Goal: Contribute content: Contribute content

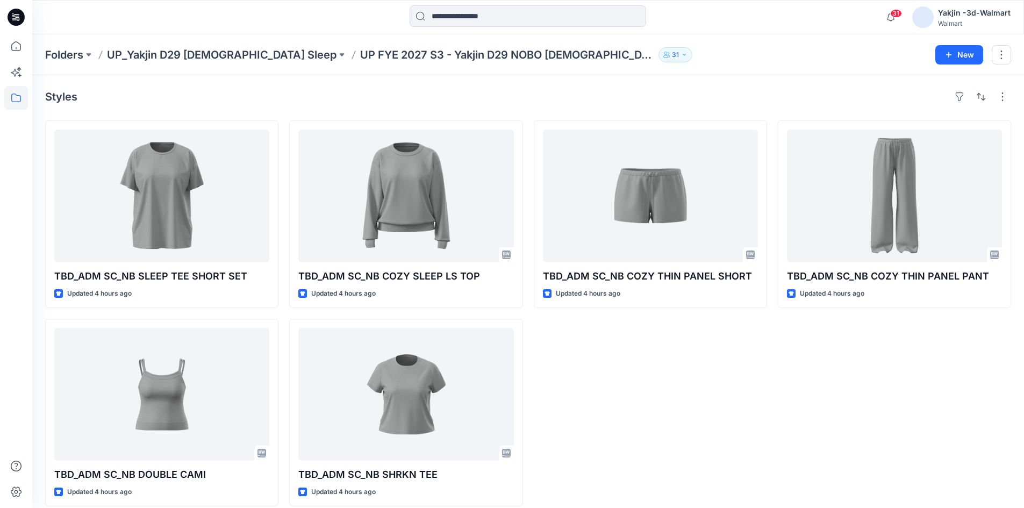
scroll to position [11, 0]
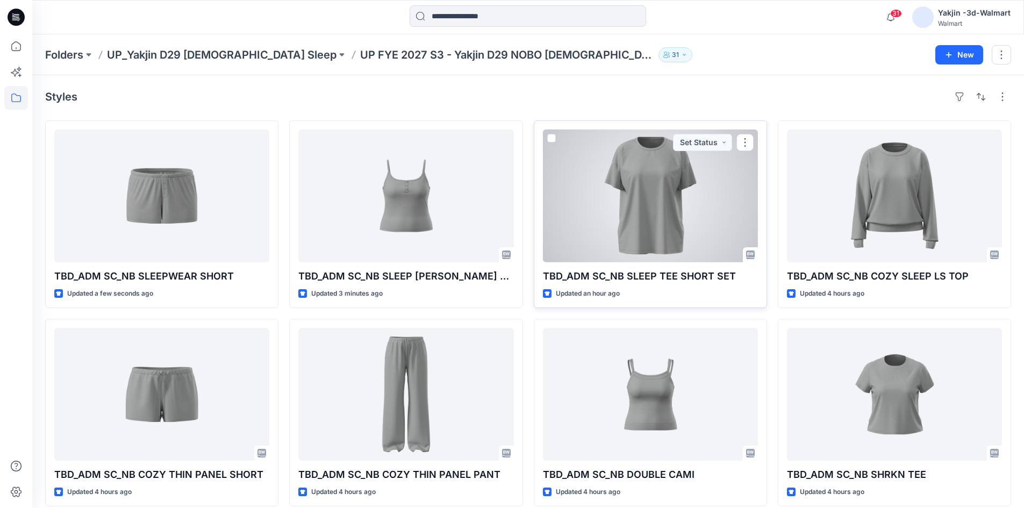
scroll to position [11, 0]
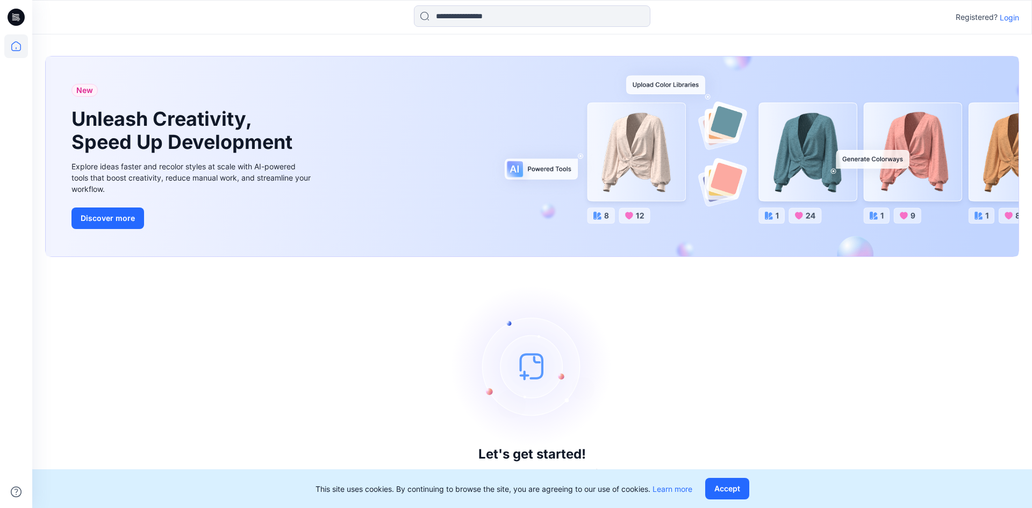
click at [1010, 23] on p "Login" at bounding box center [1008, 17] width 19 height 11
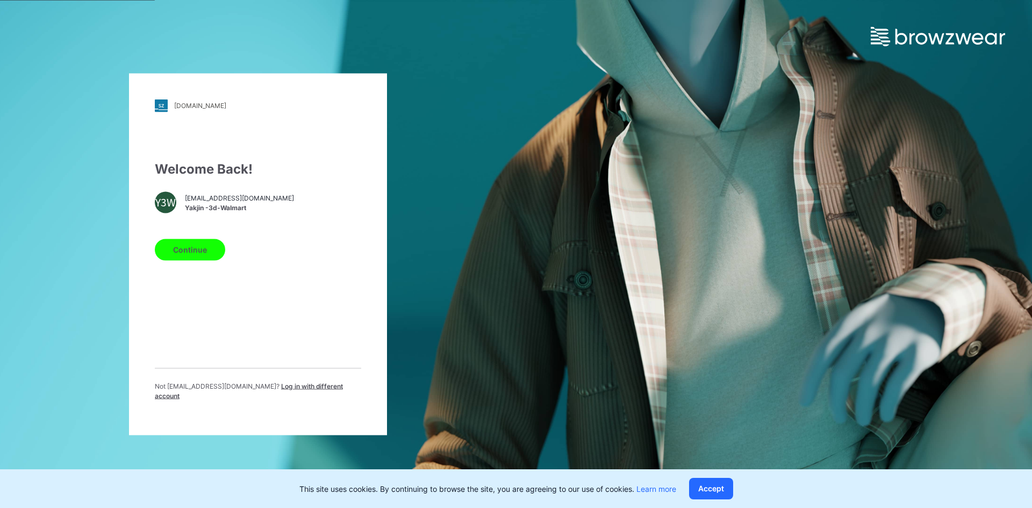
click at [213, 203] on span "browzwear-walmart@yakjin.com" at bounding box center [239, 198] width 109 height 10
click at [193, 257] on button "Continue" at bounding box center [190, 249] width 70 height 21
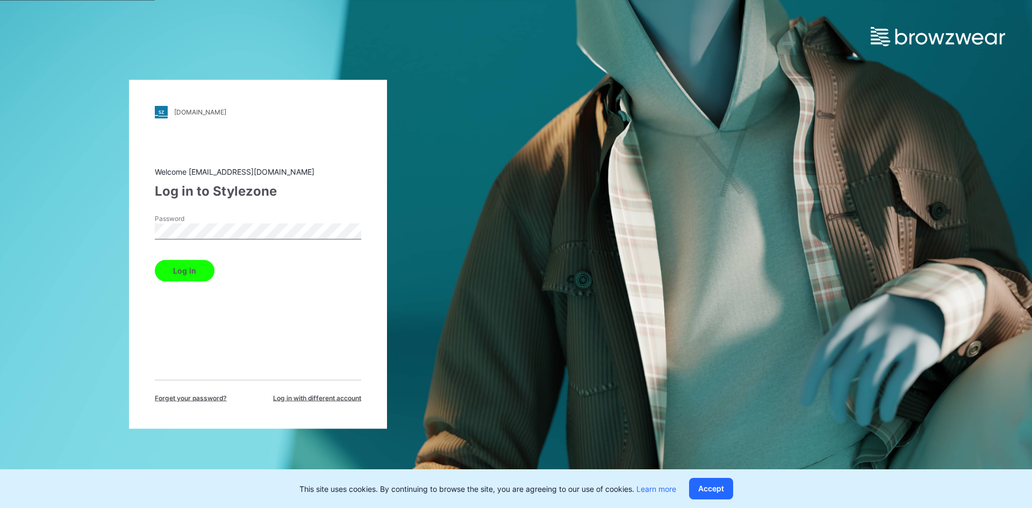
click at [193, 275] on button "Log in" at bounding box center [185, 270] width 60 height 21
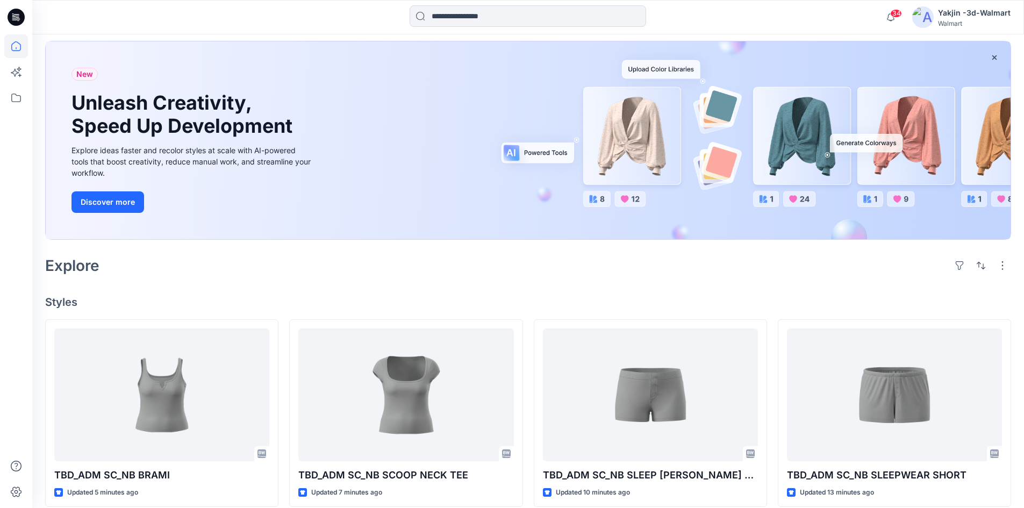
scroll to position [161, 0]
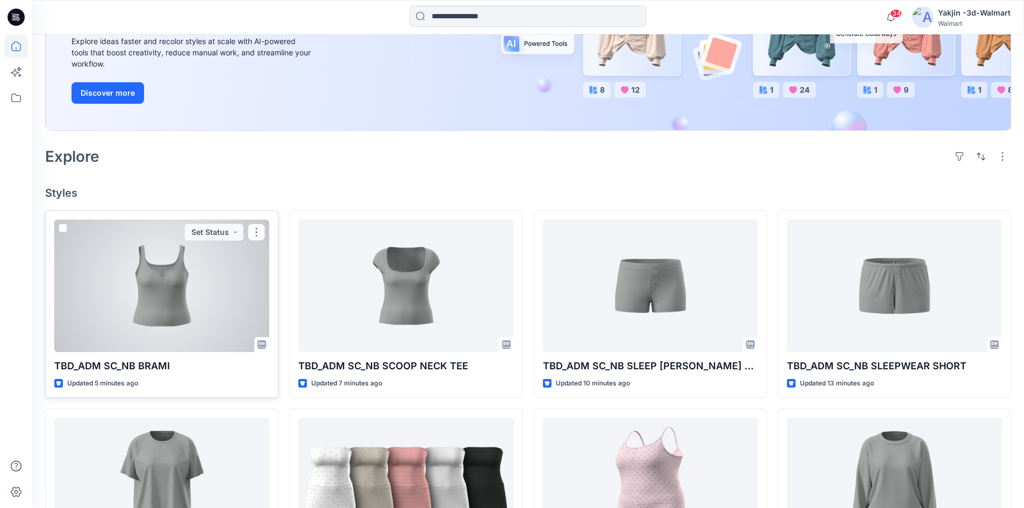
click at [227, 278] on div at bounding box center [161, 285] width 215 height 133
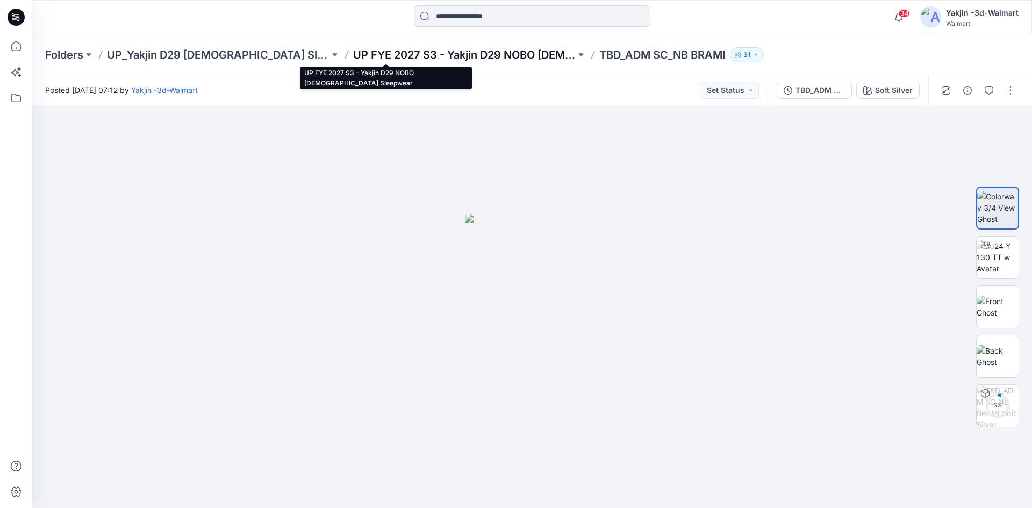
click at [444, 53] on p "UP FYE 2027 S3 - Yakjin D29 NOBO [DEMOGRAPHIC_DATA] Sleepwear" at bounding box center [464, 54] width 222 height 15
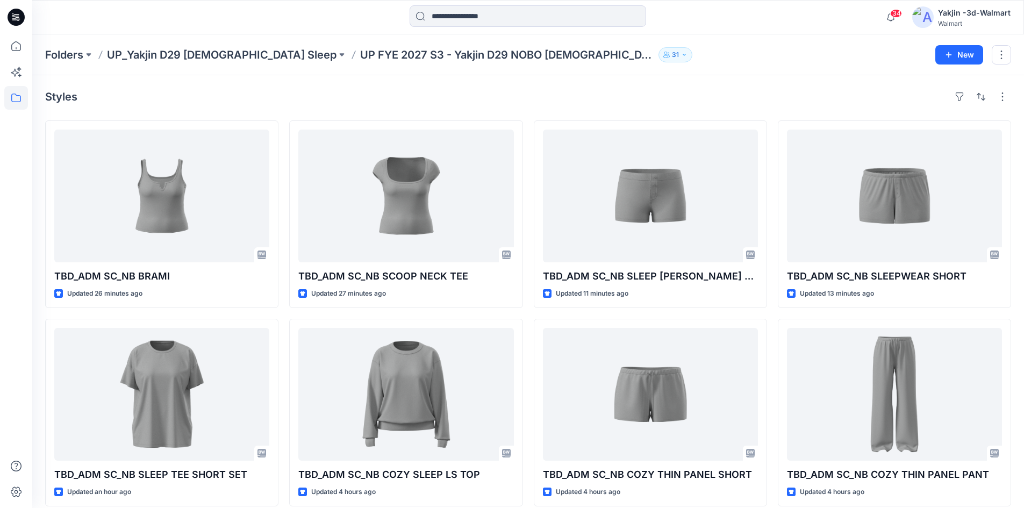
click at [364, 54] on p "UP FYE 2027 S3 - Yakjin D29 NOBO [DEMOGRAPHIC_DATA] Sleepwear" at bounding box center [507, 54] width 294 height 15
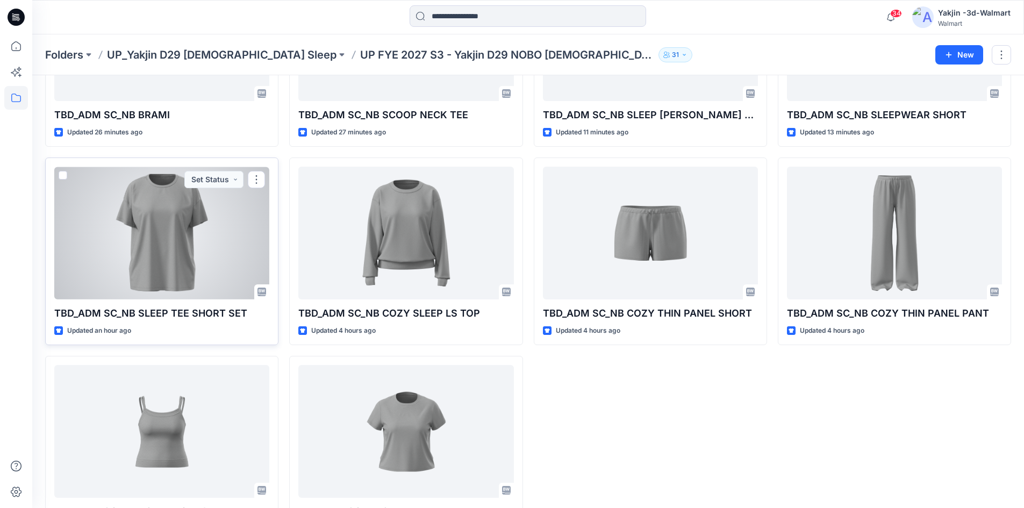
scroll to position [210, 0]
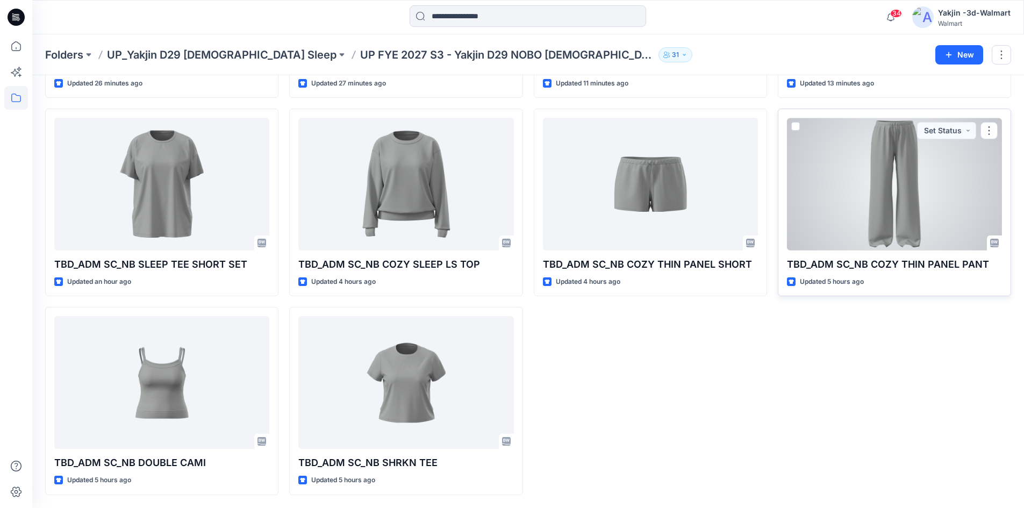
click at [860, 173] on div at bounding box center [894, 184] width 215 height 133
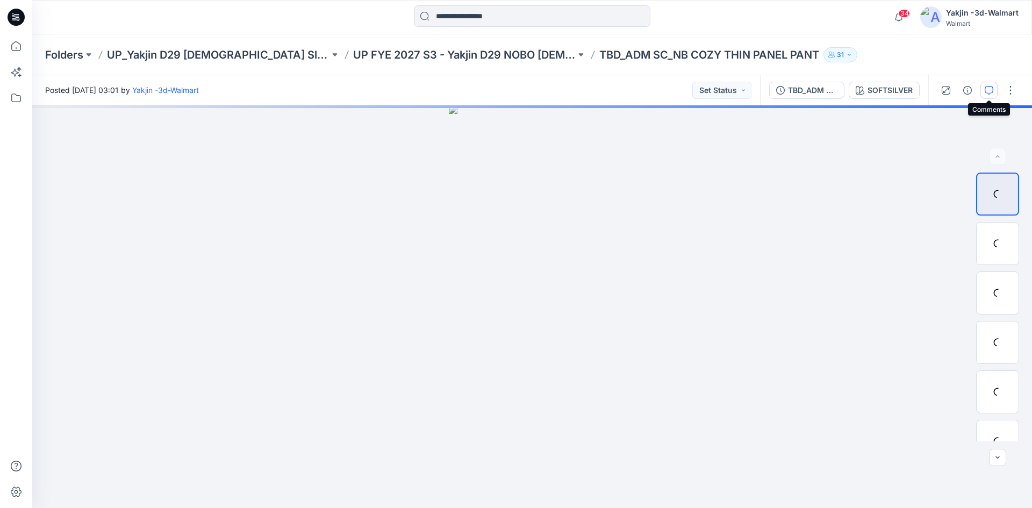
click at [985, 88] on icon "button" at bounding box center [988, 90] width 9 height 9
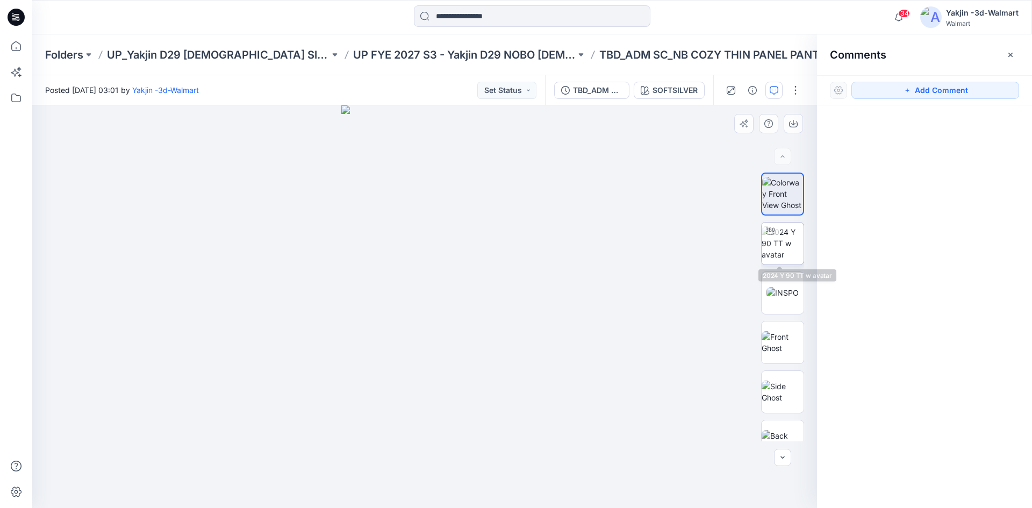
click at [780, 241] on img at bounding box center [782, 243] width 42 height 34
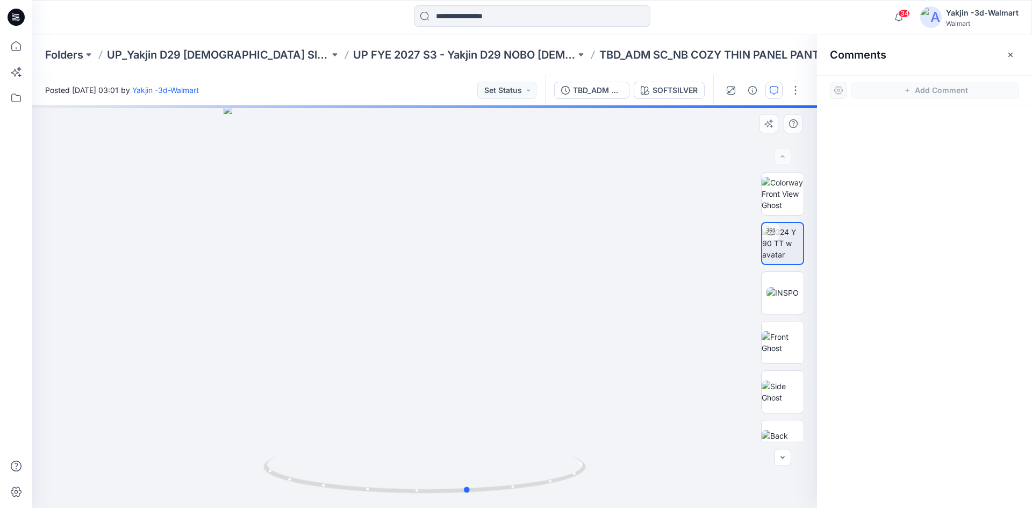
drag, startPoint x: 420, startPoint y: 373, endPoint x: 471, endPoint y: 373, distance: 51.6
drag, startPoint x: 411, startPoint y: 407, endPoint x: 467, endPoint y: 421, distance: 57.5
drag, startPoint x: 467, startPoint y: 421, endPoint x: 427, endPoint y: 355, distance: 77.0
click at [427, 355] on div at bounding box center [424, 306] width 785 height 402
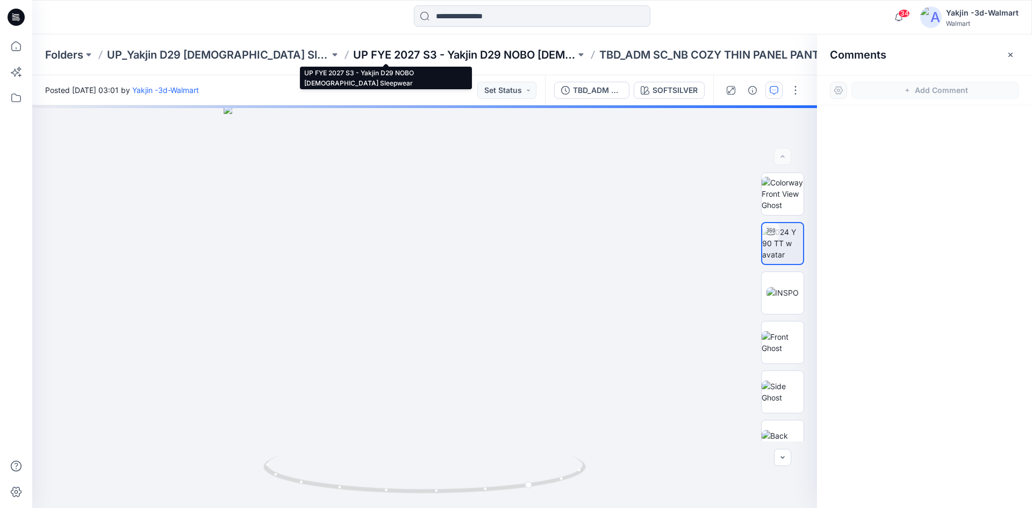
click at [424, 53] on p "UP FYE 2027 S3 - Yakjin D29 NOBO [DEMOGRAPHIC_DATA] Sleepwear" at bounding box center [464, 54] width 222 height 15
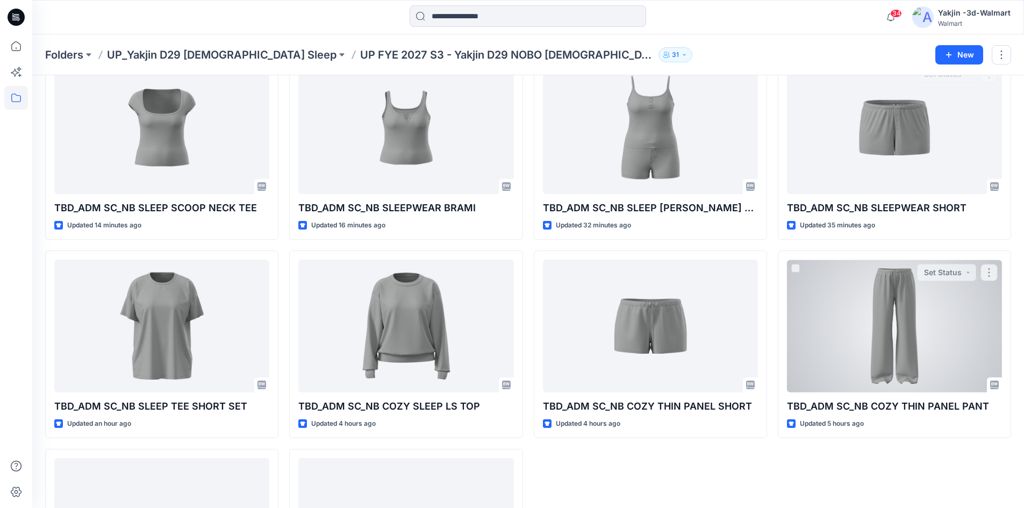
scroll to position [210, 0]
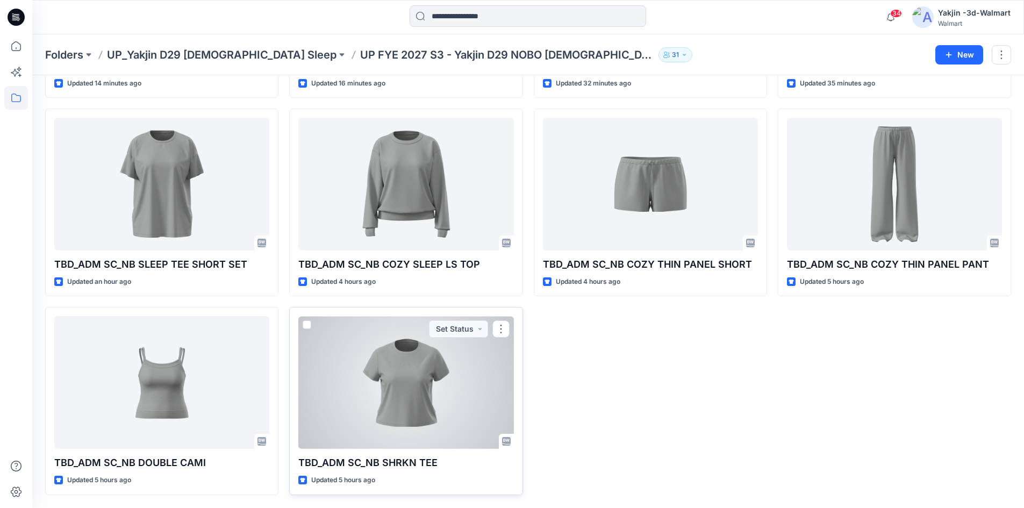
click at [408, 398] on div at bounding box center [405, 382] width 215 height 133
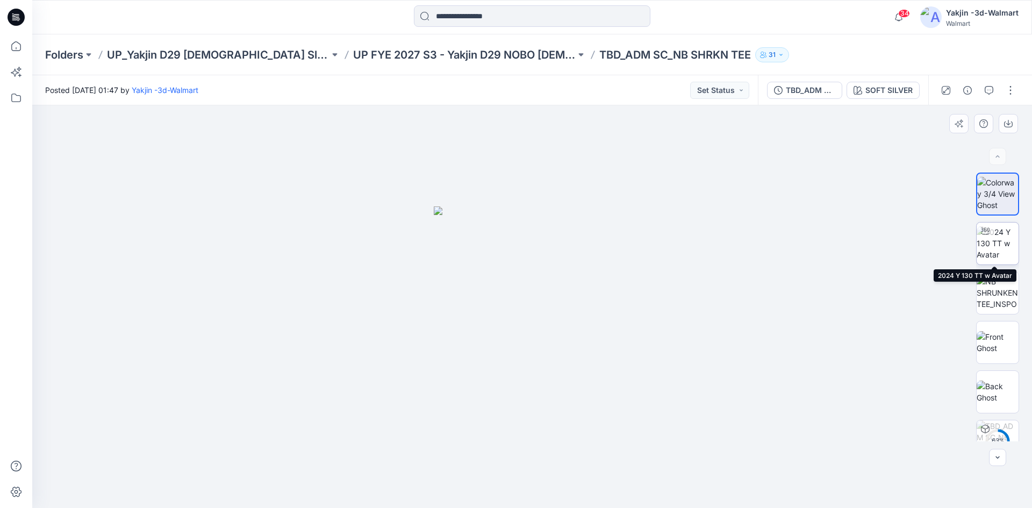
click at [992, 250] on img at bounding box center [997, 243] width 42 height 34
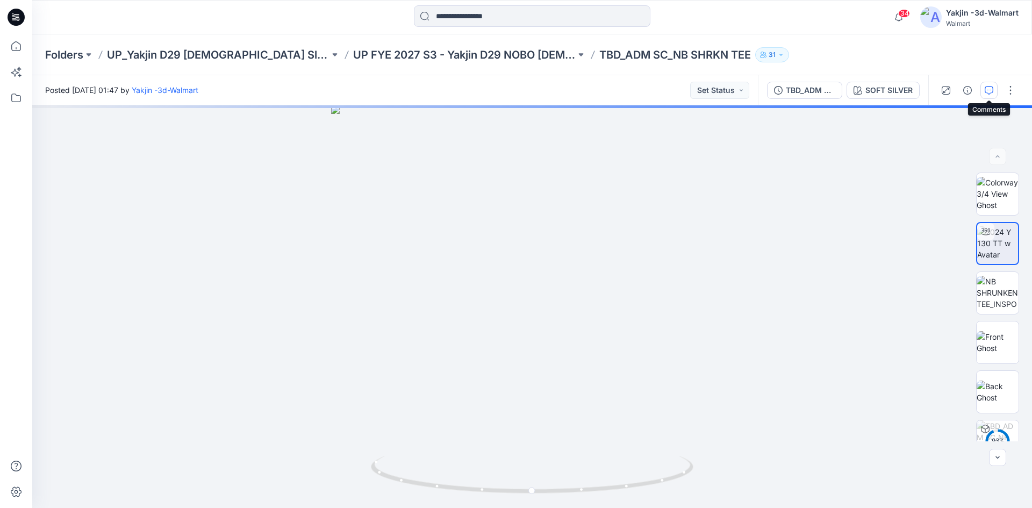
click at [989, 90] on icon "button" at bounding box center [988, 90] width 9 height 9
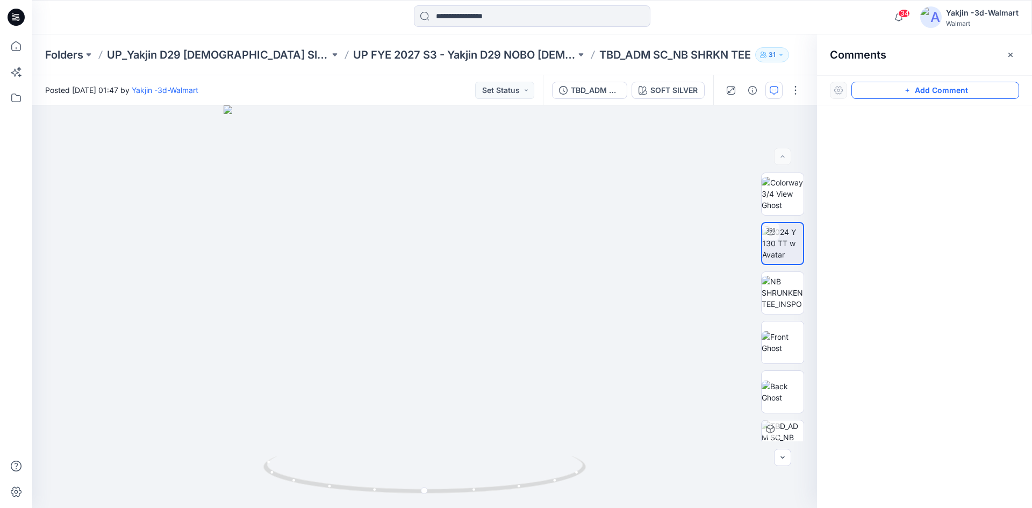
click at [924, 87] on button "Add Comment" at bounding box center [935, 90] width 168 height 17
click at [484, 274] on div "1" at bounding box center [424, 306] width 785 height 402
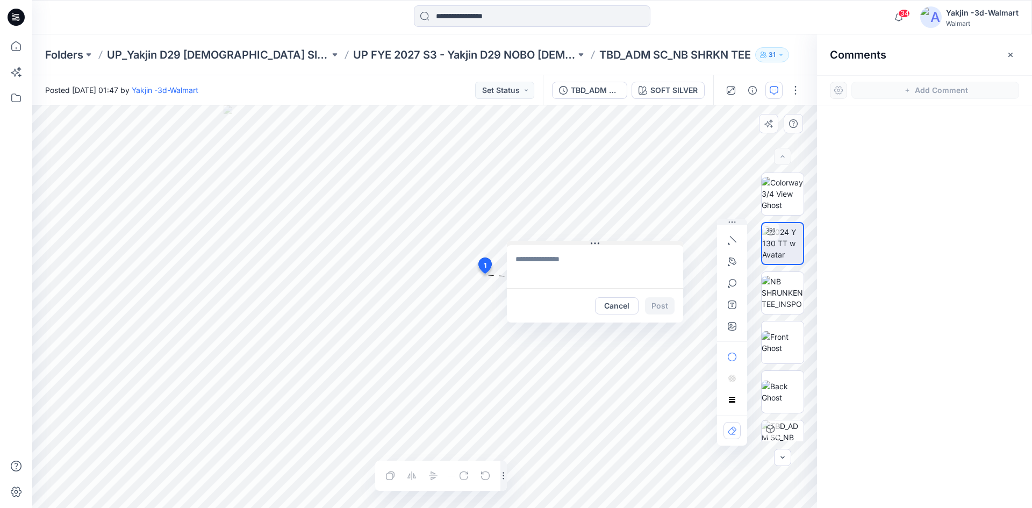
drag, startPoint x: 553, startPoint y: 278, endPoint x: 592, endPoint y: 240, distance: 54.3
click at [592, 240] on icon at bounding box center [595, 243] width 9 height 9
click at [563, 263] on textarea at bounding box center [595, 266] width 176 height 43
type textarea "*"
type textarea "**********"
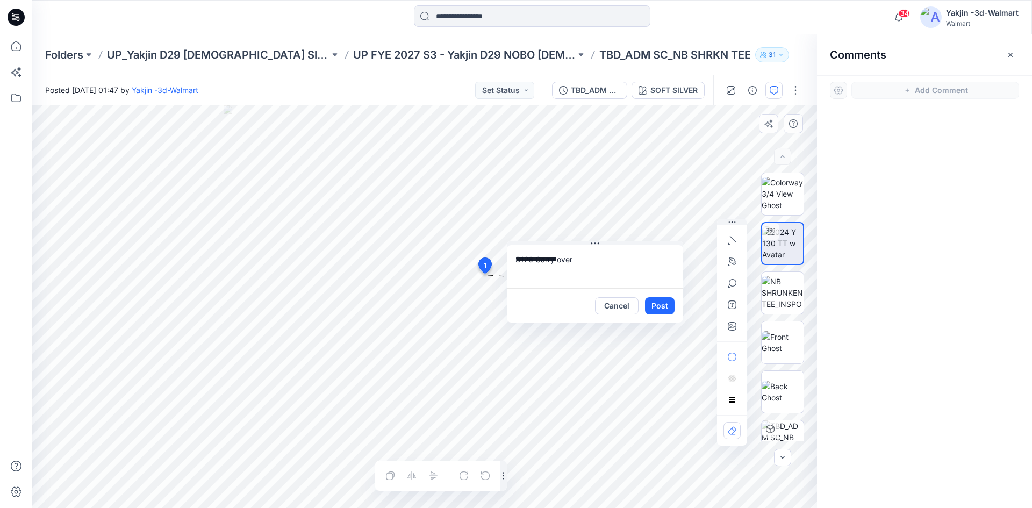
click at [473, 263] on div "**********" at bounding box center [424, 306] width 785 height 402
click at [548, 264] on textarea at bounding box center [595, 266] width 176 height 43
type textarea "**********"
click at [661, 303] on button "Post" at bounding box center [660, 305] width 30 height 17
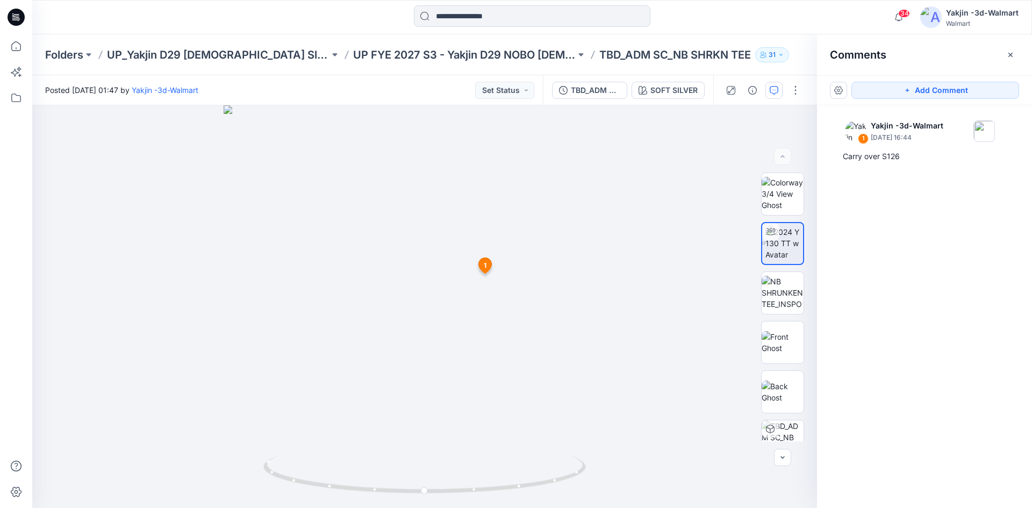
click at [482, 267] on icon at bounding box center [485, 266] width 13 height 16
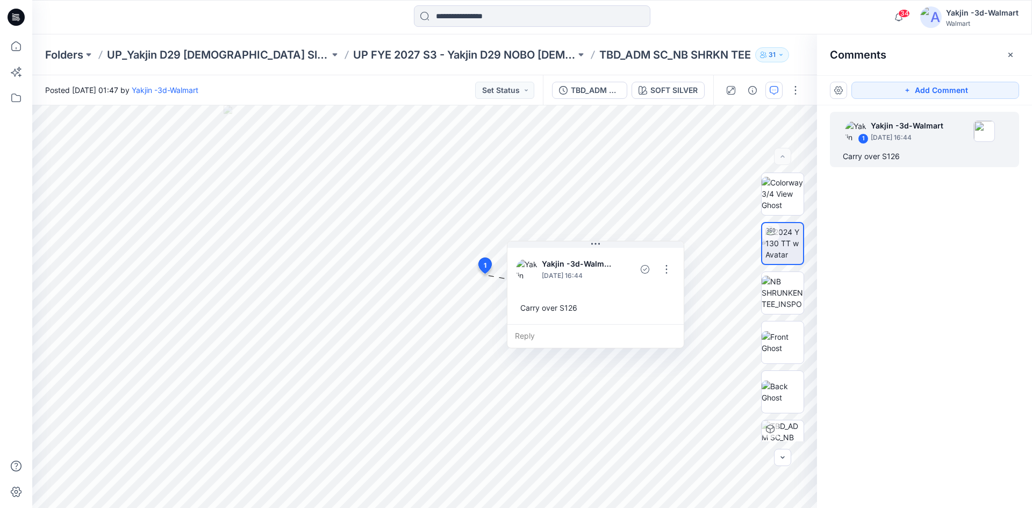
click at [547, 304] on div "Carry over S126" at bounding box center [595, 308] width 159 height 20
click at [556, 315] on div "Carry over S126" at bounding box center [595, 308] width 159 height 20
click at [556, 307] on div "Carry over S126" at bounding box center [595, 308] width 159 height 20
click at [669, 267] on button "button" at bounding box center [666, 269] width 17 height 17
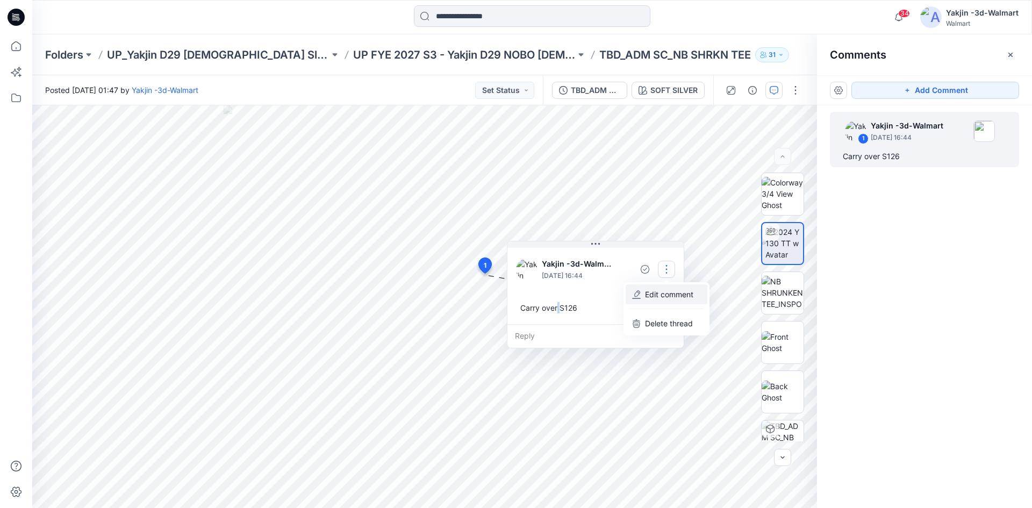
click at [662, 289] on p "Edit comment" at bounding box center [669, 294] width 48 height 11
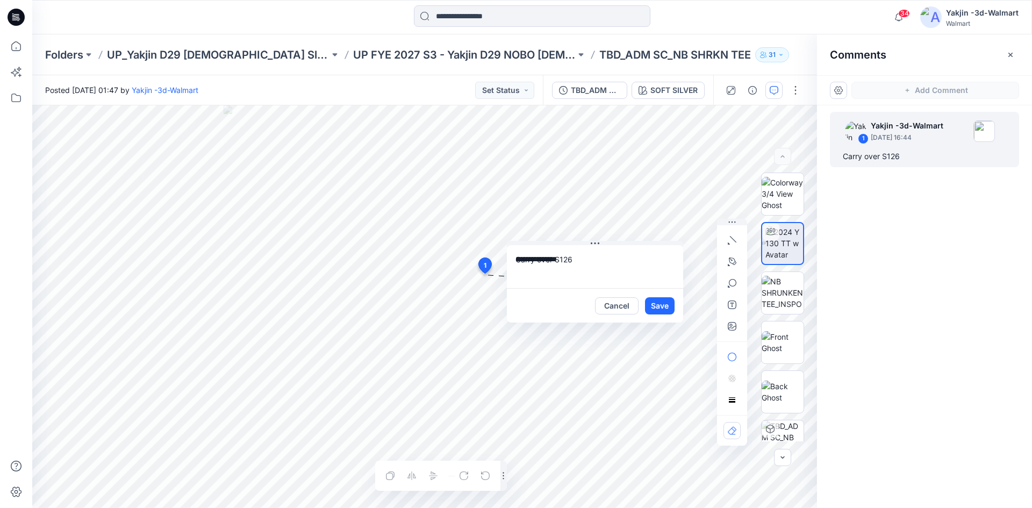
click at [533, 263] on textarea "**********" at bounding box center [595, 266] width 176 height 43
type textarea "**********"
click at [659, 303] on button "Save" at bounding box center [660, 305] width 30 height 17
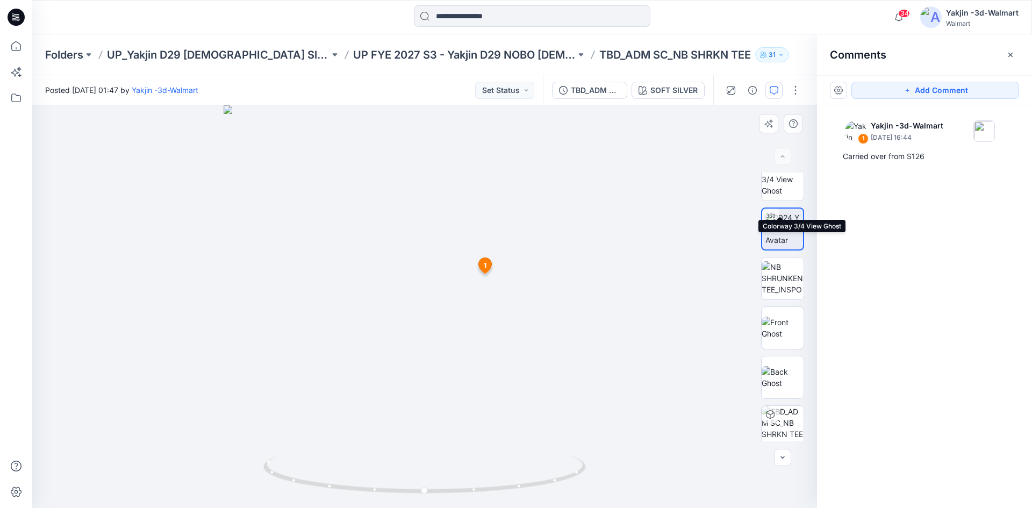
scroll to position [21, 0]
click at [965, 280] on div "1 Yakjin -3d-Walmart September 02, 2025 16:44 Carried over from S126" at bounding box center [924, 286] width 215 height 363
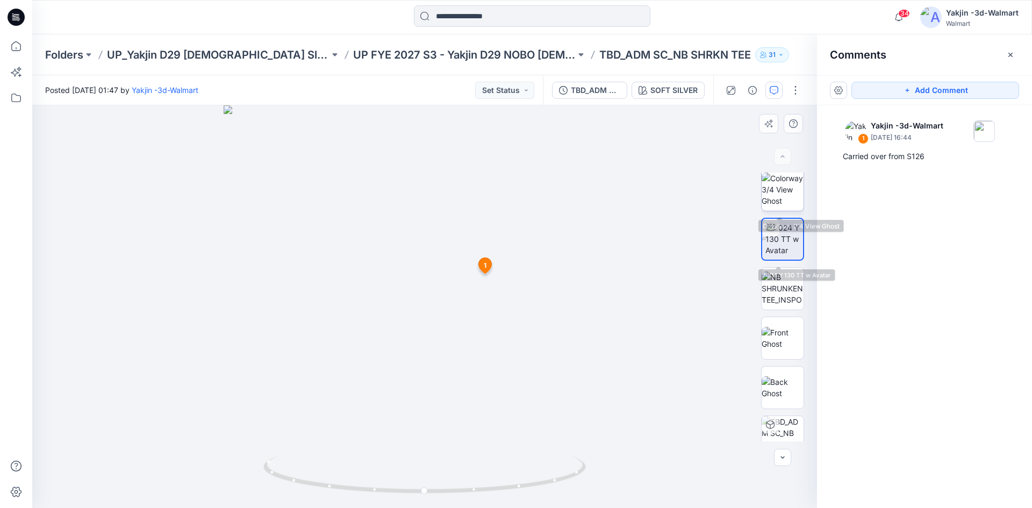
scroll to position [0, 0]
click at [1010, 55] on icon "button" at bounding box center [1010, 55] width 9 height 9
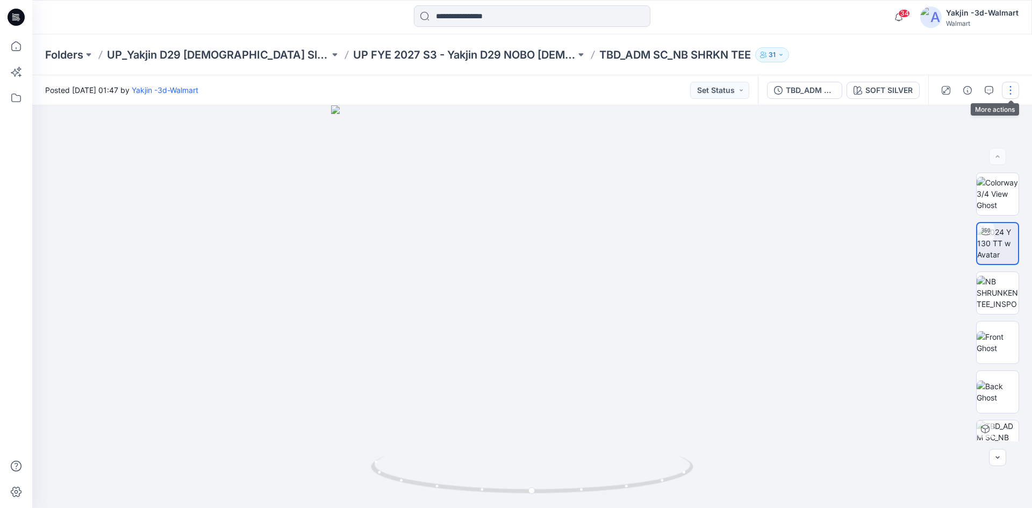
click at [1017, 85] on button "button" at bounding box center [1010, 90] width 17 height 17
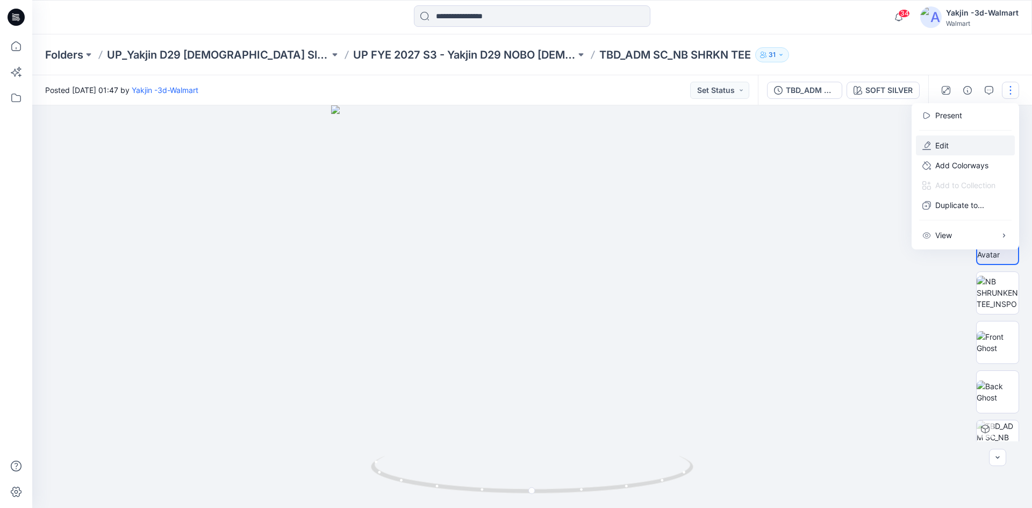
click at [963, 143] on button "Edit" at bounding box center [965, 145] width 99 height 20
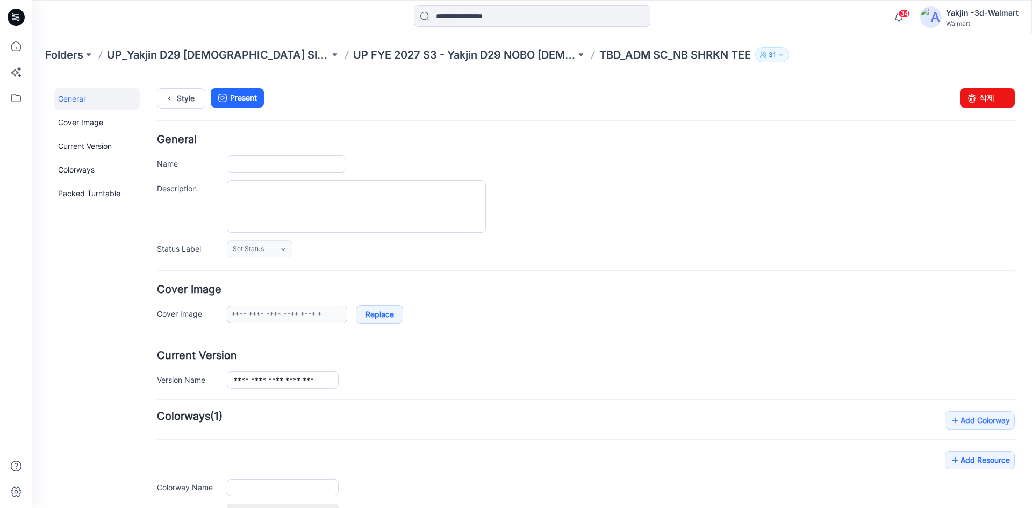
type input "**********"
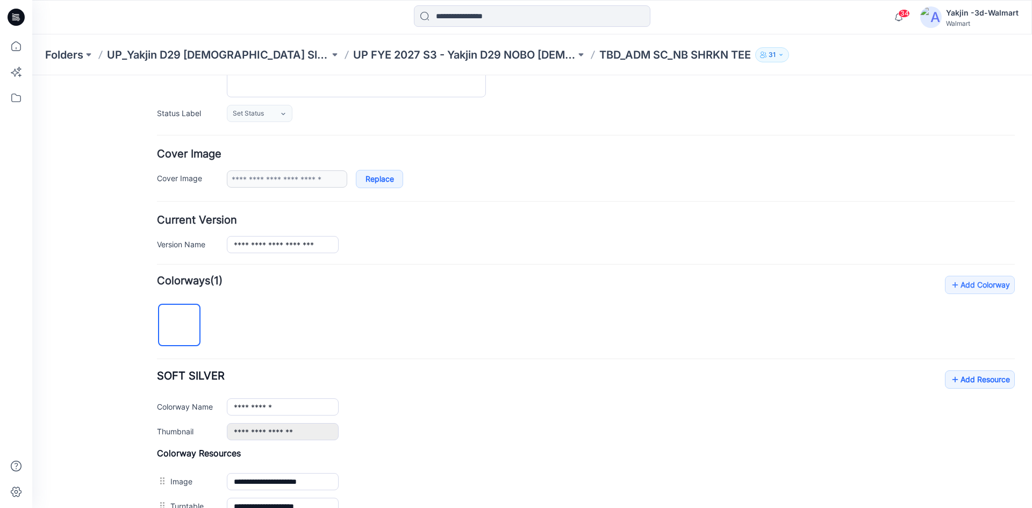
scroll to position [368, 0]
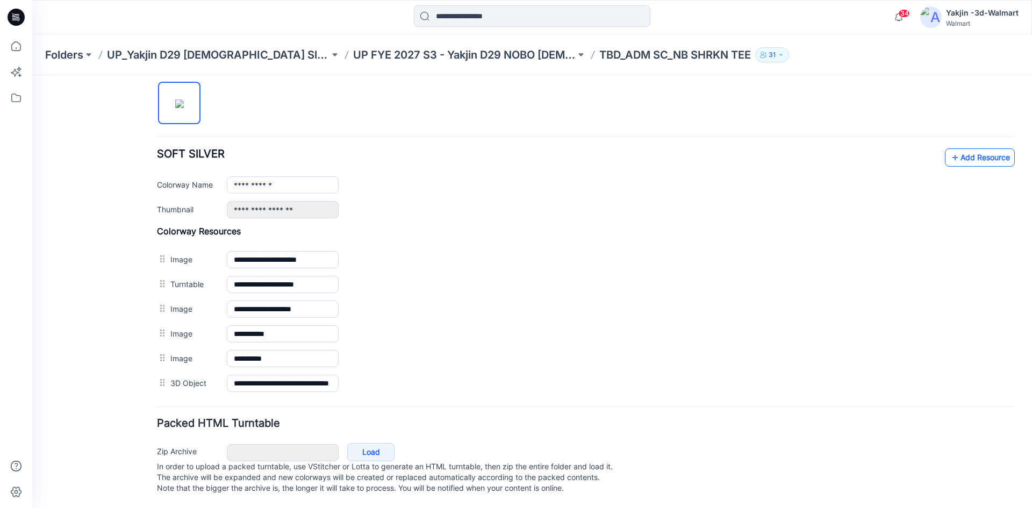
click at [953, 148] on link "Add Resource" at bounding box center [980, 157] width 70 height 18
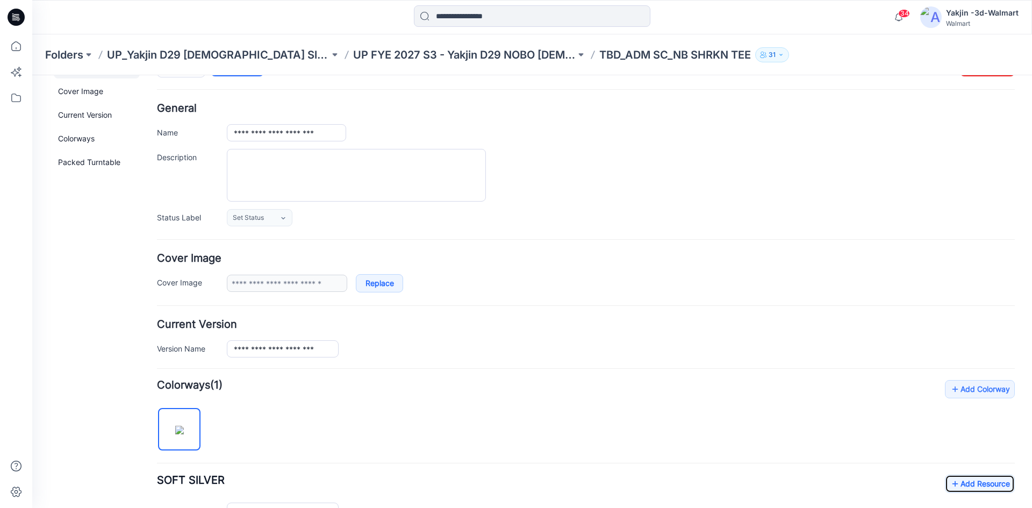
scroll to position [0, 0]
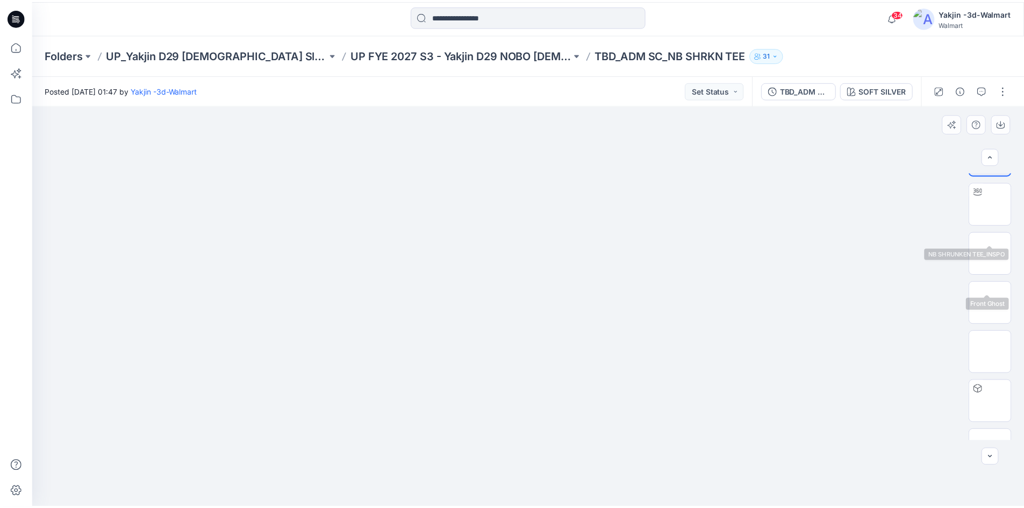
scroll to position [71, 0]
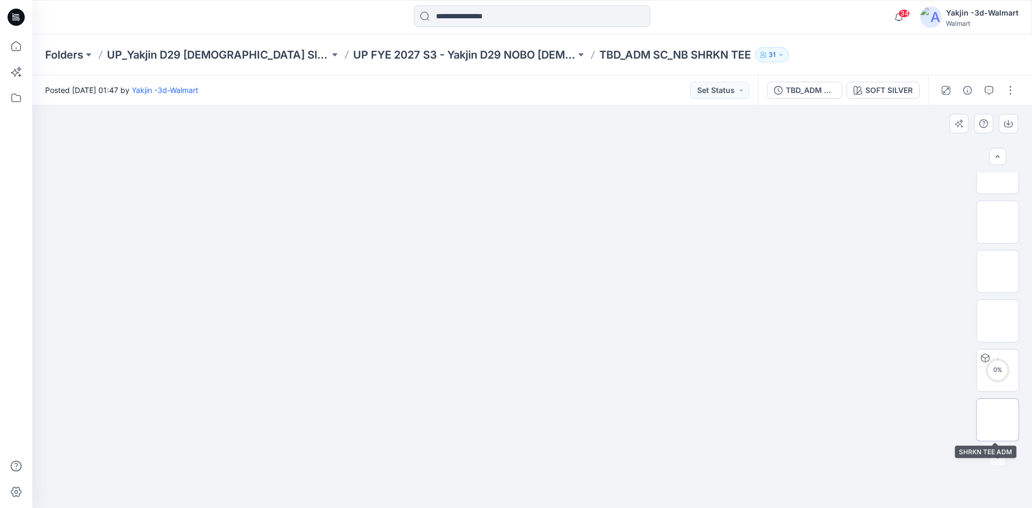
click at [997, 420] on img at bounding box center [997, 420] width 0 height 0
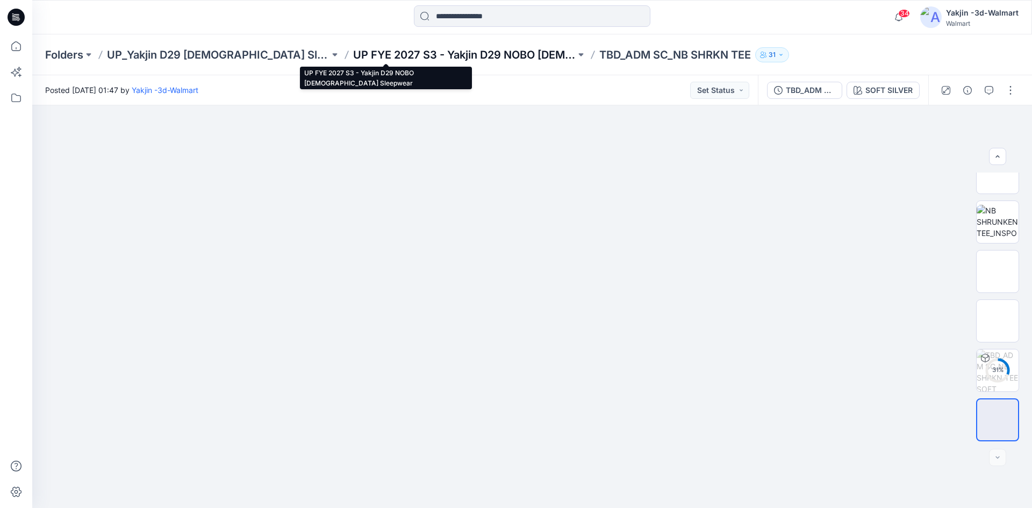
click at [455, 49] on p "UP FYE 2027 S3 - Yakjin D29 NOBO [DEMOGRAPHIC_DATA] Sleepwear" at bounding box center [464, 54] width 222 height 15
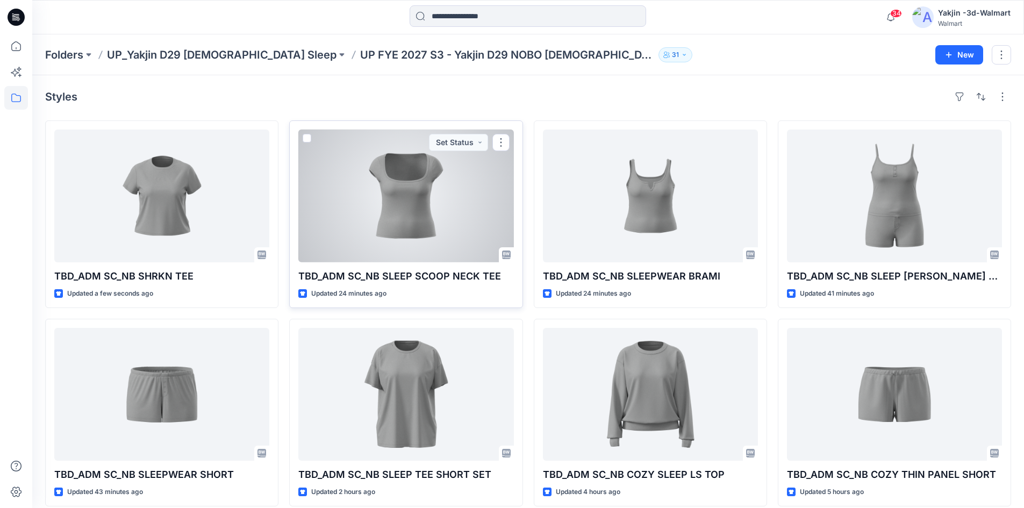
click at [389, 276] on p "TBD_ADM SC_NB SLEEP SCOOP NECK TEE" at bounding box center [405, 276] width 215 height 15
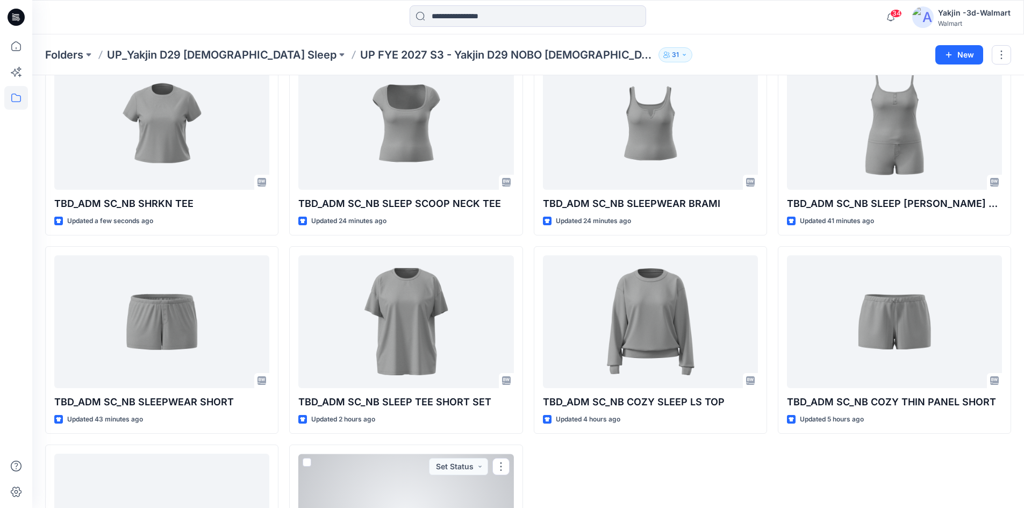
scroll to position [49, 0]
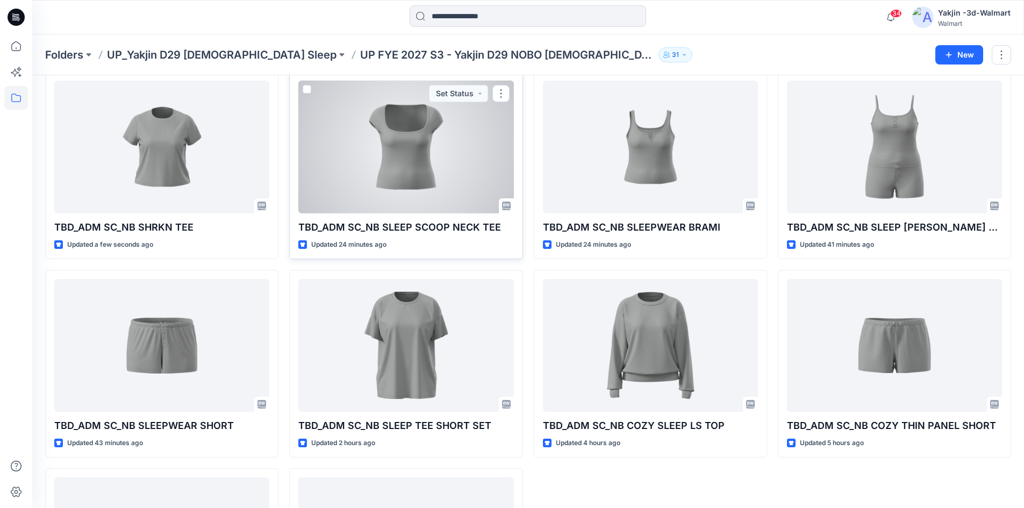
click at [407, 170] on div at bounding box center [405, 147] width 215 height 133
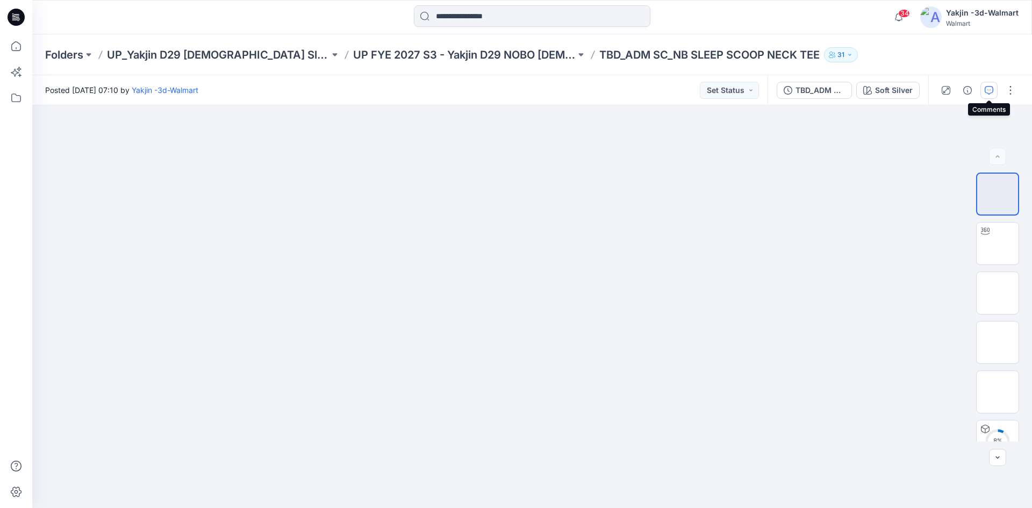
click at [995, 91] on button "button" at bounding box center [988, 90] width 17 height 17
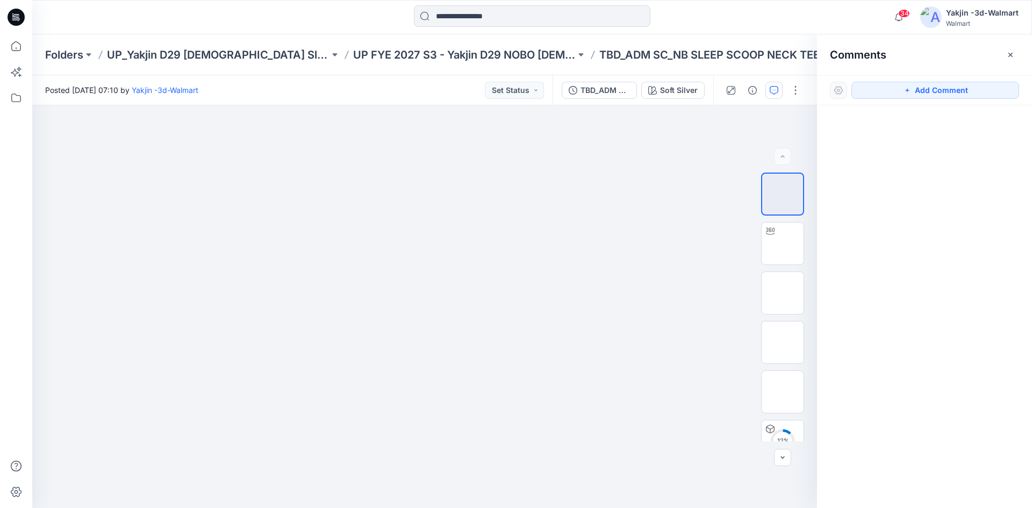
click at [1019, 54] on div "Comments" at bounding box center [924, 54] width 215 height 40
click at [1012, 51] on icon "button" at bounding box center [1010, 55] width 9 height 9
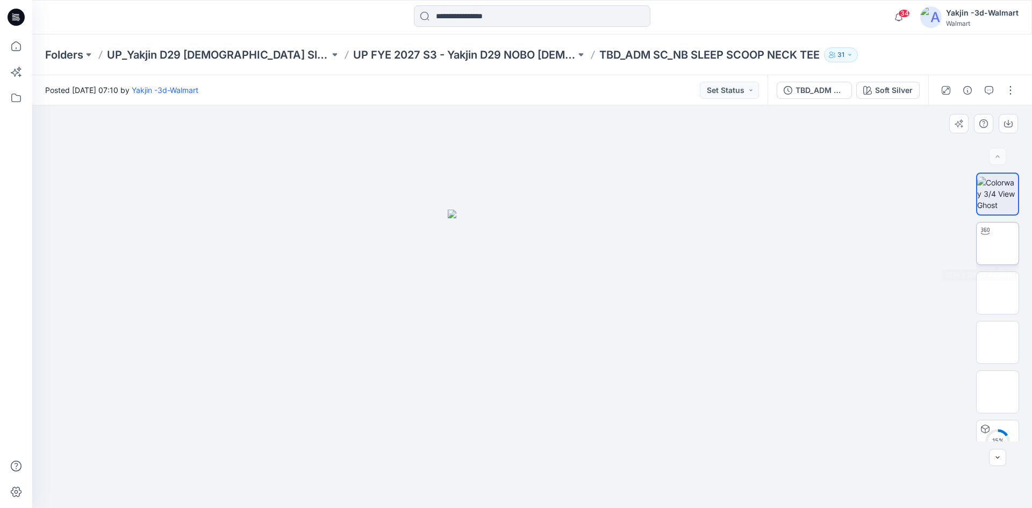
click at [997, 243] on img at bounding box center [997, 243] width 0 height 0
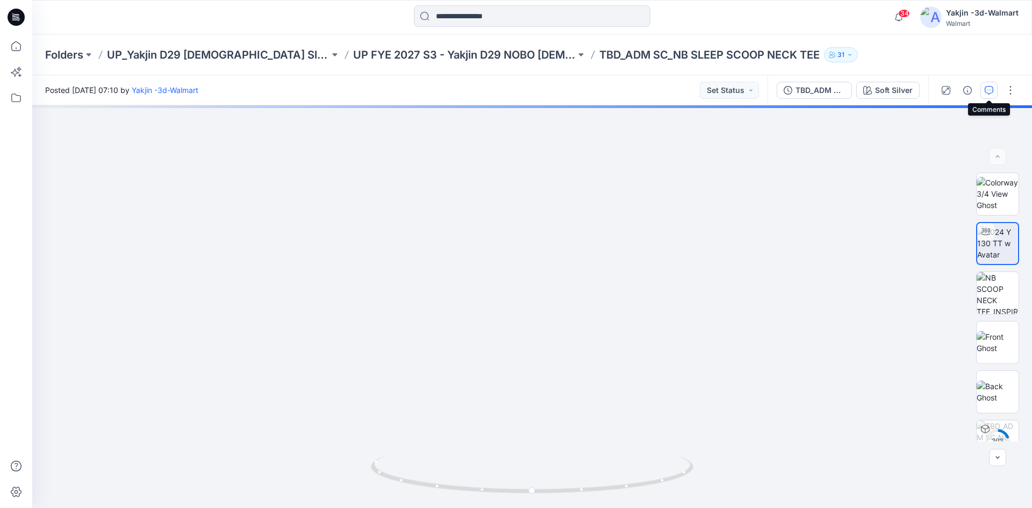
click at [991, 88] on icon "button" at bounding box center [988, 90] width 9 height 9
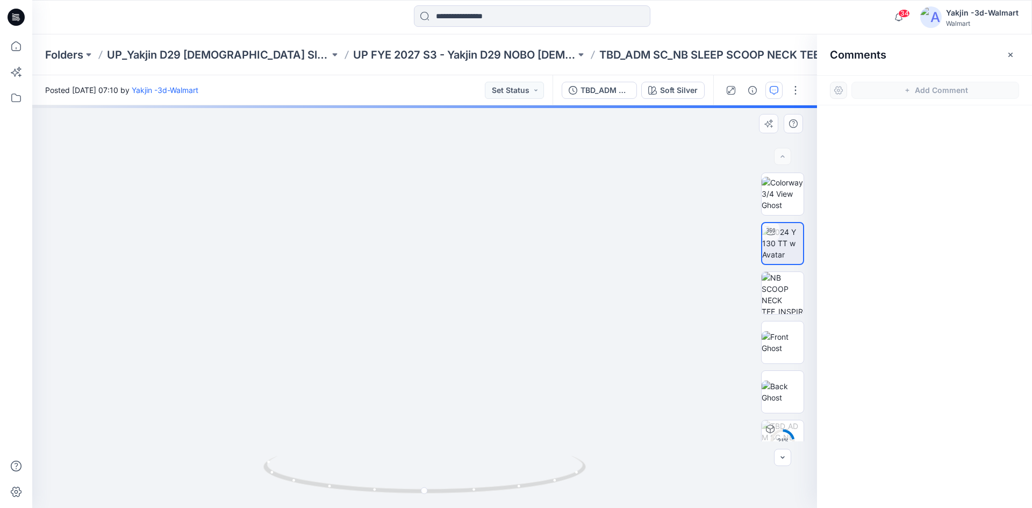
click at [573, 264] on div at bounding box center [424, 306] width 785 height 402
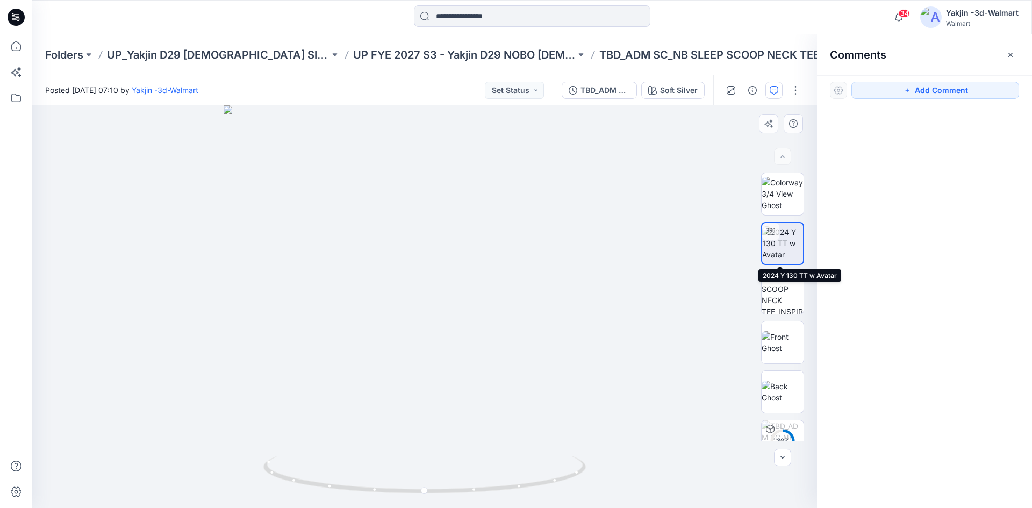
click at [779, 241] on img at bounding box center [782, 243] width 41 height 34
click at [913, 90] on button "Add Comment" at bounding box center [935, 90] width 168 height 17
click at [480, 268] on div "1" at bounding box center [424, 306] width 785 height 402
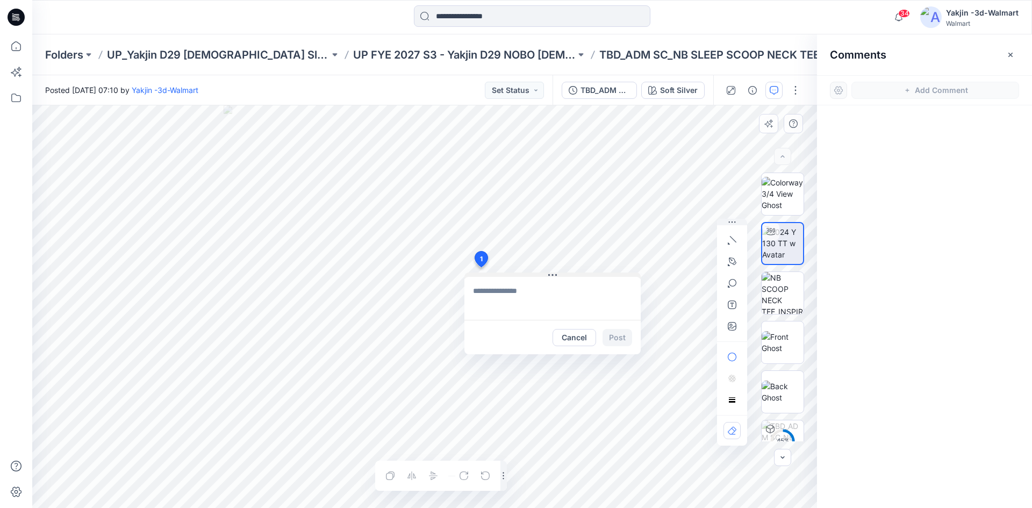
click at [567, 271] on div "1 Cancel Post Layer 1" at bounding box center [424, 306] width 785 height 402
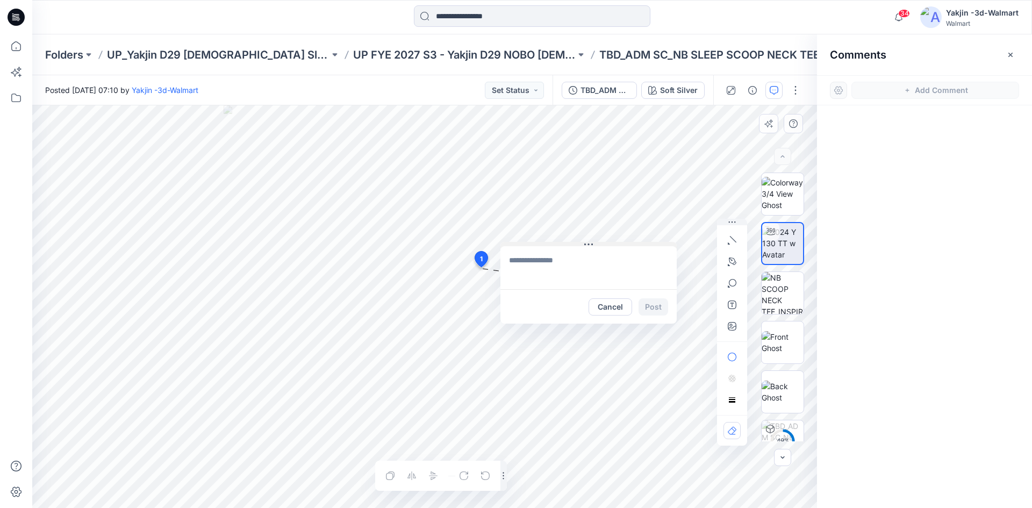
drag, startPoint x: 553, startPoint y: 274, endPoint x: 590, endPoint y: 243, distance: 48.1
click at [589, 243] on icon at bounding box center [589, 244] width 2 height 2
click at [566, 258] on textarea at bounding box center [589, 267] width 176 height 43
type textarea "**********"
click at [652, 311] on button "Post" at bounding box center [654, 306] width 30 height 17
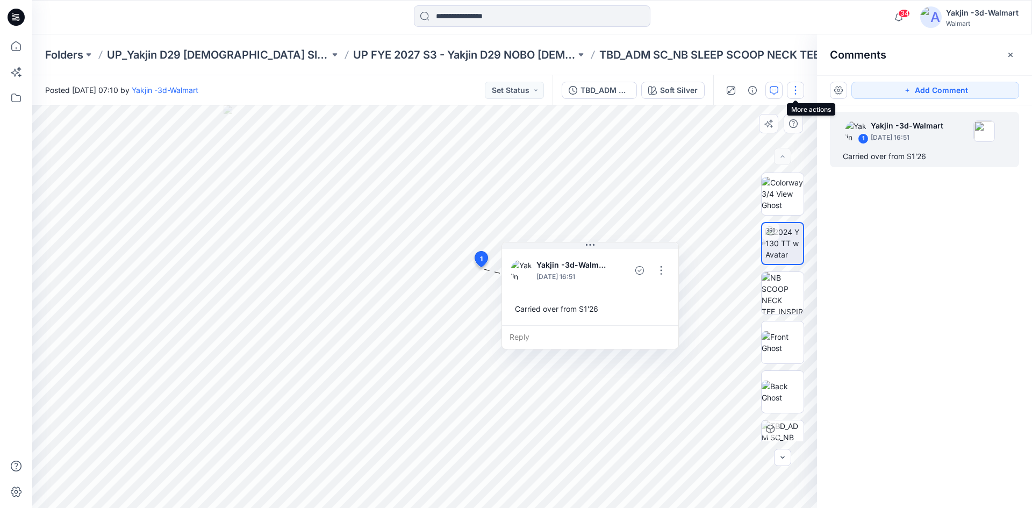
click at [797, 93] on button "button" at bounding box center [795, 90] width 17 height 17
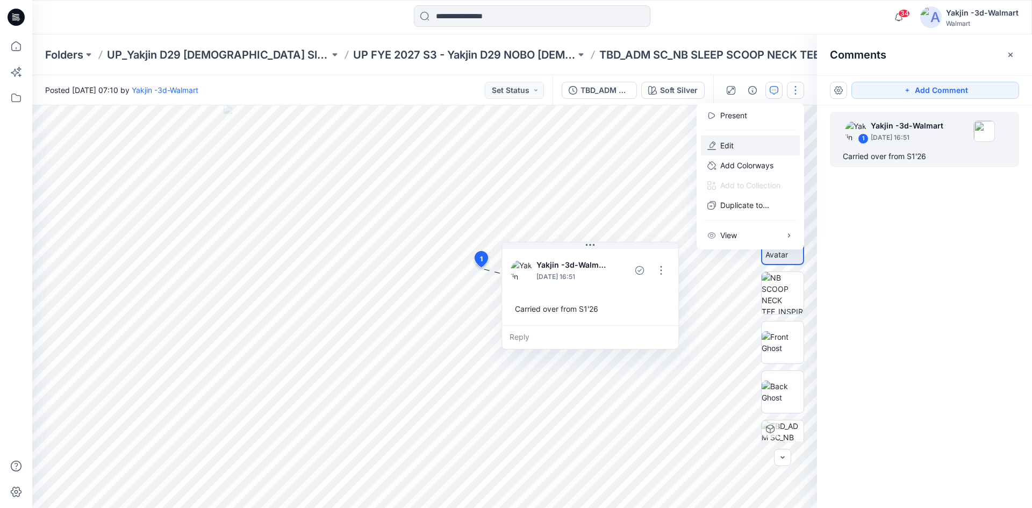
click at [726, 146] on p "Edit" at bounding box center [726, 145] width 13 height 11
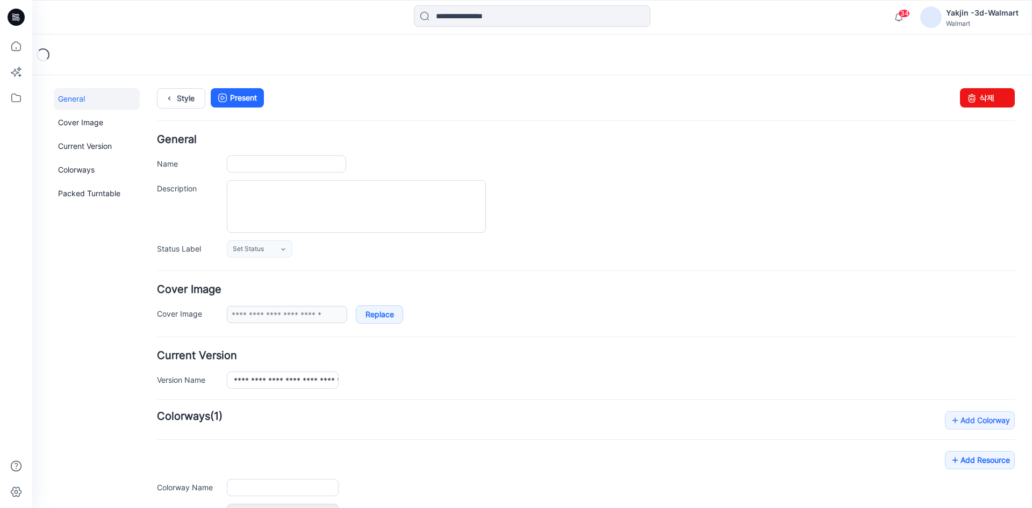
type input "**********"
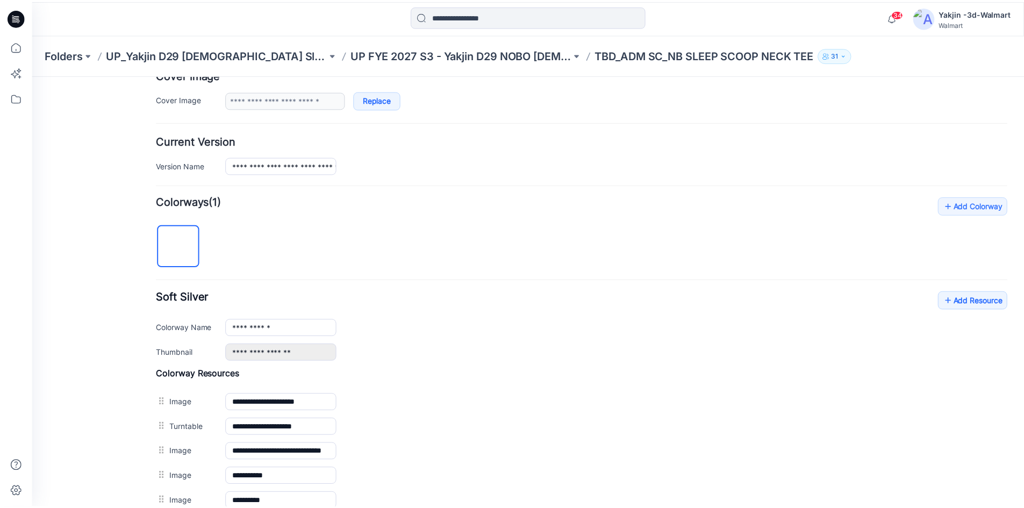
scroll to position [368, 0]
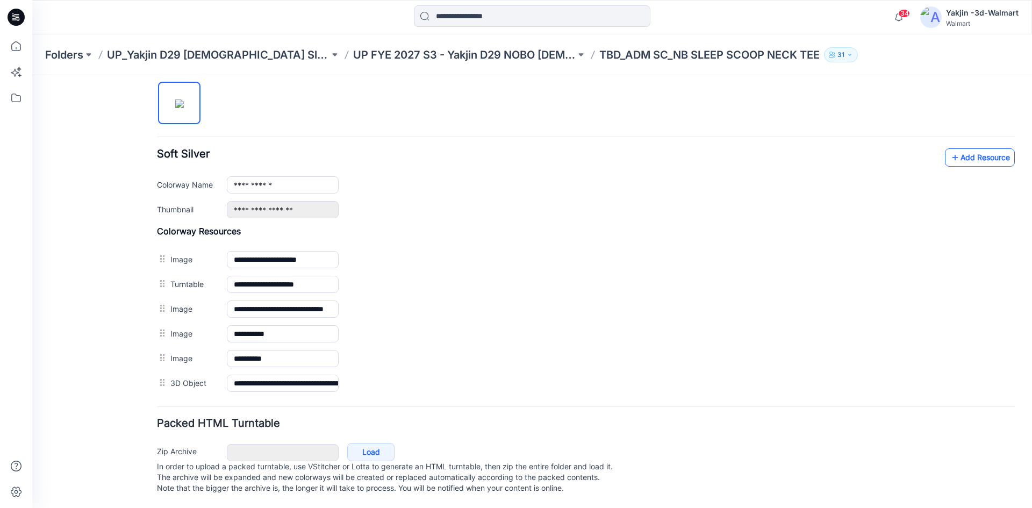
click at [981, 148] on link "Add Resource" at bounding box center [980, 157] width 70 height 18
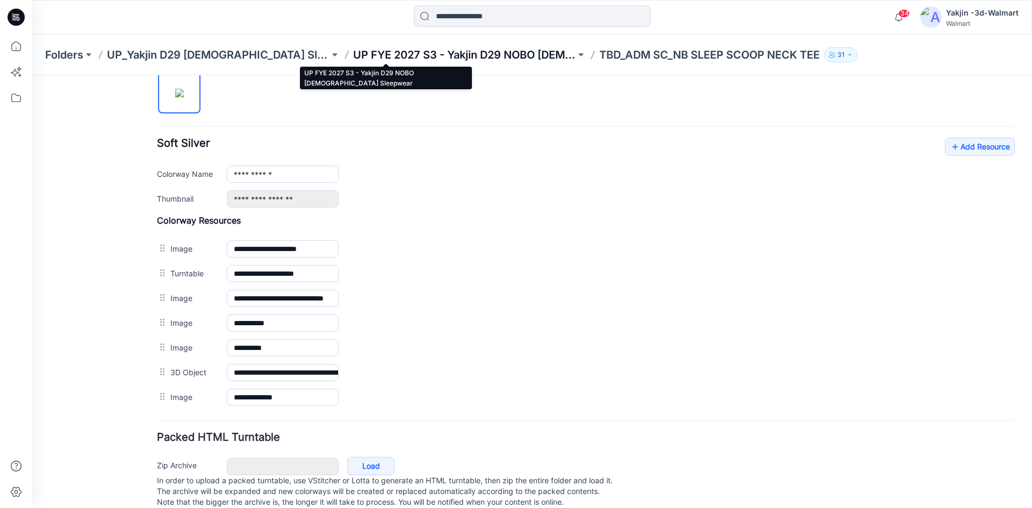
click at [353, 56] on p "UP FYE 2027 S3 - Yakjin D29 NOBO [DEMOGRAPHIC_DATA] Sleepwear" at bounding box center [464, 54] width 222 height 15
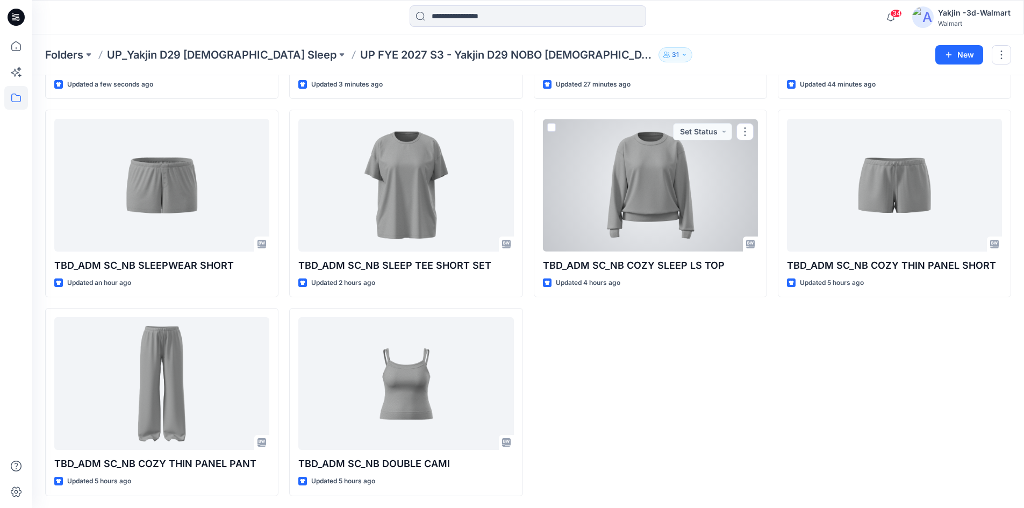
scroll to position [210, 0]
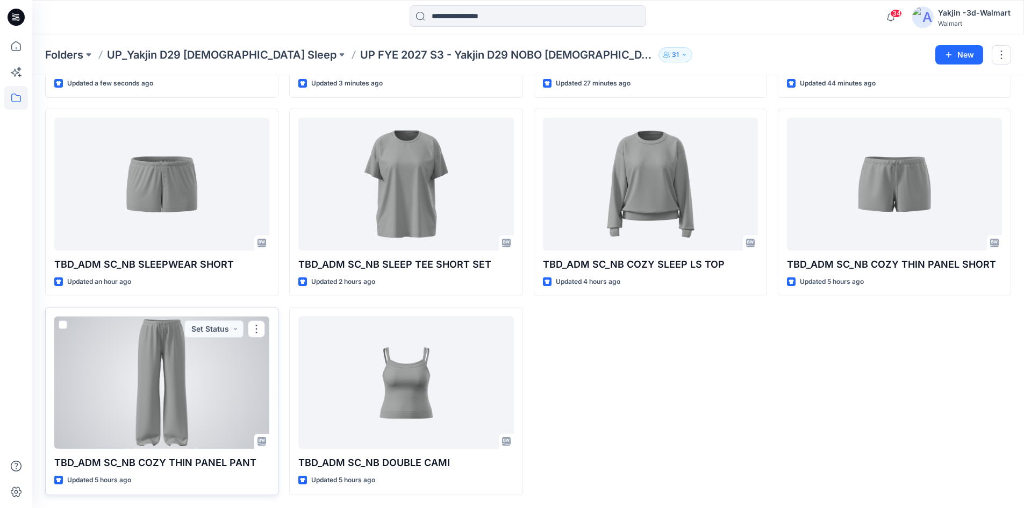
click at [182, 392] on div at bounding box center [161, 382] width 215 height 133
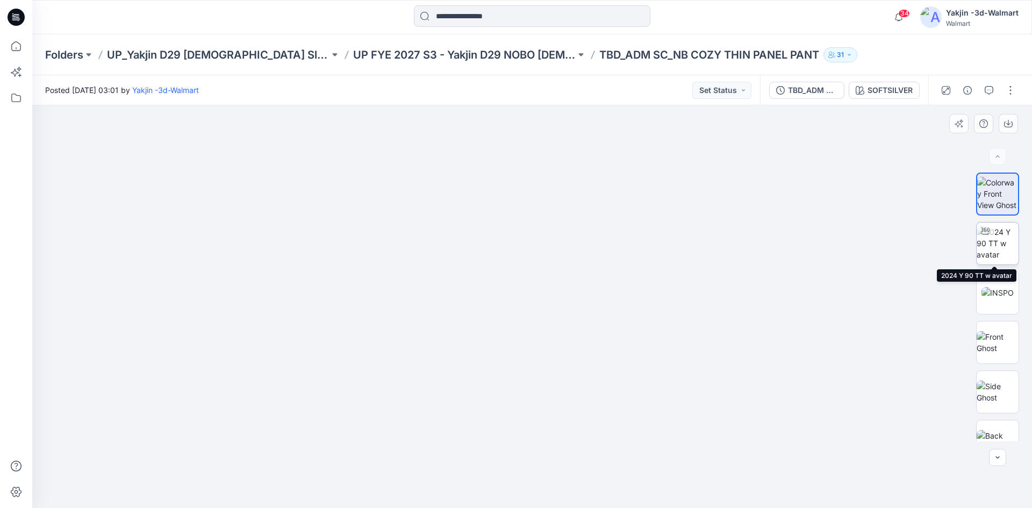
click at [995, 248] on img at bounding box center [997, 243] width 42 height 34
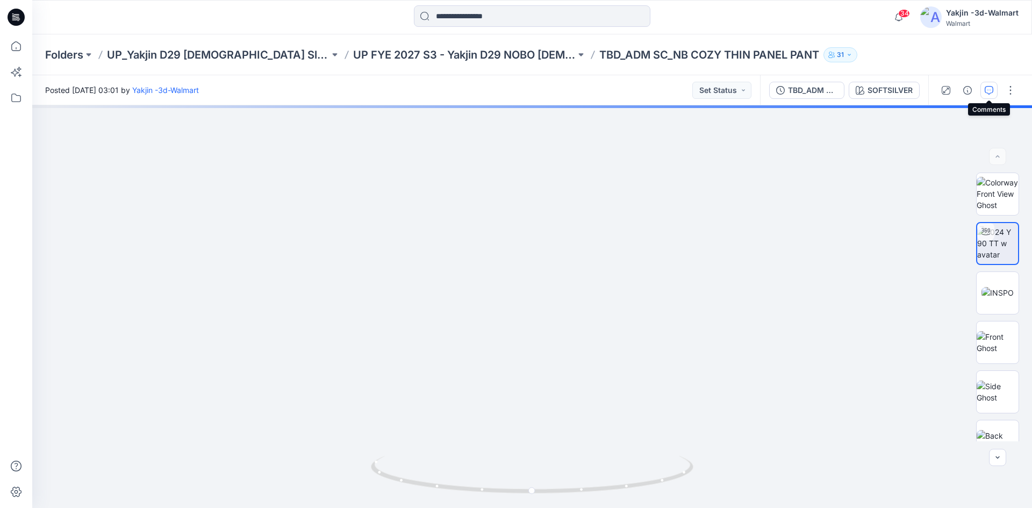
click at [987, 85] on button "button" at bounding box center [988, 90] width 17 height 17
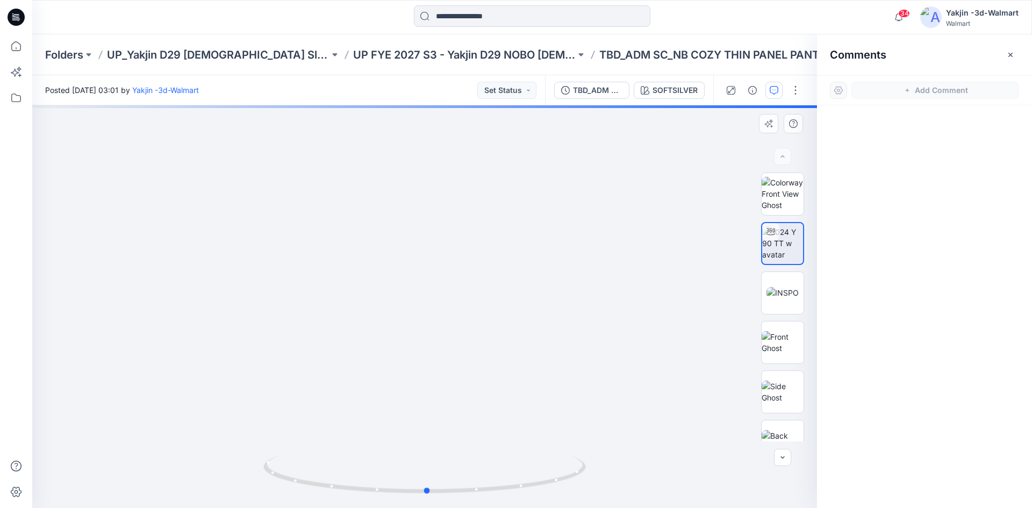
drag, startPoint x: 578, startPoint y: 320, endPoint x: 578, endPoint y: 338, distance: 18.3
click at [578, 338] on div at bounding box center [424, 306] width 785 height 402
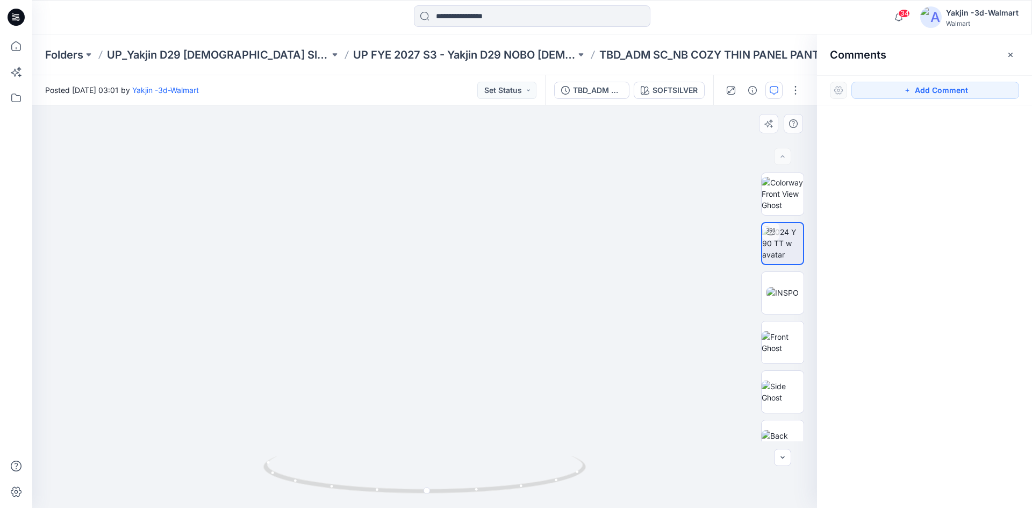
drag, startPoint x: 895, startPoint y: 88, endPoint x: 783, endPoint y: 168, distance: 138.2
click at [895, 88] on button "Add Comment" at bounding box center [935, 90] width 168 height 17
click at [488, 320] on div "1" at bounding box center [424, 306] width 785 height 402
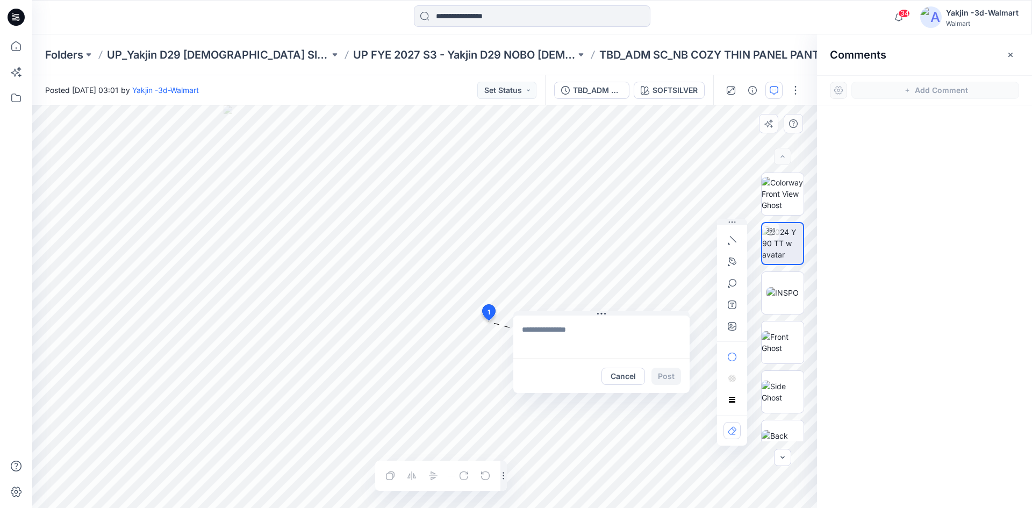
drag, startPoint x: 559, startPoint y: 327, endPoint x: 592, endPoint y: 321, distance: 33.3
click at [600, 312] on icon at bounding box center [601, 314] width 9 height 9
click at [578, 328] on textarea at bounding box center [601, 336] width 176 height 43
click at [616, 347] on textarea "**********" at bounding box center [601, 336] width 176 height 43
drag, startPoint x: 607, startPoint y: 331, endPoint x: 519, endPoint y: 322, distance: 88.0
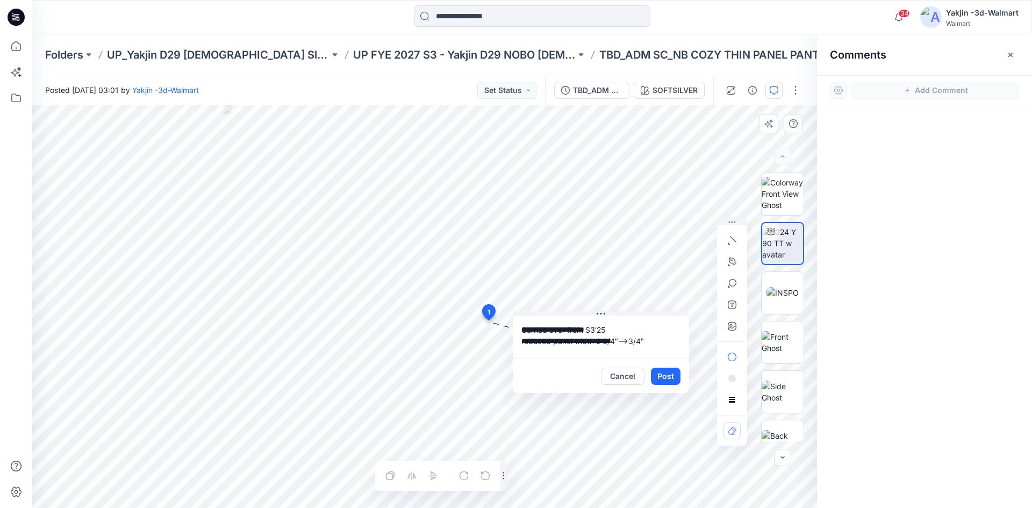
click at [519, 322] on textarea "**********" at bounding box center [601, 336] width 176 height 43
click at [546, 340] on textarea "**********" at bounding box center [601, 336] width 176 height 43
click at [546, 334] on textarea "**********" at bounding box center [601, 336] width 176 height 43
click at [601, 327] on textarea "**********" at bounding box center [601, 336] width 176 height 43
click at [559, 330] on textarea "**********" at bounding box center [601, 336] width 176 height 43
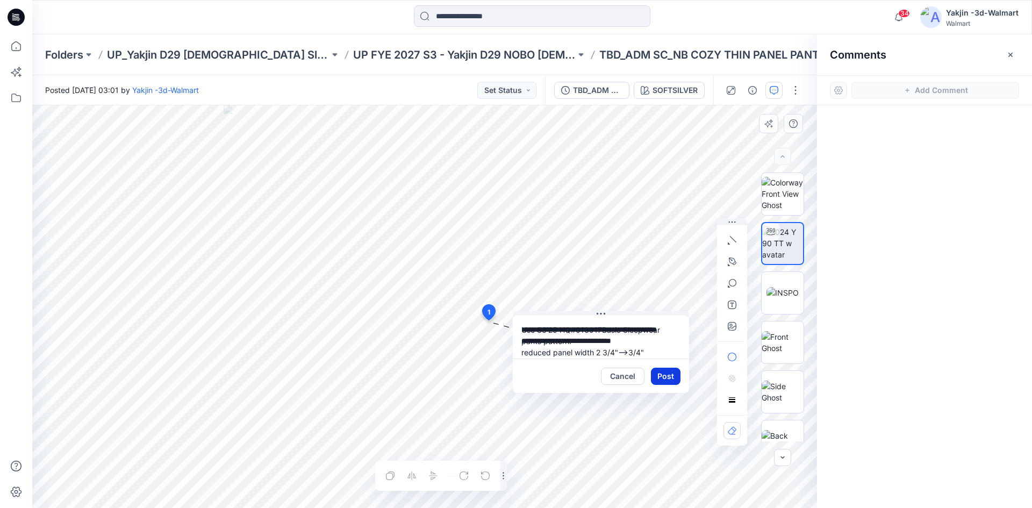
type textarea "**********"
click at [670, 378] on button "Post" at bounding box center [666, 376] width 30 height 17
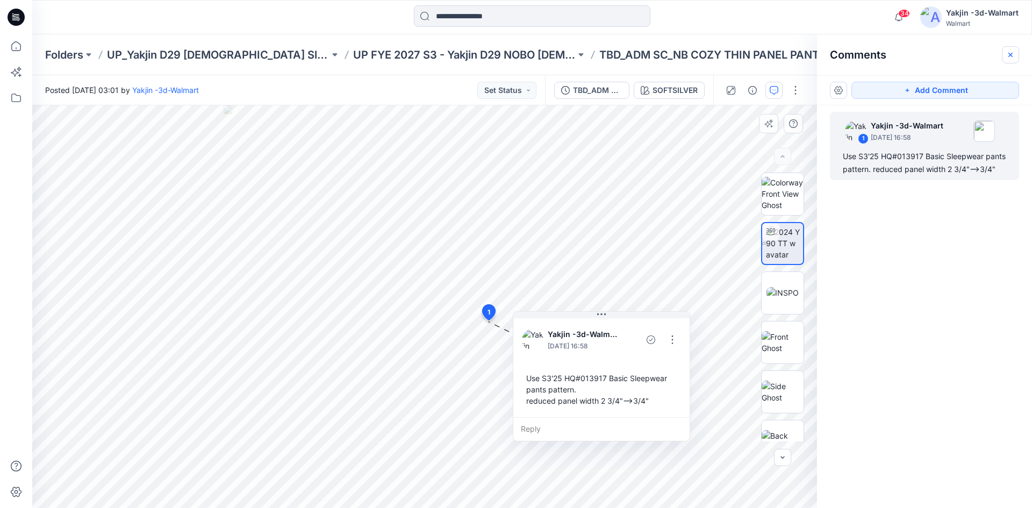
click at [1007, 57] on icon "button" at bounding box center [1010, 55] width 9 height 9
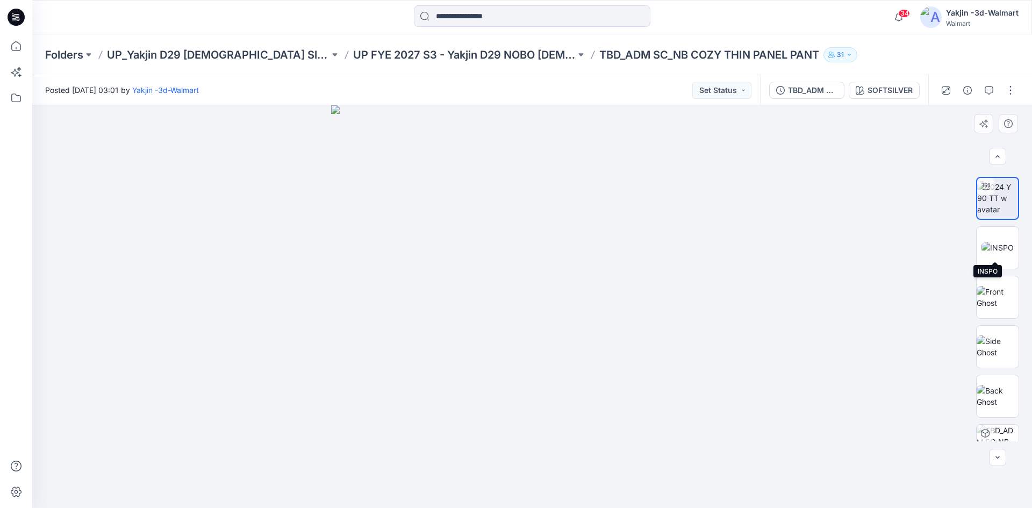
scroll to position [54, 0]
click at [1015, 89] on button "button" at bounding box center [1010, 90] width 17 height 17
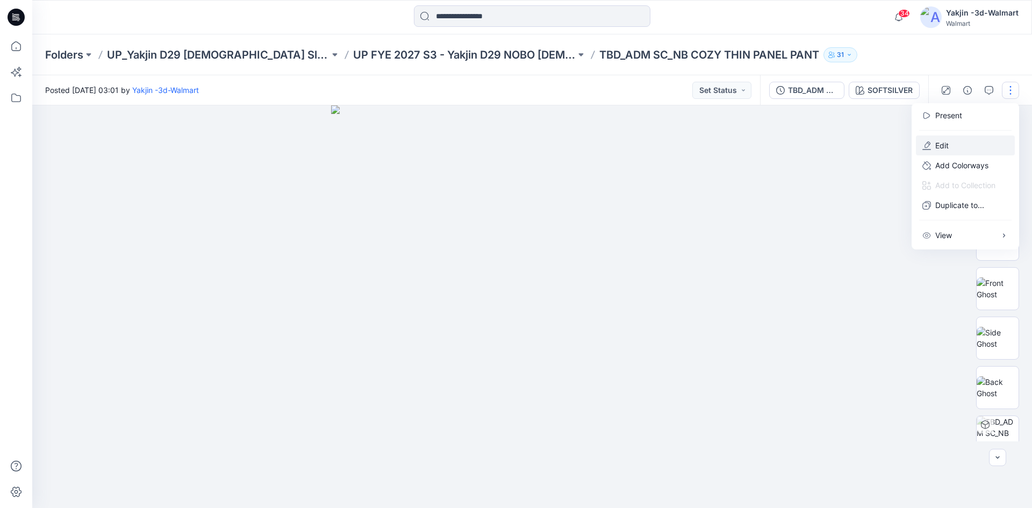
click at [946, 146] on p "Edit" at bounding box center [941, 145] width 13 height 11
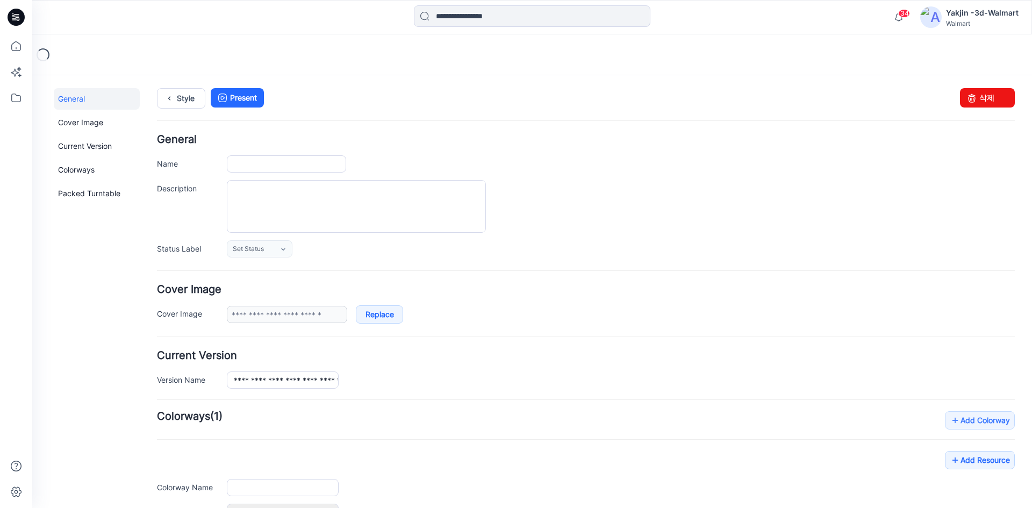
type input "**********"
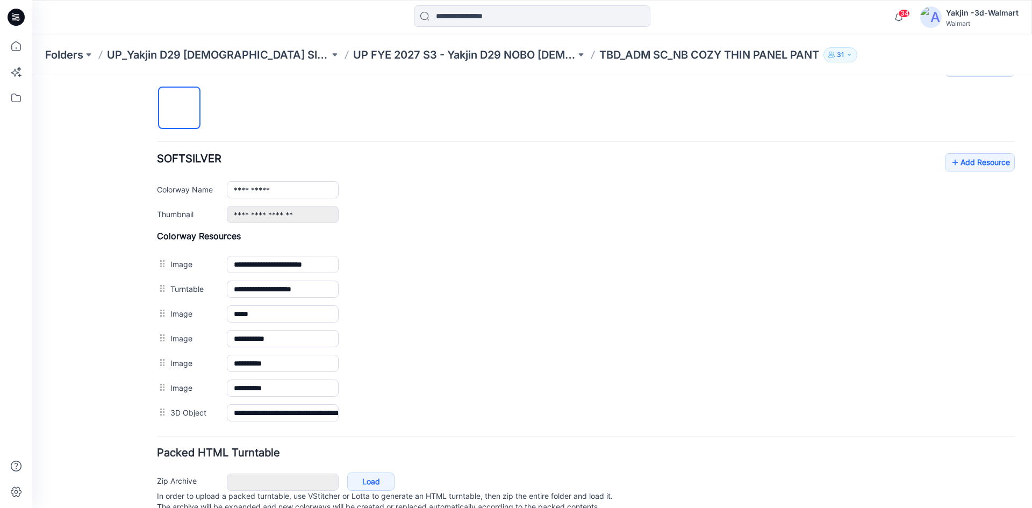
scroll to position [376, 0]
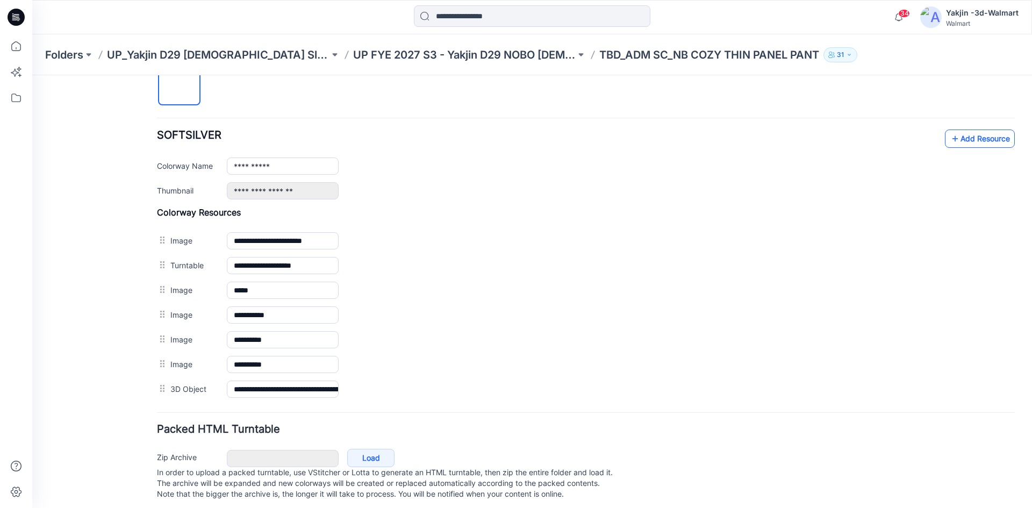
click at [951, 141] on icon at bounding box center [954, 138] width 11 height 17
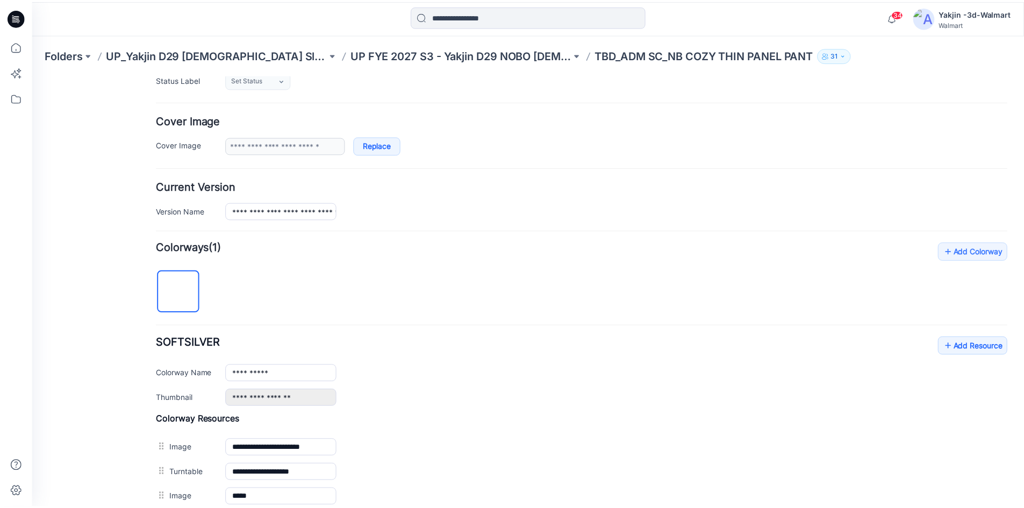
scroll to position [269, 0]
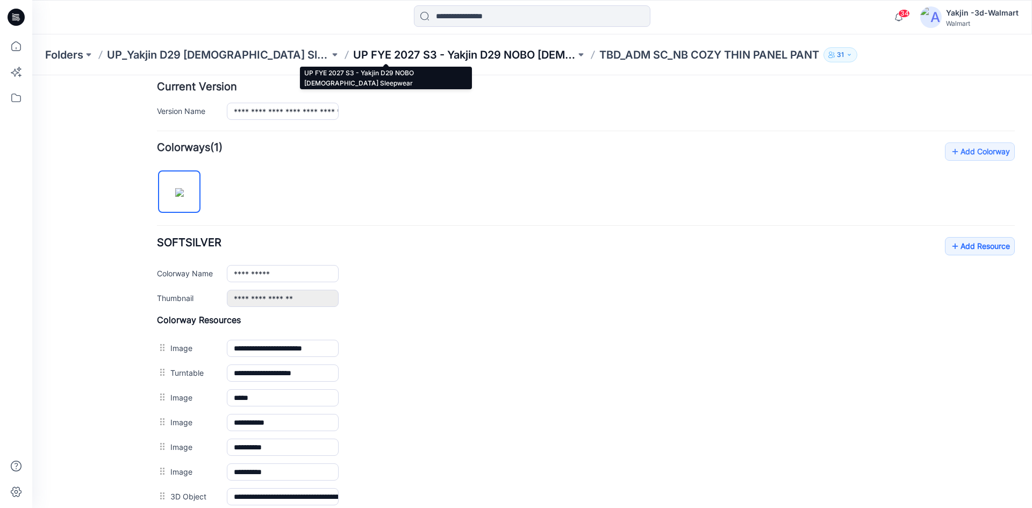
click at [422, 57] on p "UP FYE 2027 S3 - Yakjin D29 NOBO [DEMOGRAPHIC_DATA] Sleepwear" at bounding box center [464, 54] width 222 height 15
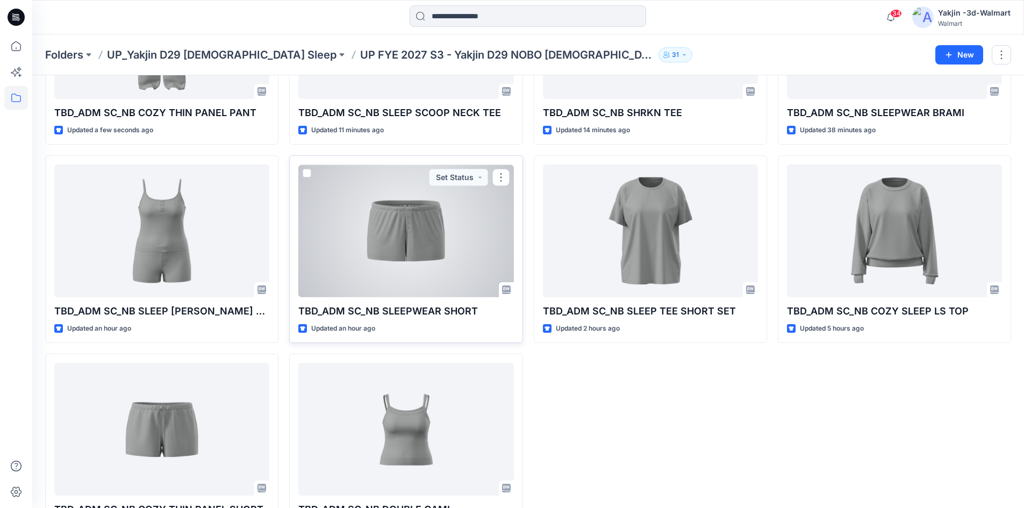
scroll to position [210, 0]
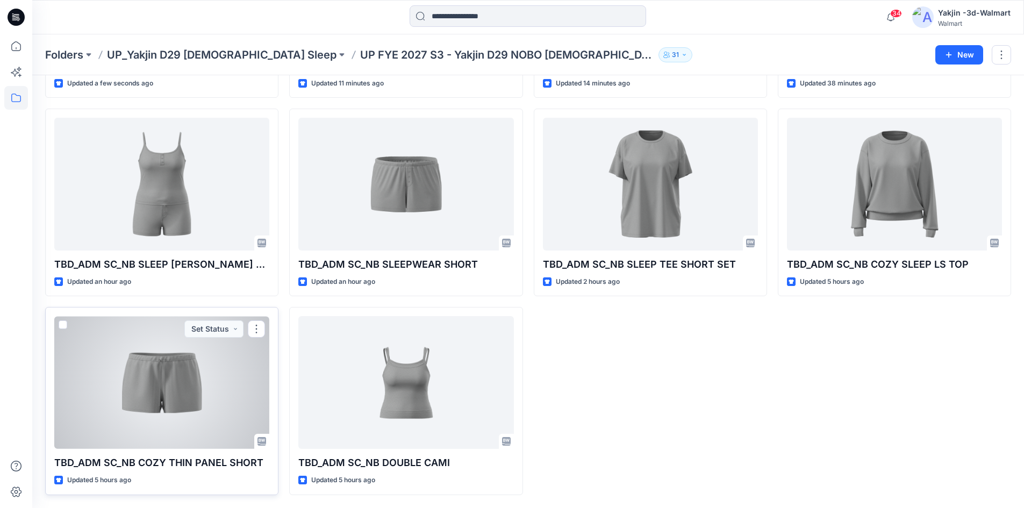
click at [187, 390] on div at bounding box center [161, 382] width 215 height 133
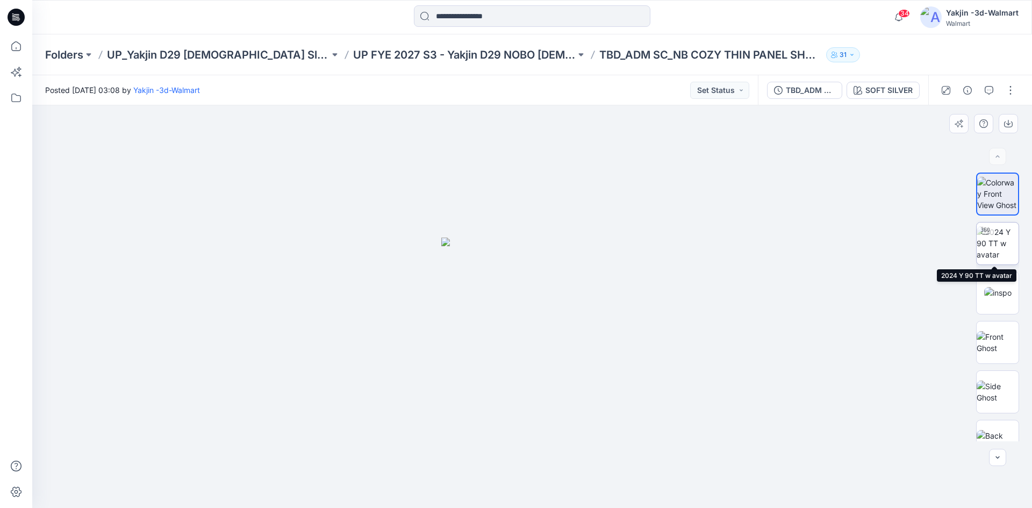
click at [989, 240] on img at bounding box center [997, 243] width 42 height 34
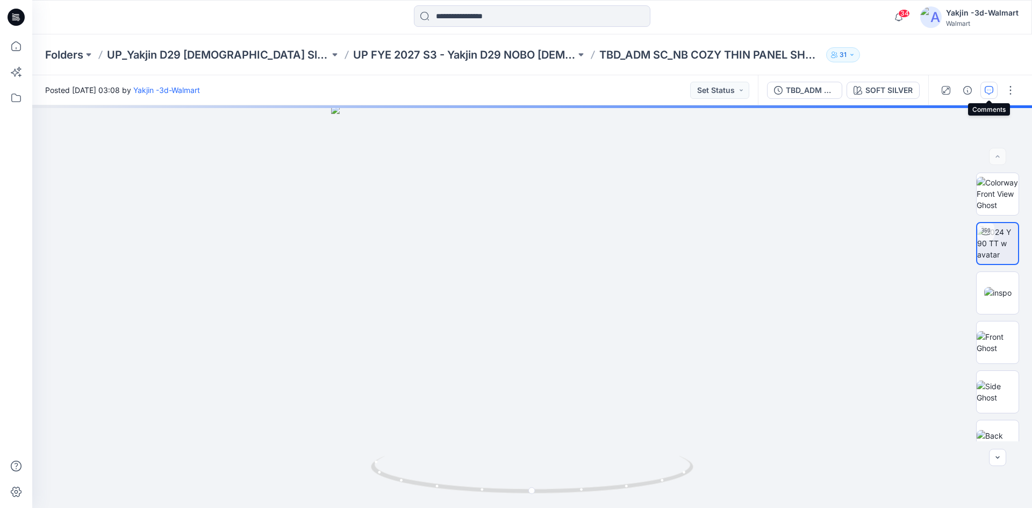
click at [990, 92] on icon "button" at bounding box center [988, 90] width 9 height 9
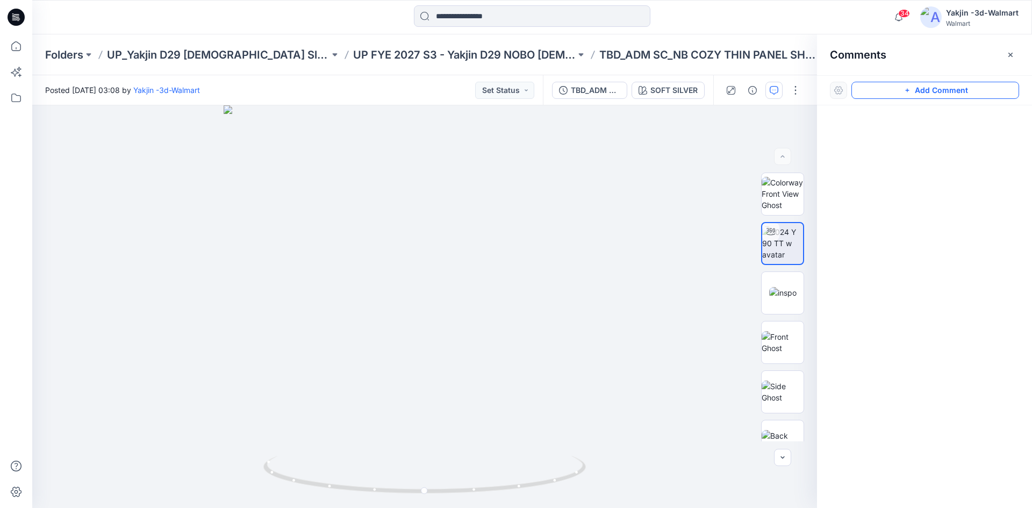
click at [888, 88] on button "Add Comment" at bounding box center [935, 90] width 168 height 17
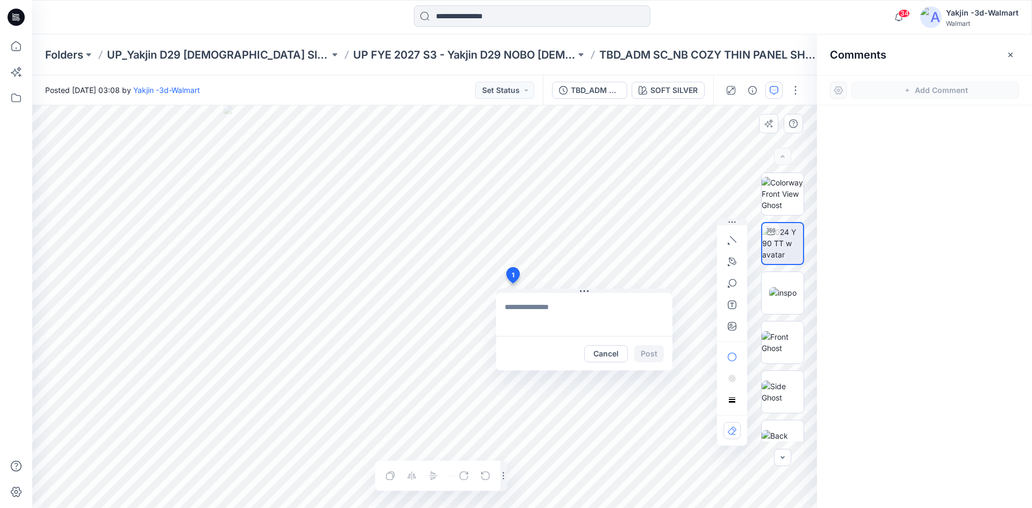
click at [513, 283] on div "1 Cancel Post Layer 1" at bounding box center [424, 306] width 785 height 402
click at [642, 308] on textarea "**********" at bounding box center [584, 314] width 176 height 43
type textarea "**********"
click at [654, 355] on button "Post" at bounding box center [649, 353] width 30 height 17
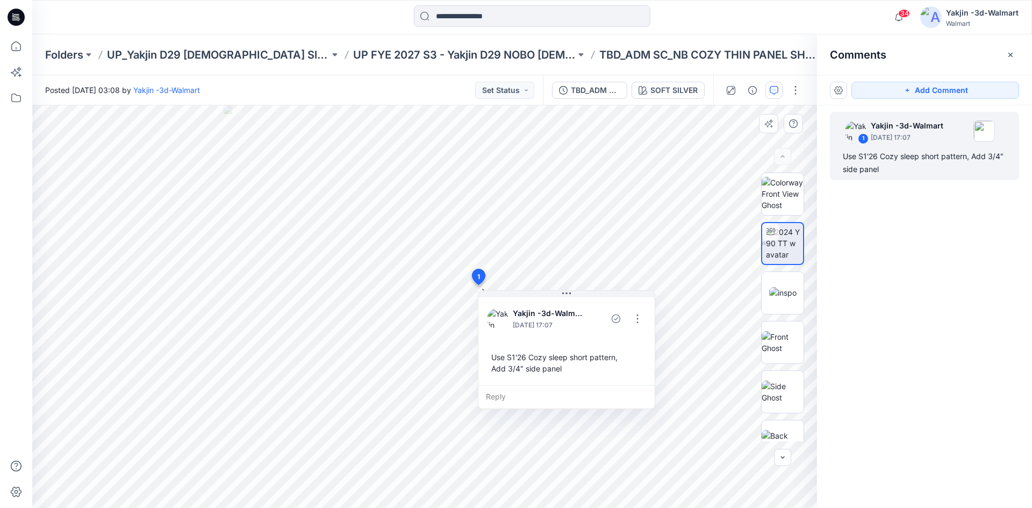
drag, startPoint x: 513, startPoint y: 275, endPoint x: 478, endPoint y: 277, distance: 35.5
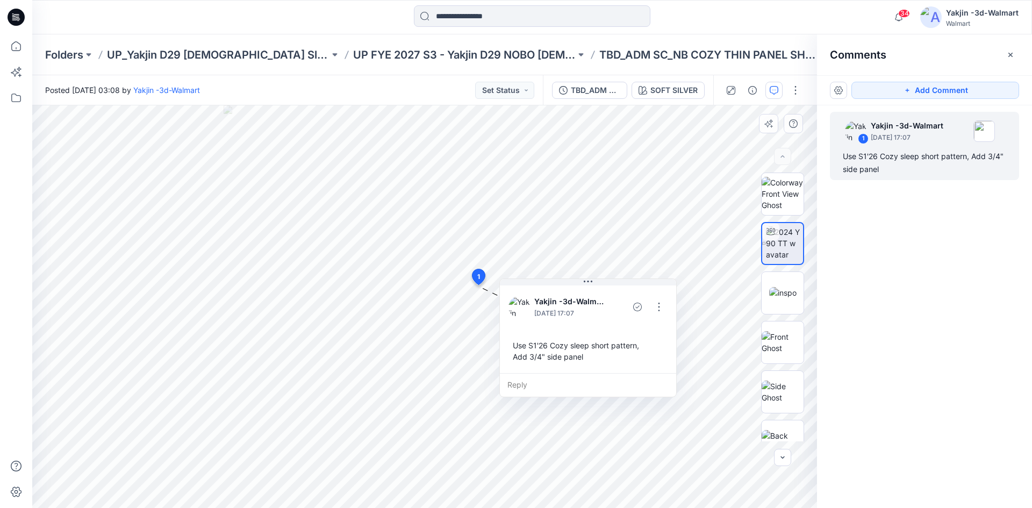
drag, startPoint x: 517, startPoint y: 302, endPoint x: 557, endPoint y: 290, distance: 41.1
click at [557, 290] on div "Yakjin -3d-Walmart [DATE] 17:07 Use S1'26 Cozy sleep short pattern, Add 3/4" si…" at bounding box center [588, 328] width 176 height 90
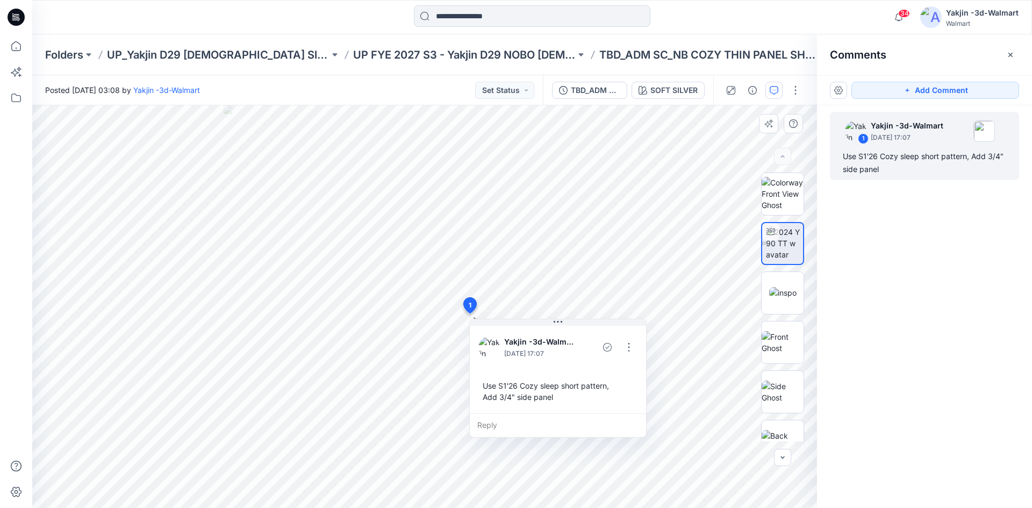
drag, startPoint x: 476, startPoint y: 280, endPoint x: 469, endPoint y: 305, distance: 26.1
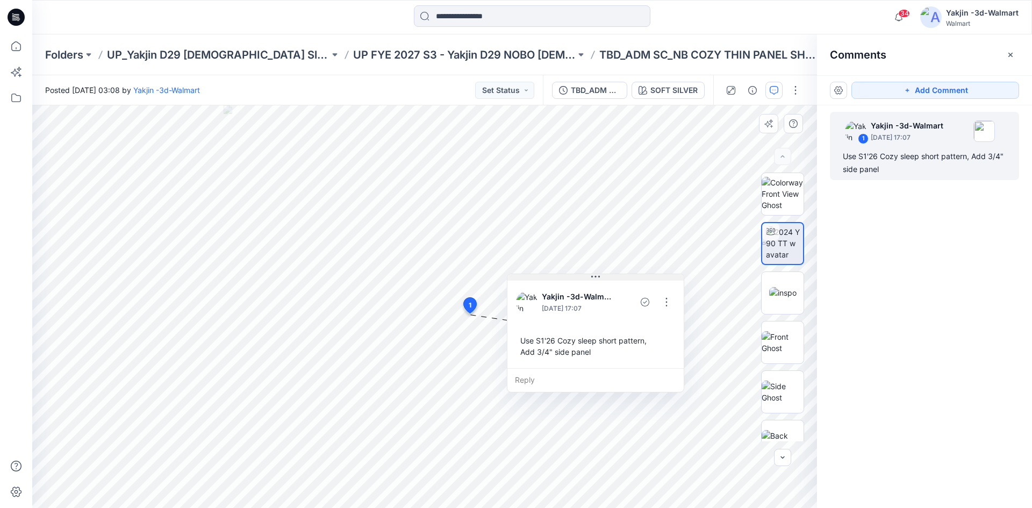
drag, startPoint x: 519, startPoint y: 321, endPoint x: 552, endPoint y: 278, distance: 54.1
click at [552, 278] on button at bounding box center [595, 277] width 176 height 6
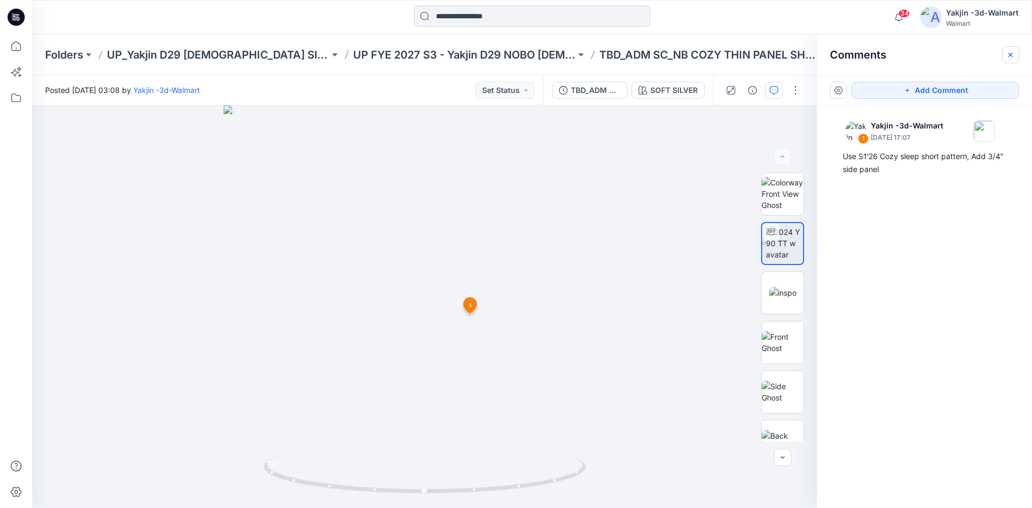
click at [1014, 51] on icon "button" at bounding box center [1010, 55] width 9 height 9
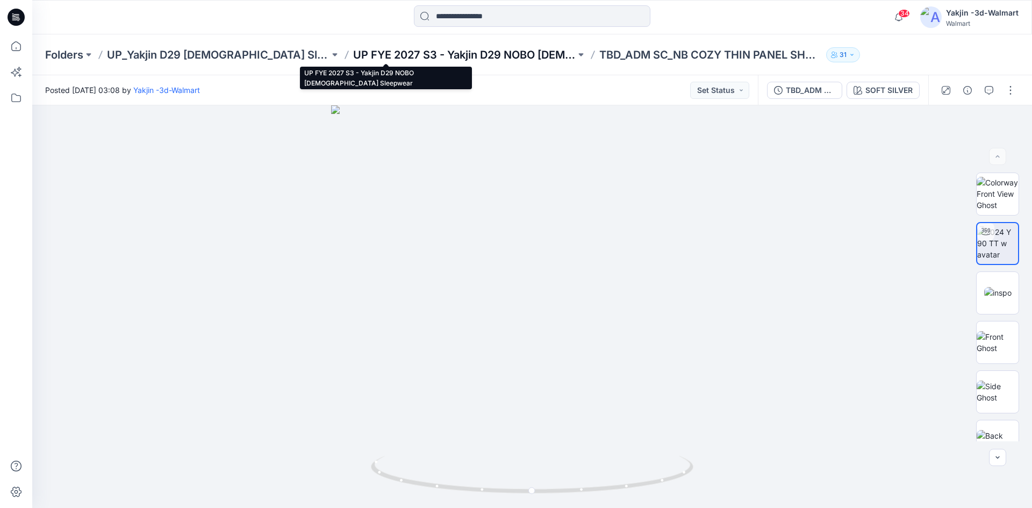
click at [385, 61] on p "UP FYE 2027 S3 - Yakjin D29 NOBO [DEMOGRAPHIC_DATA] Sleepwear" at bounding box center [464, 54] width 222 height 15
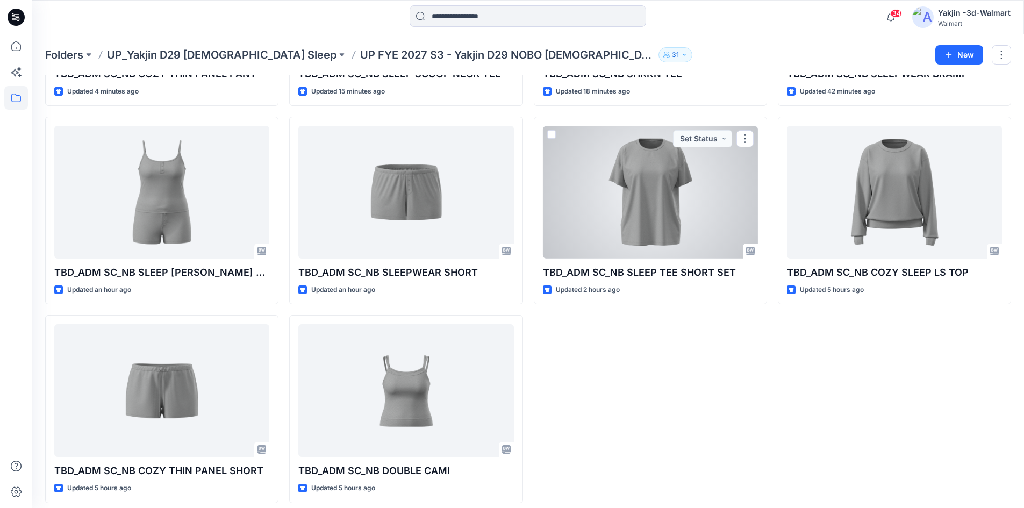
scroll to position [210, 0]
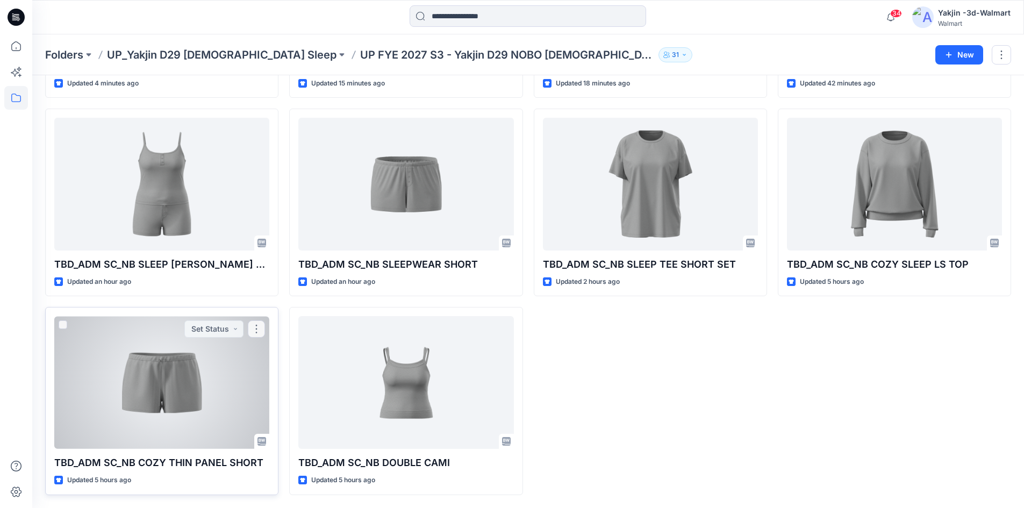
click at [166, 390] on div at bounding box center [161, 382] width 215 height 133
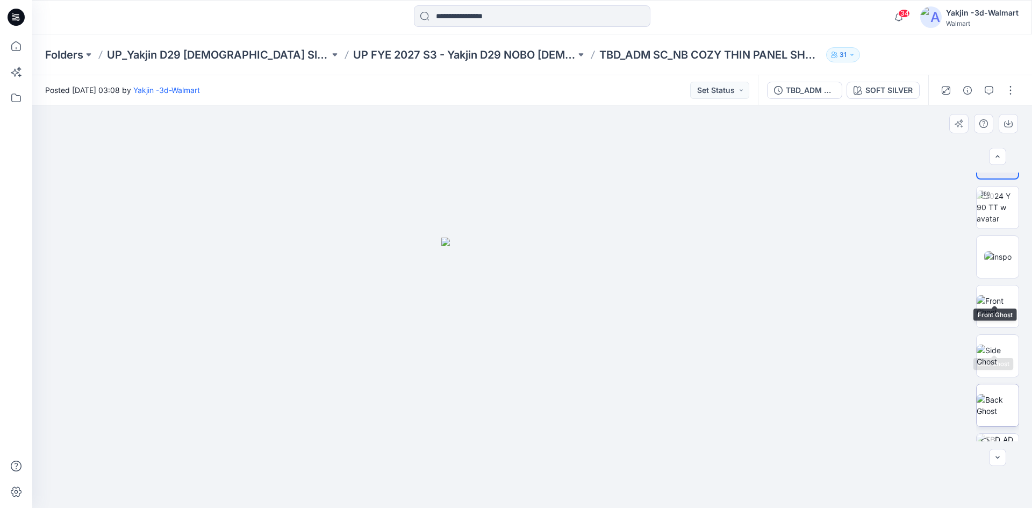
scroll to position [71, 0]
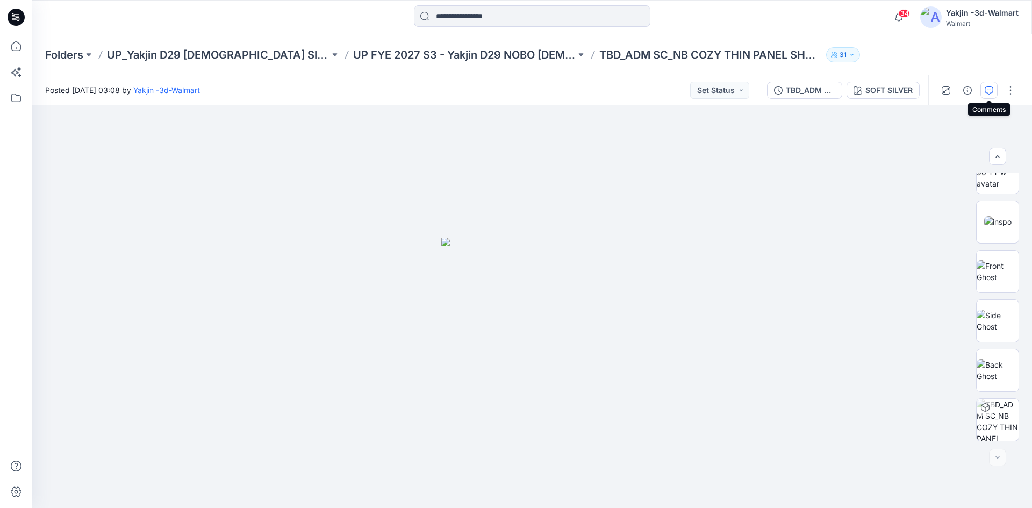
click at [993, 88] on button "button" at bounding box center [988, 90] width 17 height 17
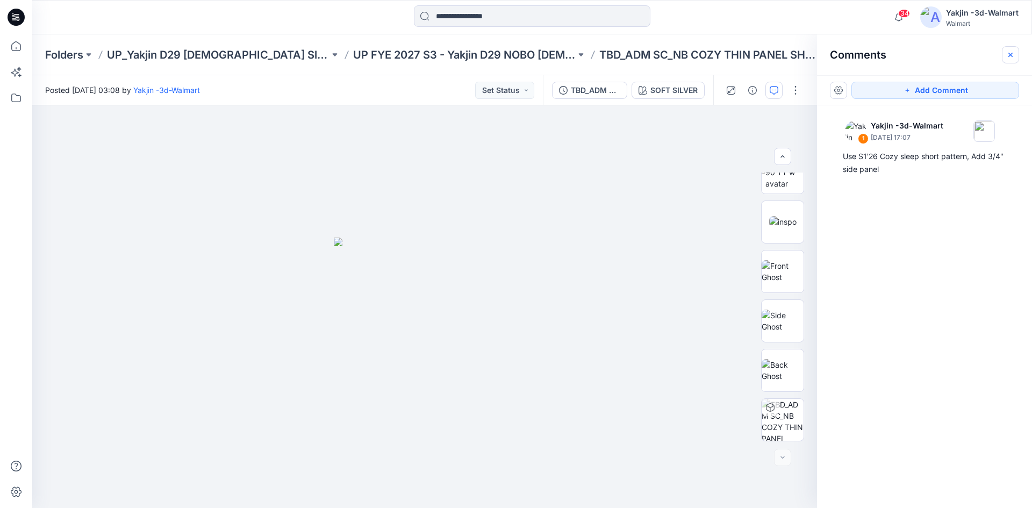
click at [1015, 56] on button "button" at bounding box center [1010, 54] width 17 height 17
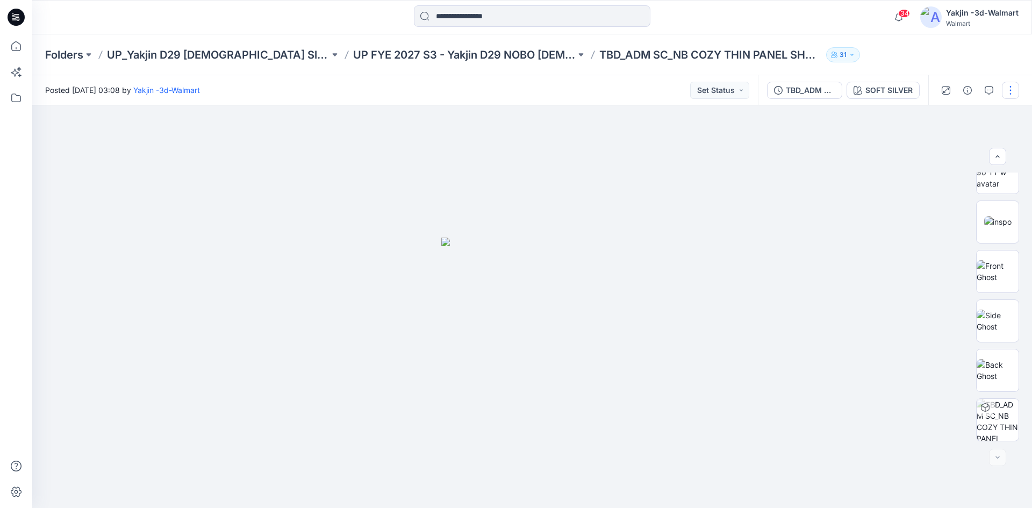
click at [1005, 90] on button "button" at bounding box center [1010, 90] width 17 height 17
click at [956, 147] on button "Edit" at bounding box center [965, 145] width 99 height 20
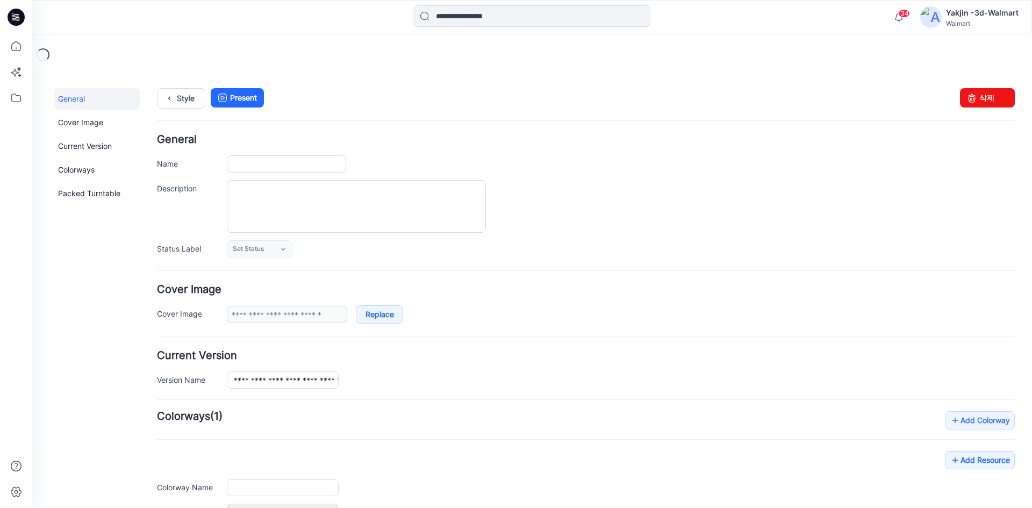
type input "**********"
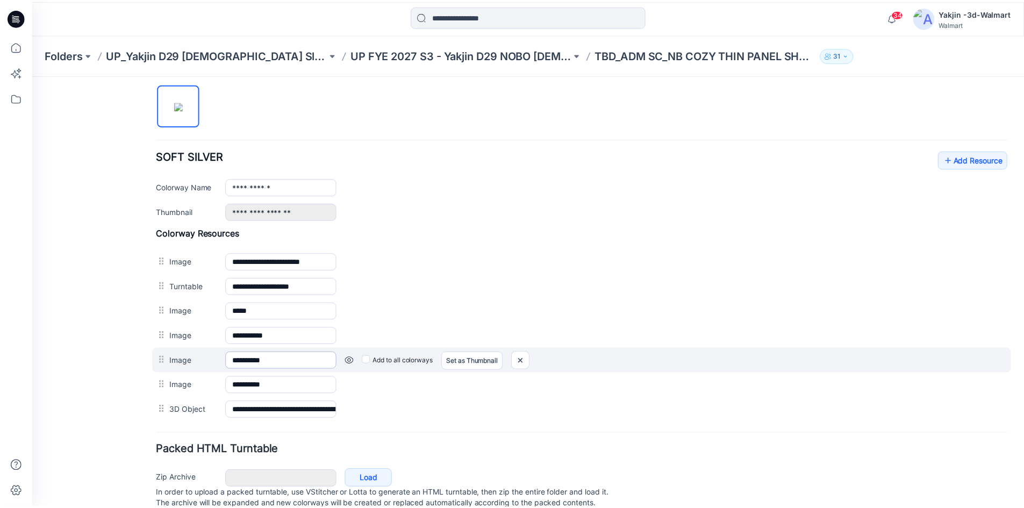
scroll to position [376, 0]
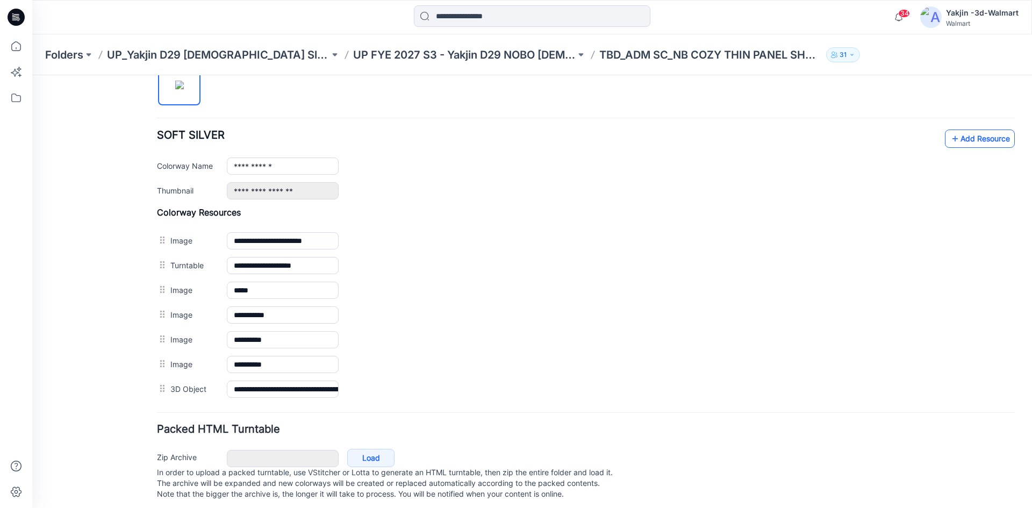
click at [980, 136] on link "Add Resource" at bounding box center [980, 138] width 70 height 18
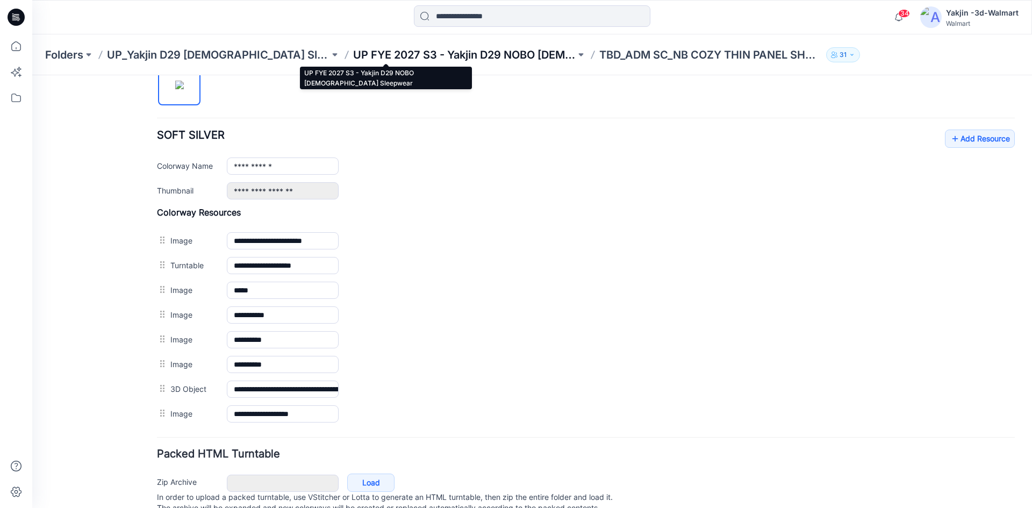
click at [388, 57] on p "UP FYE 2027 S3 - Yakjin D29 NOBO [DEMOGRAPHIC_DATA] Sleepwear" at bounding box center [464, 54] width 222 height 15
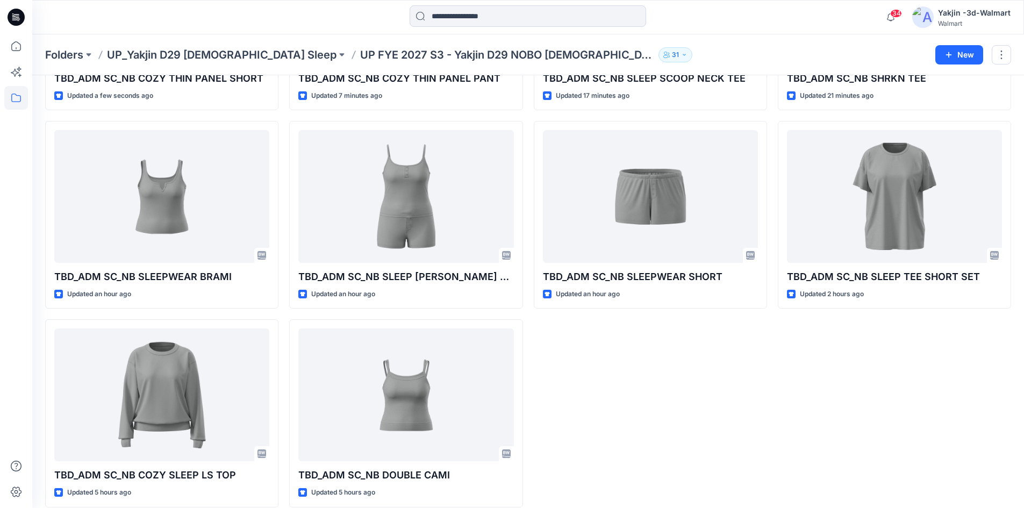
scroll to position [210, 0]
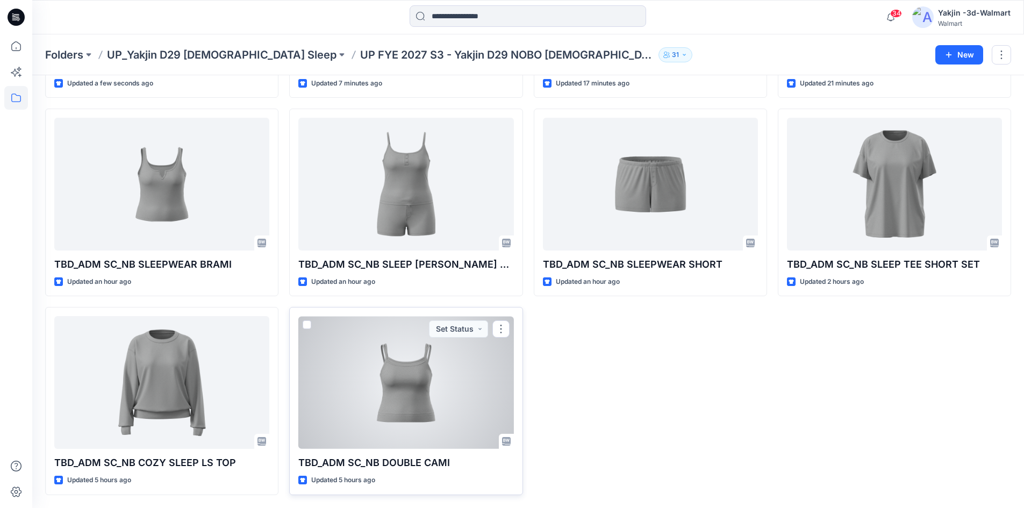
click at [413, 401] on div at bounding box center [405, 382] width 215 height 133
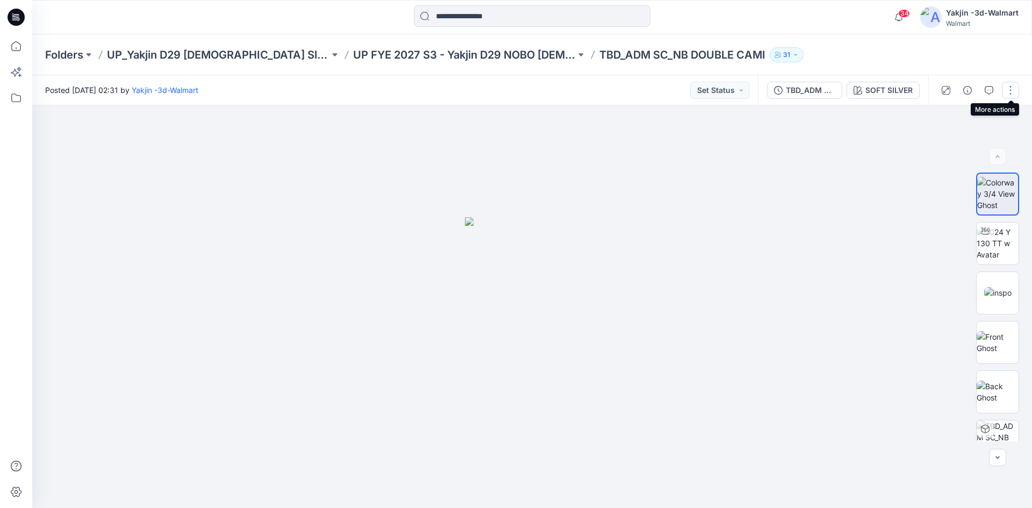
click at [1013, 87] on button "button" at bounding box center [1010, 90] width 17 height 17
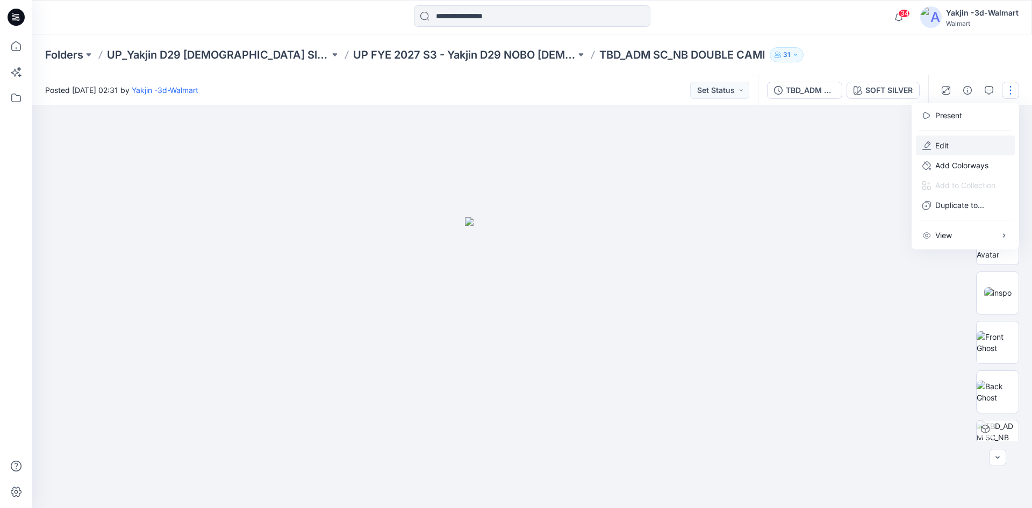
click at [948, 145] on p "Edit" at bounding box center [941, 145] width 13 height 11
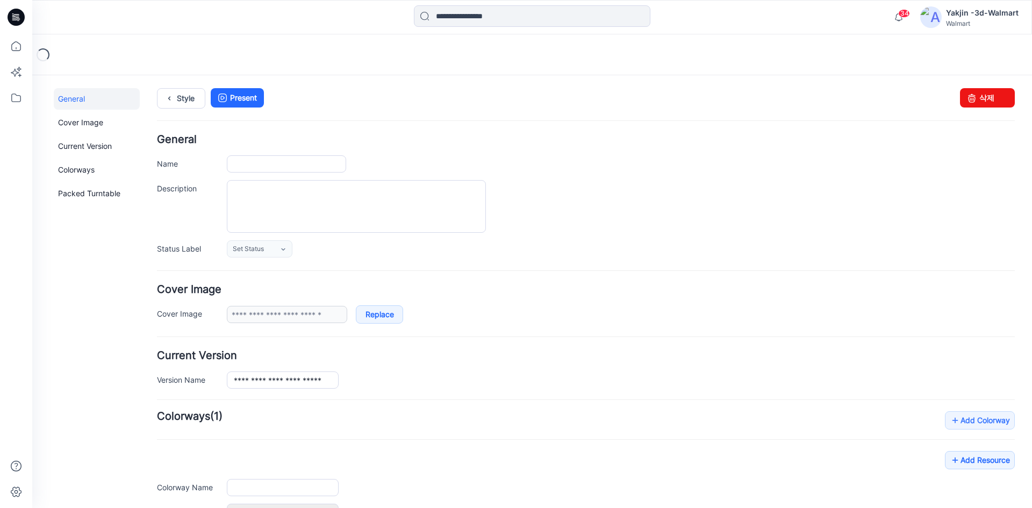
type input "**********"
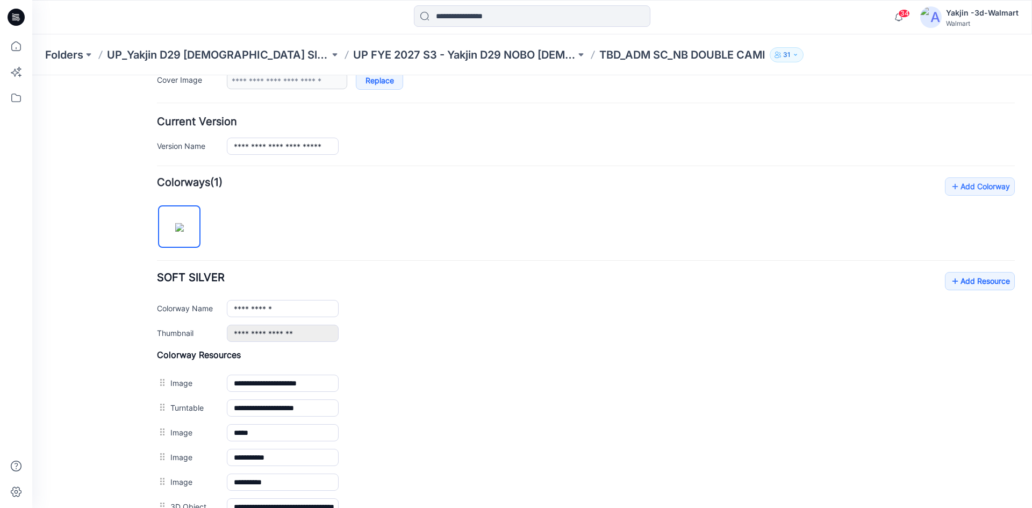
scroll to position [215, 0]
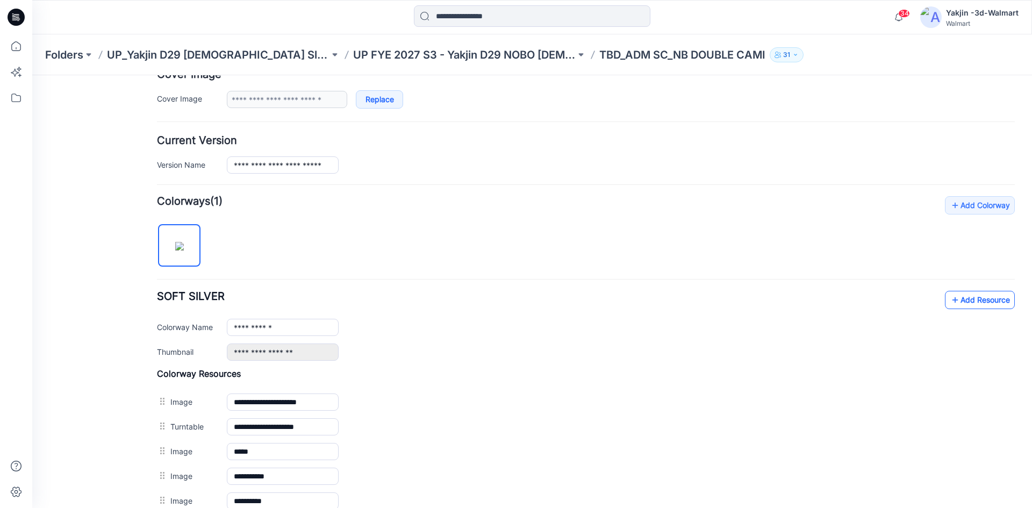
click at [955, 298] on link "Add Resource" at bounding box center [980, 300] width 70 height 18
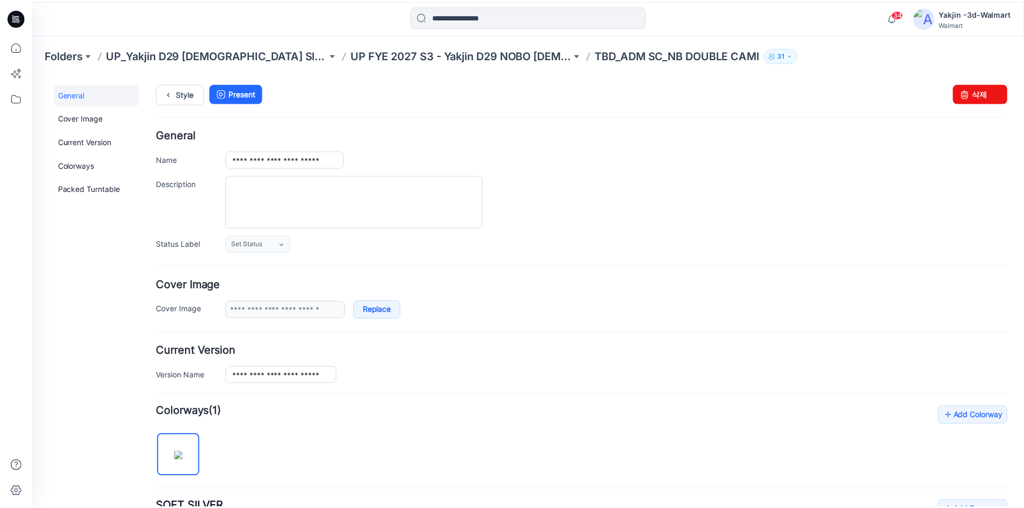
scroll to position [0, 0]
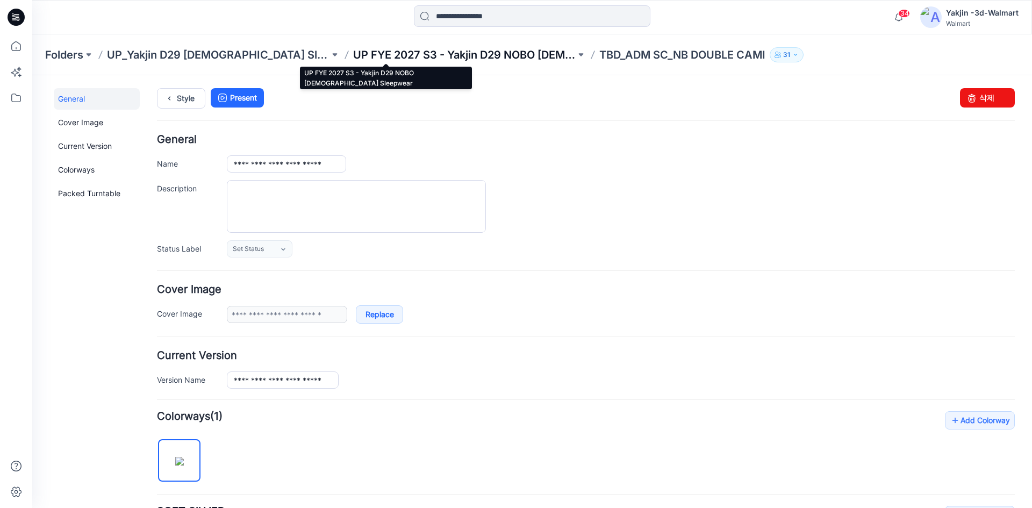
click at [370, 50] on p "UP FYE 2027 S3 - Yakjin D29 NOBO [DEMOGRAPHIC_DATA] Sleepwear" at bounding box center [464, 54] width 222 height 15
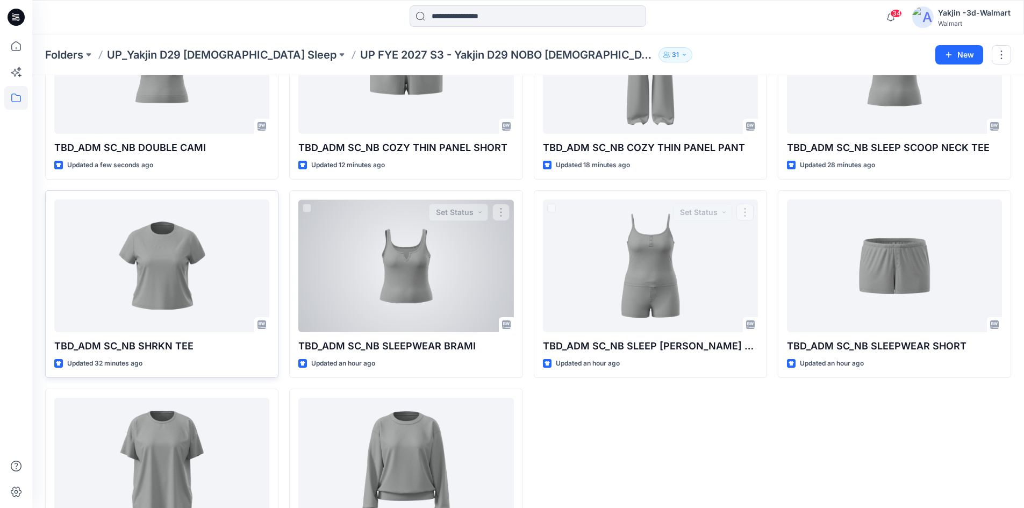
scroll to position [103, 0]
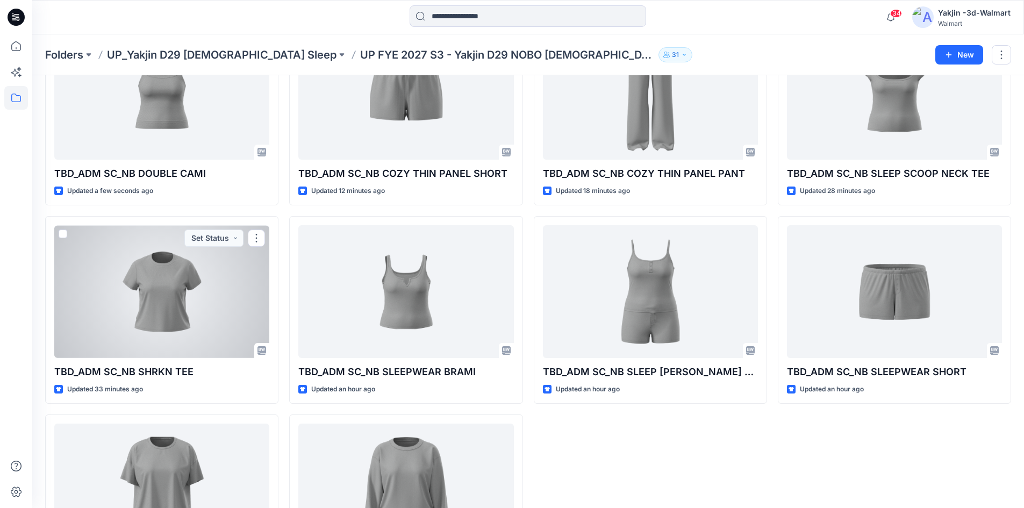
click at [153, 313] on div at bounding box center [161, 291] width 215 height 133
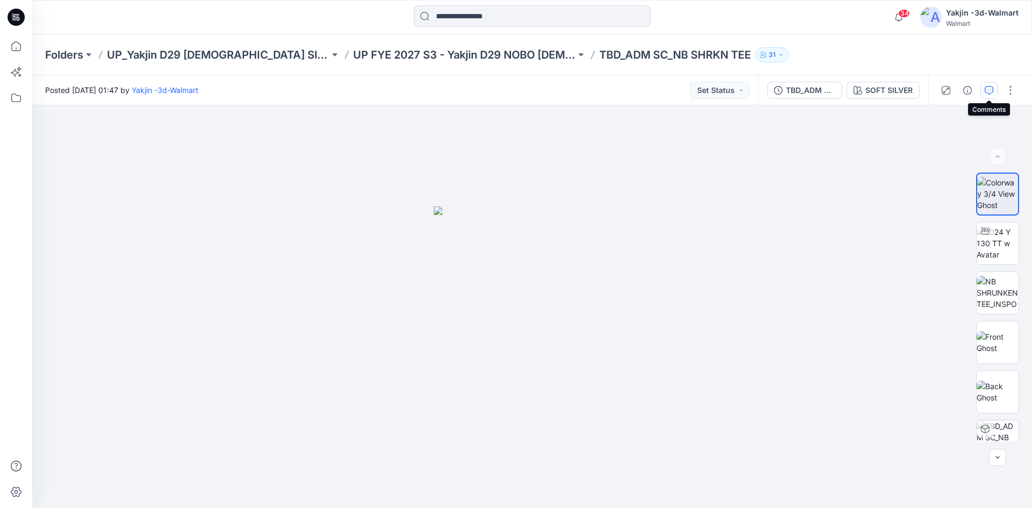
click at [987, 93] on icon "button" at bounding box center [988, 90] width 9 height 9
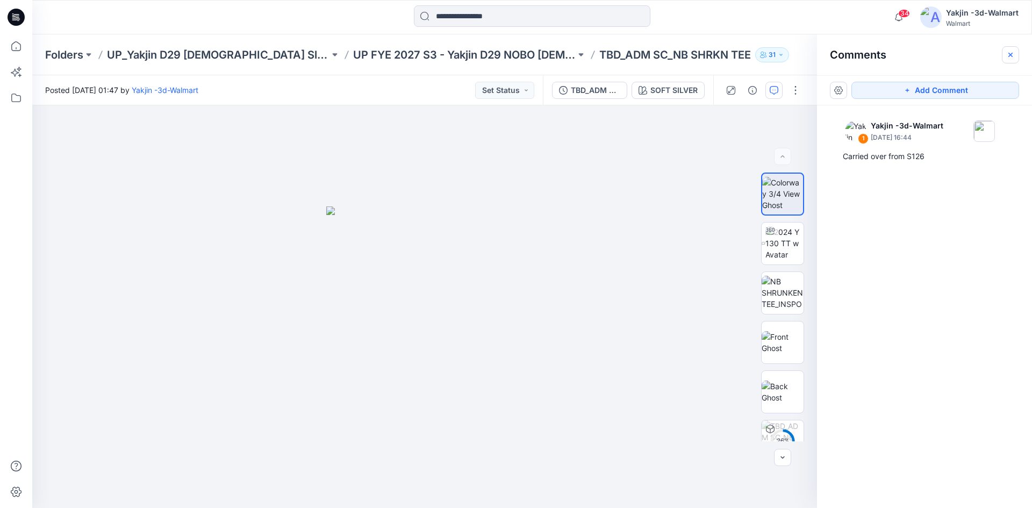
click at [1006, 52] on icon "button" at bounding box center [1010, 55] width 9 height 9
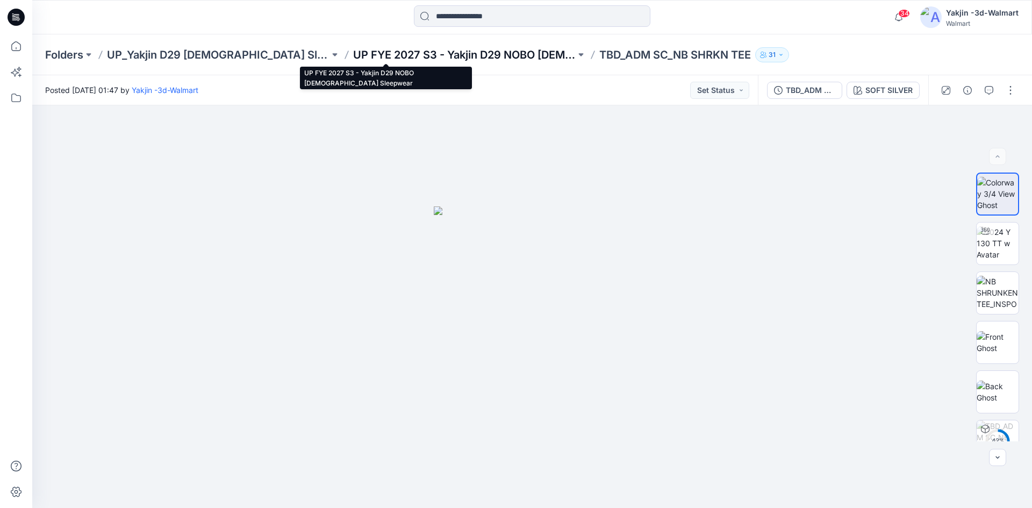
click at [429, 56] on p "UP FYE 2027 S3 - Yakjin D29 NOBO [DEMOGRAPHIC_DATA] Sleepwear" at bounding box center [464, 54] width 222 height 15
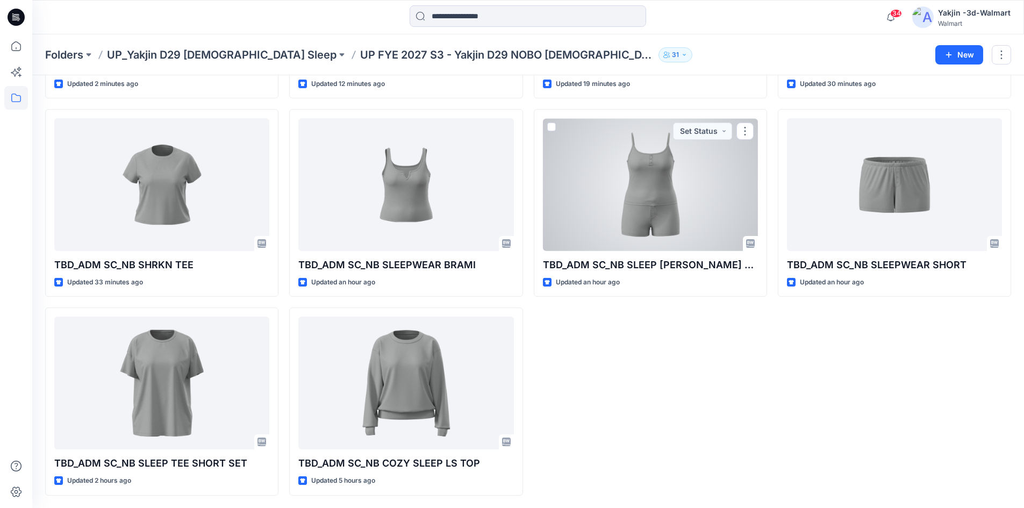
scroll to position [210, 0]
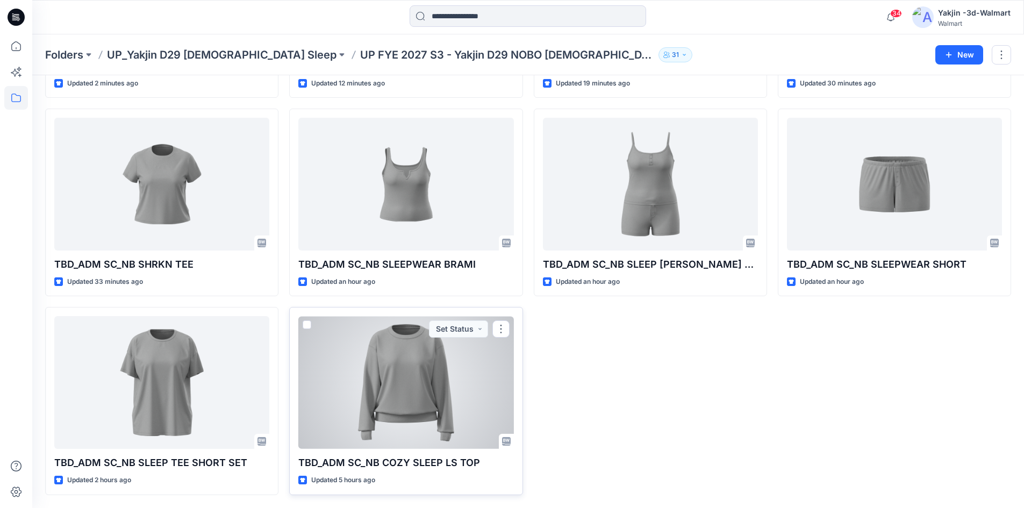
click at [381, 390] on div at bounding box center [405, 382] width 215 height 133
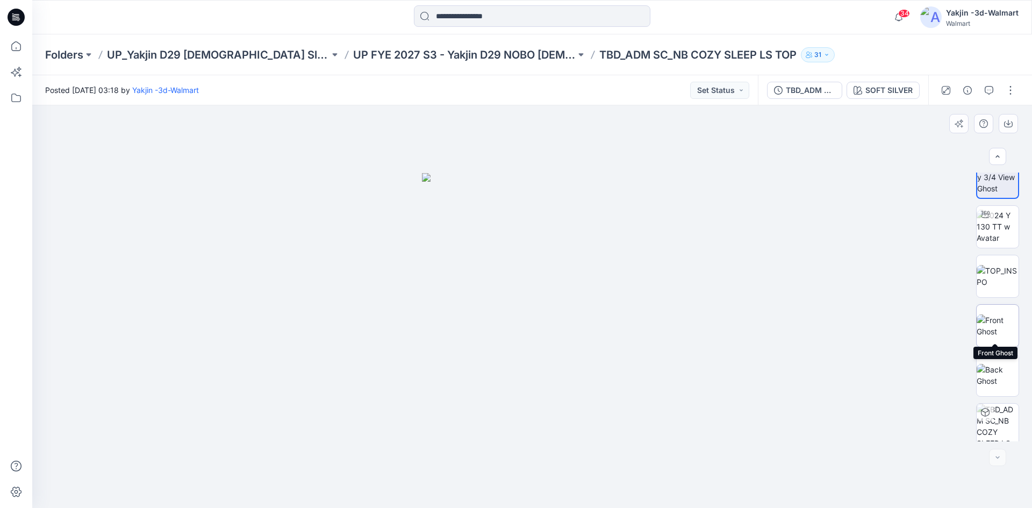
scroll to position [21, 0]
click at [997, 270] on img at bounding box center [997, 271] width 42 height 23
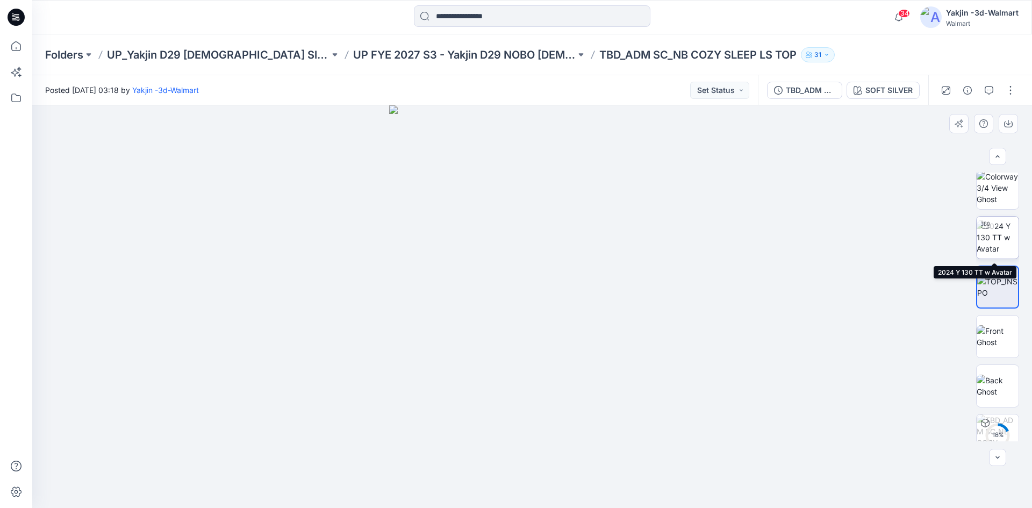
scroll to position [0, 0]
click at [996, 232] on img at bounding box center [997, 243] width 42 height 34
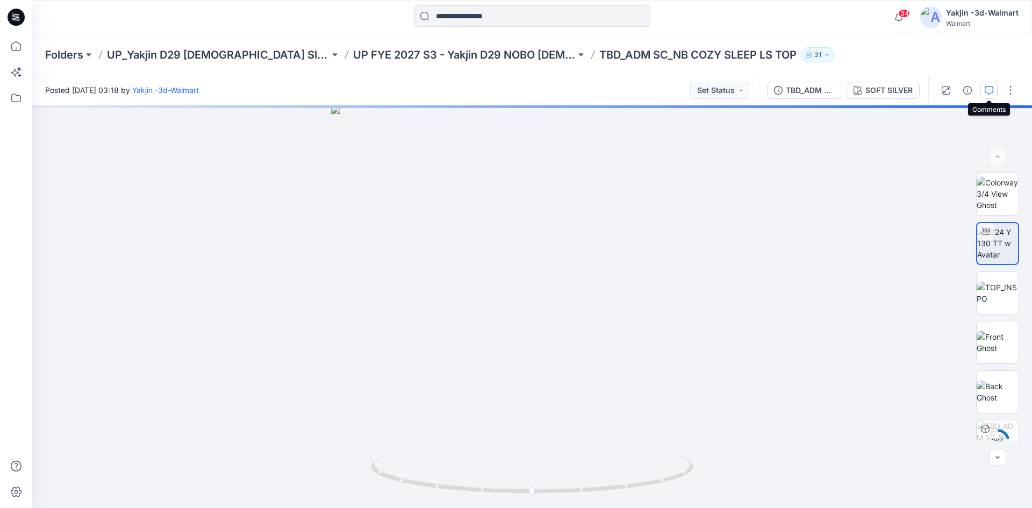
click at [990, 85] on button "button" at bounding box center [988, 90] width 17 height 17
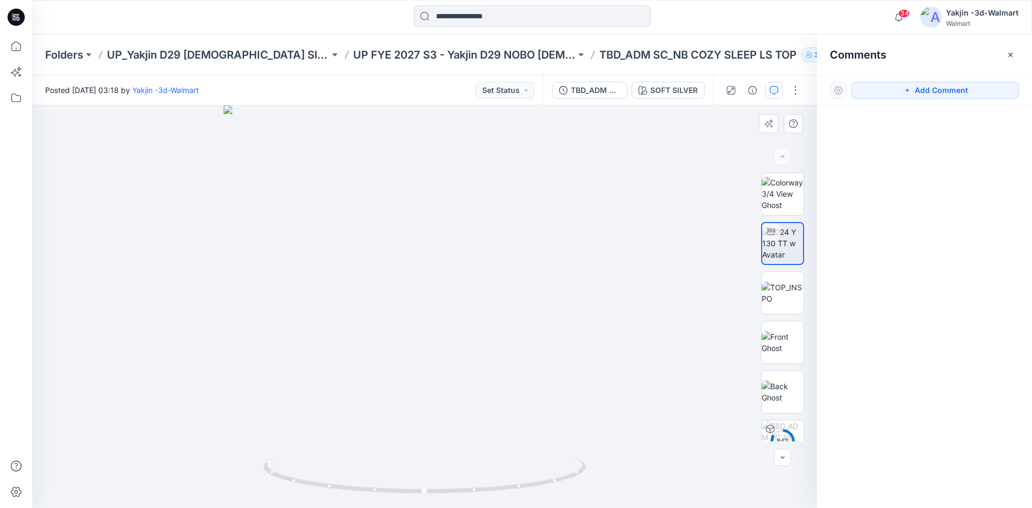
click at [525, 286] on div at bounding box center [424, 306] width 785 height 402
click at [911, 92] on icon "button" at bounding box center [907, 90] width 9 height 9
click at [498, 314] on div "1" at bounding box center [424, 306] width 785 height 402
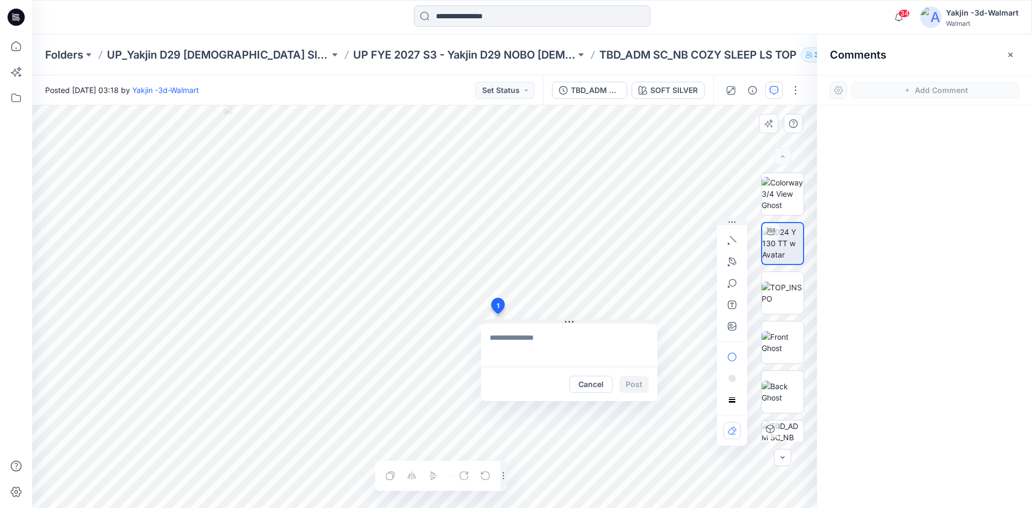
drag, startPoint x: 558, startPoint y: 325, endPoint x: 576, endPoint y: 319, distance: 19.2
click at [576, 319] on div "Cancel Post" at bounding box center [569, 360] width 176 height 82
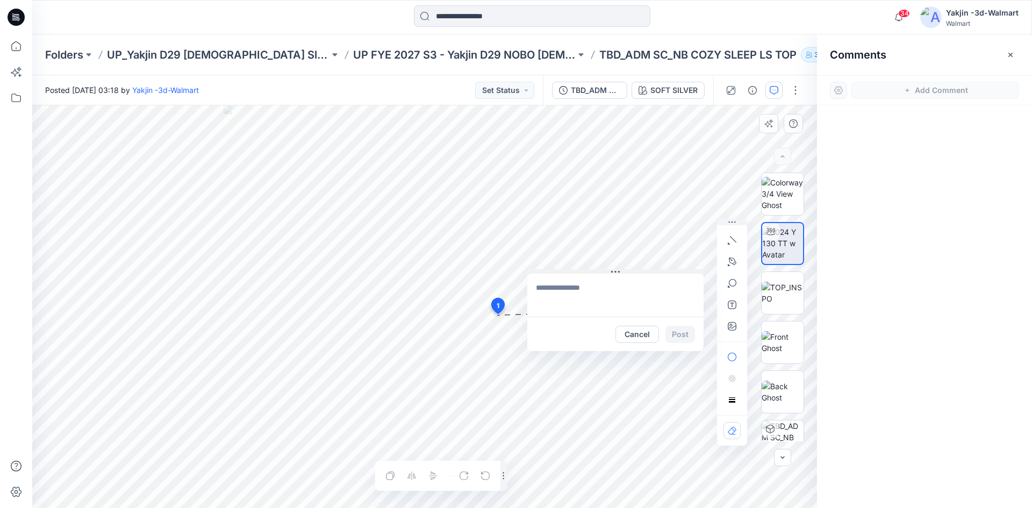
drag, startPoint x: 568, startPoint y: 318, endPoint x: 614, endPoint y: 268, distance: 68.1
click at [614, 268] on icon at bounding box center [615, 272] width 9 height 9
click at [589, 297] on textarea at bounding box center [615, 295] width 176 height 43
type textarea "**********"
click at [671, 332] on button "Post" at bounding box center [680, 334] width 30 height 17
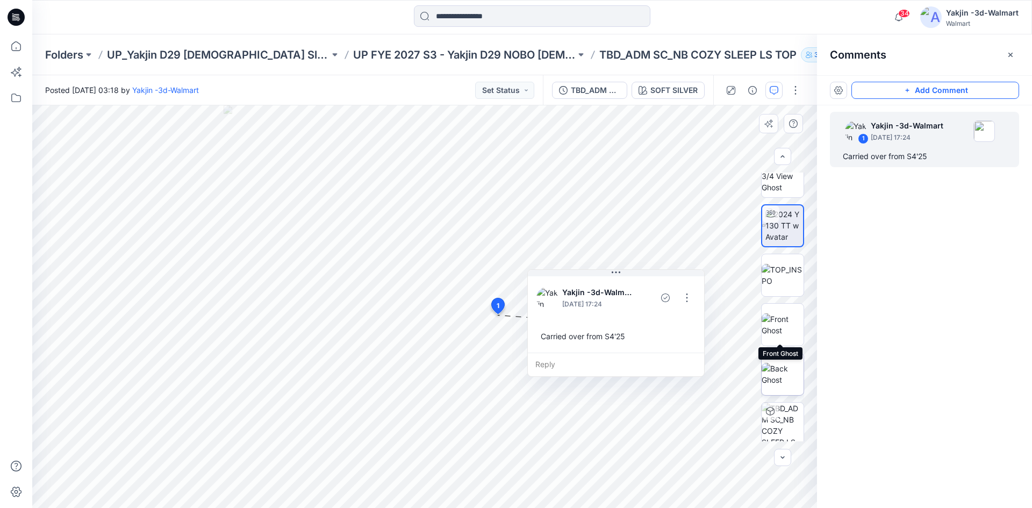
scroll to position [21, 0]
click at [1015, 55] on button "button" at bounding box center [1010, 54] width 17 height 17
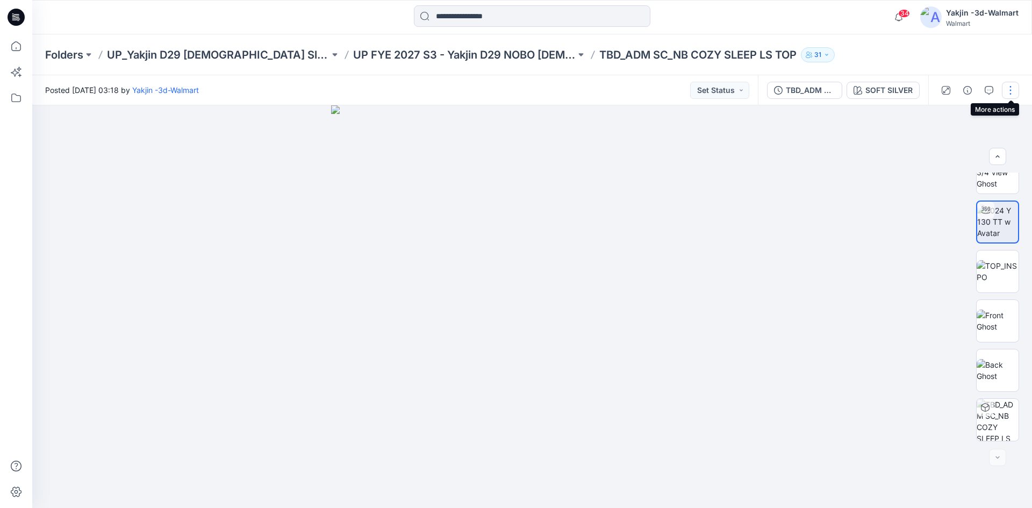
click at [1006, 95] on button "button" at bounding box center [1010, 90] width 17 height 17
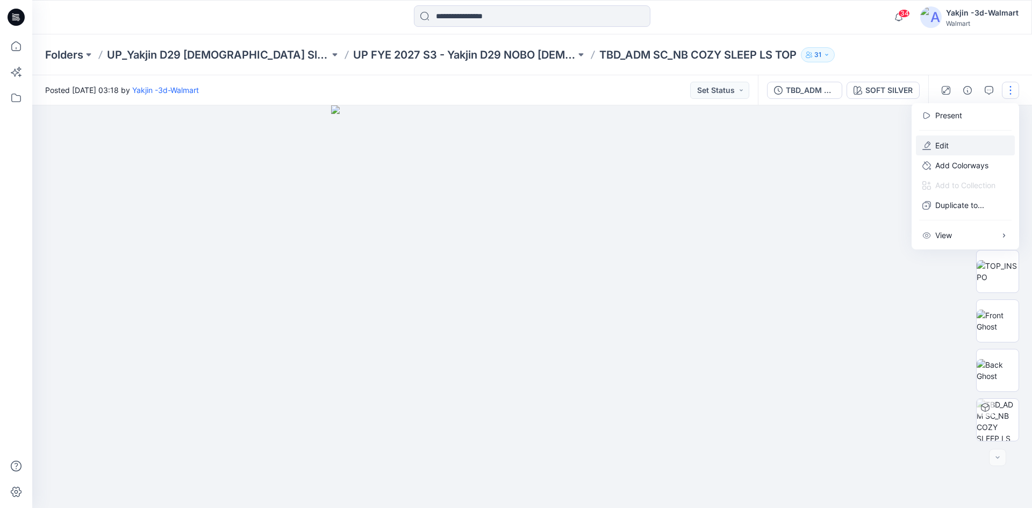
click at [948, 147] on p "Edit" at bounding box center [941, 145] width 13 height 11
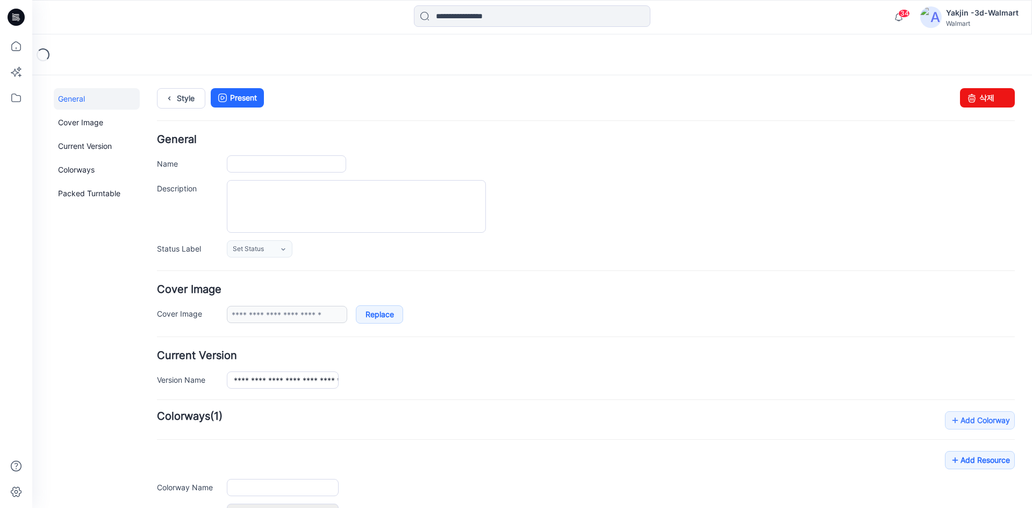
type input "**********"
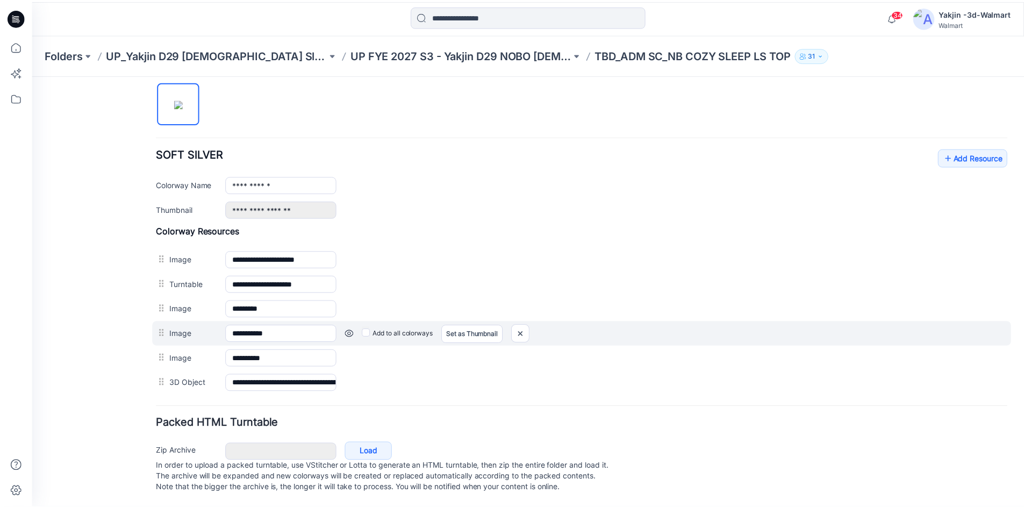
scroll to position [368, 0]
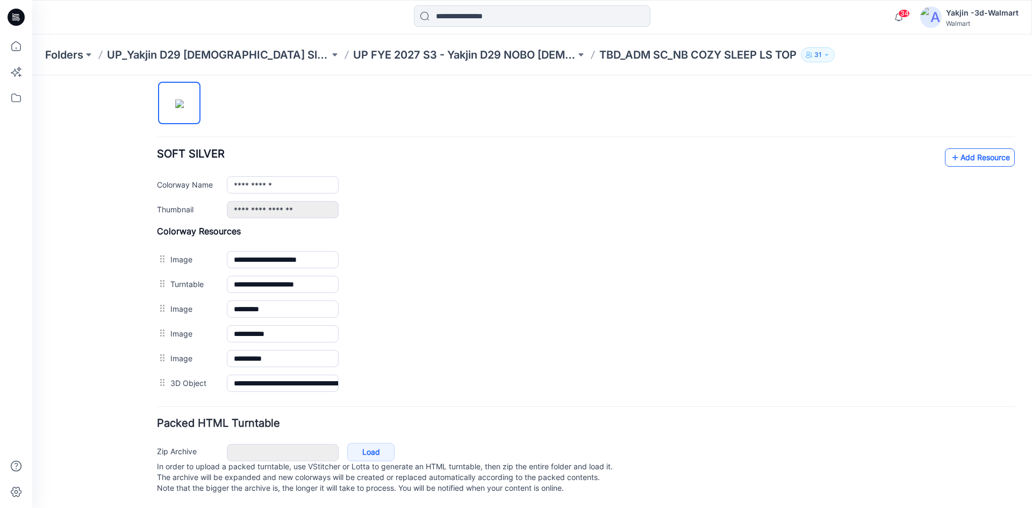
click at [956, 150] on link "Add Resource" at bounding box center [980, 157] width 70 height 18
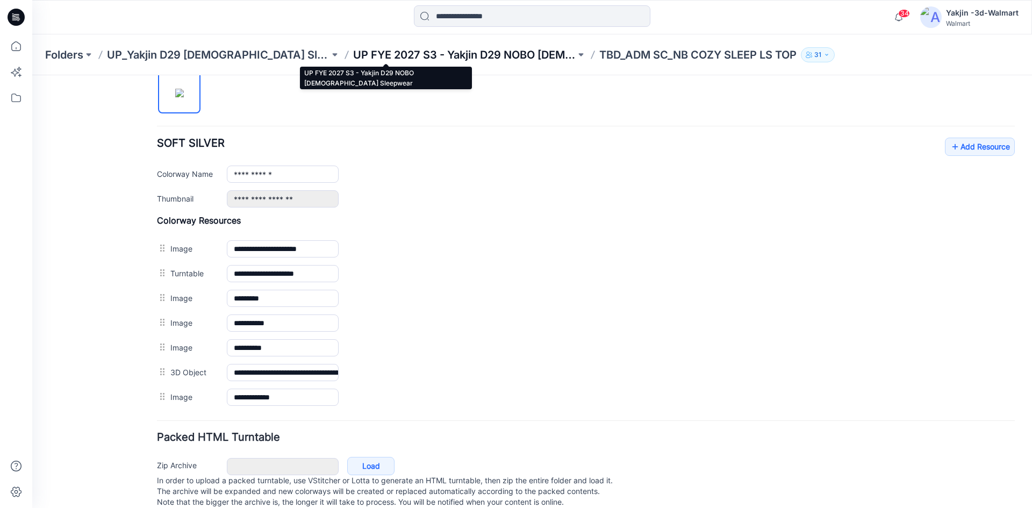
click at [400, 59] on p "UP FYE 2027 S3 - Yakjin D29 NOBO [DEMOGRAPHIC_DATA] Sleepwear" at bounding box center [464, 54] width 222 height 15
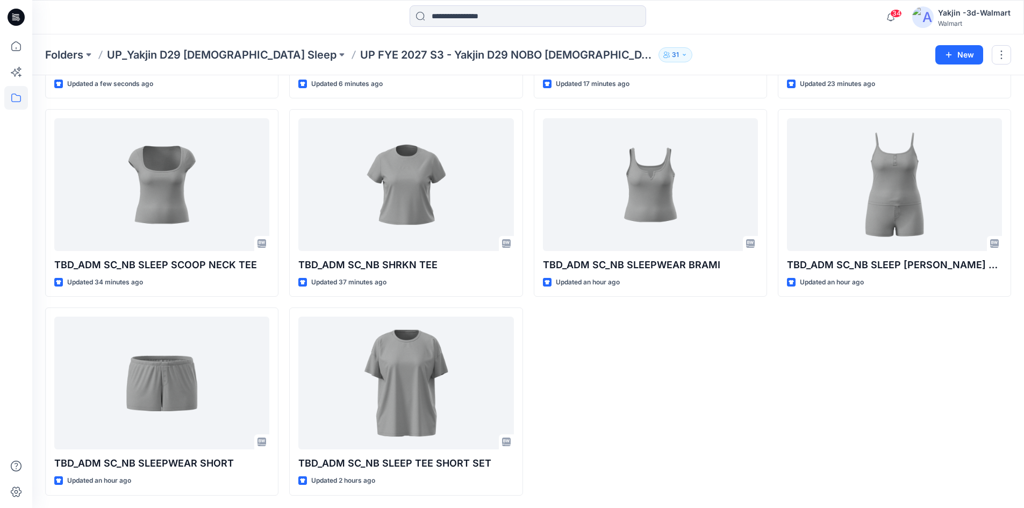
scroll to position [210, 0]
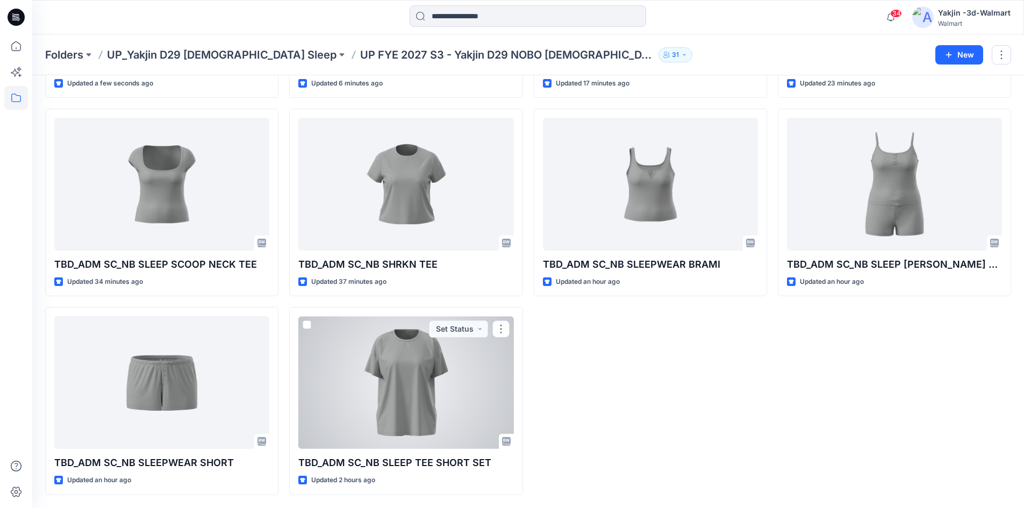
click at [382, 401] on div at bounding box center [405, 382] width 215 height 133
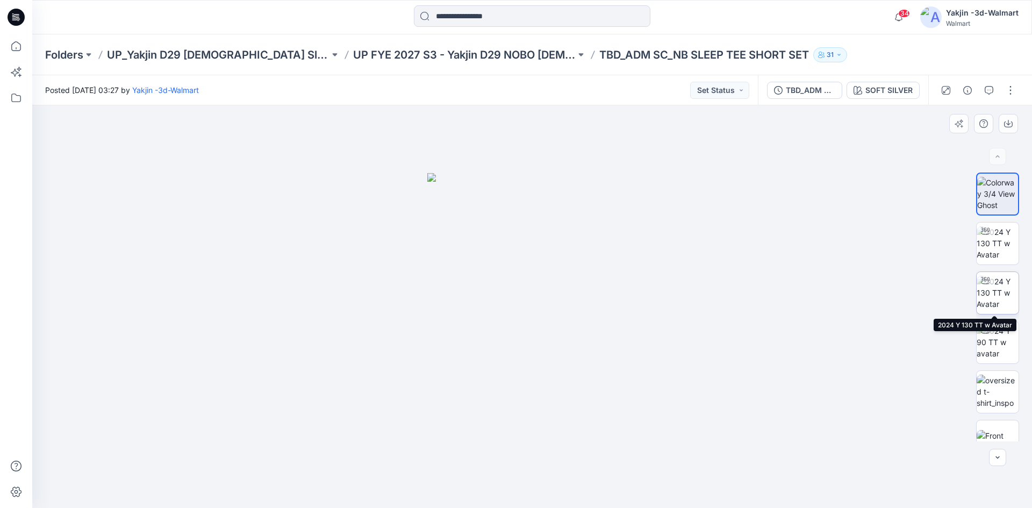
click at [998, 298] on img at bounding box center [997, 293] width 42 height 34
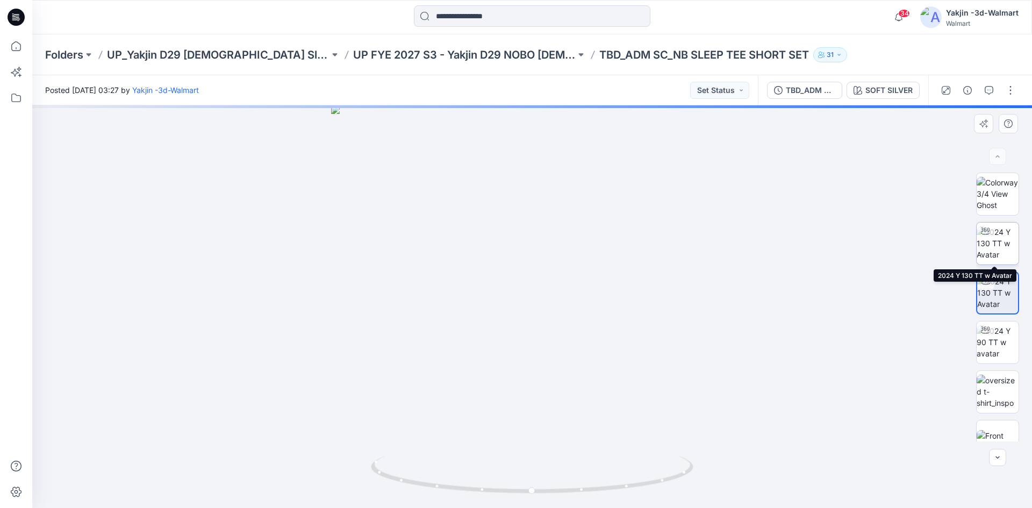
click at [996, 249] on img at bounding box center [997, 243] width 42 height 34
drag, startPoint x: 534, startPoint y: 407, endPoint x: 548, endPoint y: 389, distance: 22.7
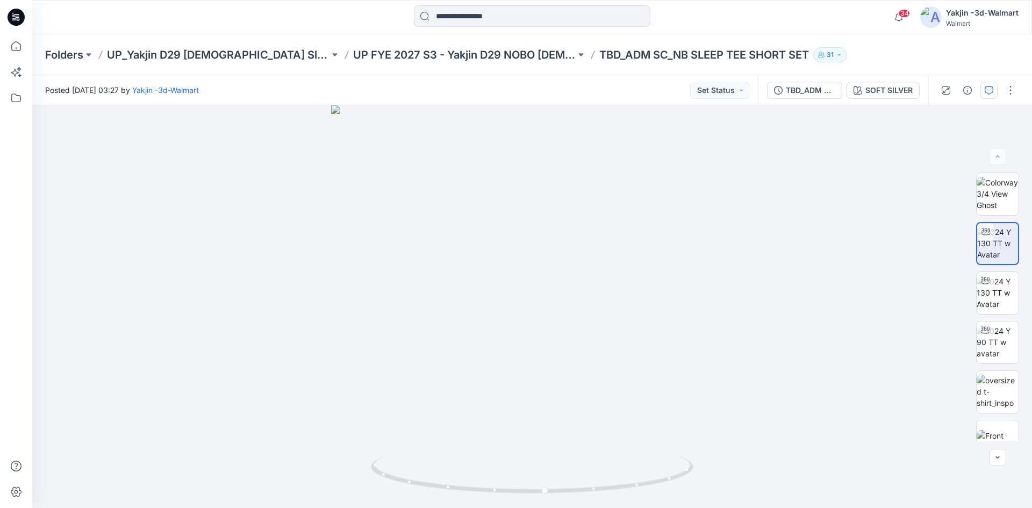
drag, startPoint x: 548, startPoint y: 389, endPoint x: 989, endPoint y: 93, distance: 531.0
click at [989, 93] on icon "button" at bounding box center [988, 90] width 9 height 9
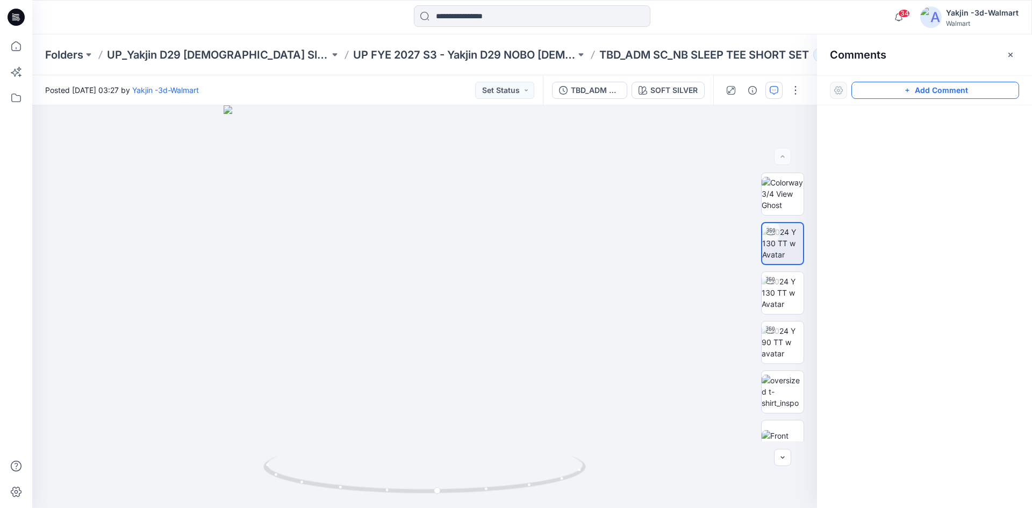
click at [930, 92] on button "Add Comment" at bounding box center [935, 90] width 168 height 17
click at [490, 293] on div "1" at bounding box center [424, 306] width 785 height 402
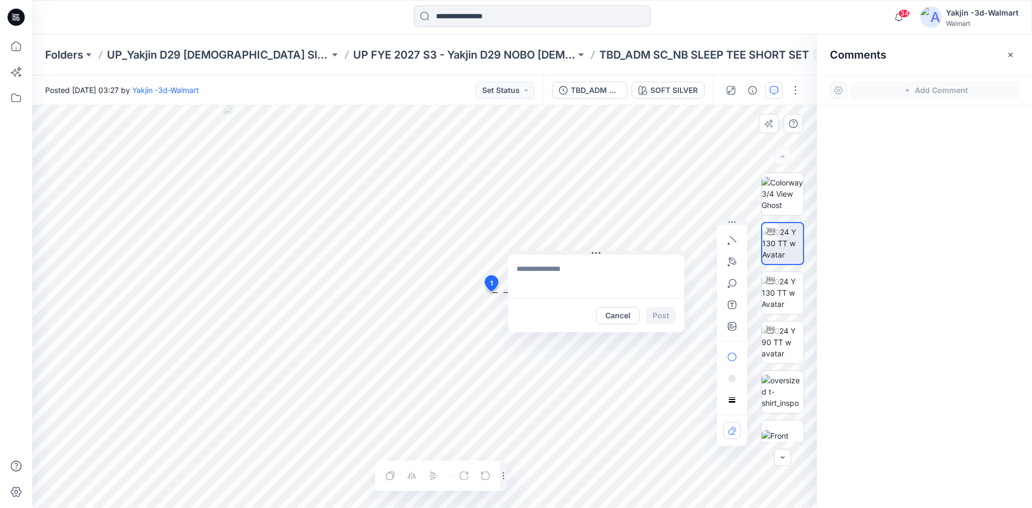
drag, startPoint x: 556, startPoint y: 299, endPoint x: 589, endPoint y: 251, distance: 58.0
click at [589, 251] on button at bounding box center [596, 253] width 176 height 6
click at [557, 272] on textarea at bounding box center [595, 276] width 176 height 43
type textarea "**********"
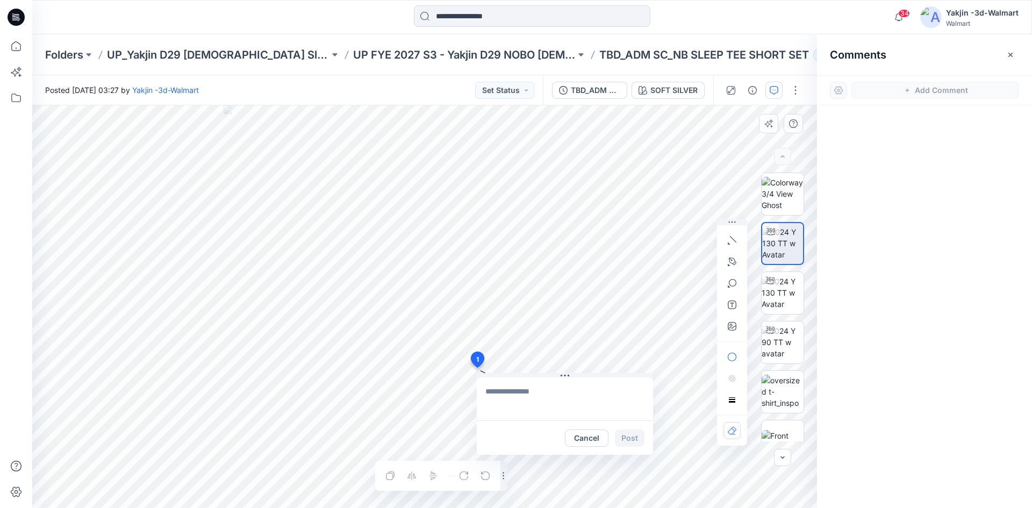
drag, startPoint x: 492, startPoint y: 292, endPoint x: 477, endPoint y: 359, distance: 68.8
click at [509, 398] on textarea at bounding box center [549, 398] width 176 height 43
click at [567, 400] on textarea at bounding box center [549, 398] width 176 height 43
type textarea "**********"
click at [608, 439] on button "Post" at bounding box center [614, 437] width 30 height 17
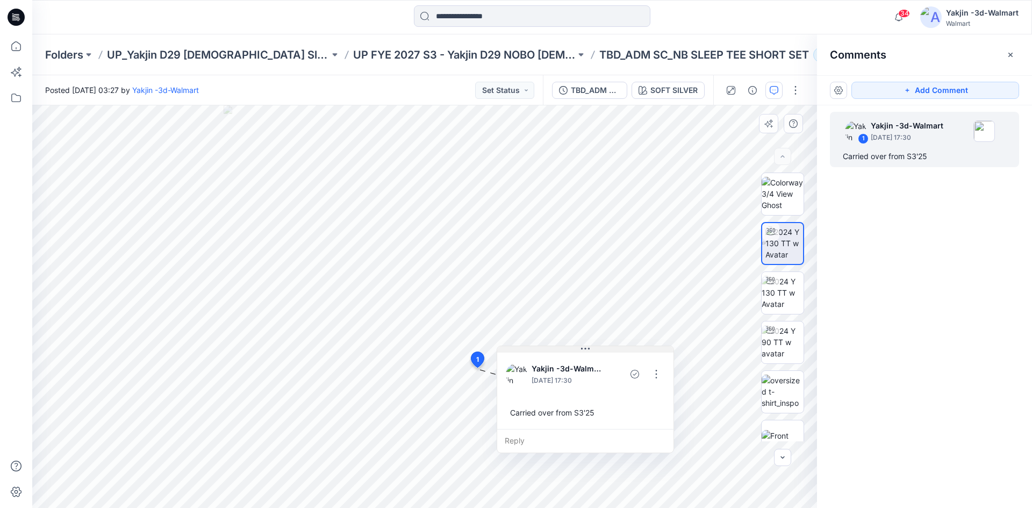
drag, startPoint x: 564, startPoint y: 378, endPoint x: 593, endPoint y: 349, distance: 41.4
click at [593, 349] on button at bounding box center [585, 349] width 176 height 6
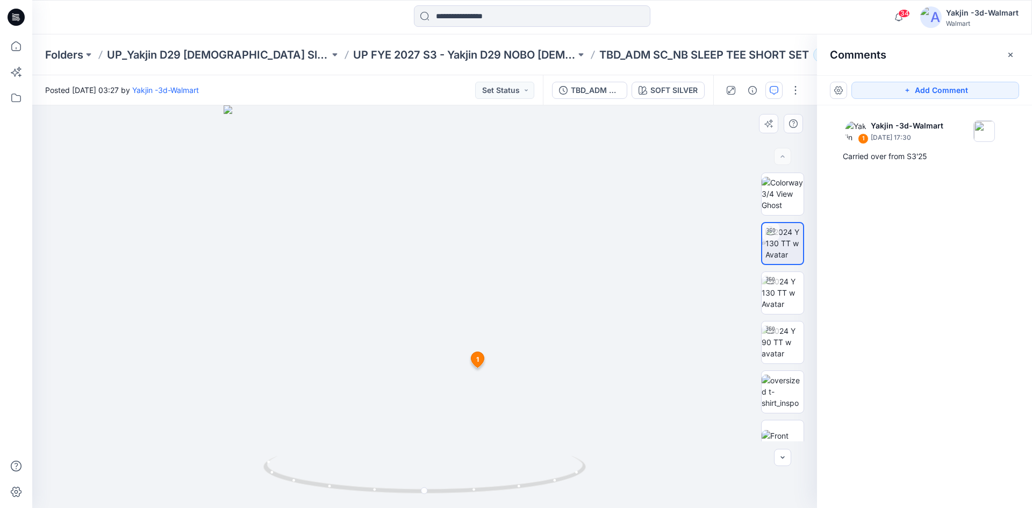
click at [474, 356] on icon at bounding box center [477, 360] width 13 height 16
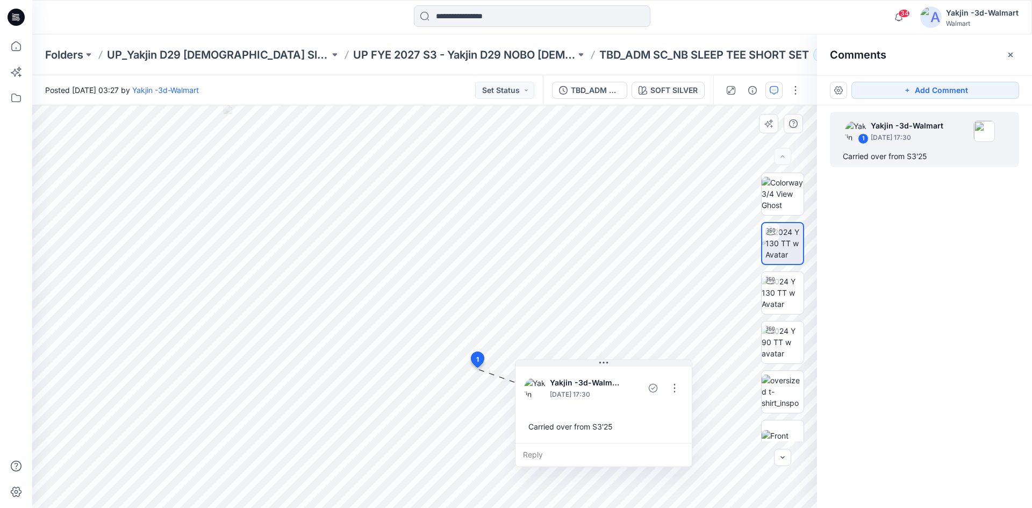
drag, startPoint x: 508, startPoint y: 380, endPoint x: 564, endPoint y: 366, distance: 58.0
click at [564, 366] on div "Yakjin -3d-Walmart September 02, 2025 17:30 Carried over from S3'25" at bounding box center [603, 403] width 176 height 78
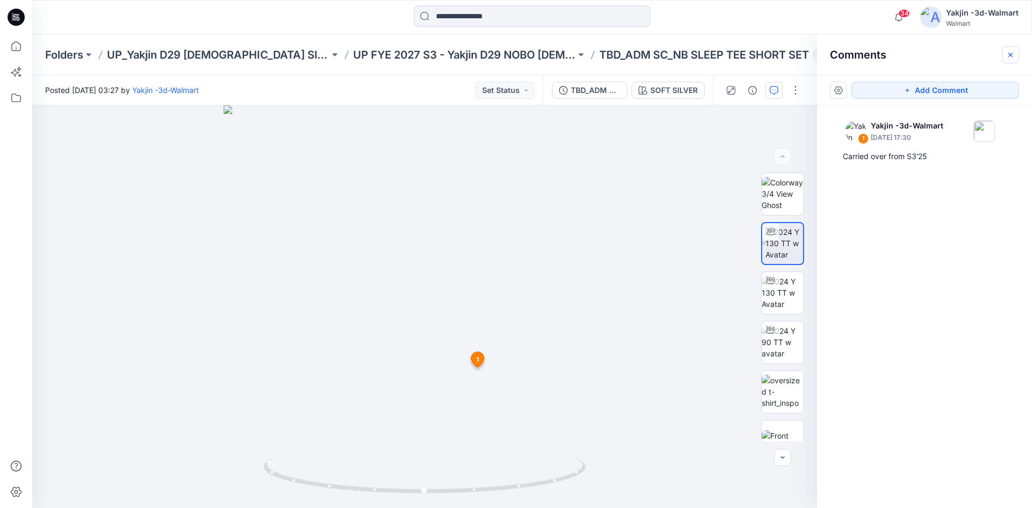
click at [1015, 54] on button "button" at bounding box center [1010, 54] width 17 height 17
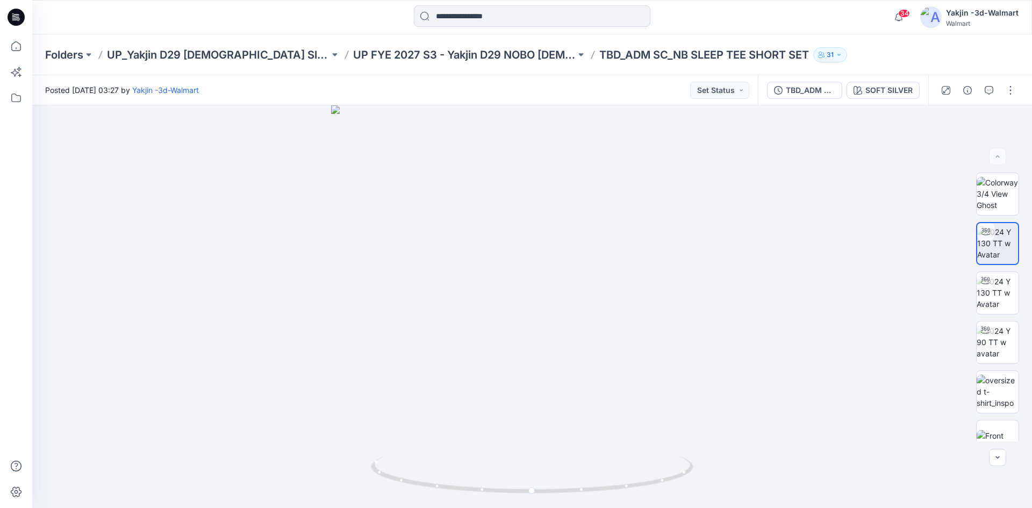
click at [751, 31] on div "34 Notifications Your style TBD_ADM SC_NB SLEEP SCOOP NECK TEE is ready 1 hours…" at bounding box center [531, 17] width 999 height 34
click at [994, 256] on img at bounding box center [997, 243] width 41 height 34
click at [994, 247] on img at bounding box center [997, 243] width 41 height 34
click at [987, 89] on icon "button" at bounding box center [988, 90] width 9 height 9
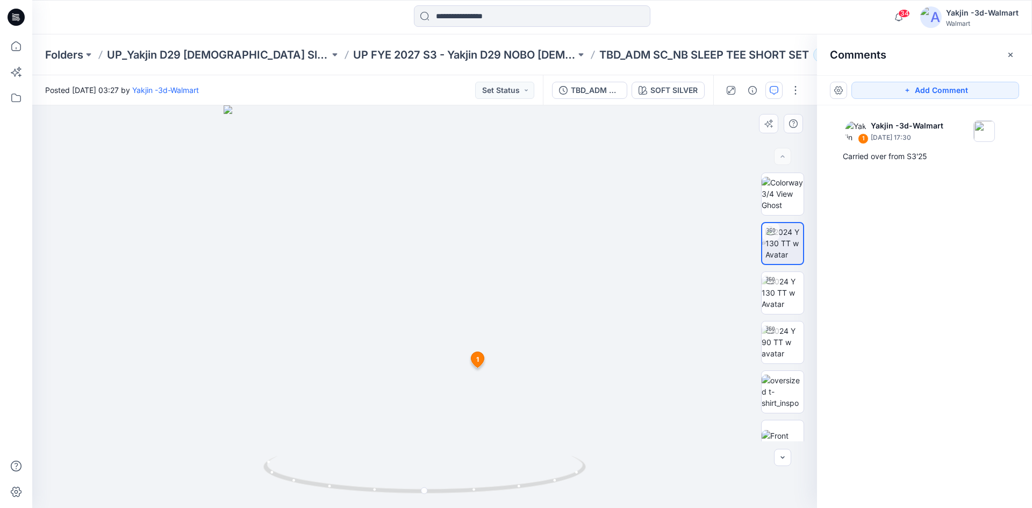
click at [480, 366] on icon at bounding box center [477, 359] width 13 height 16
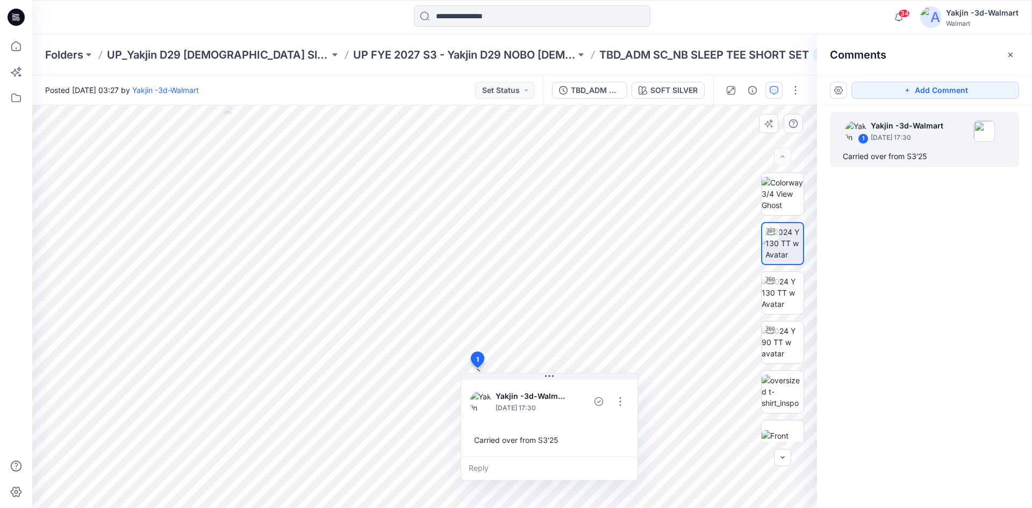
click at [565, 443] on div "Carried over from S3'25" at bounding box center [549, 440] width 159 height 20
click at [621, 404] on button "button" at bounding box center [619, 401] width 17 height 17
click at [612, 427] on p "Edit comment" at bounding box center [623, 426] width 48 height 11
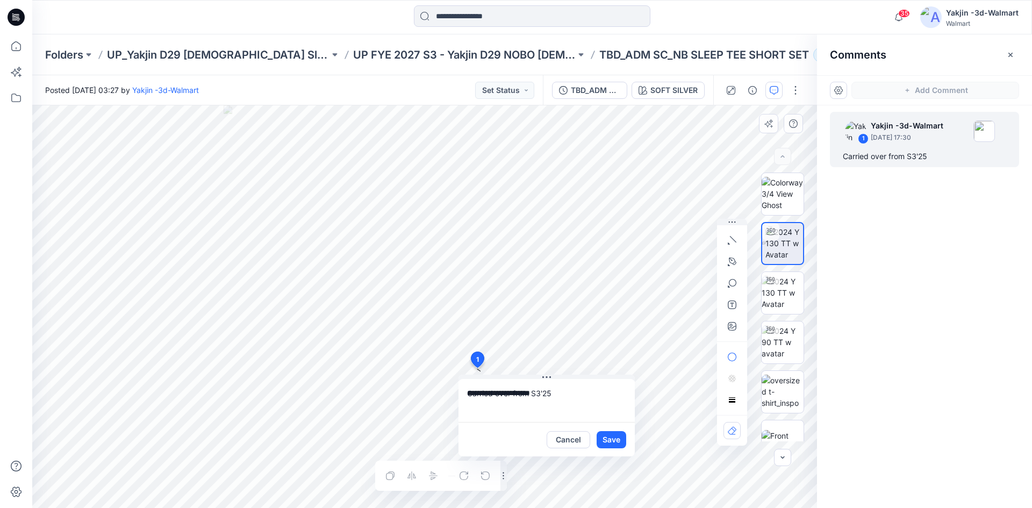
click at [539, 395] on textarea "**********" at bounding box center [546, 400] width 176 height 43
type textarea "**********"
drag, startPoint x: 545, startPoint y: 375, endPoint x: 579, endPoint y: 371, distance: 34.1
click at [579, 371] on icon at bounding box center [580, 373] width 9 height 9
click at [641, 440] on button "Save" at bounding box center [645, 435] width 30 height 17
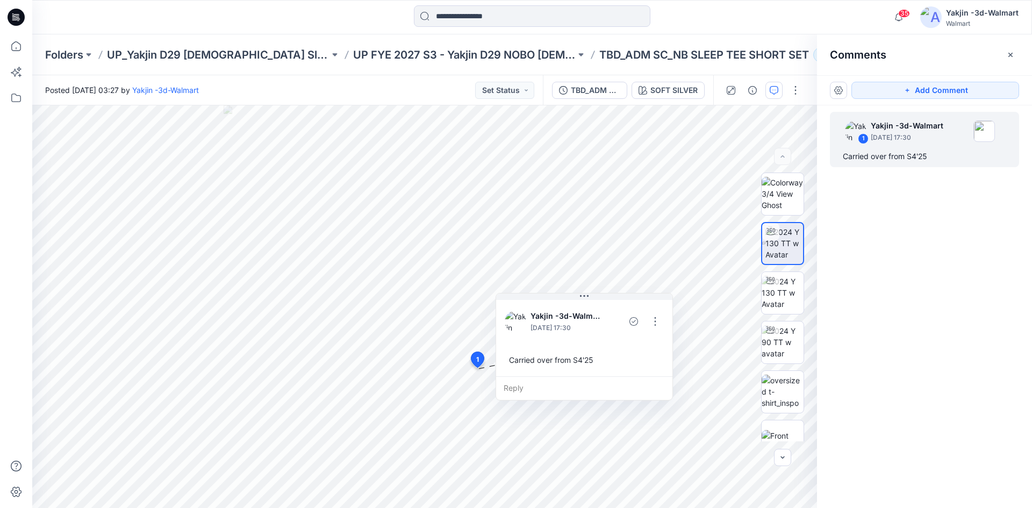
drag, startPoint x: 547, startPoint y: 376, endPoint x: 555, endPoint y: 303, distance: 74.0
click at [552, 298] on button at bounding box center [584, 296] width 176 height 6
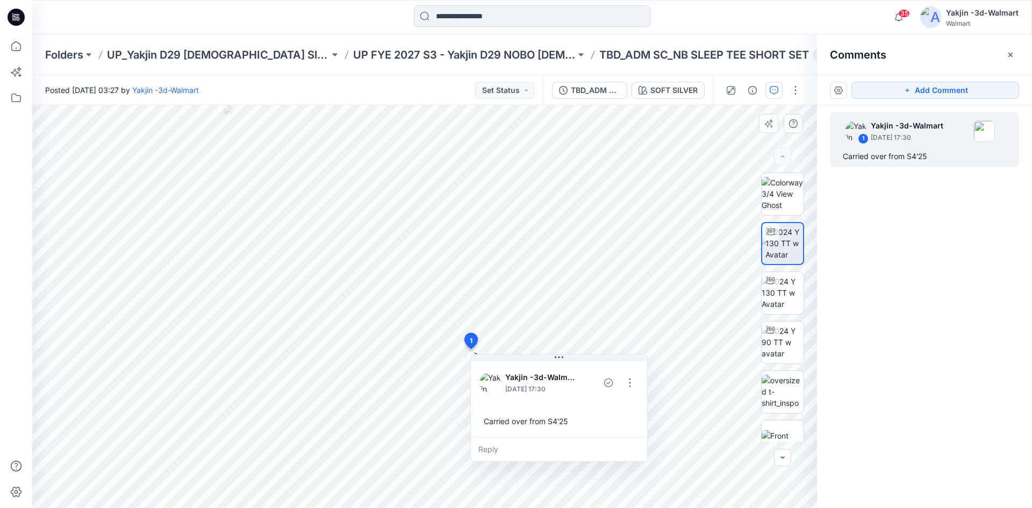
drag, startPoint x: 471, startPoint y: 358, endPoint x: 470, endPoint y: 341, distance: 17.2
click at [613, 385] on button "button" at bounding box center [613, 382] width 17 height 17
click at [623, 402] on p "Edit comment" at bounding box center [616, 407] width 48 height 11
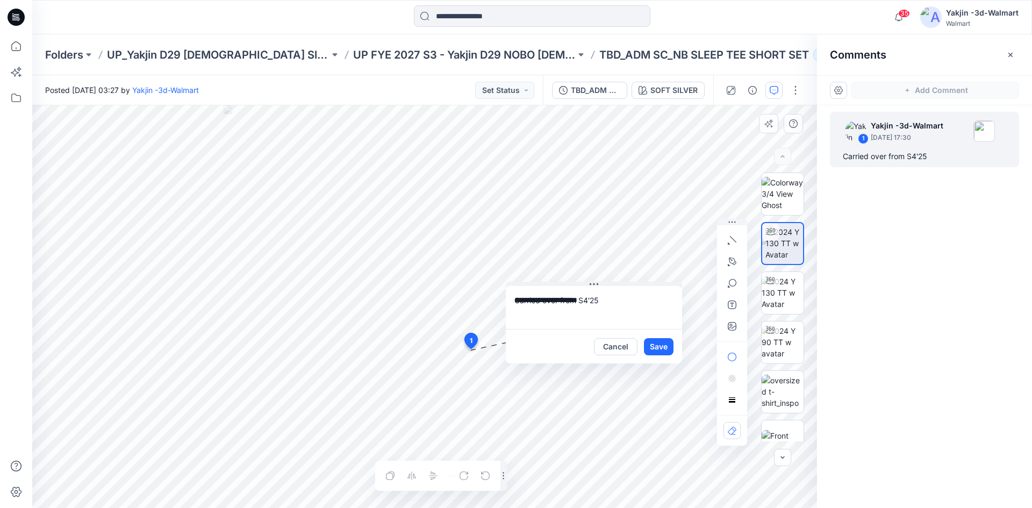
drag, startPoint x: 517, startPoint y: 357, endPoint x: 569, endPoint y: 281, distance: 91.7
click at [569, 282] on button at bounding box center [594, 285] width 176 height 6
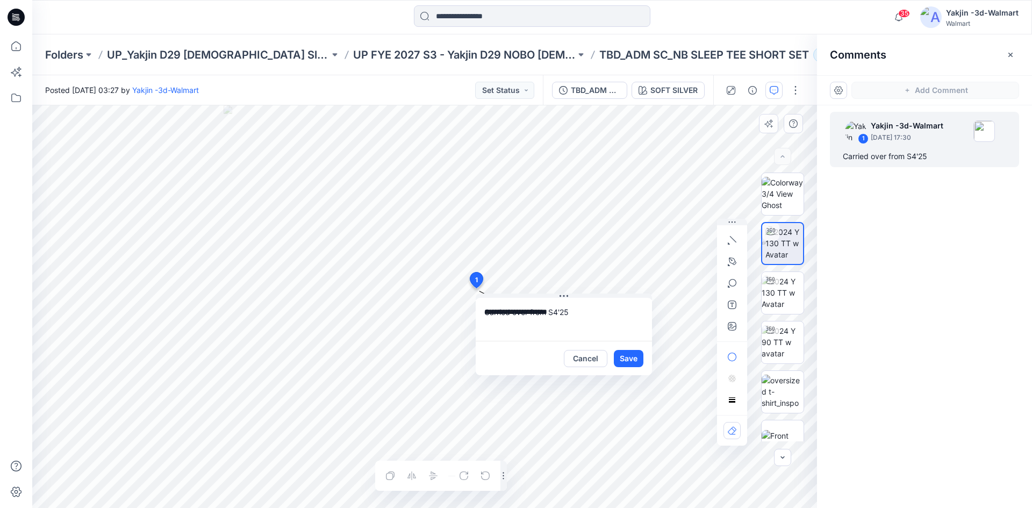
drag, startPoint x: 467, startPoint y: 344, endPoint x: 476, endPoint y: 280, distance: 64.5
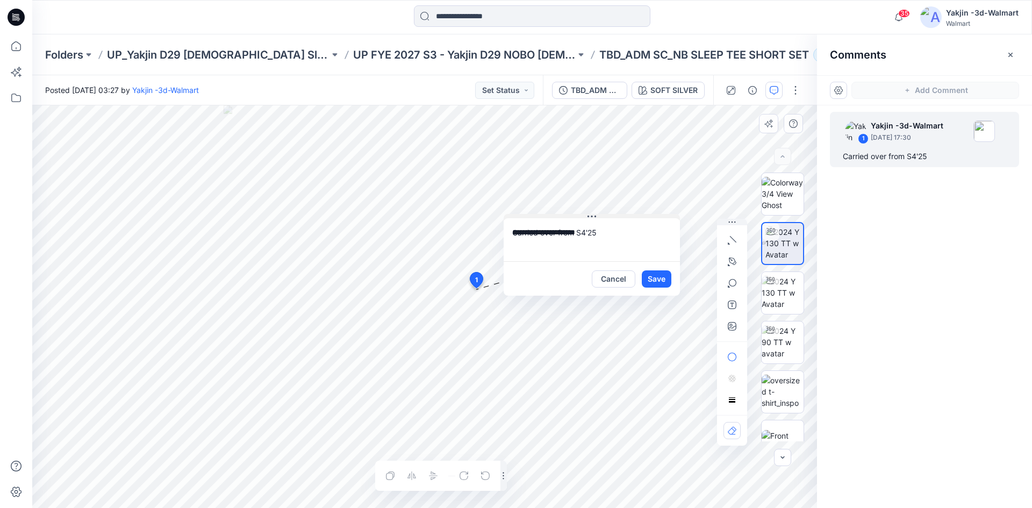
drag, startPoint x: 517, startPoint y: 297, endPoint x: 560, endPoint y: 217, distance: 90.4
click at [560, 217] on button at bounding box center [591, 217] width 176 height 6
click at [645, 278] on button "Save" at bounding box center [656, 278] width 30 height 17
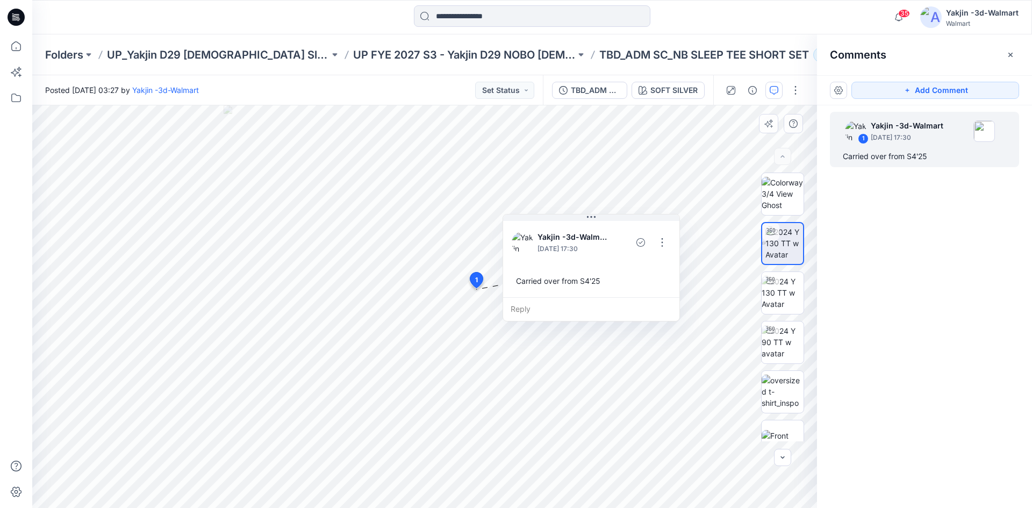
drag, startPoint x: 905, startPoint y: 89, endPoint x: 657, endPoint y: 322, distance: 339.8
click at [903, 89] on icon "button" at bounding box center [907, 90] width 9 height 9
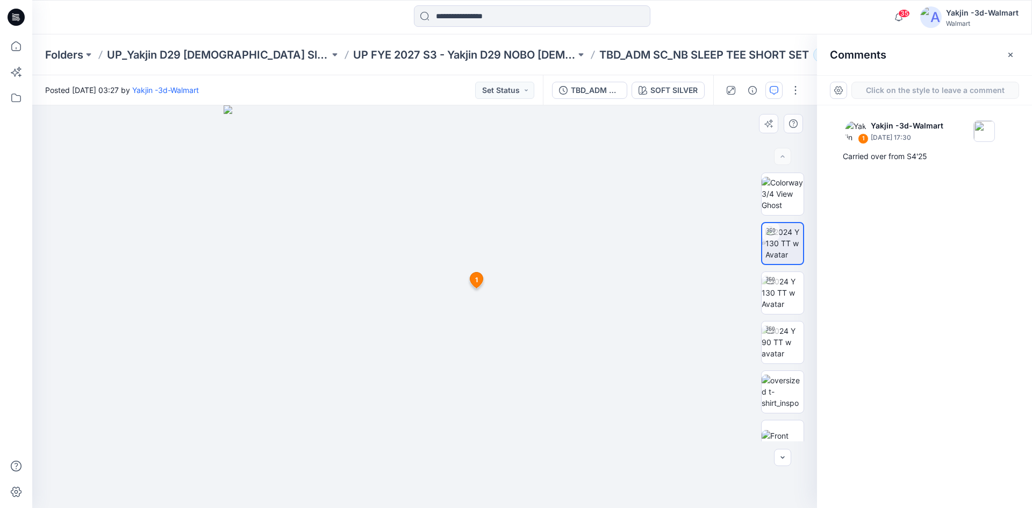
click at [463, 381] on div "2 1 Yakjin -3d-Walmart September 02, 2025 17:30 Carried over from S4'25 Reply" at bounding box center [424, 306] width 785 height 402
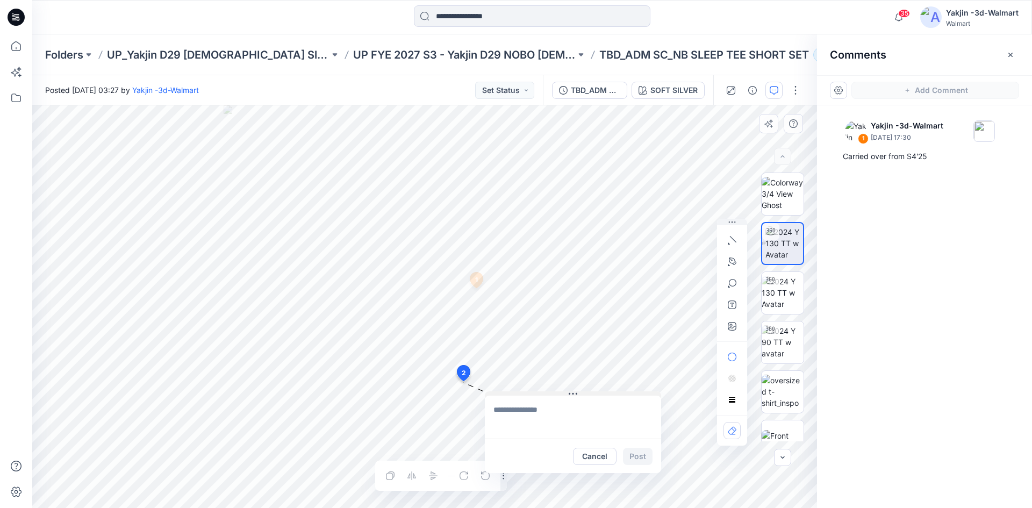
drag, startPoint x: 492, startPoint y: 388, endPoint x: 530, endPoint y: 393, distance: 38.5
click at [530, 393] on button at bounding box center [573, 394] width 176 height 6
click at [528, 418] on textarea at bounding box center [573, 416] width 176 height 43
type textarea "**********"
click at [633, 458] on button "Post" at bounding box center [638, 456] width 30 height 17
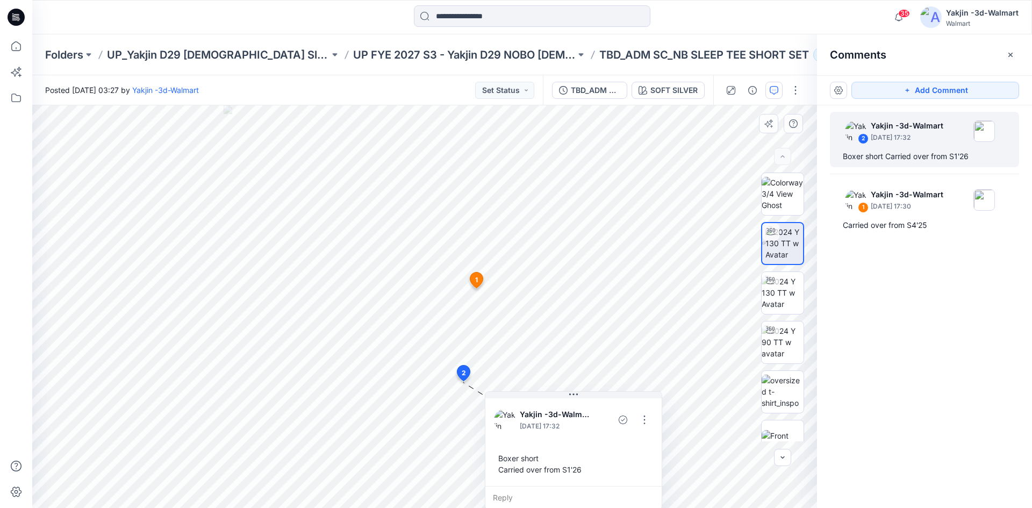
click at [476, 278] on span "1" at bounding box center [476, 280] width 3 height 10
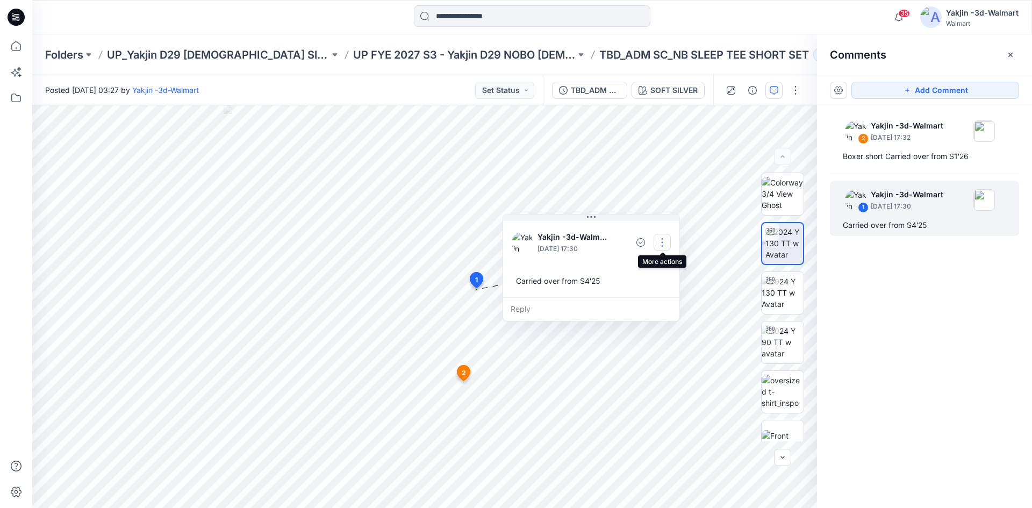
click at [655, 244] on button "button" at bounding box center [661, 242] width 17 height 17
click at [646, 269] on p "Edit comment" at bounding box center [665, 267] width 48 height 11
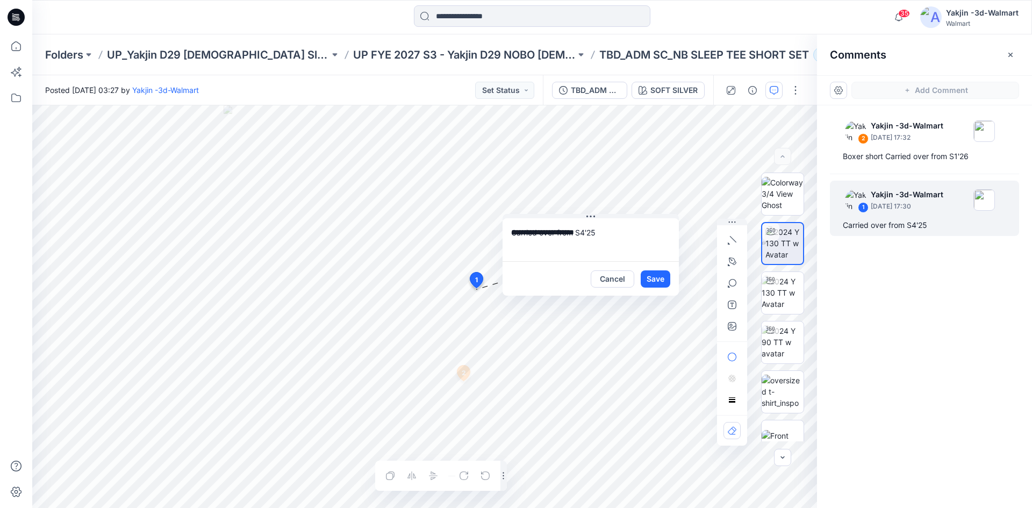
click at [508, 234] on textarea "**********" at bounding box center [590, 239] width 176 height 43
type textarea "**********"
click at [665, 279] on button "Save" at bounding box center [656, 278] width 30 height 17
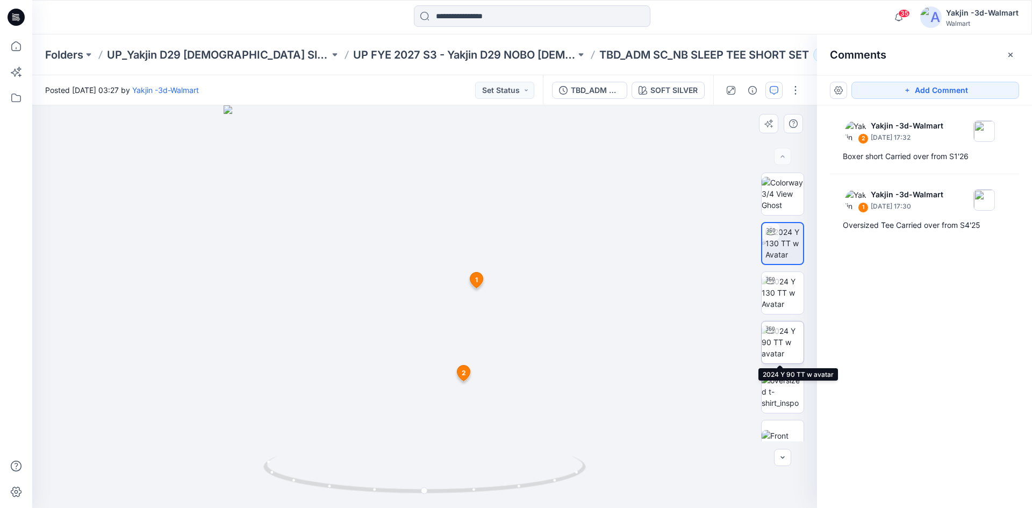
click at [788, 350] on img at bounding box center [782, 342] width 42 height 34
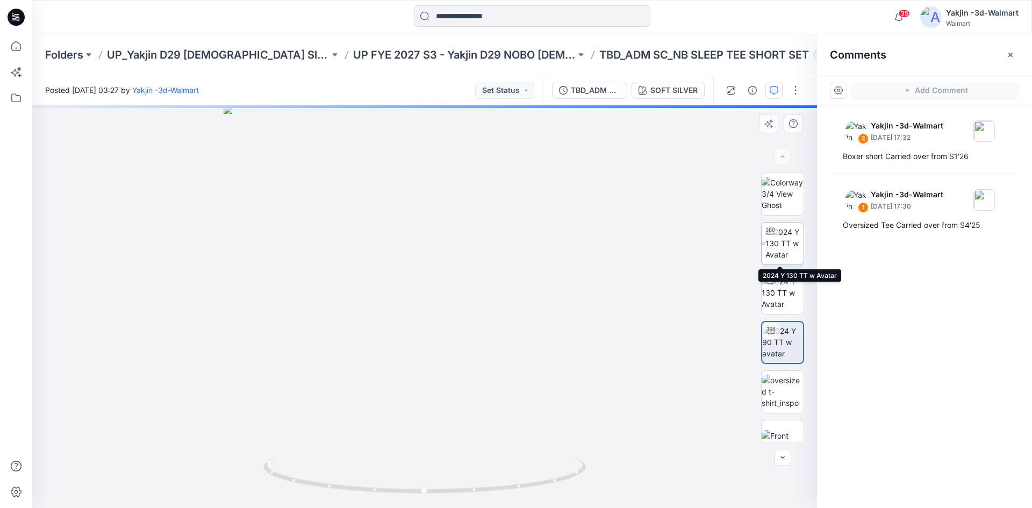
click at [783, 254] on img at bounding box center [784, 243] width 38 height 34
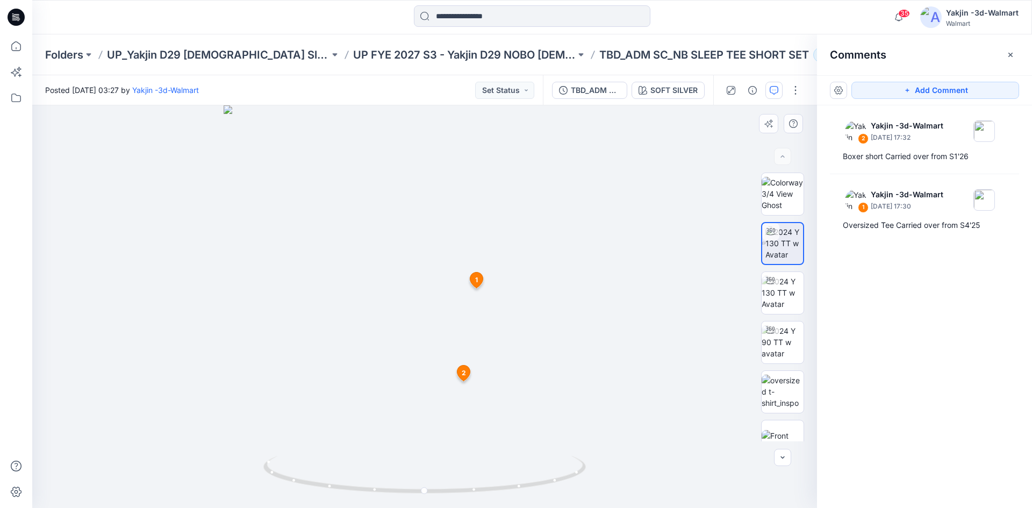
click at [463, 375] on span "2" at bounding box center [464, 373] width 4 height 10
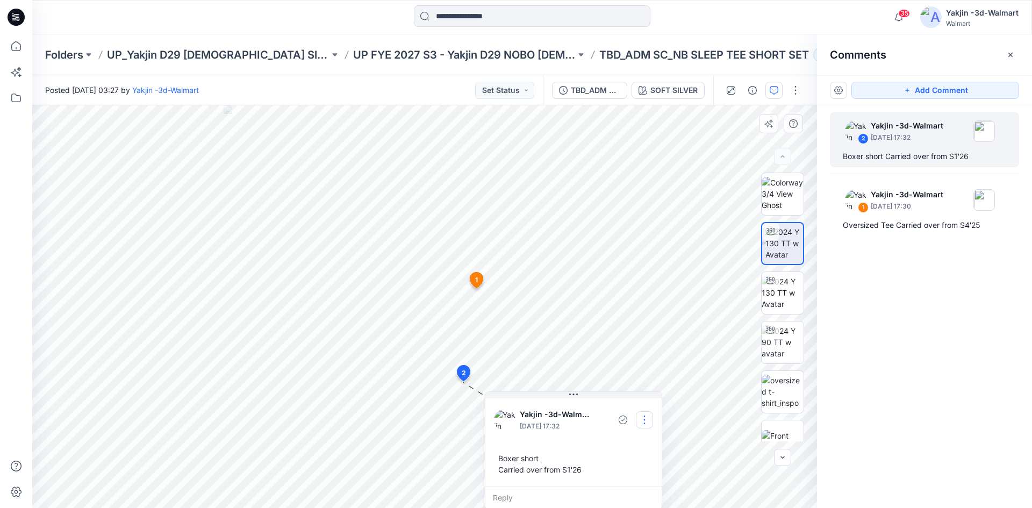
click at [646, 426] on button "button" at bounding box center [644, 419] width 17 height 17
click at [635, 479] on p "Delete thread" at bounding box center [647, 473] width 48 height 11
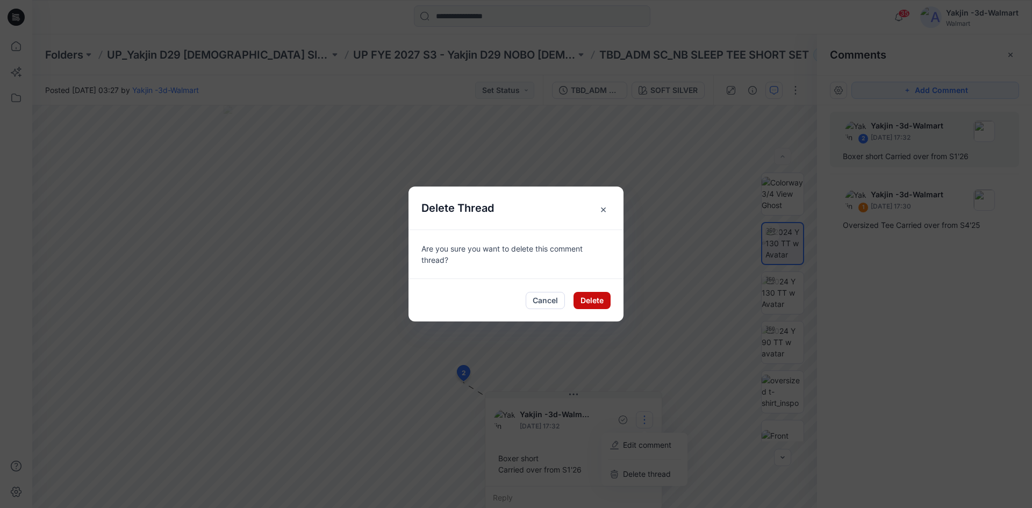
click at [589, 298] on button "Delete" at bounding box center [591, 300] width 37 height 17
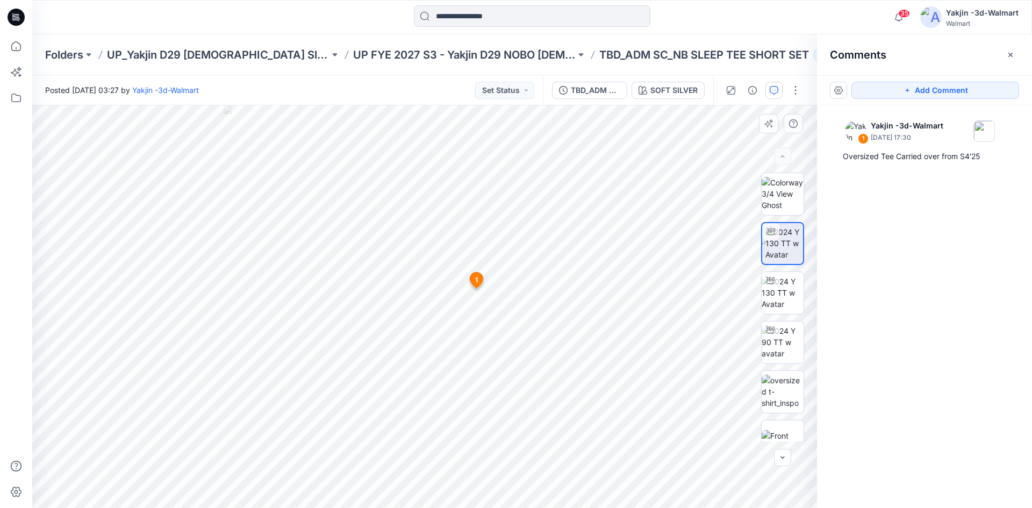
click at [479, 277] on icon at bounding box center [476, 280] width 13 height 16
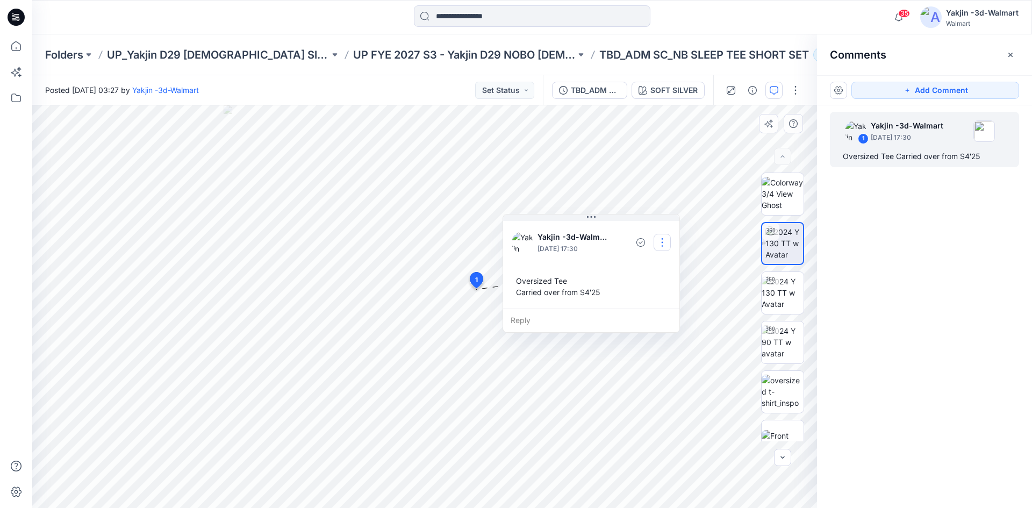
click at [663, 242] on button "button" at bounding box center [661, 242] width 17 height 17
click at [654, 298] on p "Delete thread" at bounding box center [665, 296] width 48 height 11
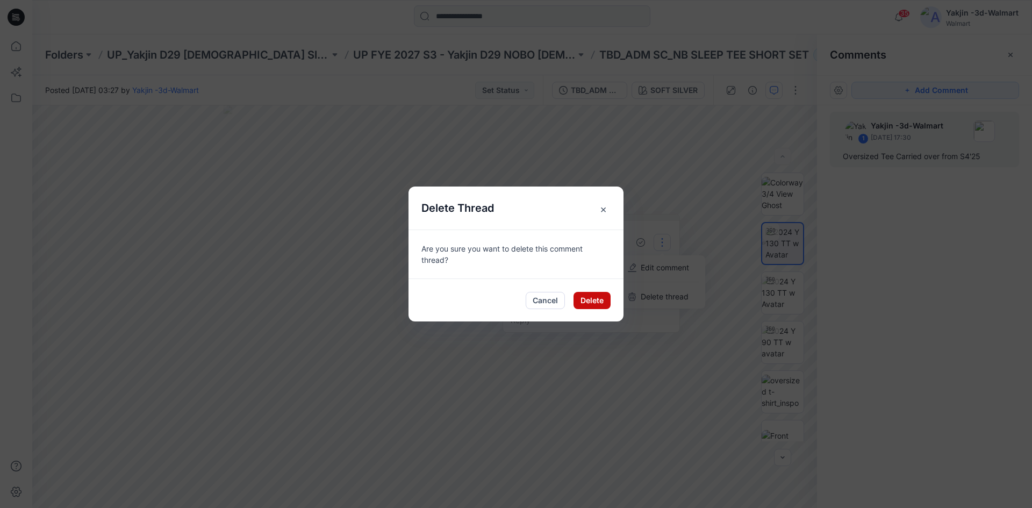
click at [599, 298] on button "Delete" at bounding box center [591, 300] width 37 height 17
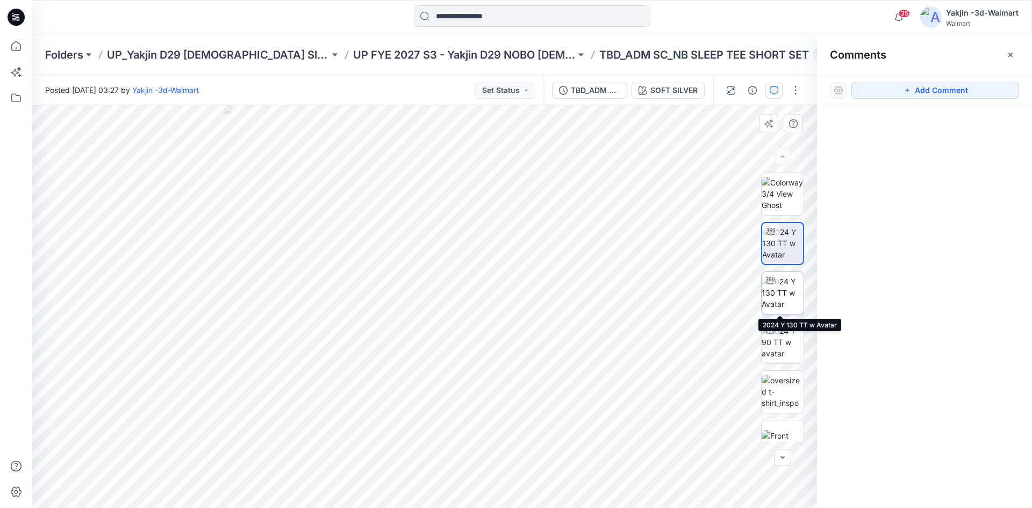
click at [780, 294] on img at bounding box center [782, 293] width 42 height 34
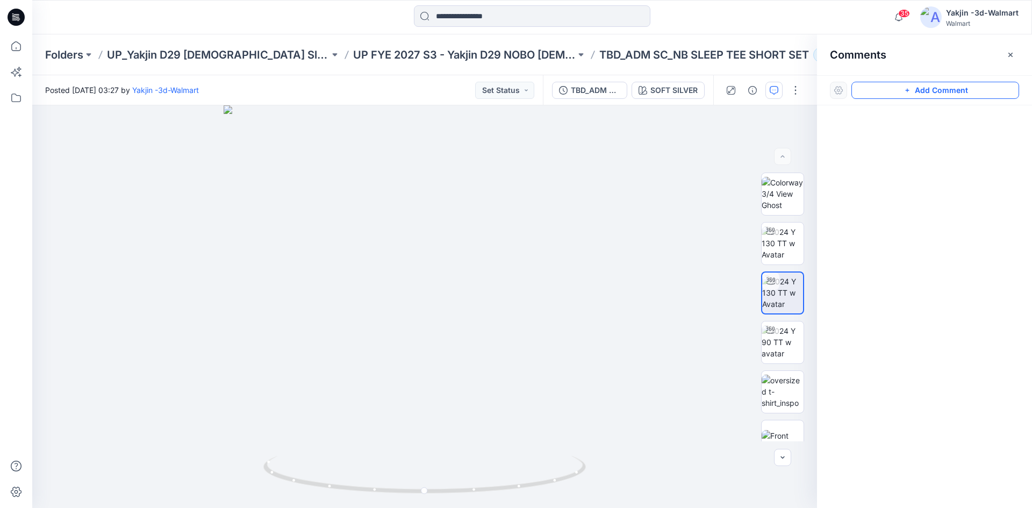
click at [942, 88] on button "Add Comment" at bounding box center [935, 90] width 168 height 17
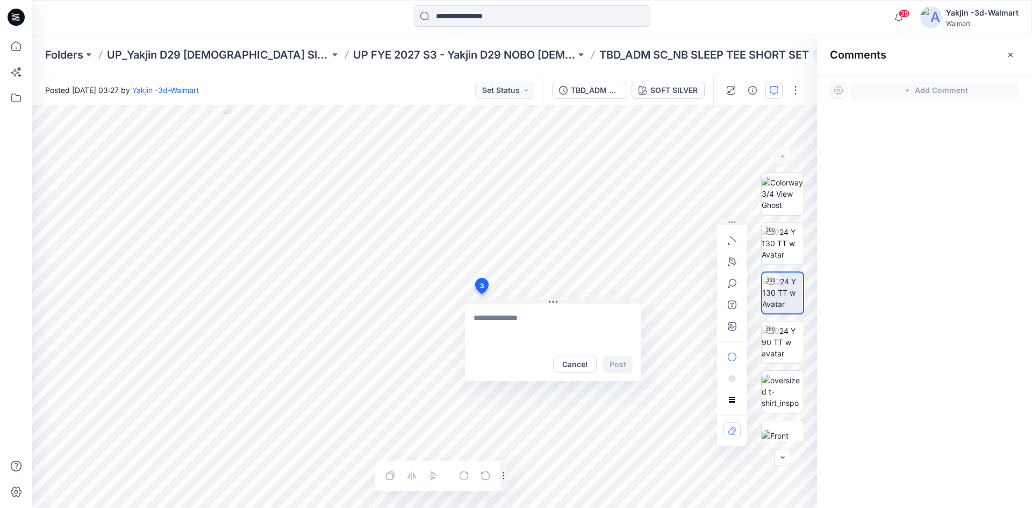
drag, startPoint x: 481, startPoint y: 294, endPoint x: 488, endPoint y: 291, distance: 8.0
click at [481, 293] on div "3 Cancel Post Layer 1" at bounding box center [424, 306] width 785 height 402
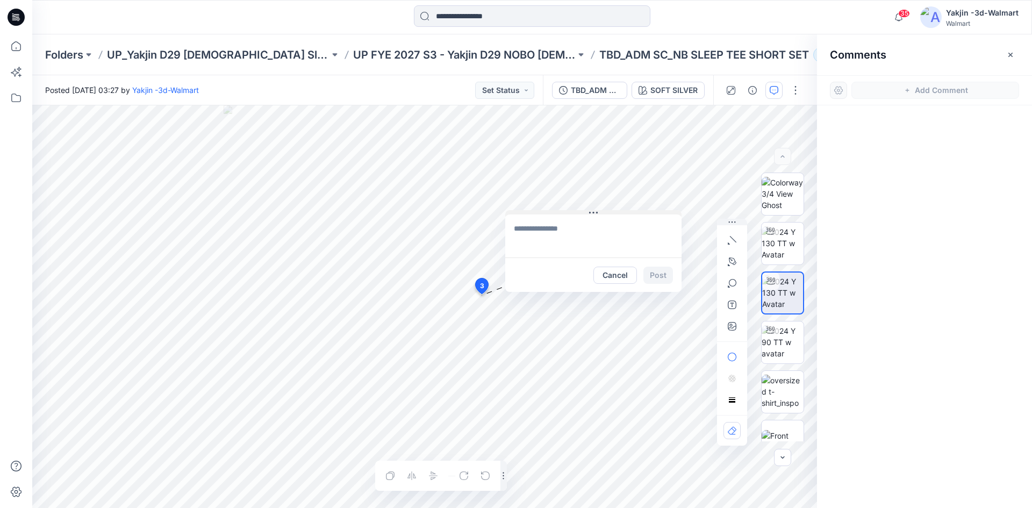
drag, startPoint x: 543, startPoint y: 300, endPoint x: 583, endPoint y: 210, distance: 98.4
click at [583, 210] on button at bounding box center [593, 213] width 176 height 6
click at [559, 229] on textarea at bounding box center [593, 235] width 176 height 43
type textarea "**********"
click at [660, 276] on button "Post" at bounding box center [658, 274] width 30 height 17
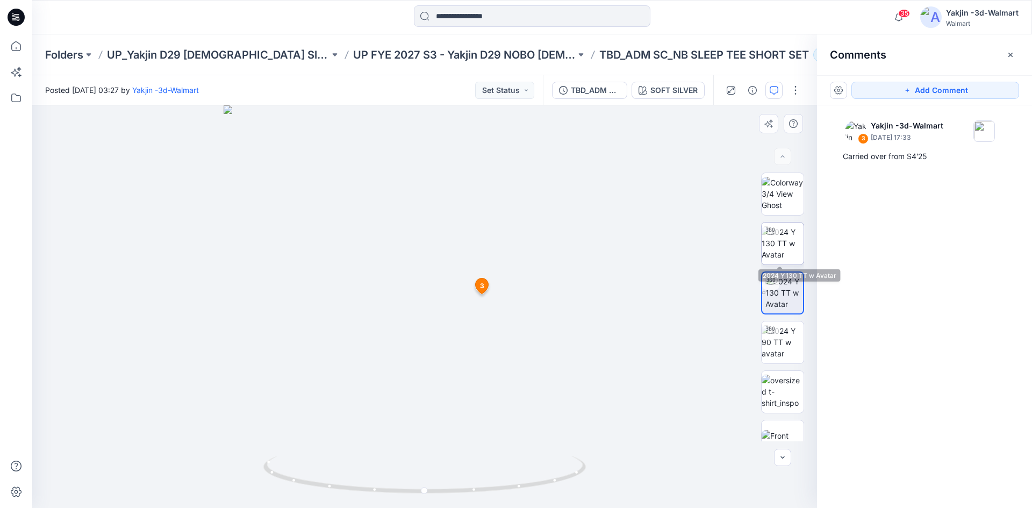
click at [790, 254] on img at bounding box center [782, 243] width 42 height 34
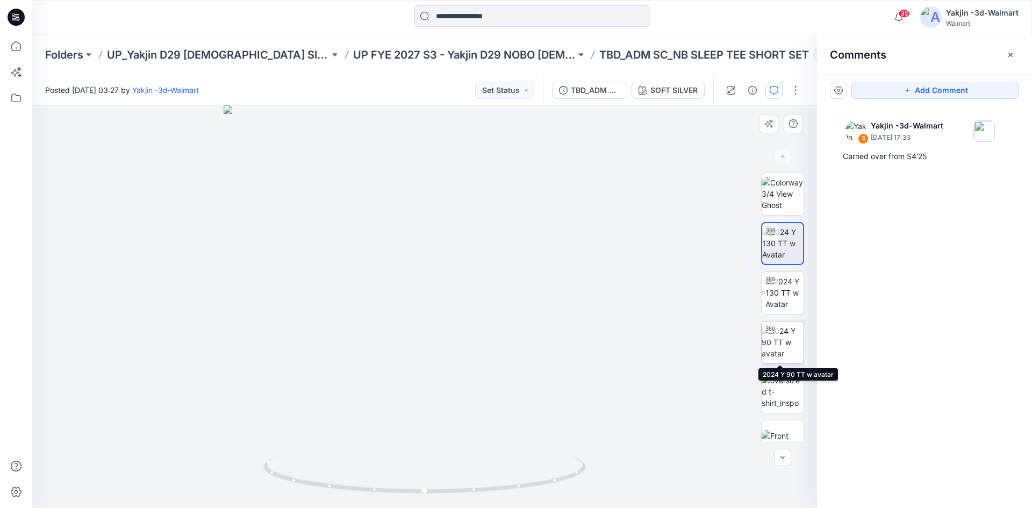
click at [779, 347] on img at bounding box center [782, 342] width 42 height 34
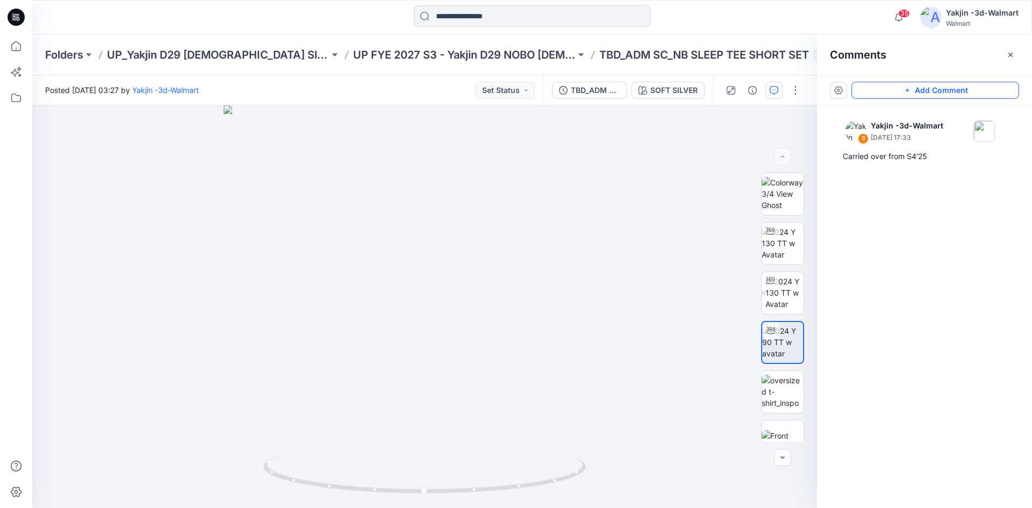
click at [881, 93] on button "Add Comment" at bounding box center [935, 90] width 168 height 17
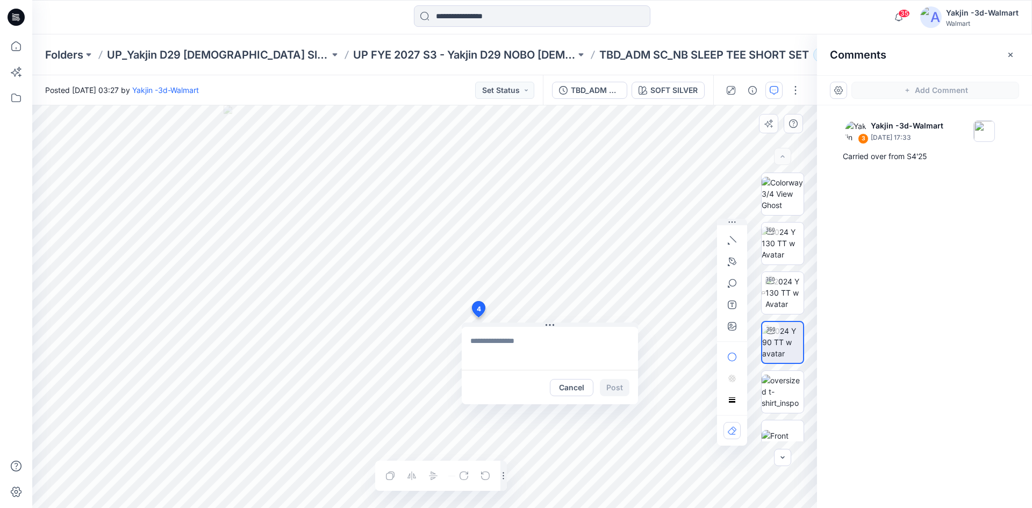
click at [478, 317] on div "4 Cancel Post Layer 1" at bounding box center [424, 306] width 785 height 402
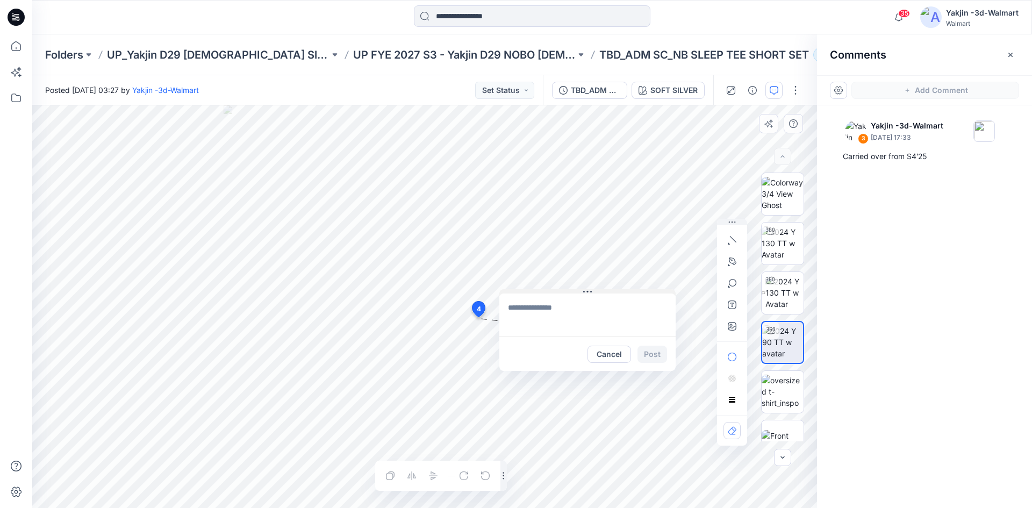
drag, startPoint x: 531, startPoint y: 325, endPoint x: 569, endPoint y: 292, distance: 50.2
click at [569, 292] on button at bounding box center [587, 292] width 176 height 6
click at [544, 313] on textarea at bounding box center [587, 314] width 176 height 43
type textarea "**********"
click at [646, 351] on button "Post" at bounding box center [652, 354] width 30 height 17
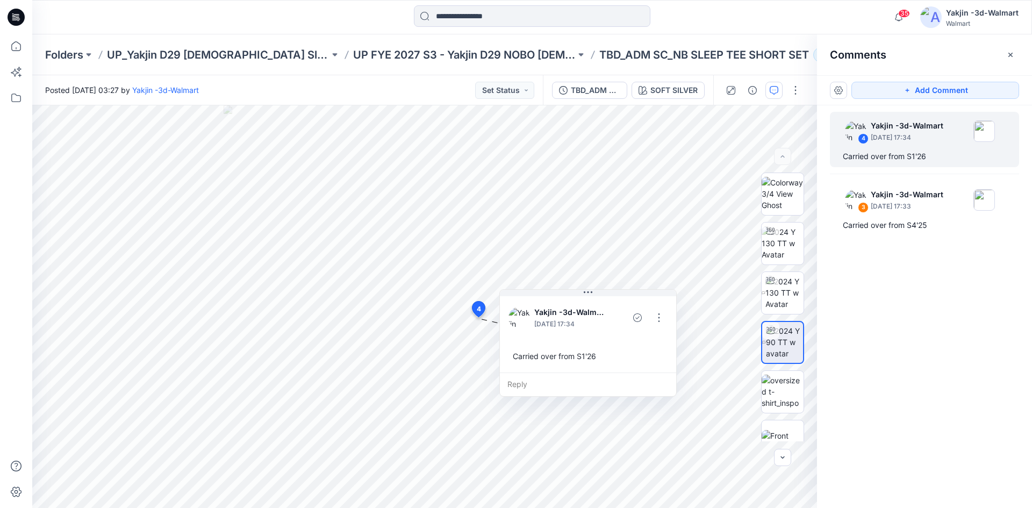
click at [750, 11] on div at bounding box center [532, 17] width 500 height 24
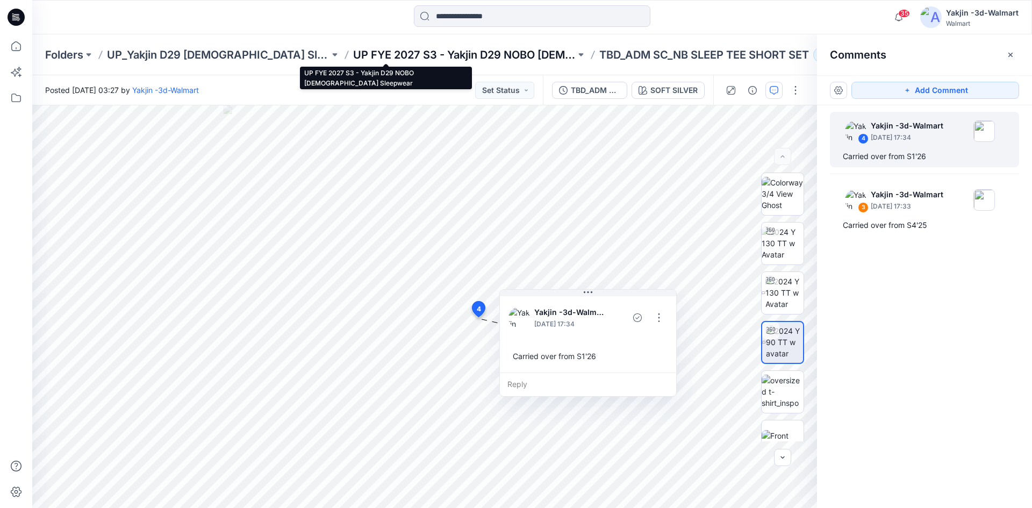
click at [436, 51] on p "UP FYE 2027 S3 - Yakjin D29 NOBO [DEMOGRAPHIC_DATA] Sleepwear" at bounding box center [464, 54] width 222 height 15
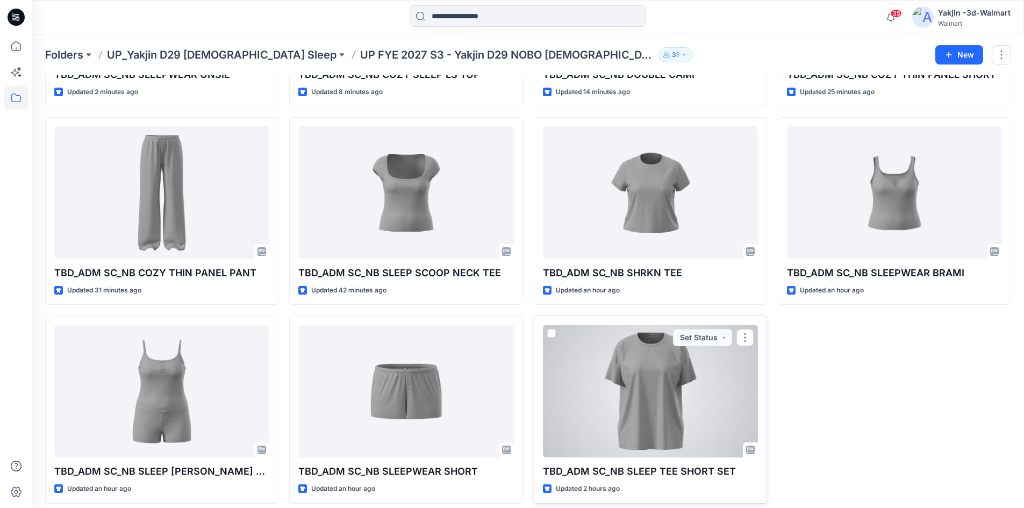
scroll to position [210, 0]
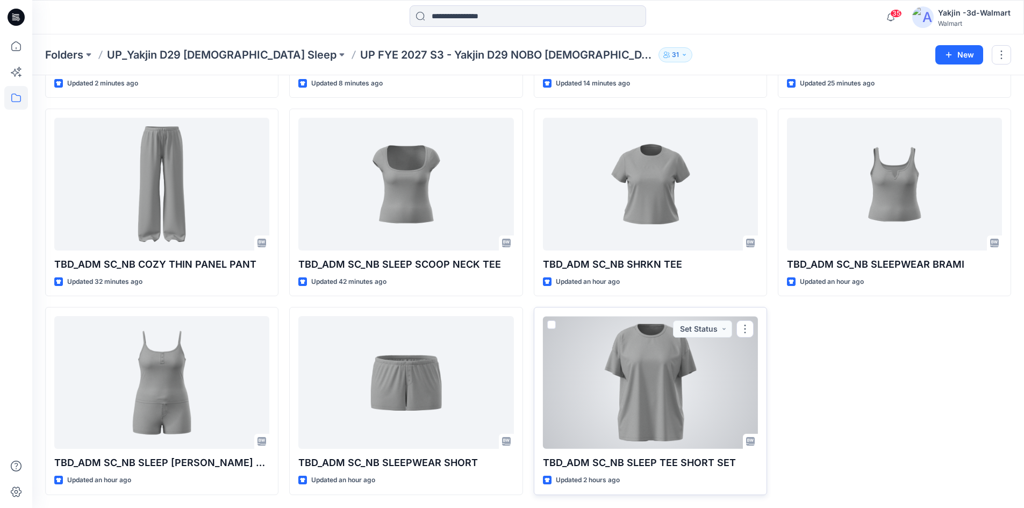
click at [644, 422] on div at bounding box center [650, 382] width 215 height 133
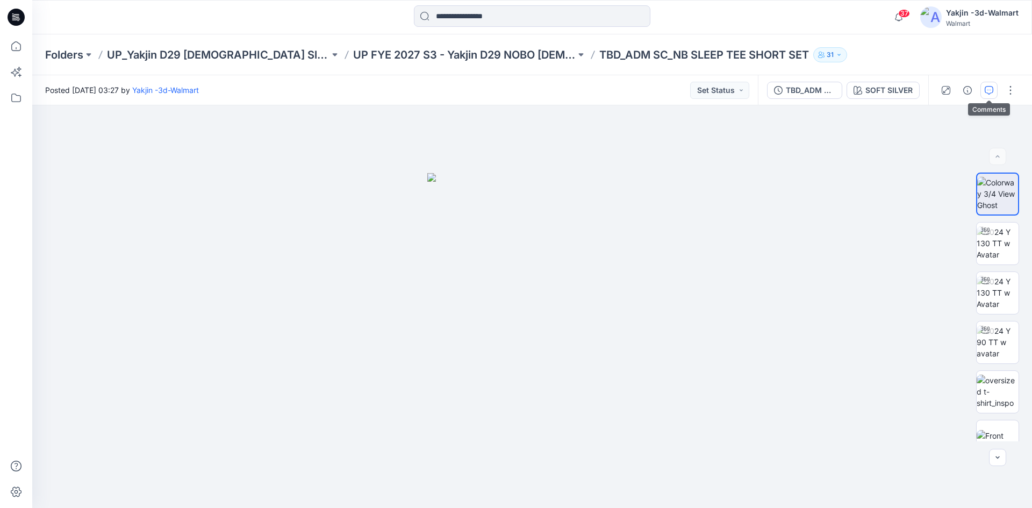
click at [990, 92] on icon "button" at bounding box center [988, 90] width 9 height 9
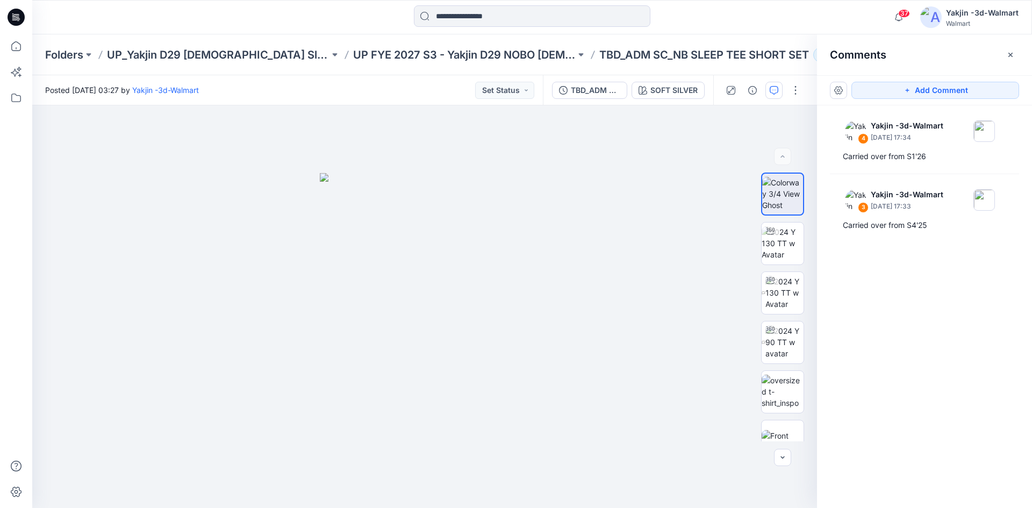
click at [1013, 54] on icon "button" at bounding box center [1010, 55] width 9 height 9
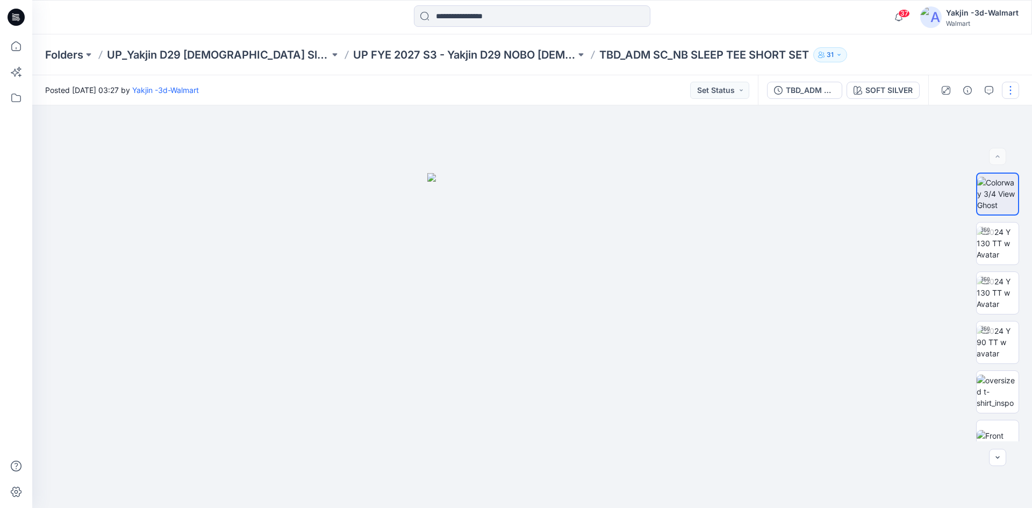
click at [1010, 91] on button "button" at bounding box center [1010, 90] width 17 height 17
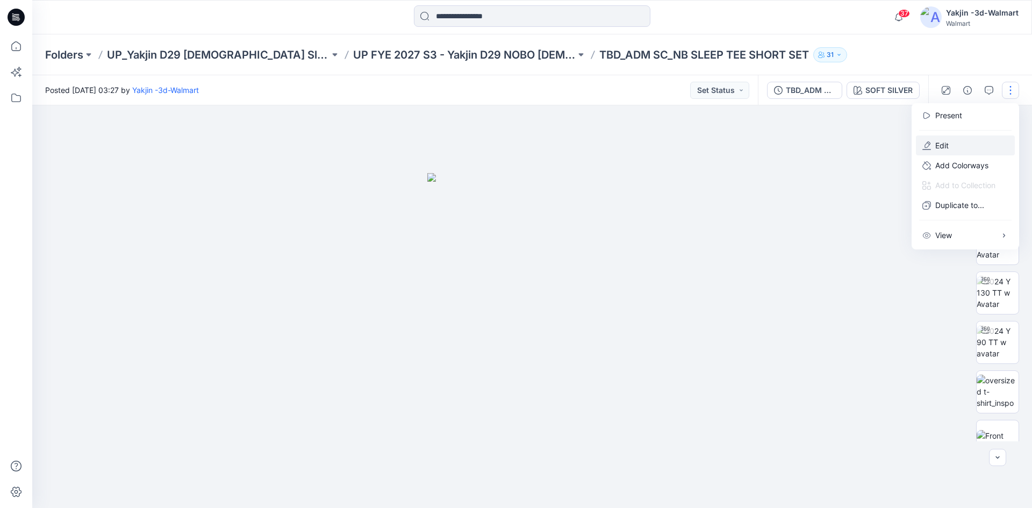
click at [958, 143] on button "Edit" at bounding box center [965, 145] width 99 height 20
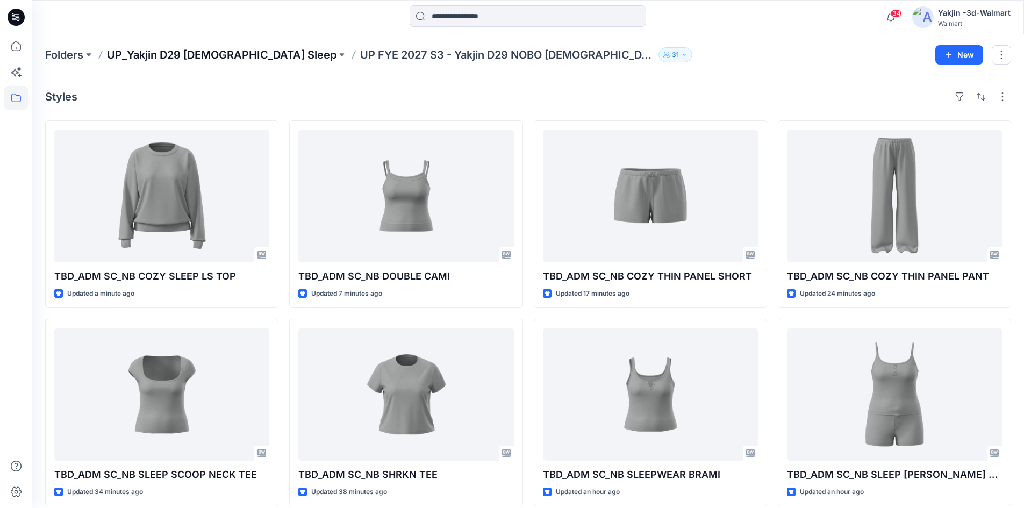
click at [141, 60] on p "UP_Yakjin D29 [DEMOGRAPHIC_DATA] Sleep" at bounding box center [221, 54] width 229 height 15
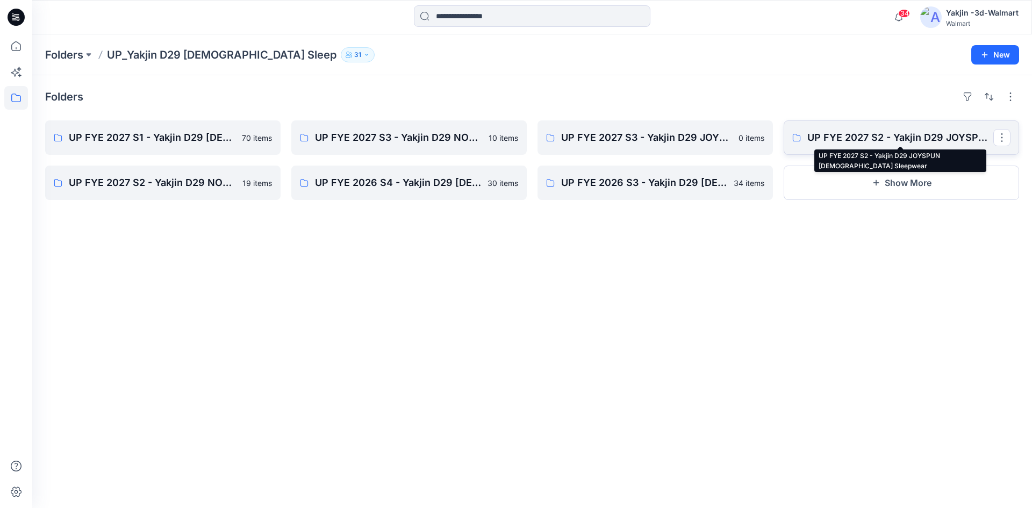
click at [860, 135] on p "UP FYE 2027 S2 - Yakjin D29 JOYSPUN [DEMOGRAPHIC_DATA] Sleepwear" at bounding box center [900, 137] width 186 height 15
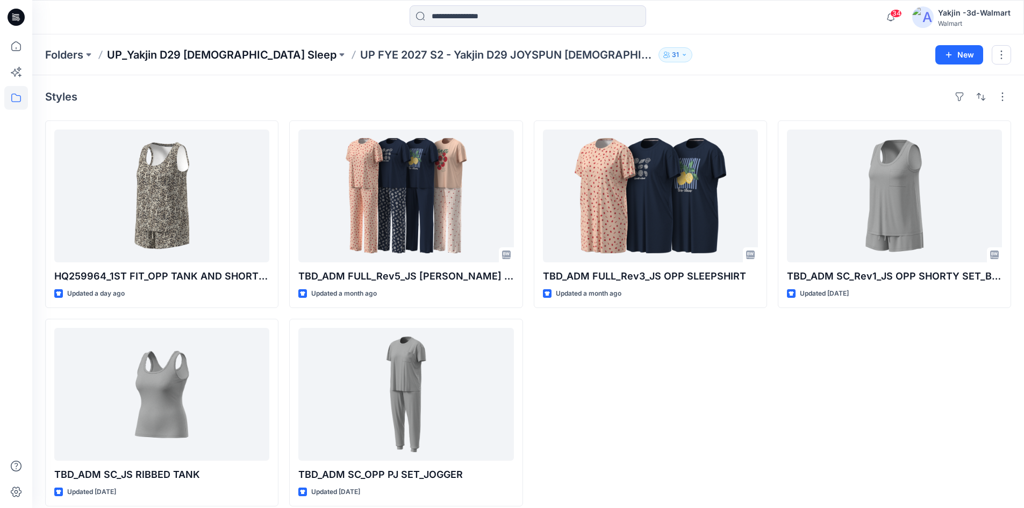
click at [195, 55] on p "UP_Yakjin D29 [DEMOGRAPHIC_DATA] Sleep" at bounding box center [221, 54] width 229 height 15
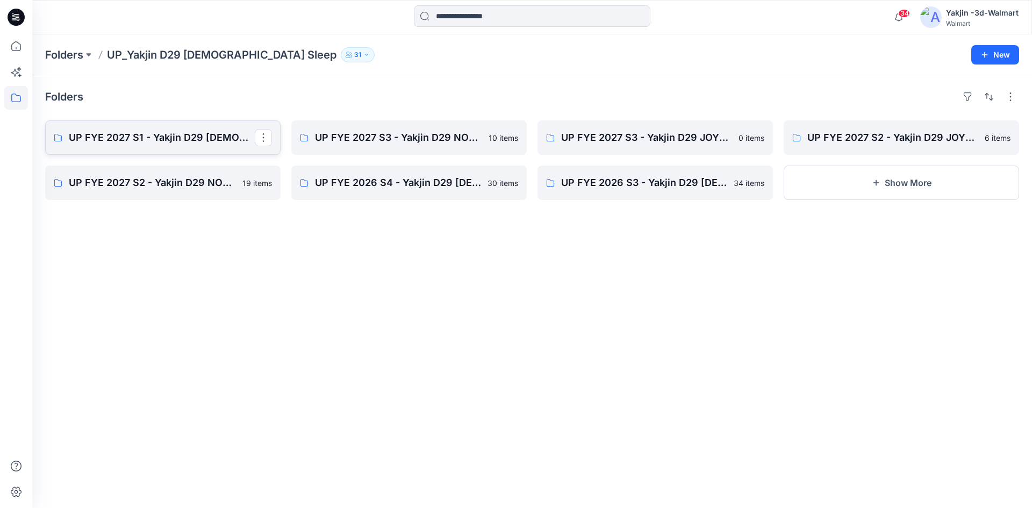
click at [128, 142] on p "UP FYE 2027 S1 - Yakjin D29 [DEMOGRAPHIC_DATA] Sleepwear" at bounding box center [162, 137] width 186 height 15
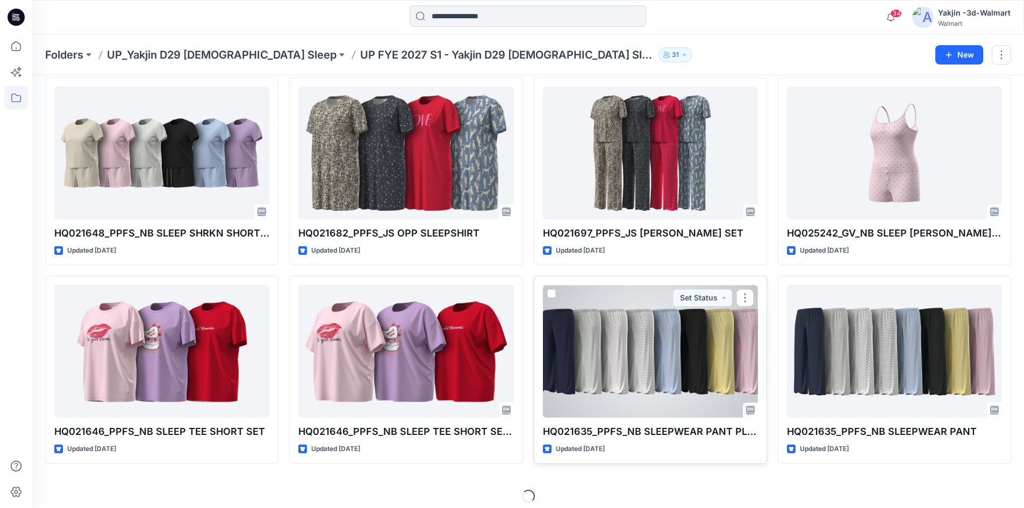
scroll to position [249, 0]
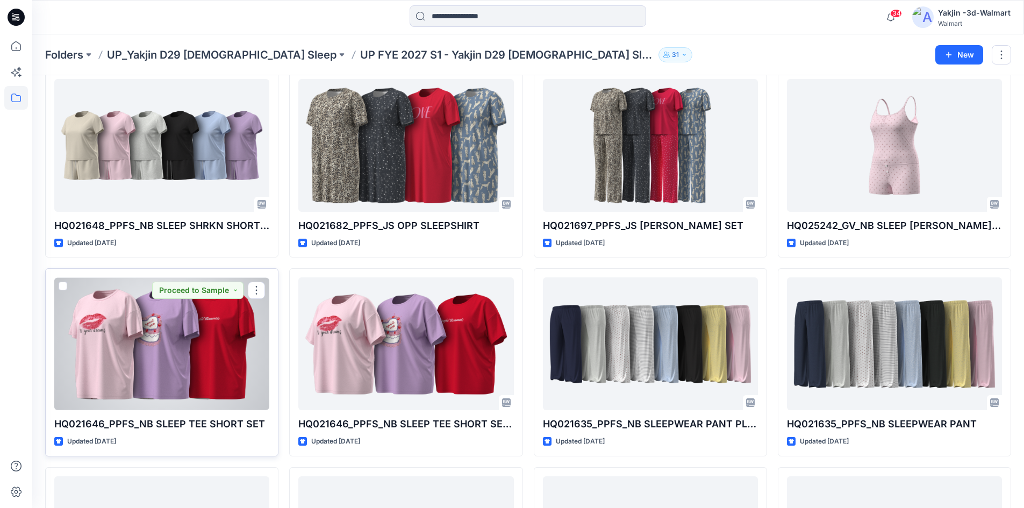
click at [151, 360] on div at bounding box center [161, 343] width 215 height 133
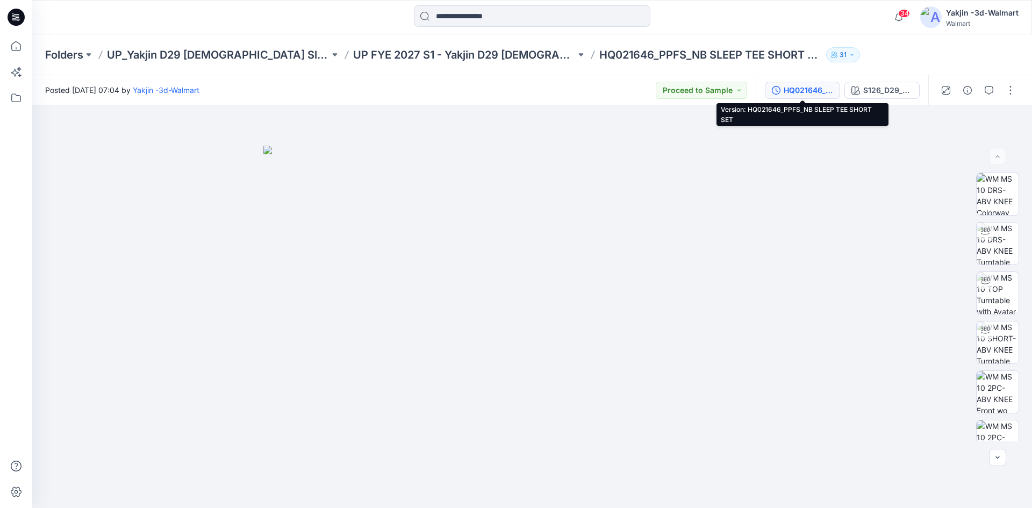
click at [819, 95] on div "HQ021646_PPFS_NB SLEEP TEE SHORT SET" at bounding box center [807, 90] width 49 height 12
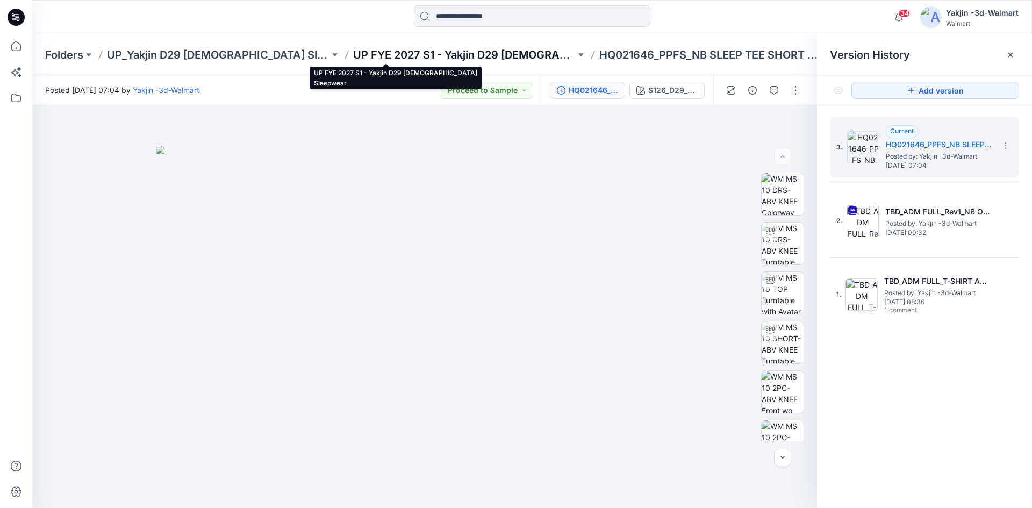
click at [455, 54] on p "UP FYE 2027 S1 - Yakjin D29 [DEMOGRAPHIC_DATA] Sleepwear" at bounding box center [464, 54] width 222 height 15
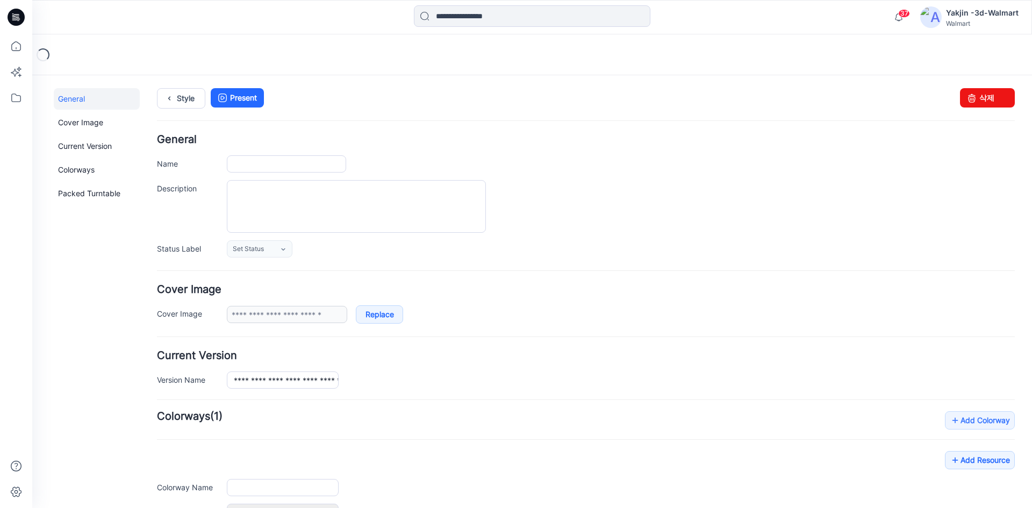
type input "**********"
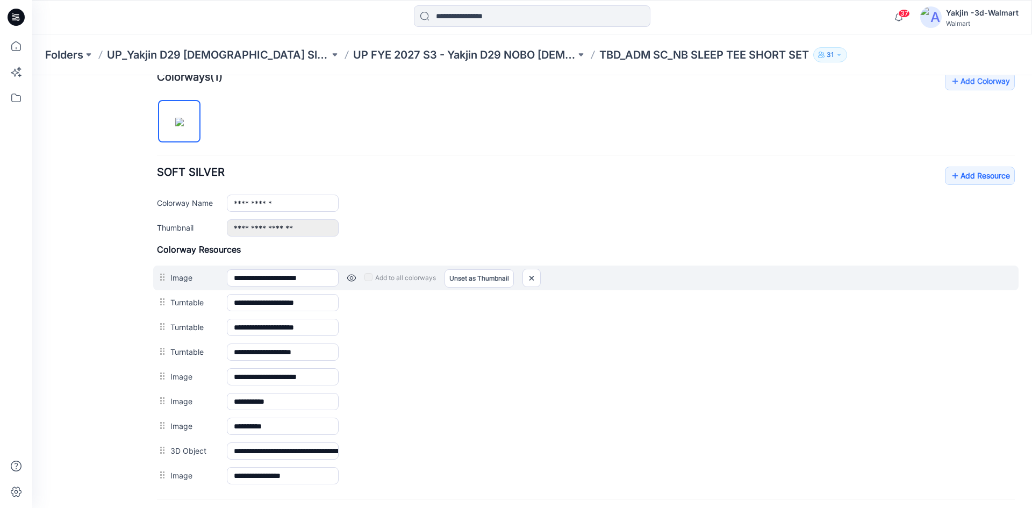
scroll to position [335, 0]
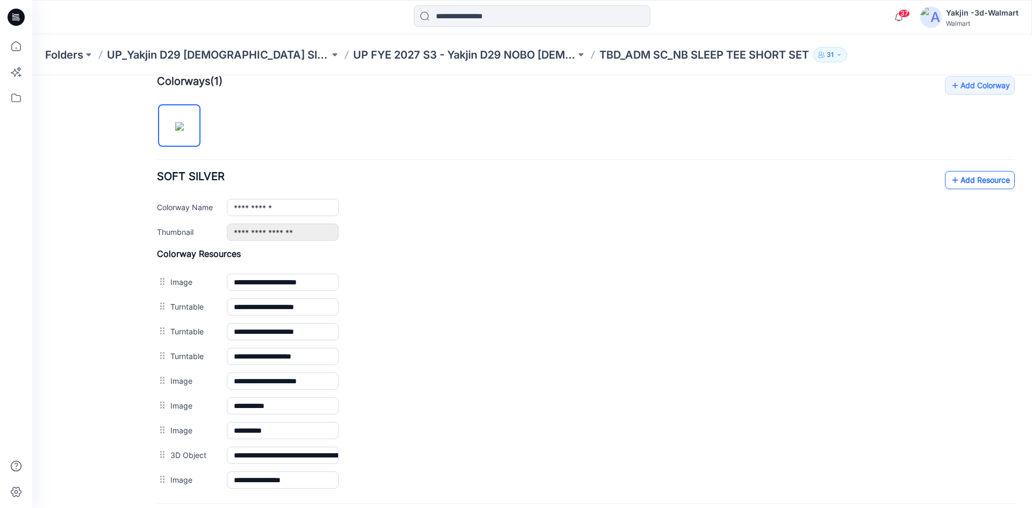
click at [970, 177] on link "Add Resource" at bounding box center [980, 180] width 70 height 18
click at [969, 183] on link "Add Resource" at bounding box center [980, 180] width 70 height 18
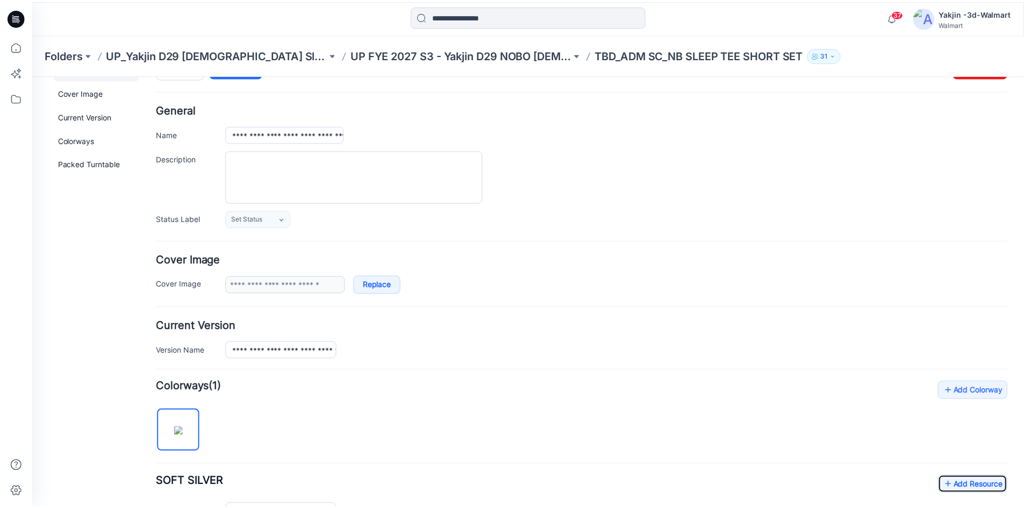
scroll to position [0, 0]
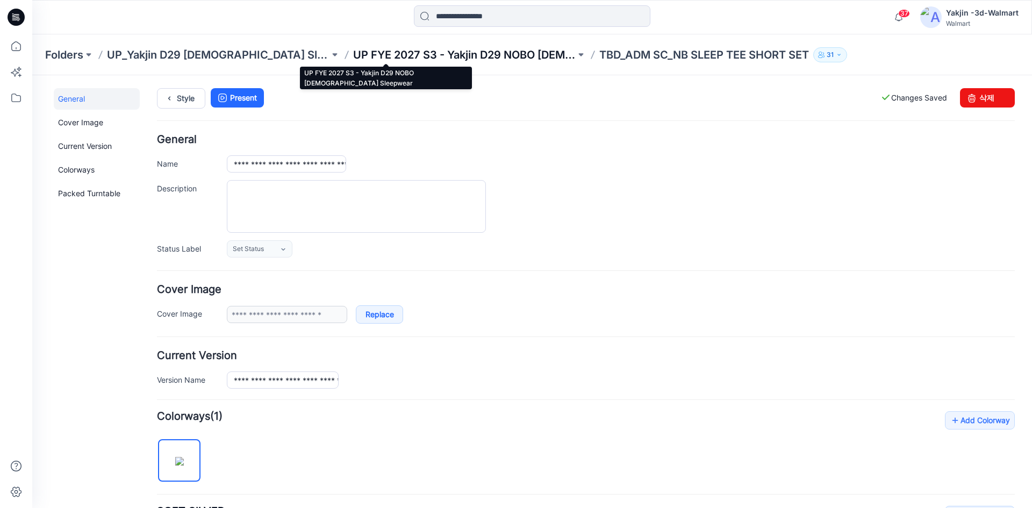
click at [373, 55] on p "UP FYE 2027 S3 - Yakjin D29 NOBO [DEMOGRAPHIC_DATA] Sleepwear" at bounding box center [464, 54] width 222 height 15
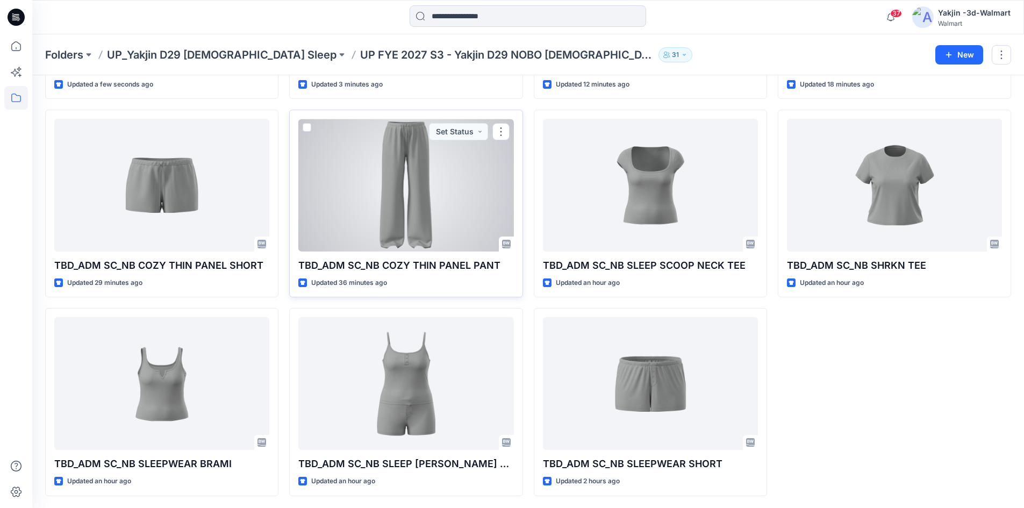
scroll to position [210, 0]
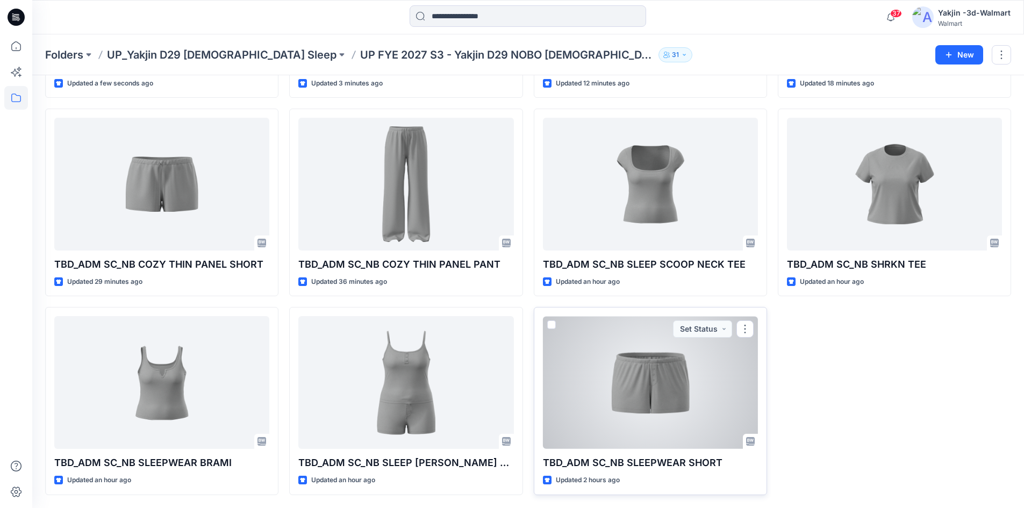
click at [654, 403] on div at bounding box center [650, 382] width 215 height 133
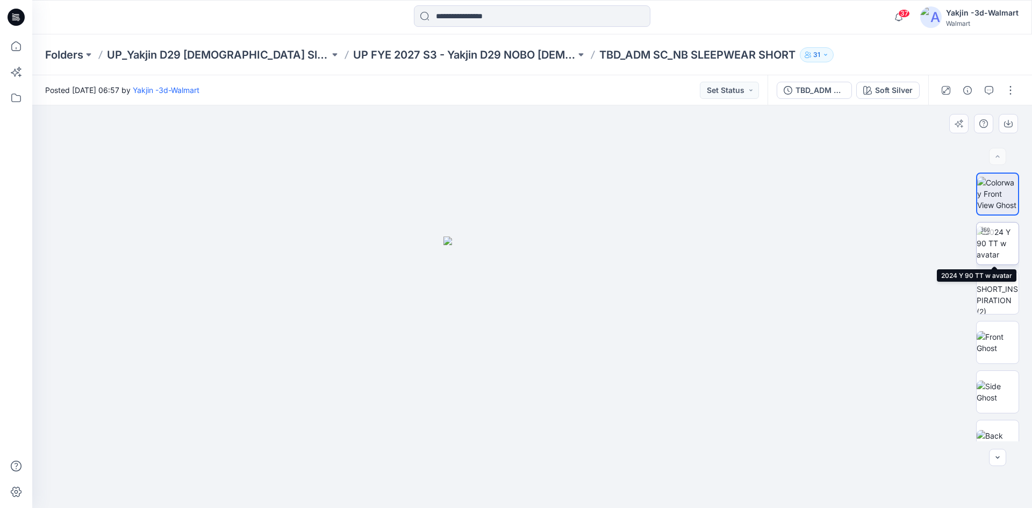
click at [997, 240] on img at bounding box center [997, 243] width 42 height 34
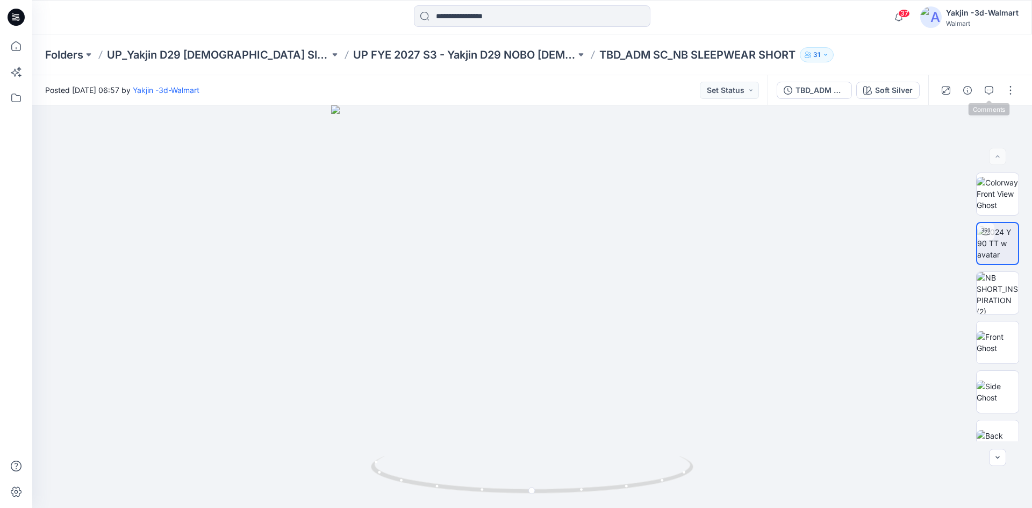
click at [982, 93] on button "button" at bounding box center [988, 90] width 17 height 17
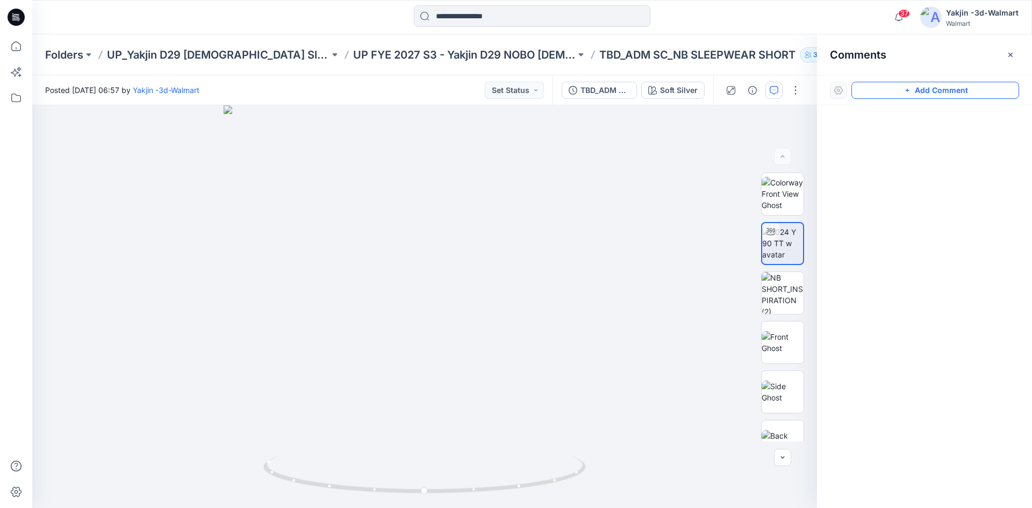
click at [909, 87] on icon "button" at bounding box center [907, 90] width 9 height 9
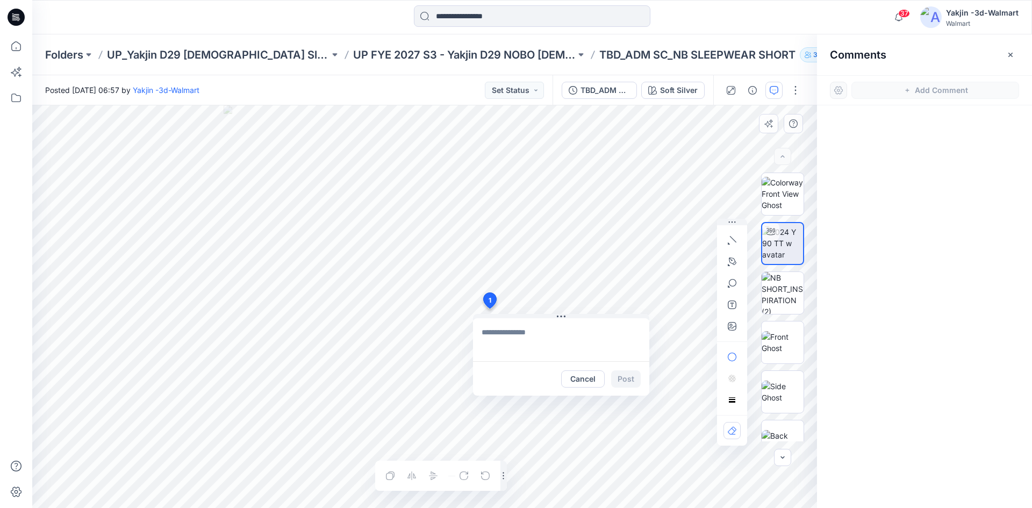
click at [489, 308] on div "1 Cancel Post Layer 1" at bounding box center [424, 306] width 785 height 402
click at [567, 331] on textarea at bounding box center [561, 339] width 176 height 43
type textarea "**********"
click at [623, 382] on button "Post" at bounding box center [626, 378] width 30 height 17
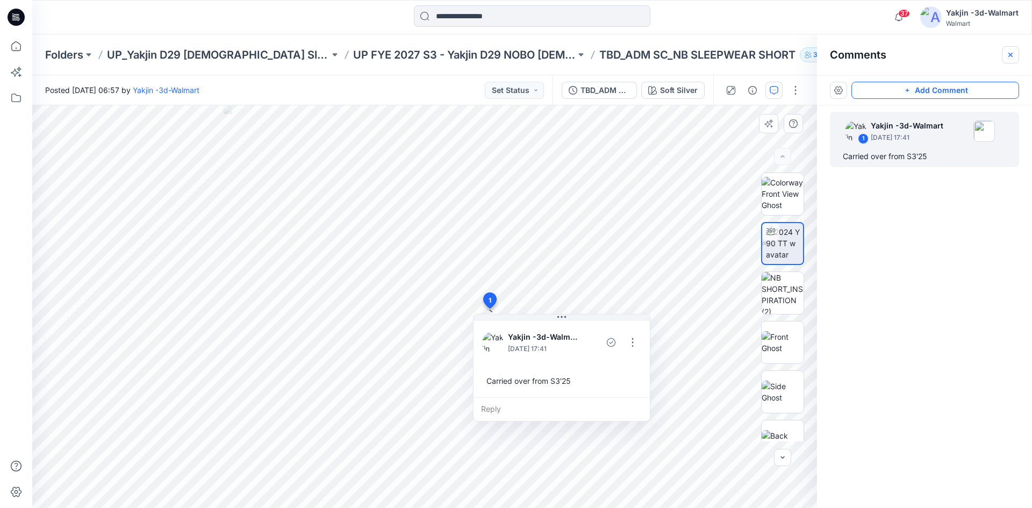
click at [1009, 52] on icon "button" at bounding box center [1010, 55] width 9 height 9
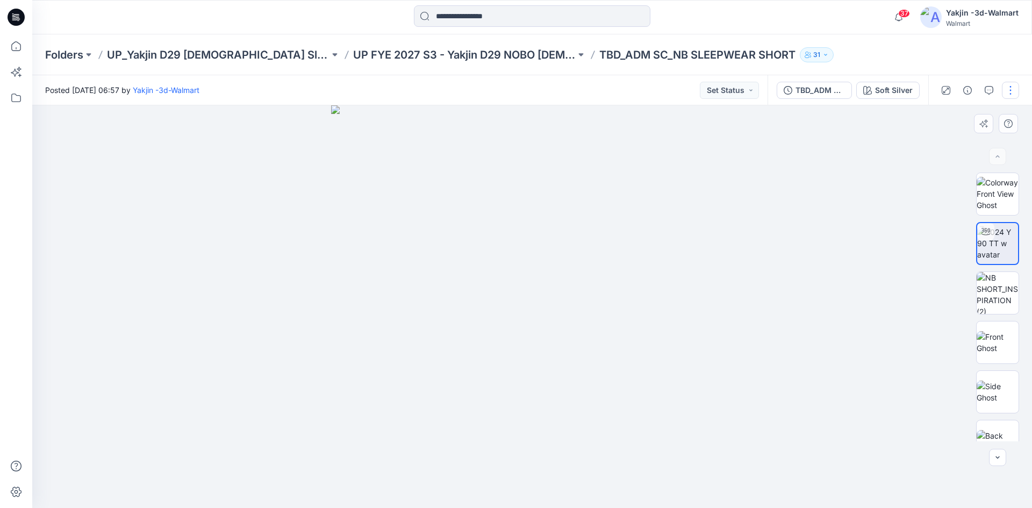
click at [1005, 91] on button "button" at bounding box center [1010, 90] width 17 height 17
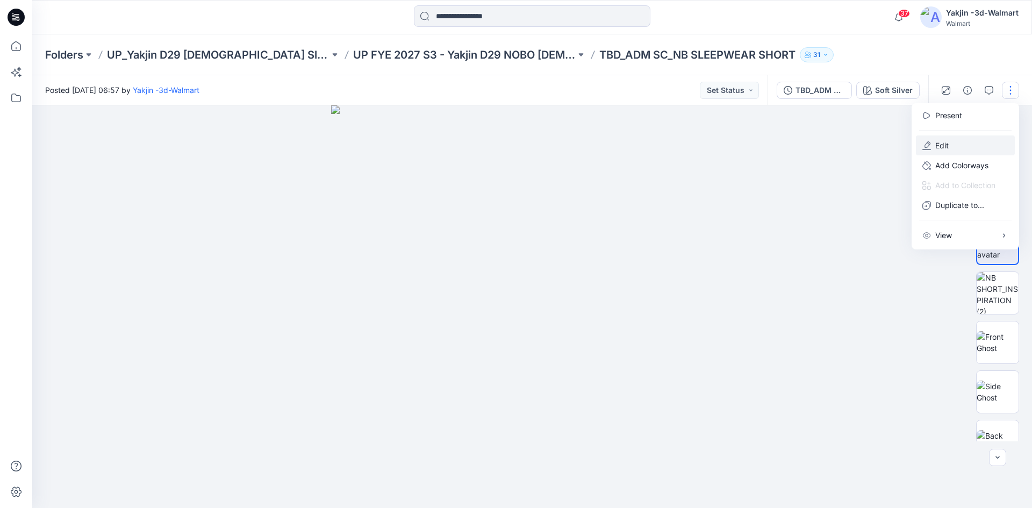
click at [949, 149] on button "Edit" at bounding box center [965, 145] width 99 height 20
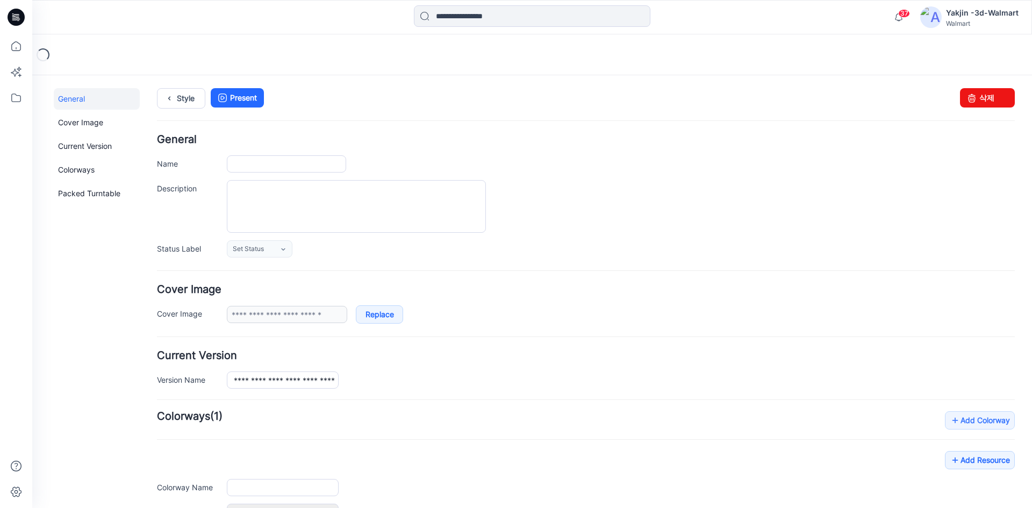
type input "**********"
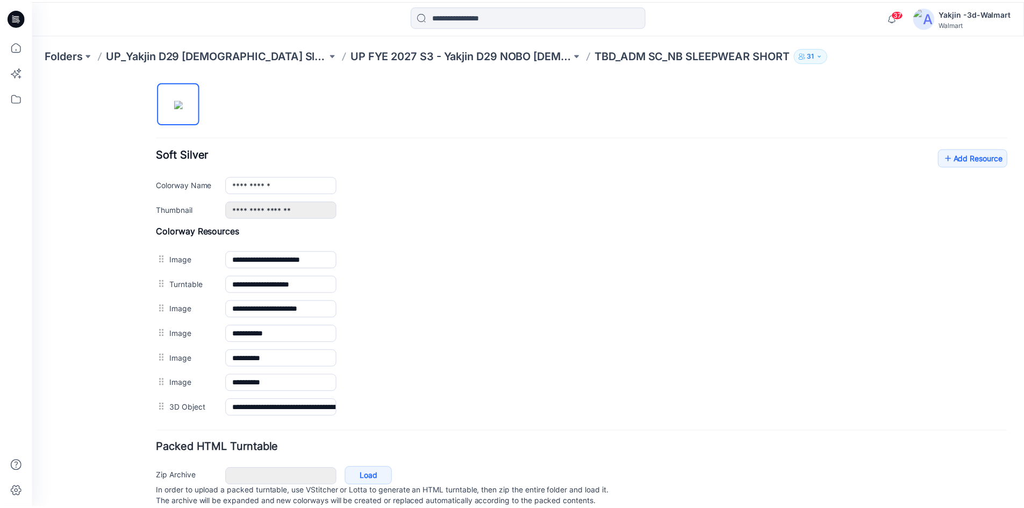
scroll to position [339, 0]
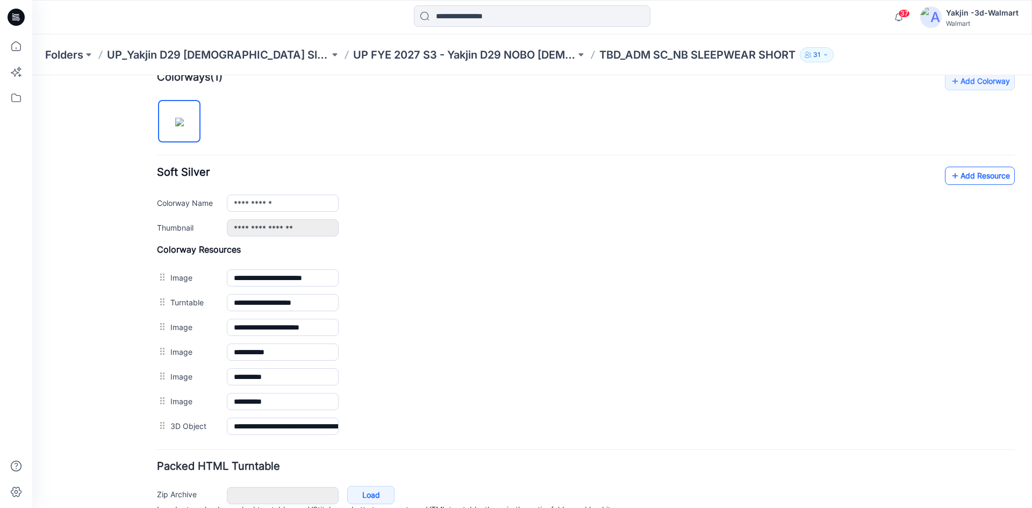
click at [981, 175] on link "Add Resource" at bounding box center [980, 176] width 70 height 18
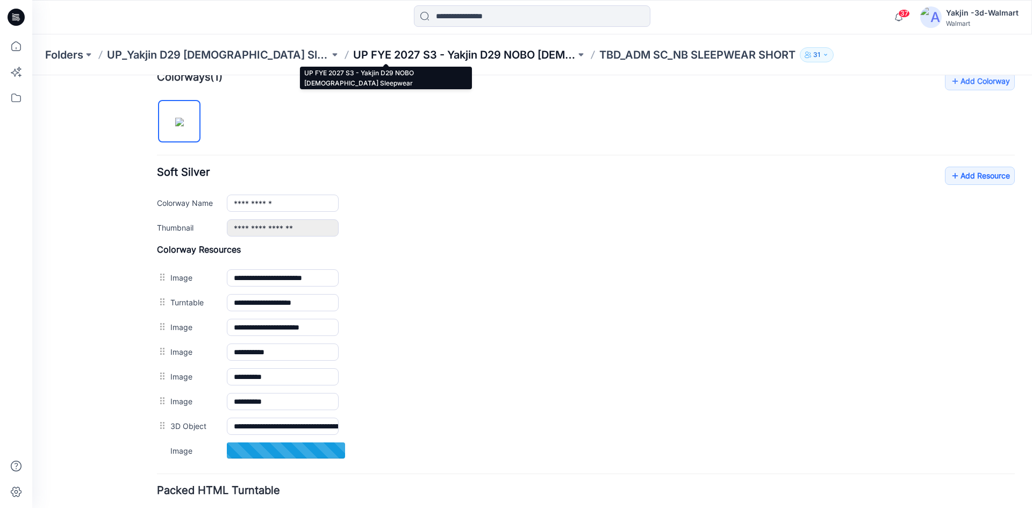
click at [443, 49] on p "UP FYE 2027 S3 - Yakjin D29 NOBO [DEMOGRAPHIC_DATA] Sleepwear" at bounding box center [464, 54] width 222 height 15
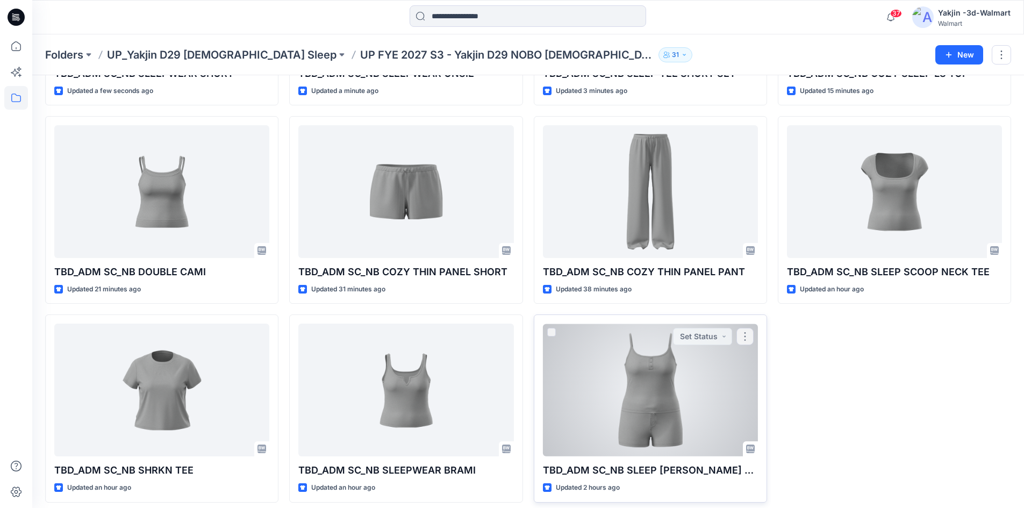
scroll to position [210, 0]
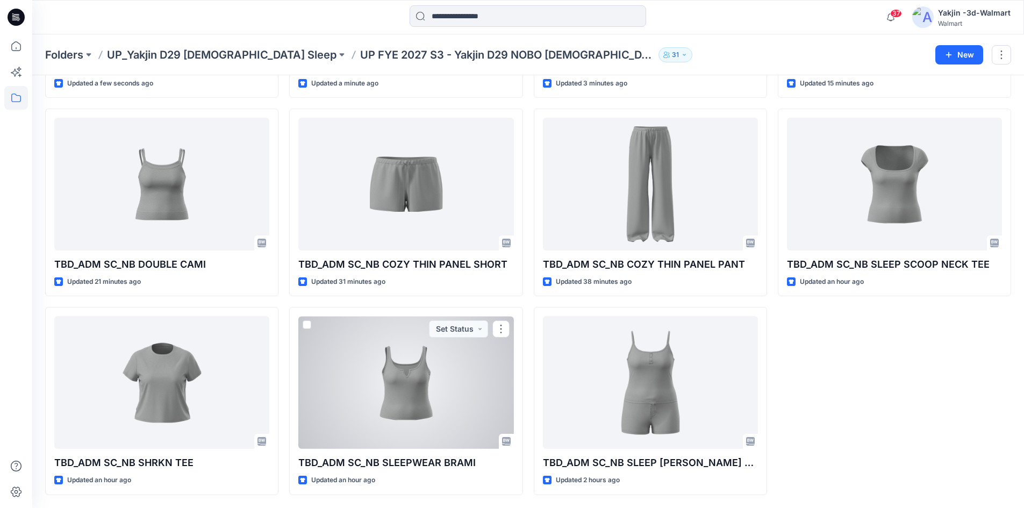
click at [418, 370] on div at bounding box center [405, 382] width 215 height 133
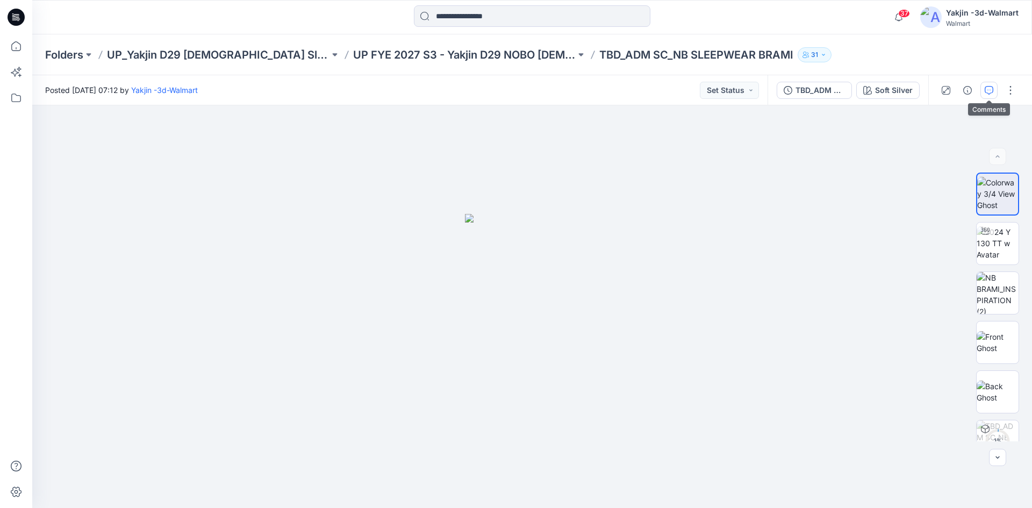
click at [992, 87] on icon "button" at bounding box center [988, 90] width 9 height 9
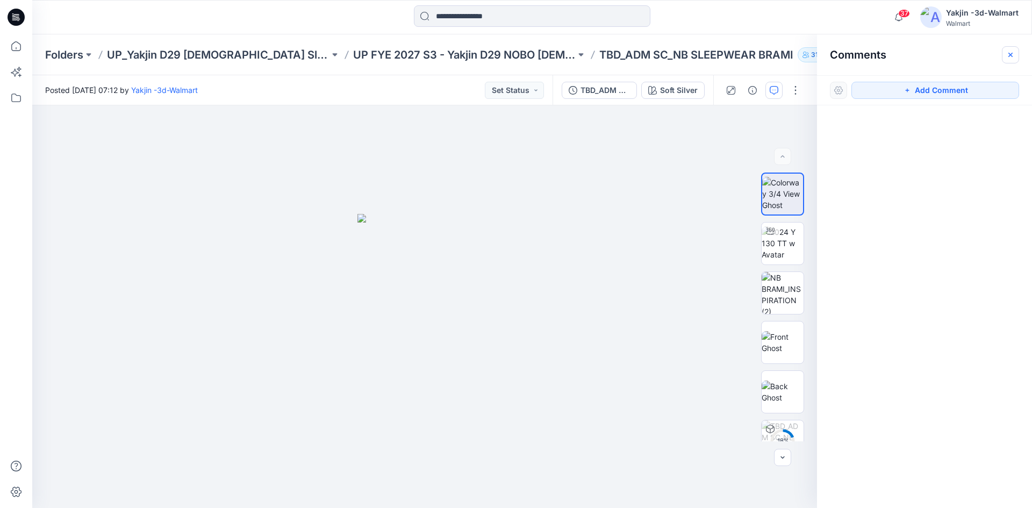
click at [1011, 52] on icon "button" at bounding box center [1010, 55] width 9 height 9
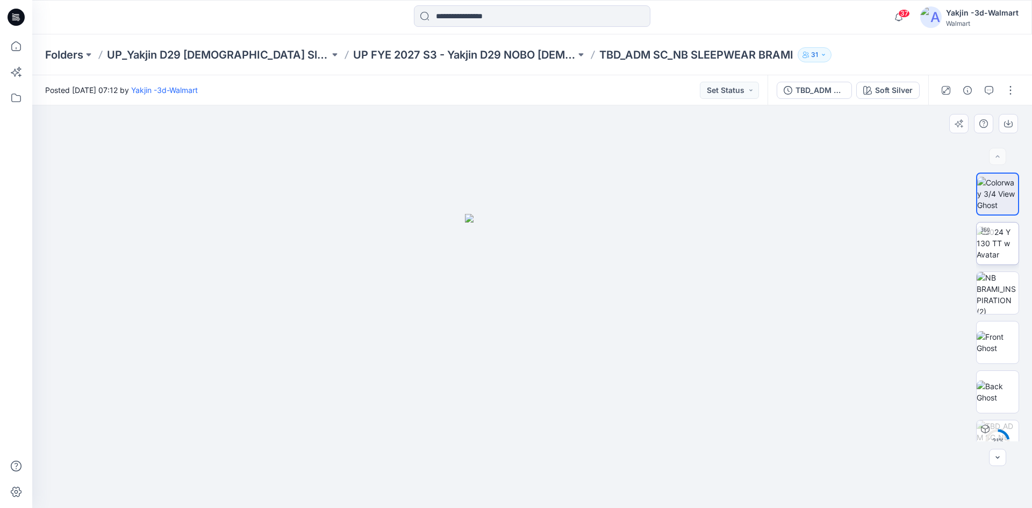
click at [992, 242] on img at bounding box center [997, 243] width 42 height 34
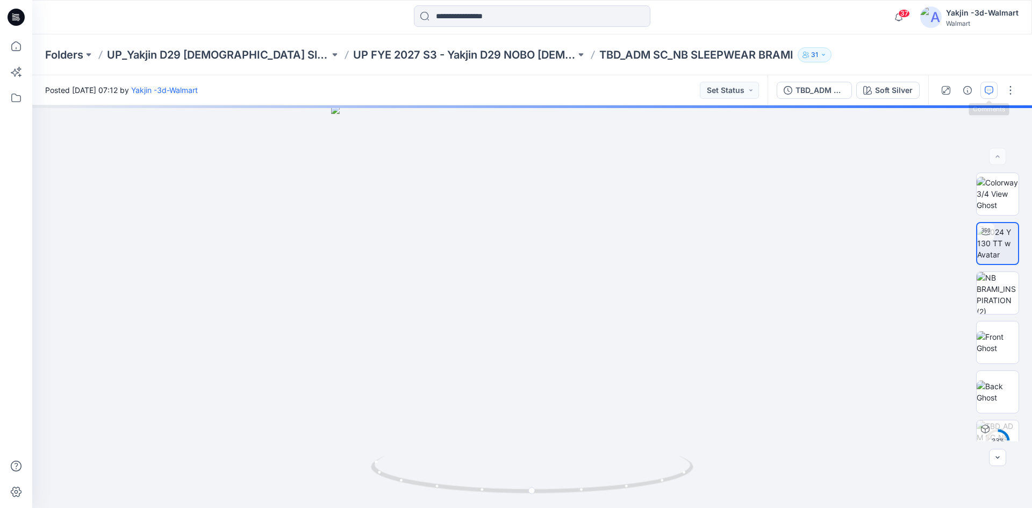
click at [991, 90] on icon "button" at bounding box center [988, 90] width 9 height 9
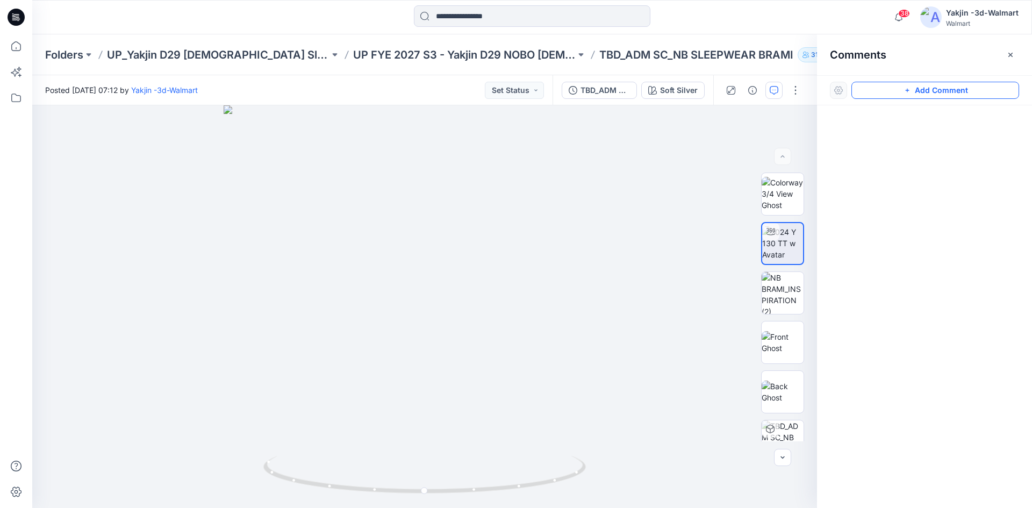
click at [919, 91] on button "Add Comment" at bounding box center [935, 90] width 168 height 17
click at [478, 279] on div "1" at bounding box center [424, 306] width 785 height 402
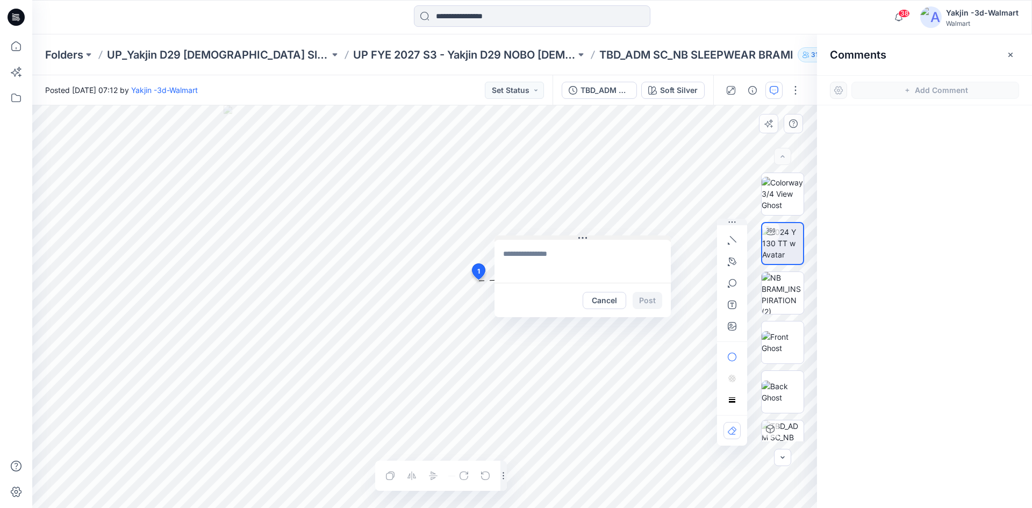
drag, startPoint x: 507, startPoint y: 289, endPoint x: 542, endPoint y: 233, distance: 65.9
click at [542, 235] on button at bounding box center [582, 238] width 176 height 6
click at [530, 254] on textarea at bounding box center [585, 254] width 176 height 43
type textarea "**********"
click at [641, 289] on button "Post" at bounding box center [650, 293] width 30 height 17
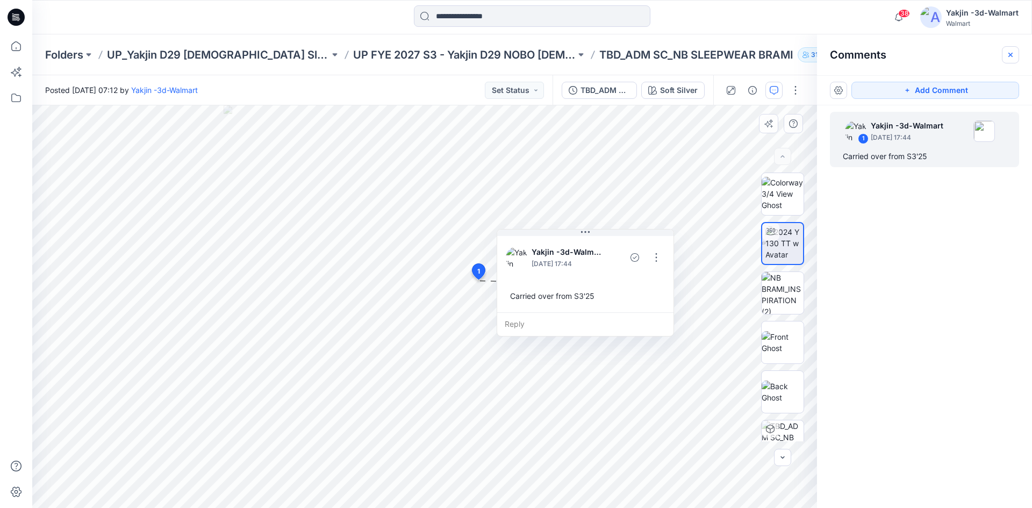
click at [1011, 57] on icon "button" at bounding box center [1010, 55] width 9 height 9
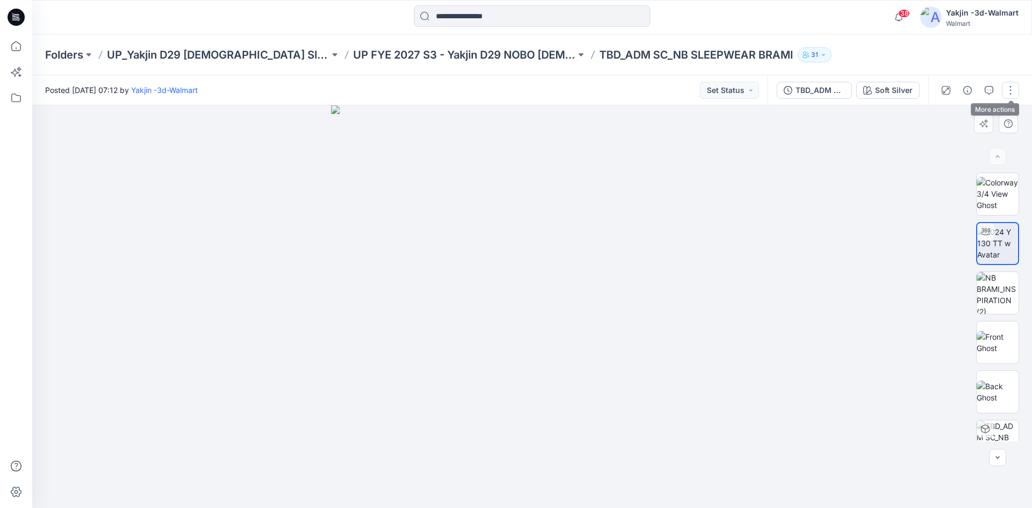
click at [1006, 90] on button "button" at bounding box center [1010, 90] width 17 height 17
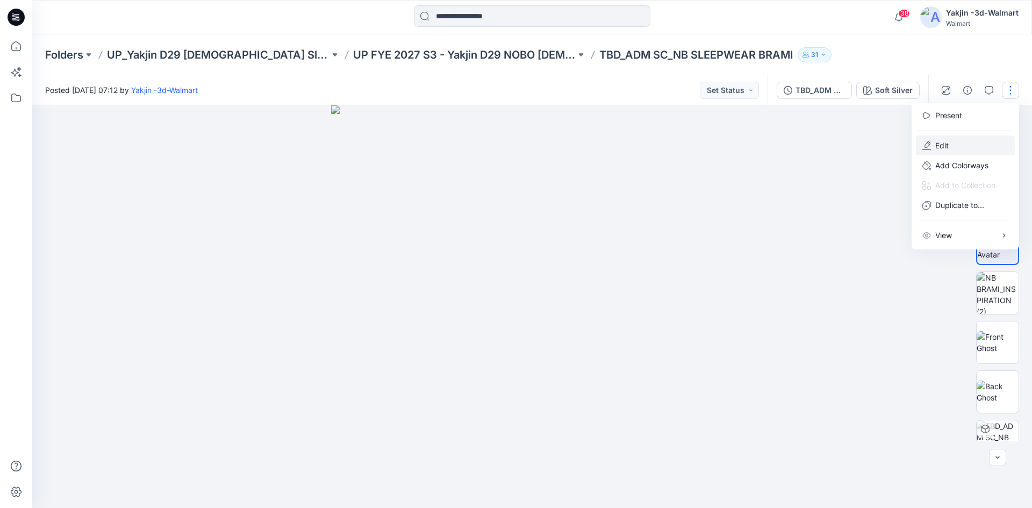
click at [947, 143] on p "Edit" at bounding box center [941, 145] width 13 height 11
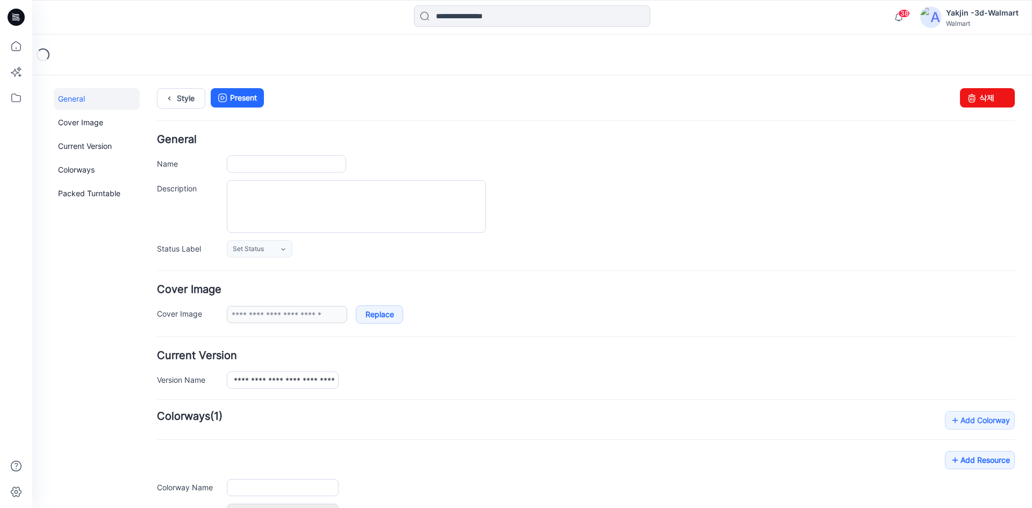
type input "**********"
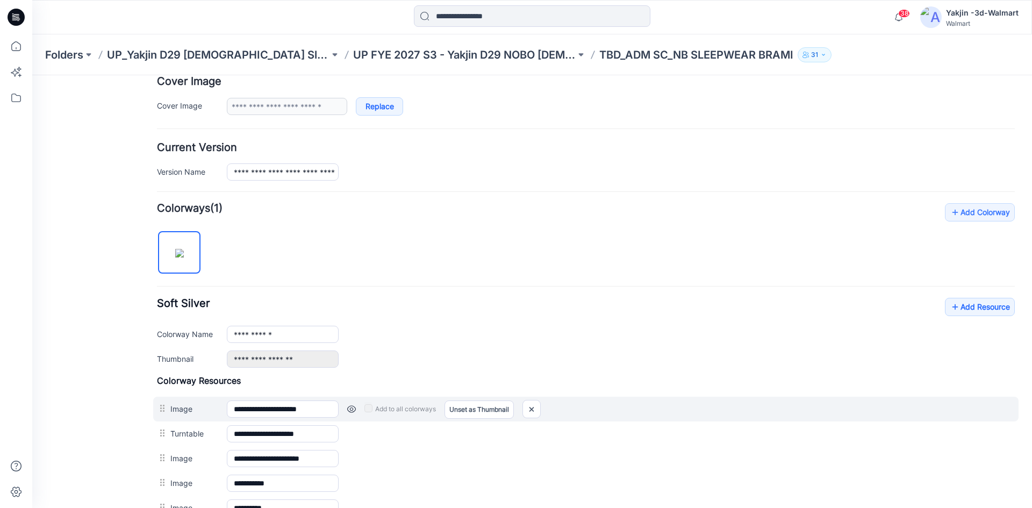
scroll to position [215, 0]
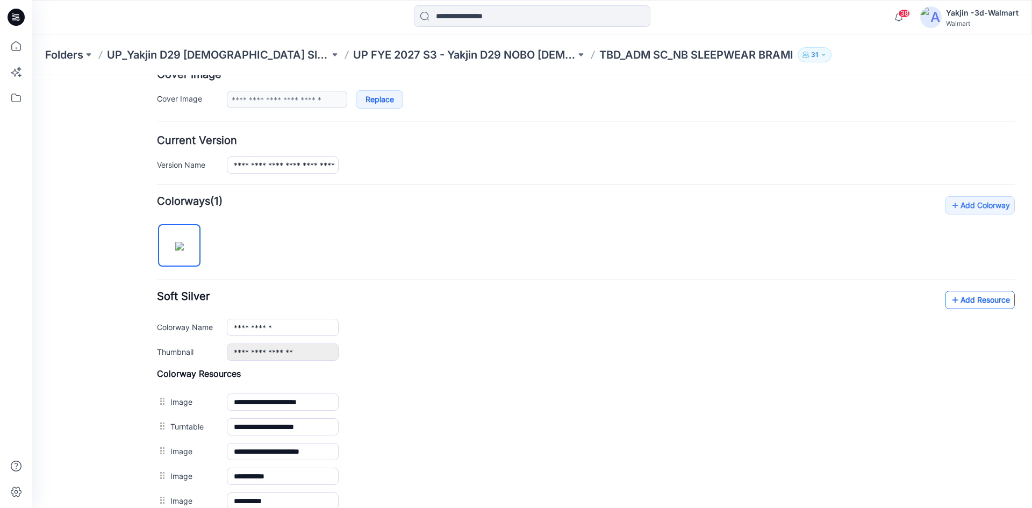
click at [963, 299] on link "Add Resource" at bounding box center [980, 300] width 70 height 18
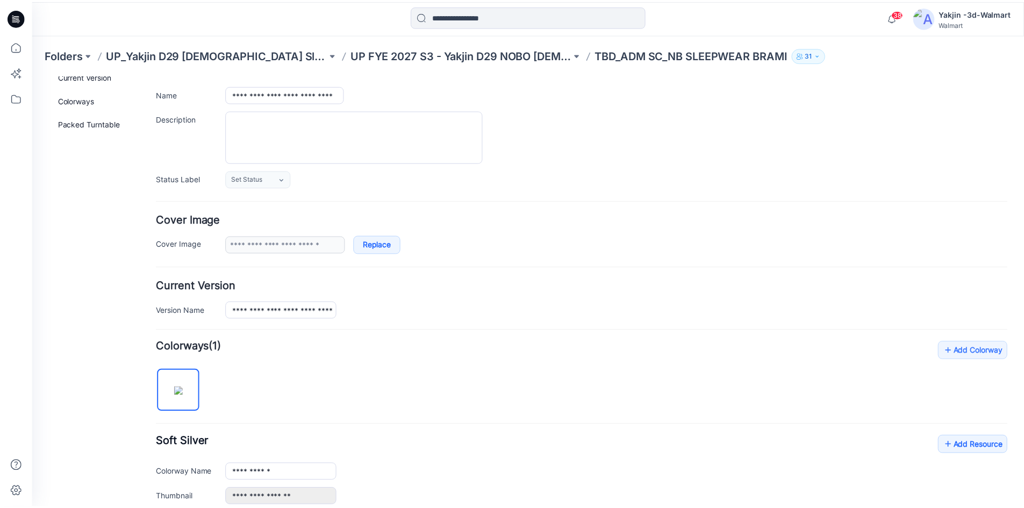
scroll to position [339, 0]
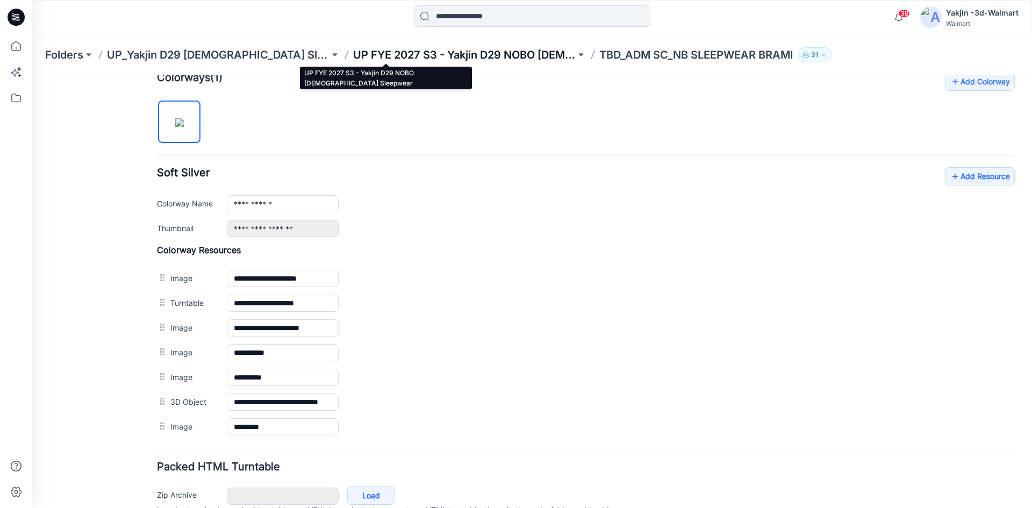
click at [406, 55] on p "UP FYE 2027 S3 - Yakjin D29 NOBO [DEMOGRAPHIC_DATA] Sleepwear" at bounding box center [464, 54] width 222 height 15
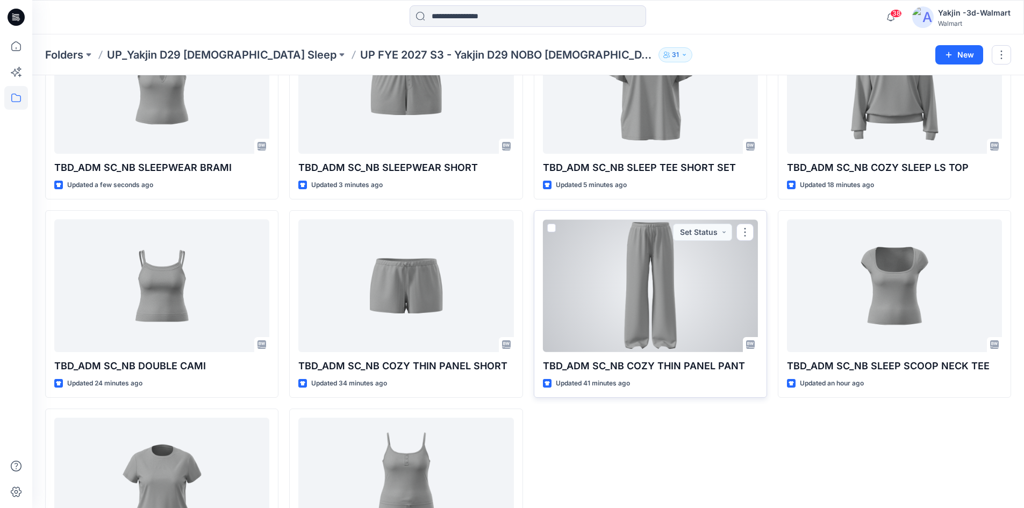
scroll to position [210, 0]
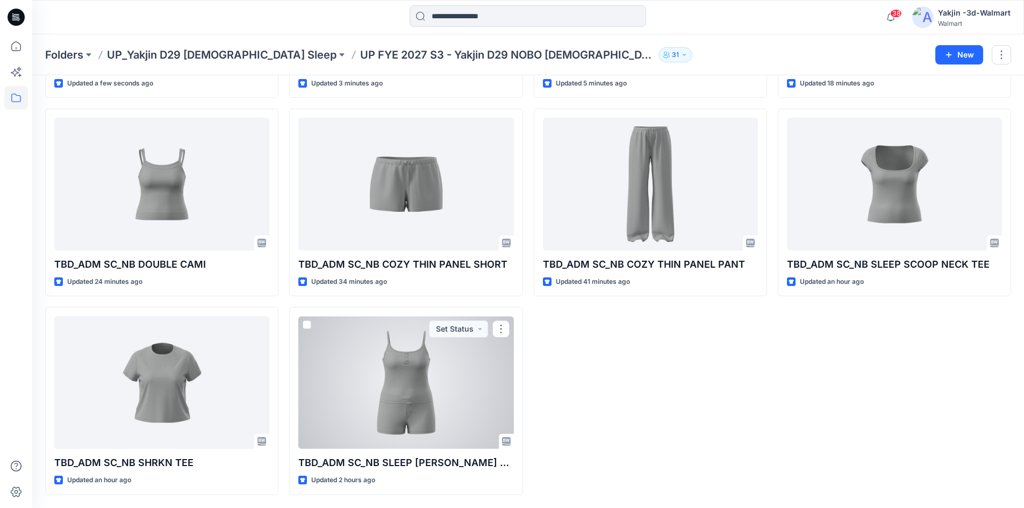
click at [392, 382] on div at bounding box center [405, 382] width 215 height 133
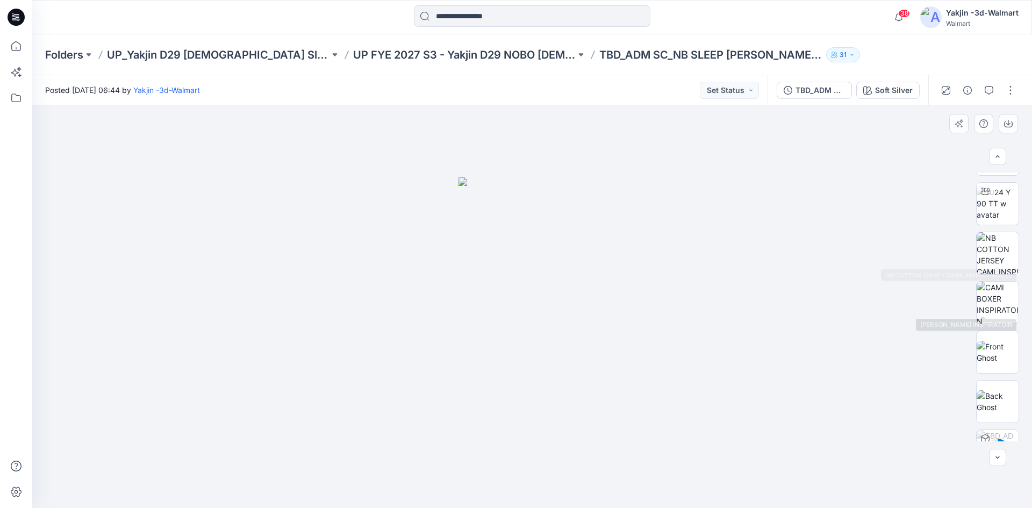
scroll to position [170, 0]
click at [1007, 320] on img at bounding box center [997, 321] width 42 height 23
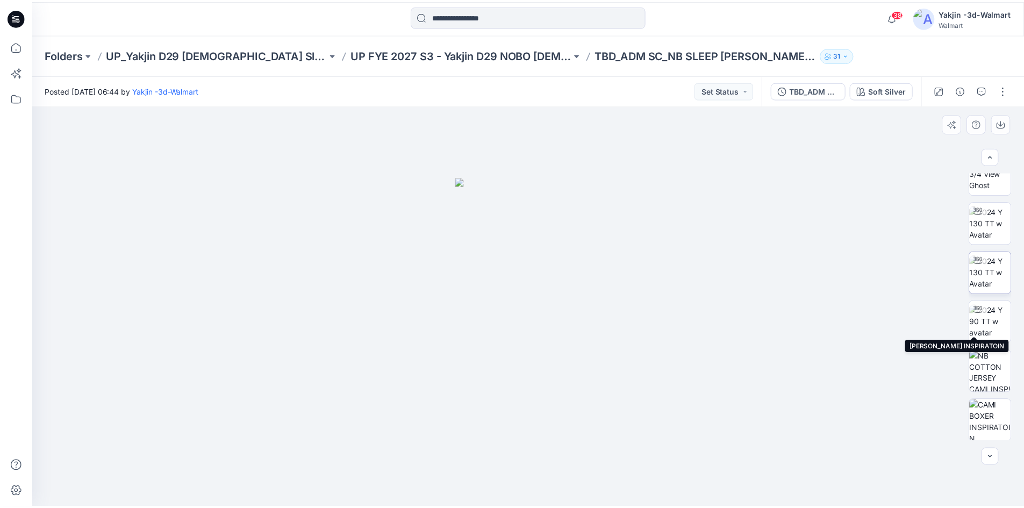
scroll to position [0, 0]
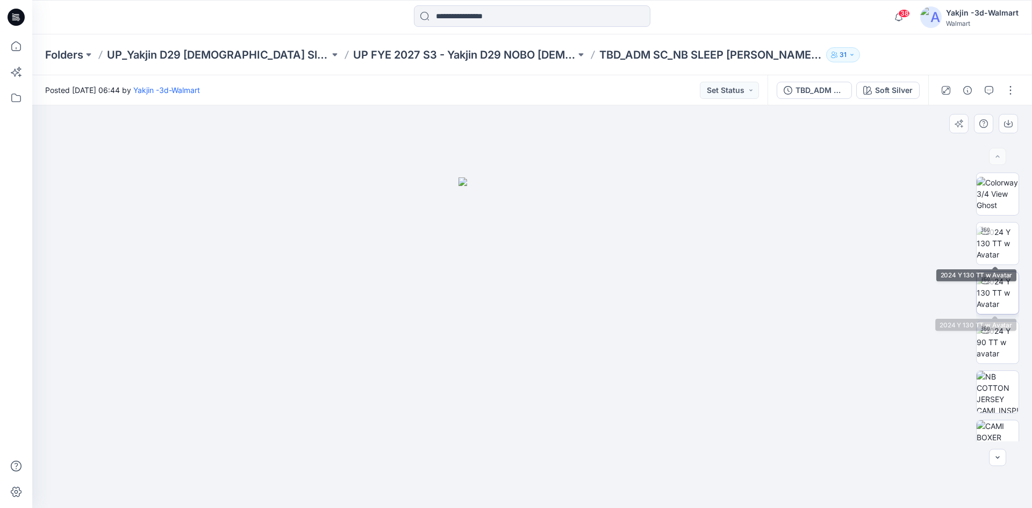
click at [990, 287] on img at bounding box center [997, 293] width 42 height 34
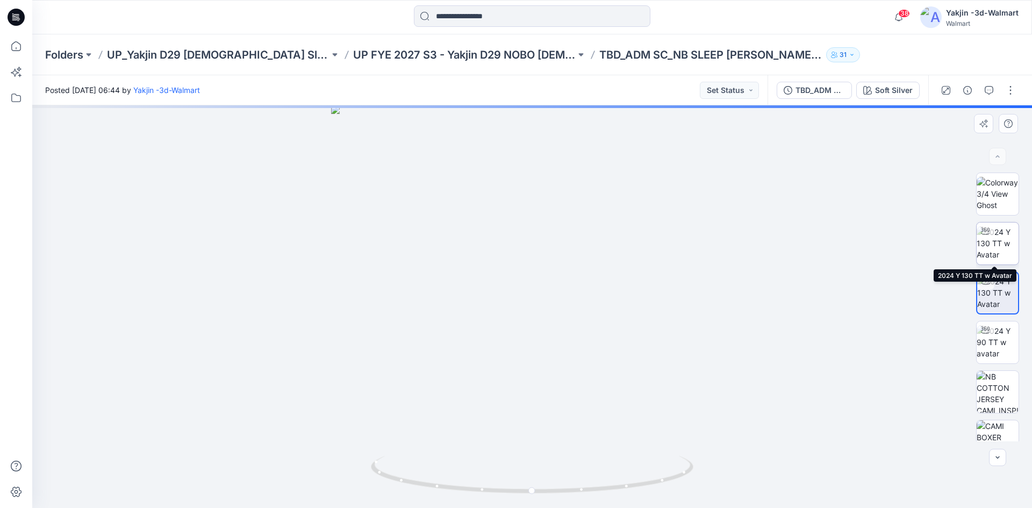
click at [998, 249] on img at bounding box center [997, 243] width 42 height 34
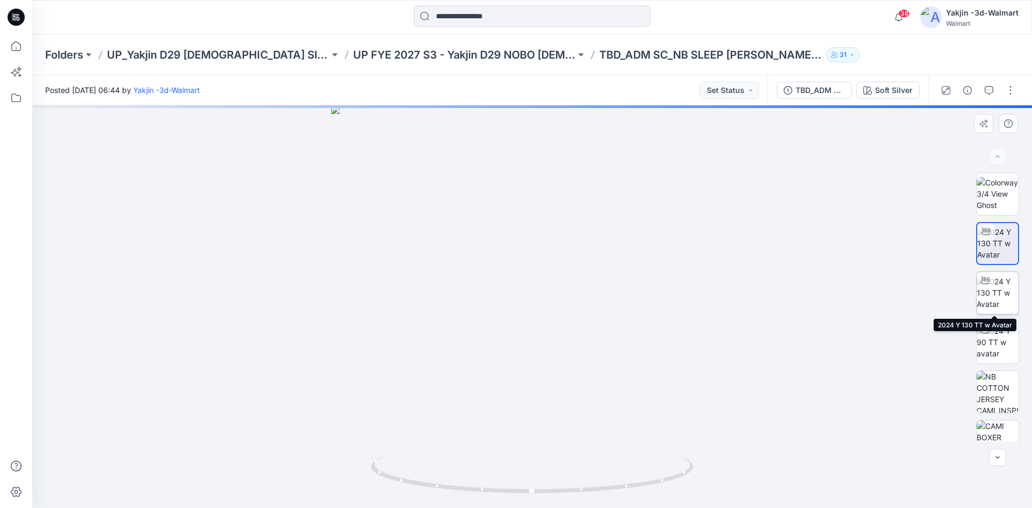
click at [999, 293] on img at bounding box center [997, 293] width 42 height 34
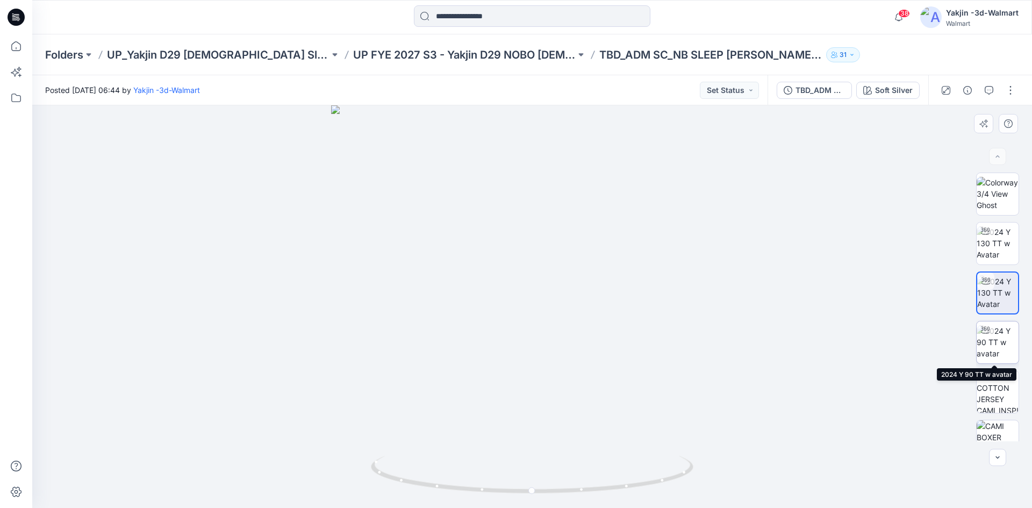
click at [1000, 344] on img at bounding box center [997, 342] width 42 height 34
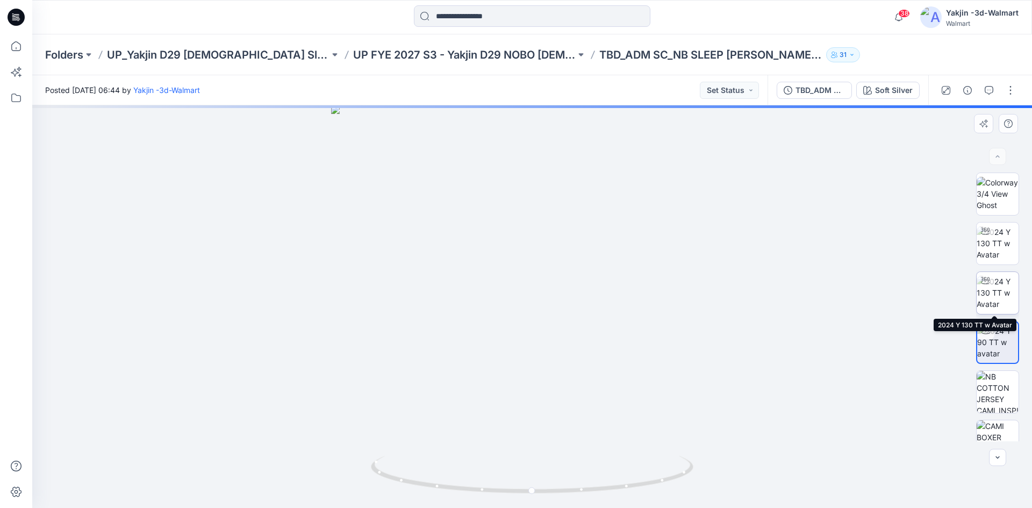
click at [1000, 292] on img at bounding box center [997, 293] width 42 height 34
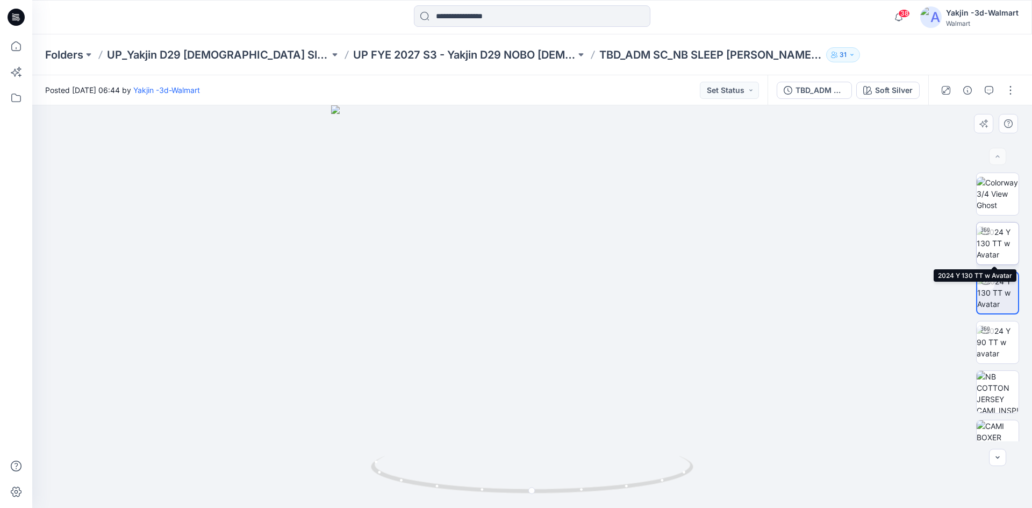
click at [1000, 238] on img at bounding box center [997, 243] width 42 height 34
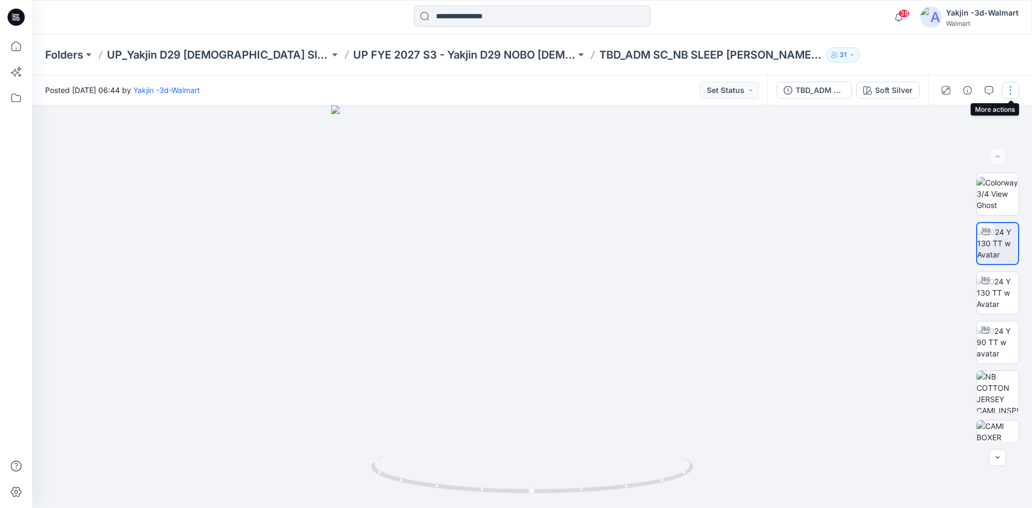
click at [1014, 92] on button "button" at bounding box center [1010, 90] width 17 height 17
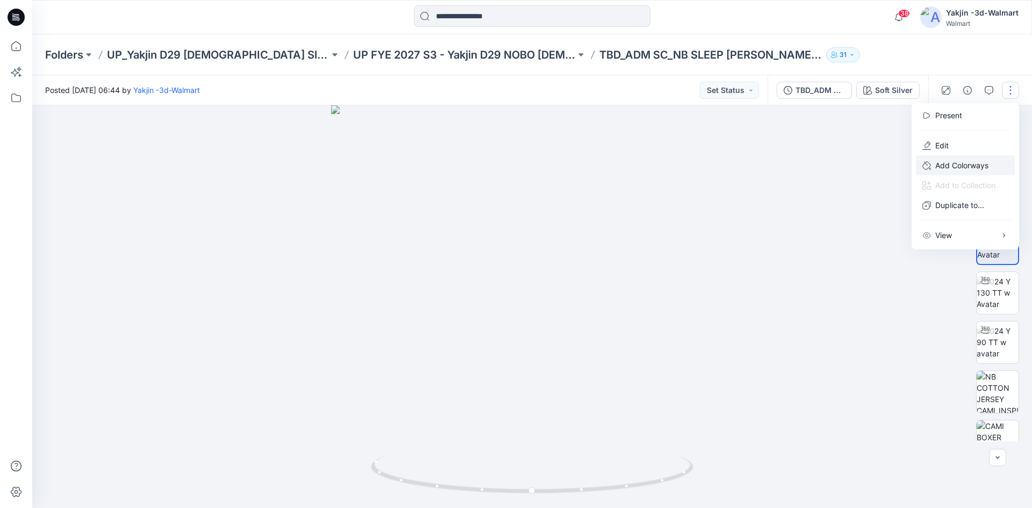
click at [949, 156] on button "Add Colorways" at bounding box center [965, 165] width 99 height 20
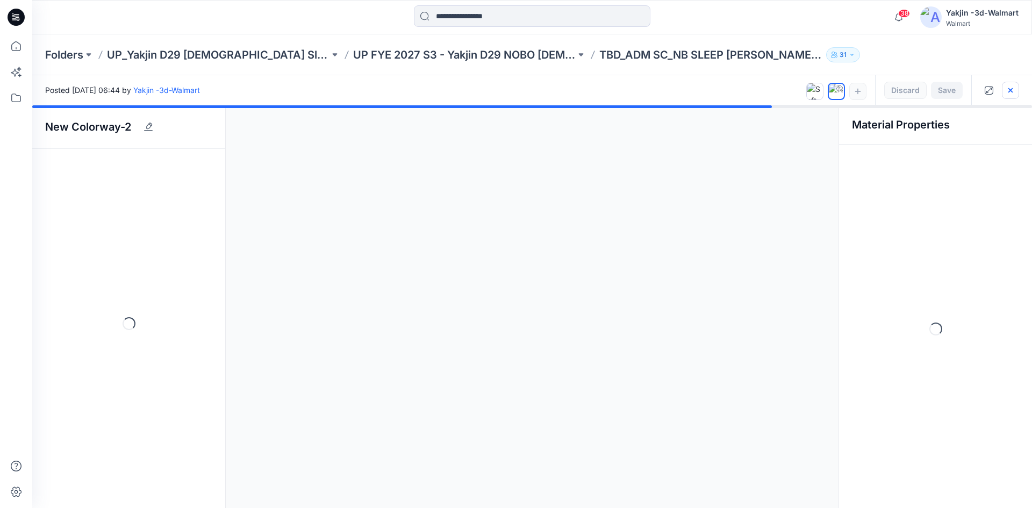
click at [1012, 88] on icon "button" at bounding box center [1010, 90] width 9 height 9
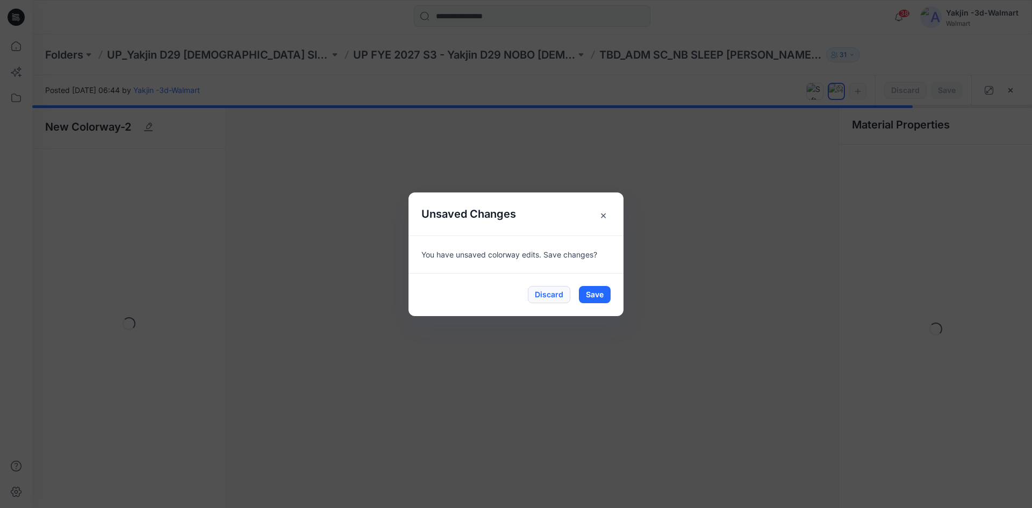
click at [544, 295] on button "Discard" at bounding box center [549, 294] width 42 height 17
click at [550, 293] on button "Discard" at bounding box center [549, 294] width 42 height 17
click at [602, 215] on span "×" at bounding box center [602, 214] width 19 height 19
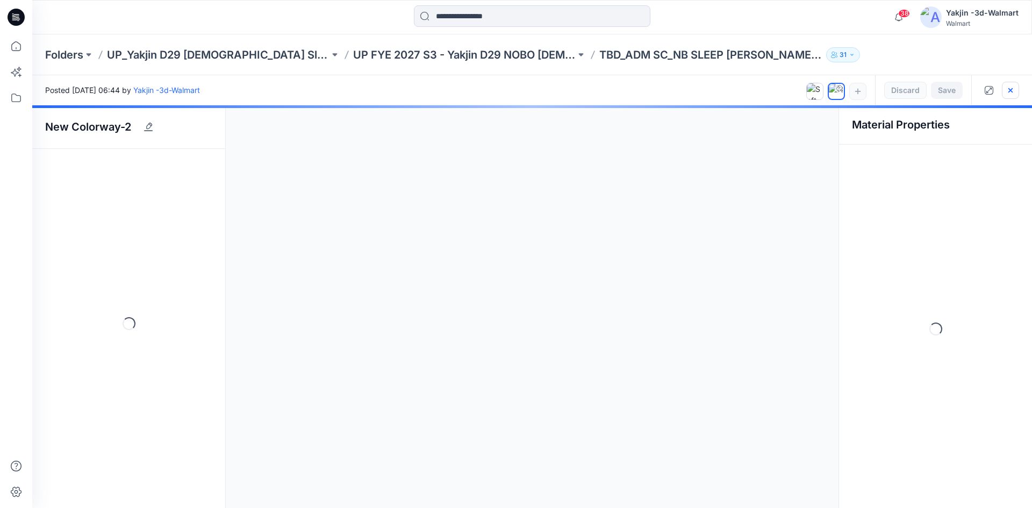
click at [1013, 91] on icon "button" at bounding box center [1010, 90] width 9 height 9
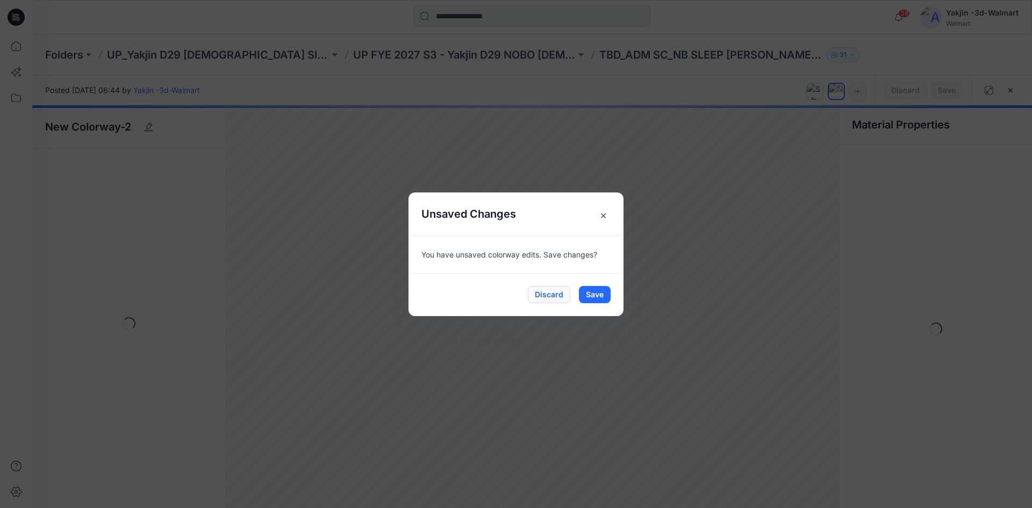
click at [548, 289] on button "Discard" at bounding box center [549, 294] width 42 height 17
click at [548, 294] on button "Discard" at bounding box center [549, 294] width 42 height 17
click at [603, 212] on span "×" at bounding box center [602, 214] width 19 height 19
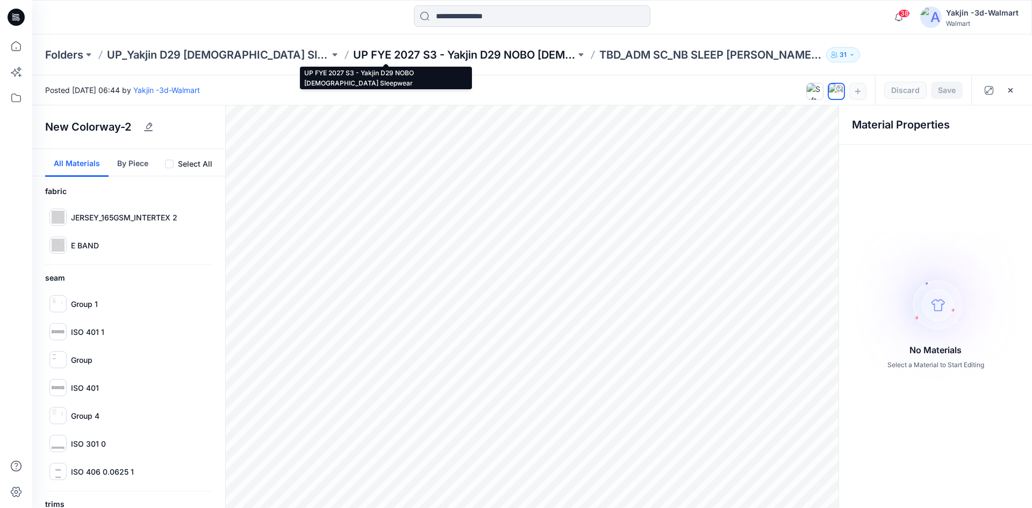
click at [406, 47] on p "UP FYE 2027 S3 - Yakjin D29 NOBO [DEMOGRAPHIC_DATA] Sleepwear" at bounding box center [464, 54] width 222 height 15
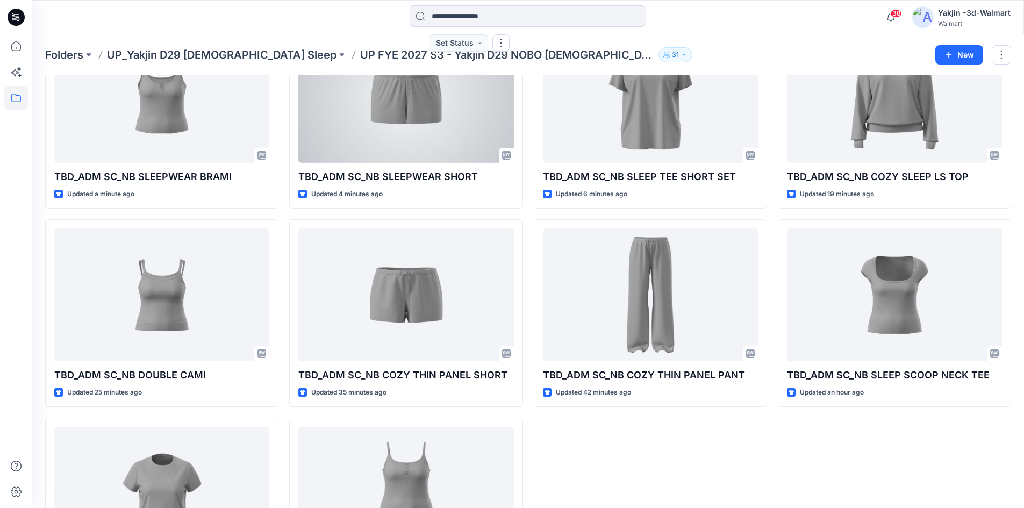
scroll to position [210, 0]
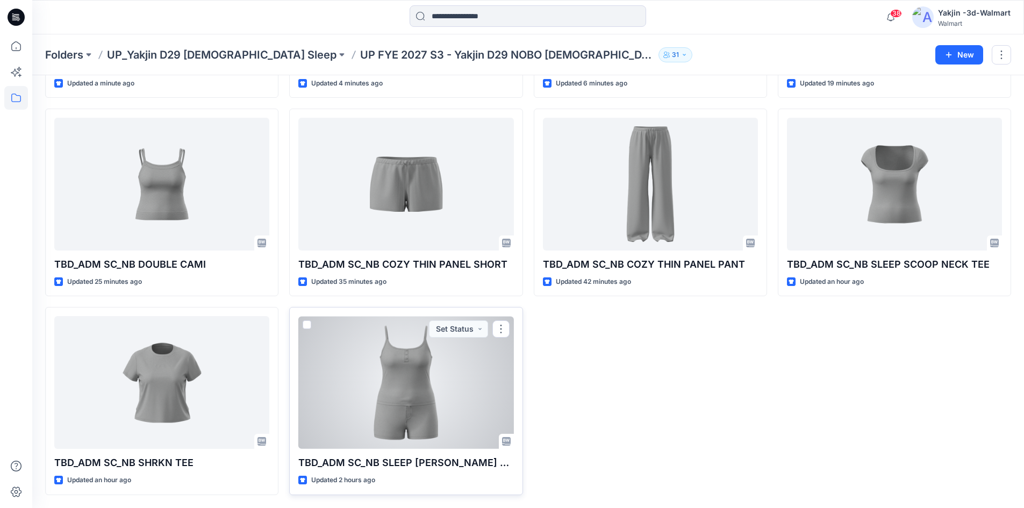
click at [479, 349] on div at bounding box center [405, 382] width 215 height 133
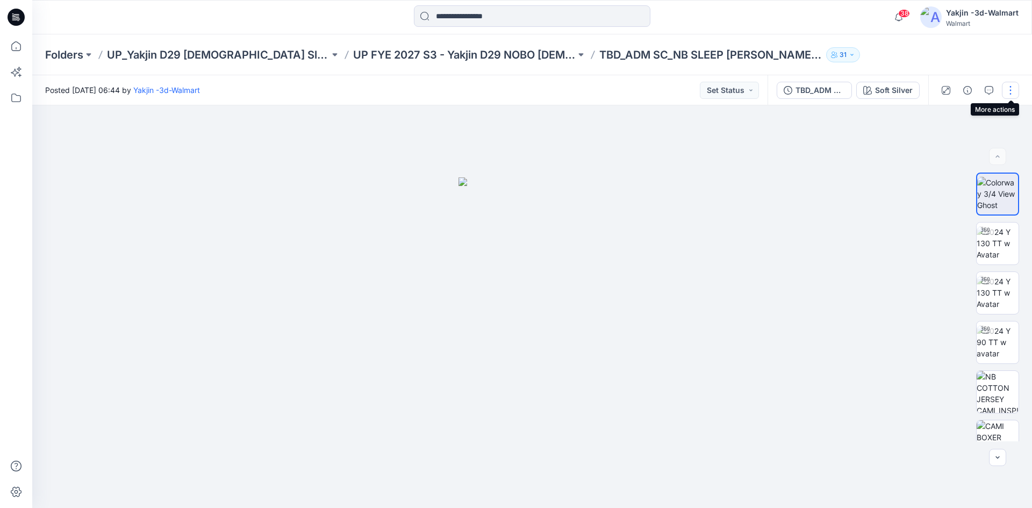
click at [1012, 89] on button "button" at bounding box center [1010, 90] width 17 height 17
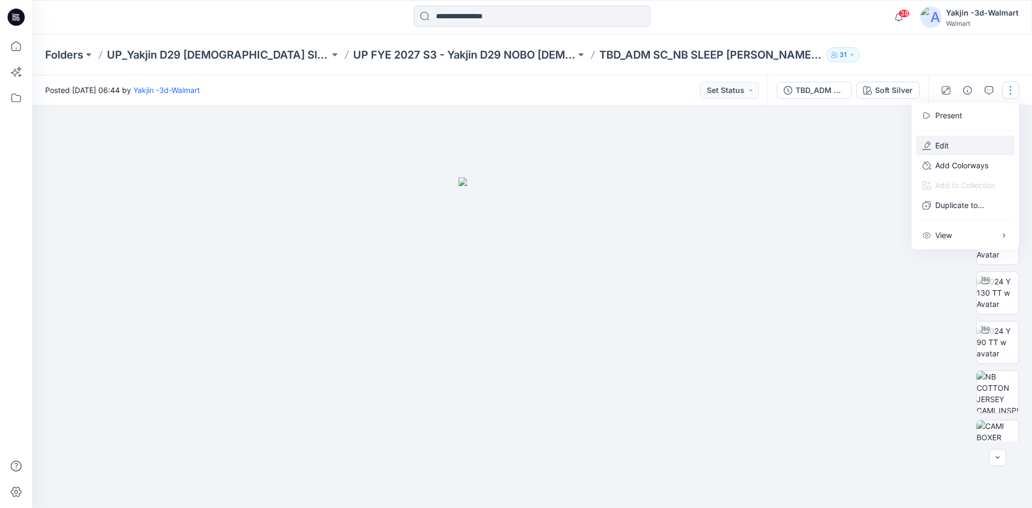
click at [952, 148] on button "Edit" at bounding box center [965, 145] width 99 height 20
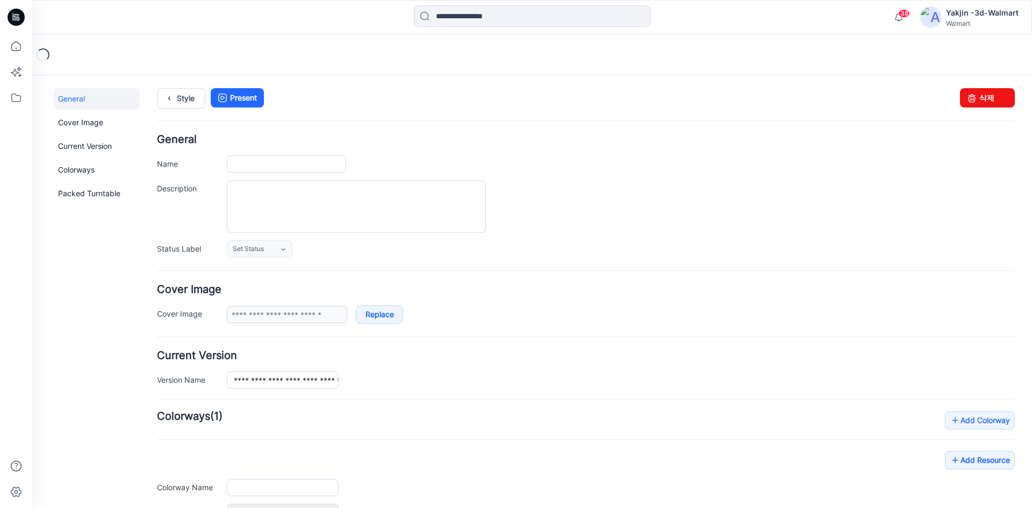
type input "**********"
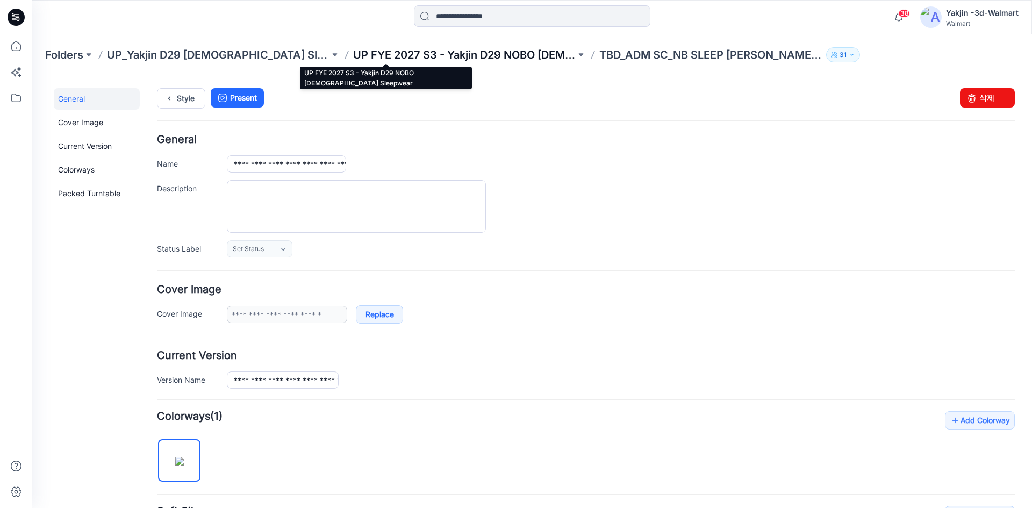
click at [434, 51] on p "UP FYE 2027 S3 - Yakjin D29 NOBO [DEMOGRAPHIC_DATA] Sleepwear" at bounding box center [464, 54] width 222 height 15
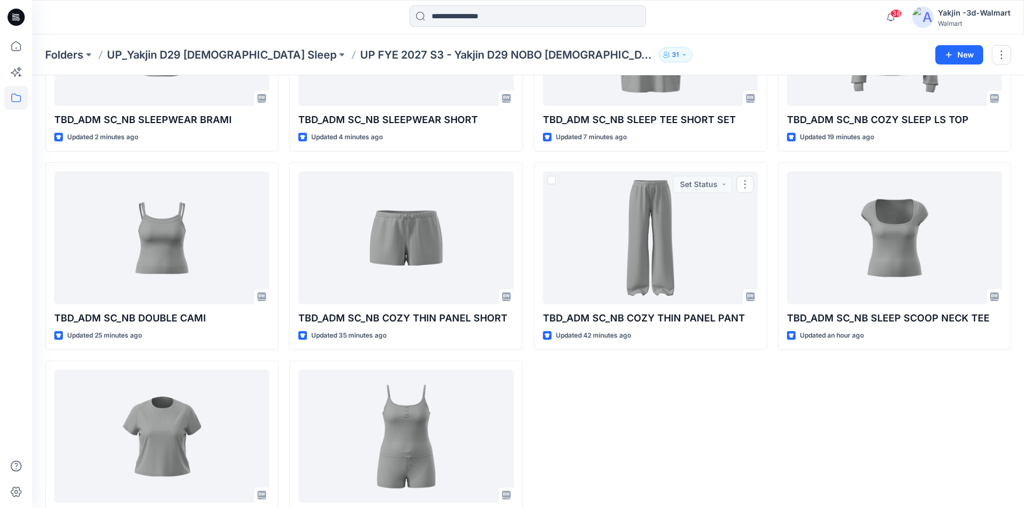
scroll to position [210, 0]
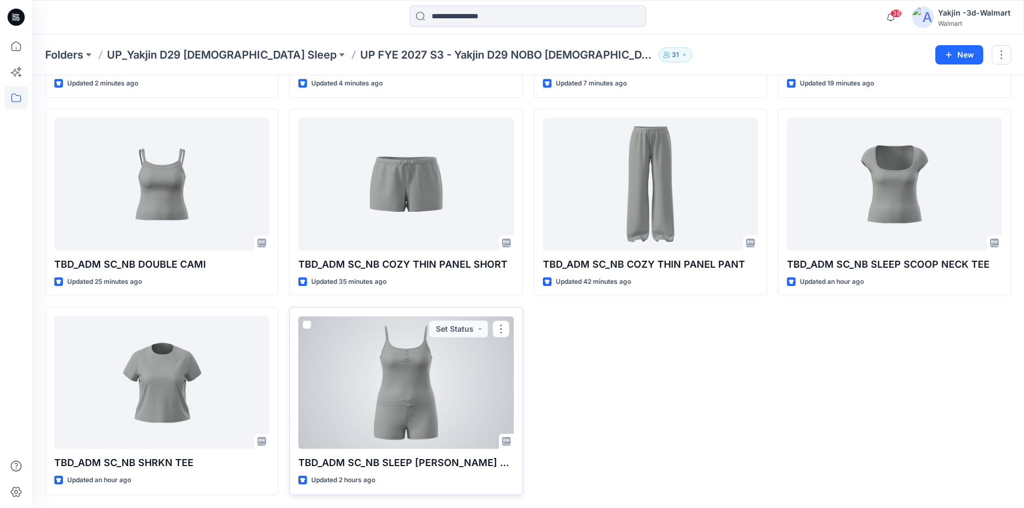
click at [415, 368] on div at bounding box center [405, 382] width 215 height 133
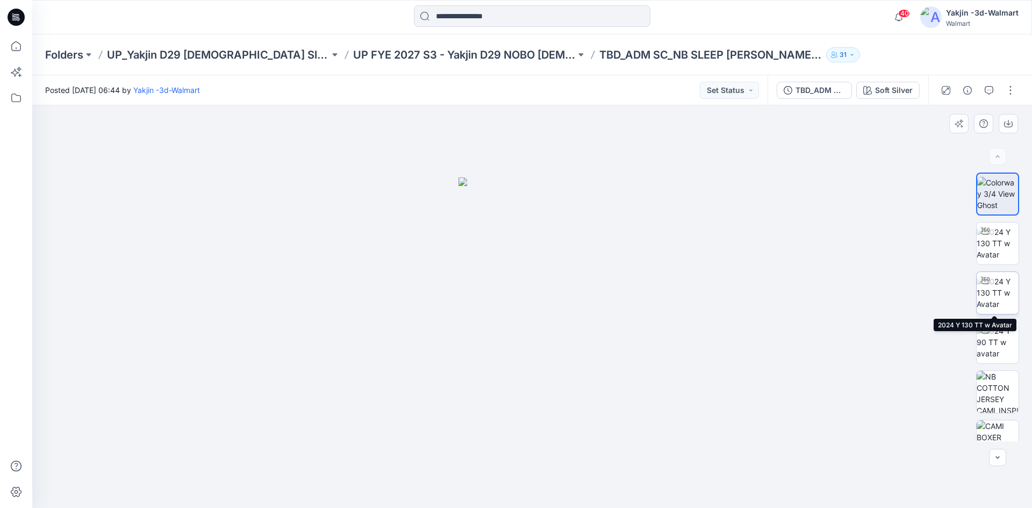
click at [1005, 301] on img at bounding box center [997, 293] width 42 height 34
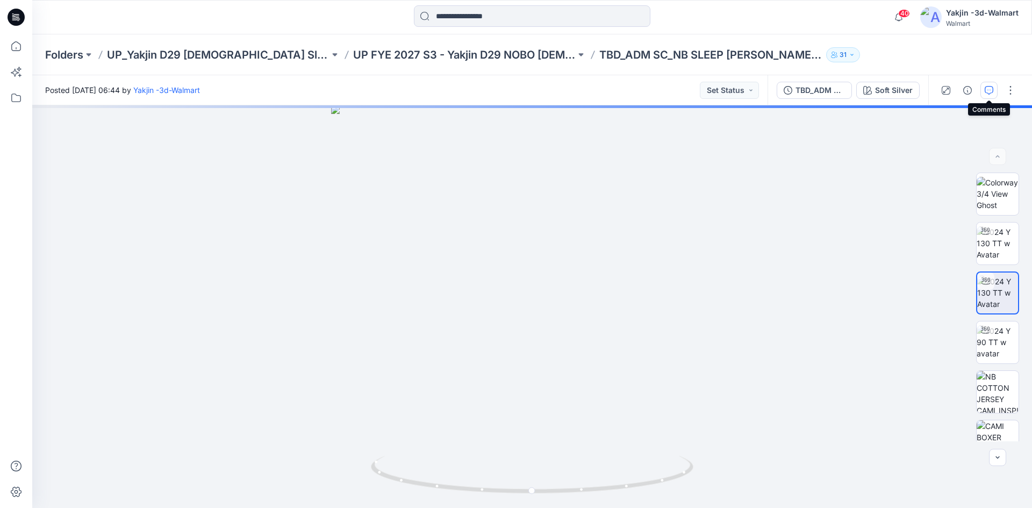
click at [989, 88] on icon "button" at bounding box center [988, 90] width 9 height 9
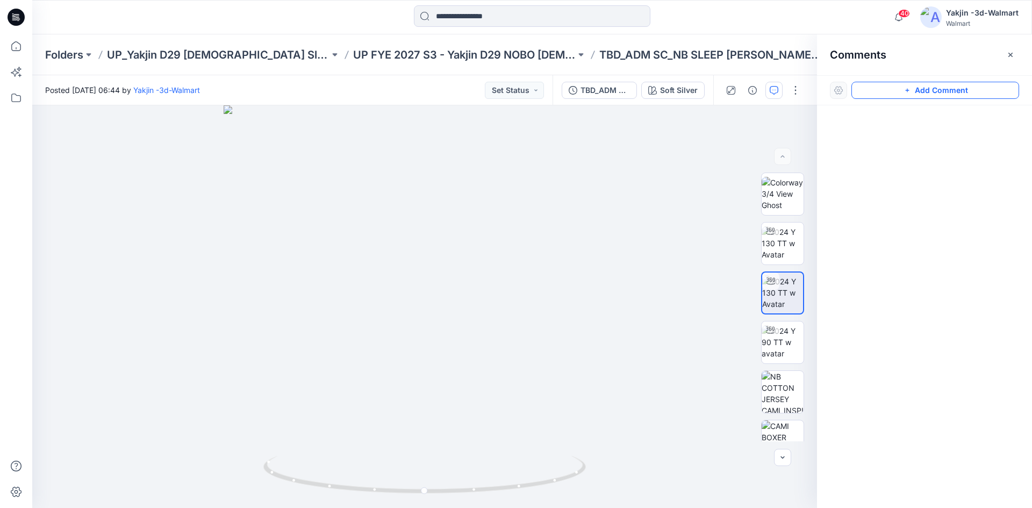
click at [915, 85] on button "Add Comment" at bounding box center [935, 90] width 168 height 17
click at [479, 271] on div "1" at bounding box center [424, 306] width 785 height 402
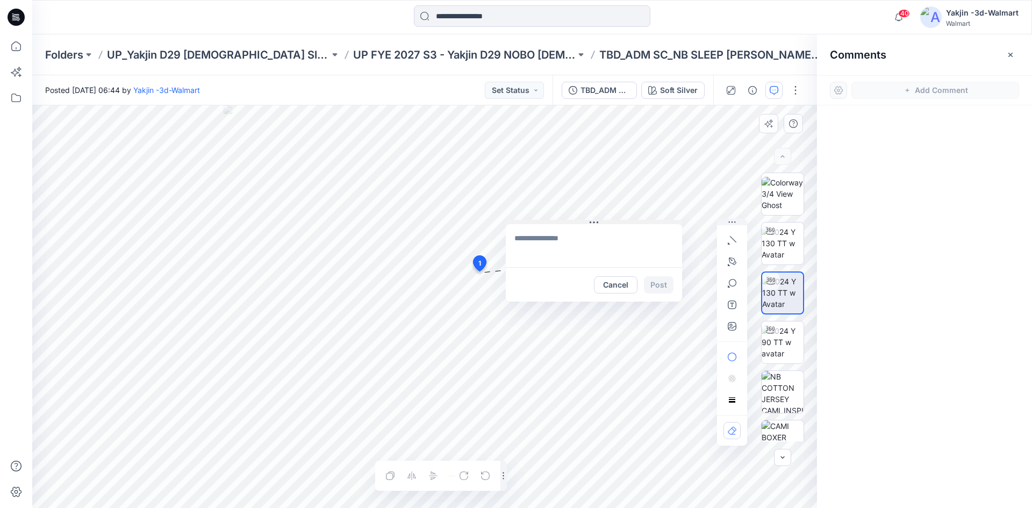
drag, startPoint x: 546, startPoint y: 276, endPoint x: 572, endPoint y: 221, distance: 60.3
click at [572, 221] on button at bounding box center [594, 223] width 176 height 6
click at [552, 247] on textarea at bounding box center [586, 245] width 176 height 43
type textarea "**********"
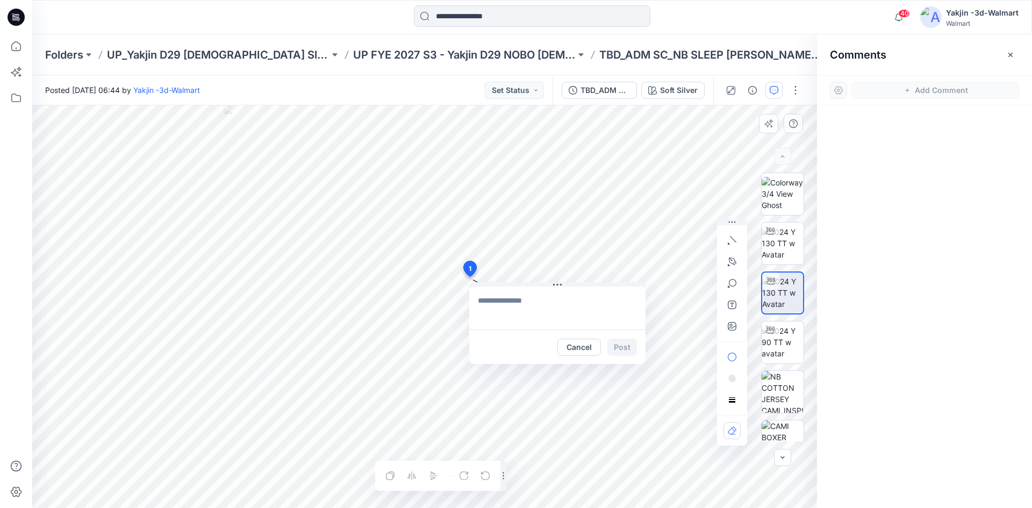
drag, startPoint x: 478, startPoint y: 262, endPoint x: 469, endPoint y: 269, distance: 11.1
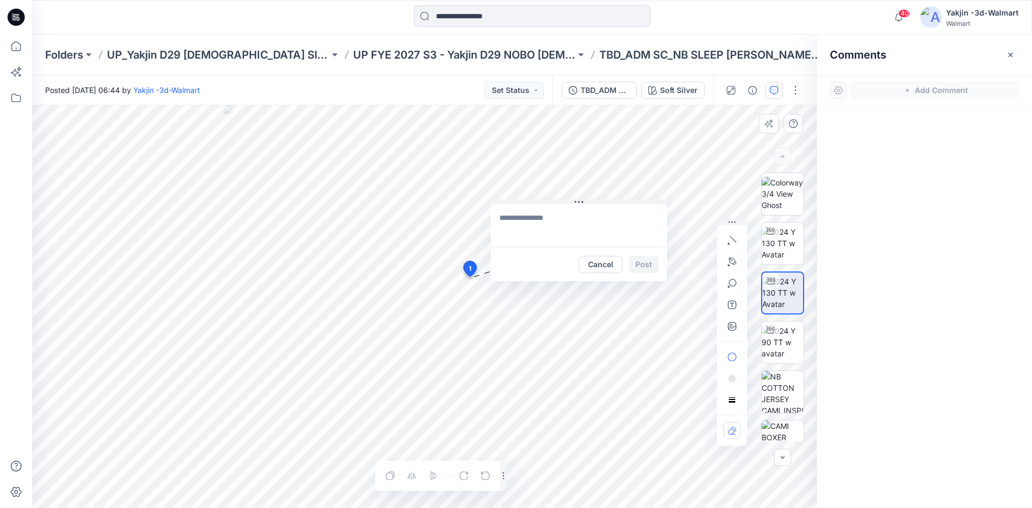
drag, startPoint x: 521, startPoint y: 284, endPoint x: 555, endPoint y: 197, distance: 93.4
click at [555, 199] on button at bounding box center [579, 202] width 176 height 6
click at [643, 222] on textarea at bounding box center [575, 220] width 176 height 43
type textarea "**********"
click at [642, 262] on button "Post" at bounding box center [640, 259] width 30 height 17
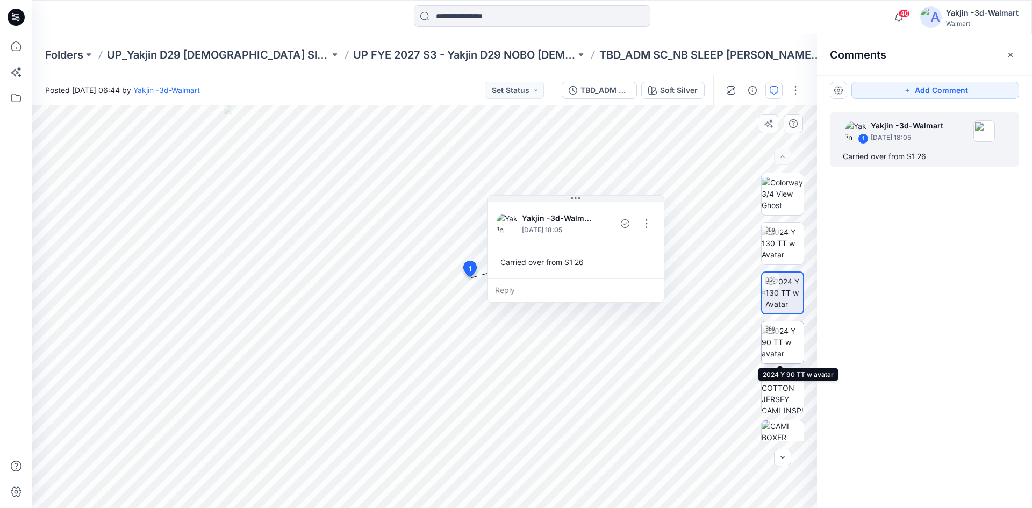
click at [785, 338] on img at bounding box center [782, 342] width 42 height 34
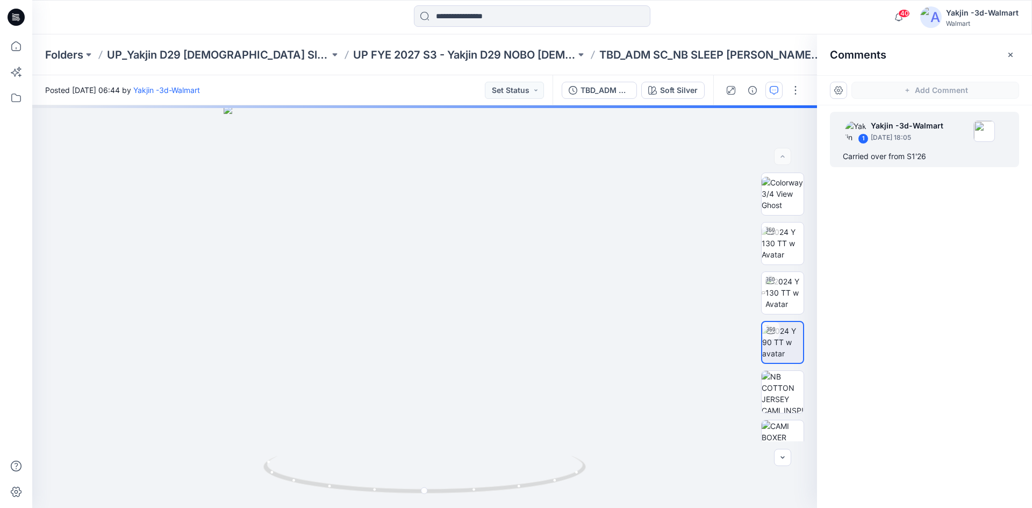
click at [933, 377] on div "1 Yakjin -3d-Walmart September 02, 2025 18:05 Carried over from S1'26" at bounding box center [924, 286] width 215 height 363
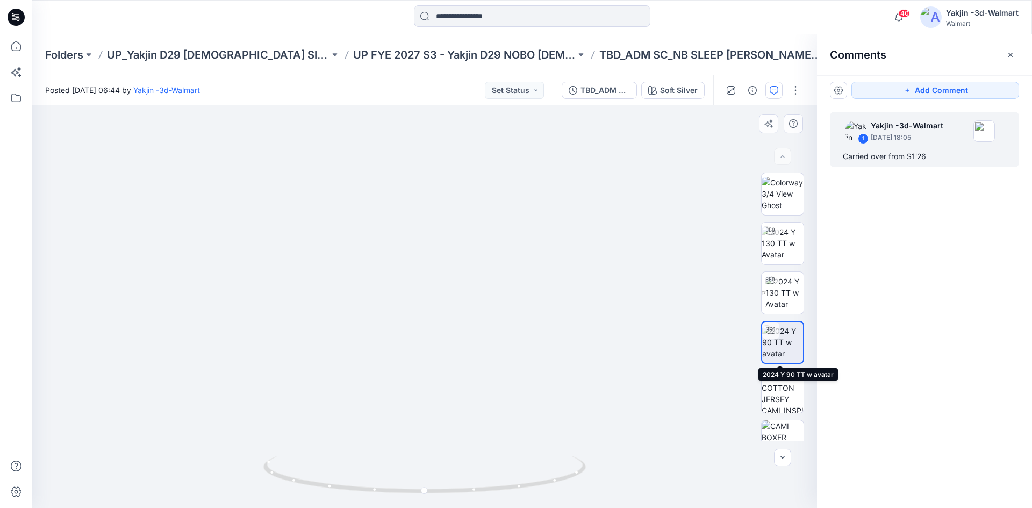
click at [786, 354] on img at bounding box center [782, 342] width 41 height 34
click at [888, 96] on button "Add Comment" at bounding box center [935, 90] width 168 height 17
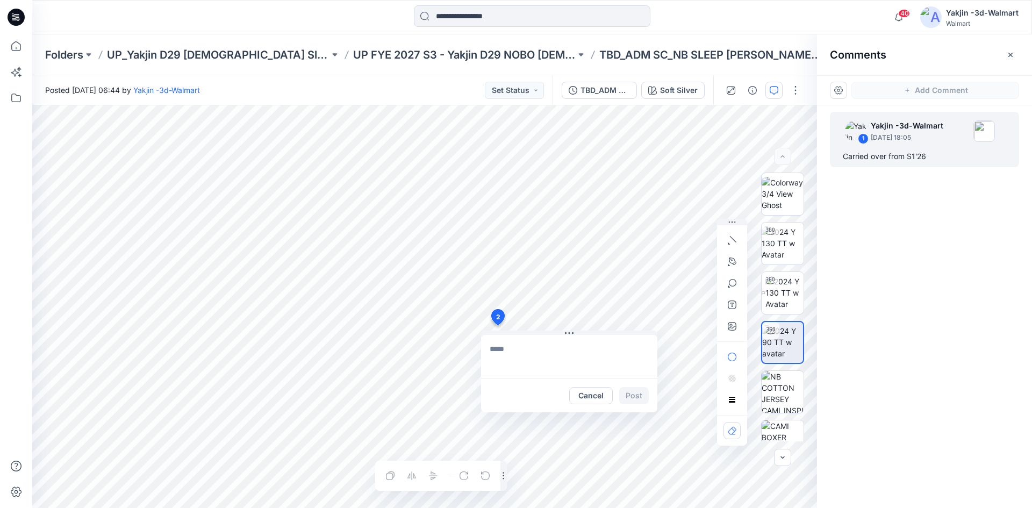
click at [497, 325] on div "2 Cancel Post Layer 1" at bounding box center [424, 306] width 785 height 402
drag, startPoint x: 567, startPoint y: 330, endPoint x: 590, endPoint y: 336, distance: 23.7
click at [590, 336] on icon at bounding box center [592, 338] width 9 height 9
click at [533, 355] on textarea at bounding box center [593, 361] width 176 height 43
type textarea "**********"
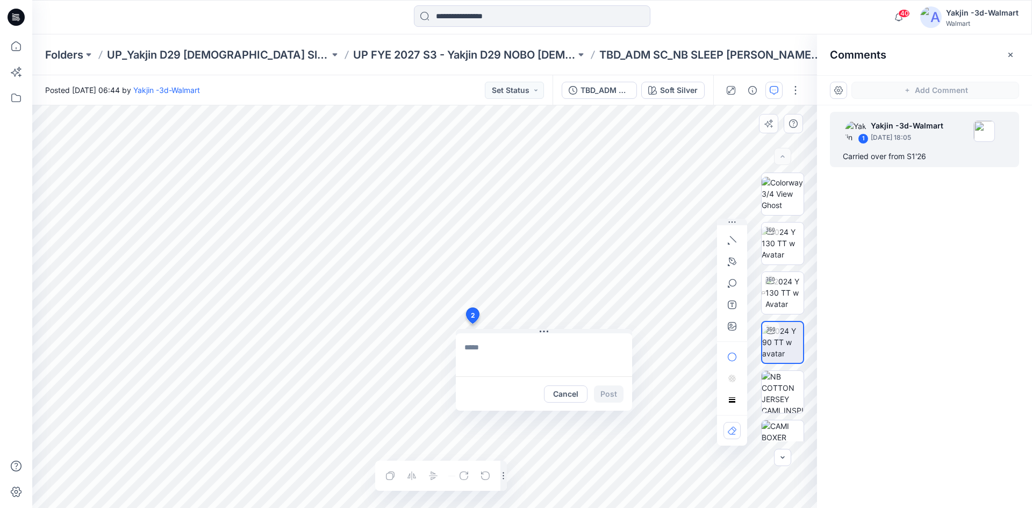
drag, startPoint x: 494, startPoint y: 317, endPoint x: 478, endPoint y: 314, distance: 15.9
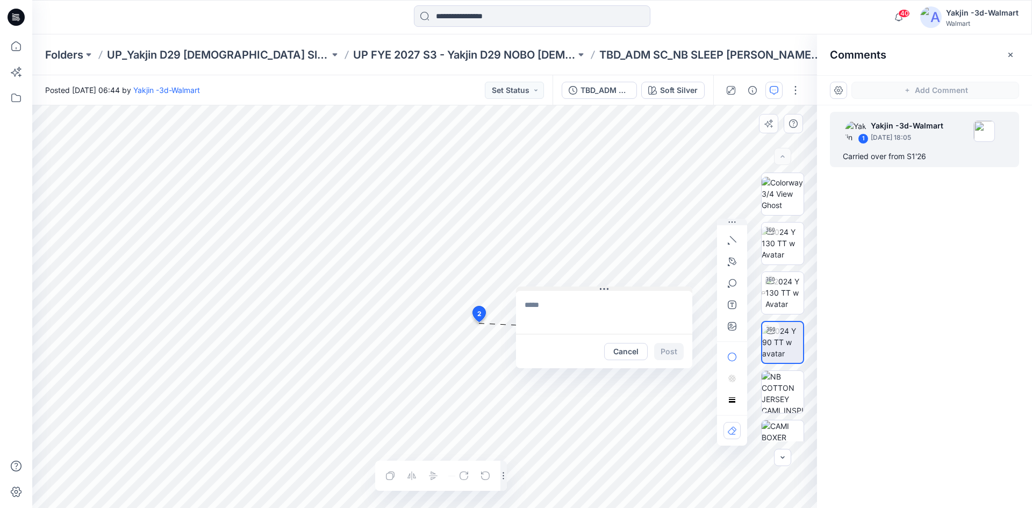
drag, startPoint x: 516, startPoint y: 331, endPoint x: 561, endPoint y: 286, distance: 63.8
click at [561, 286] on button at bounding box center [604, 289] width 176 height 6
click at [549, 307] on textarea at bounding box center [595, 307] width 176 height 43
type textarea "**********"
click at [662, 351] on button "Post" at bounding box center [660, 347] width 30 height 17
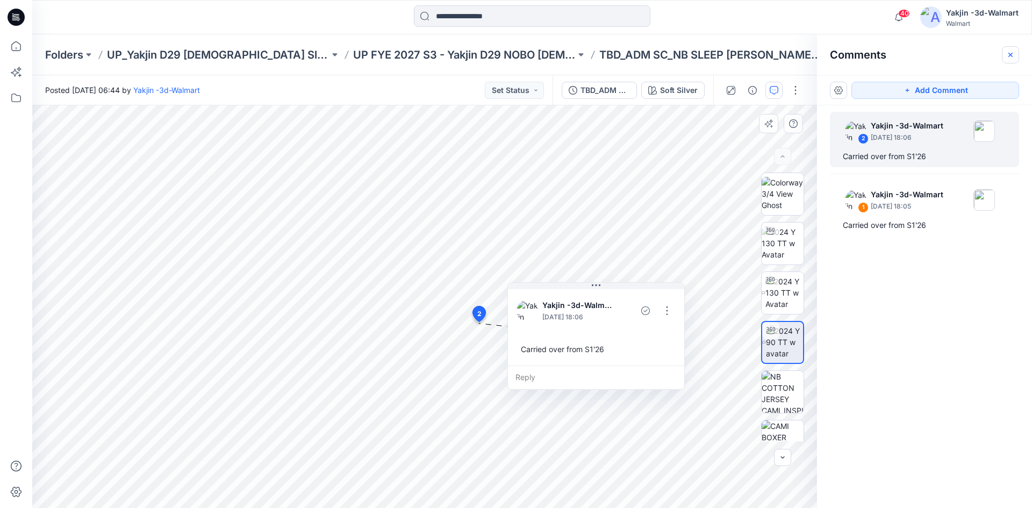
click at [1013, 51] on icon "button" at bounding box center [1010, 55] width 9 height 9
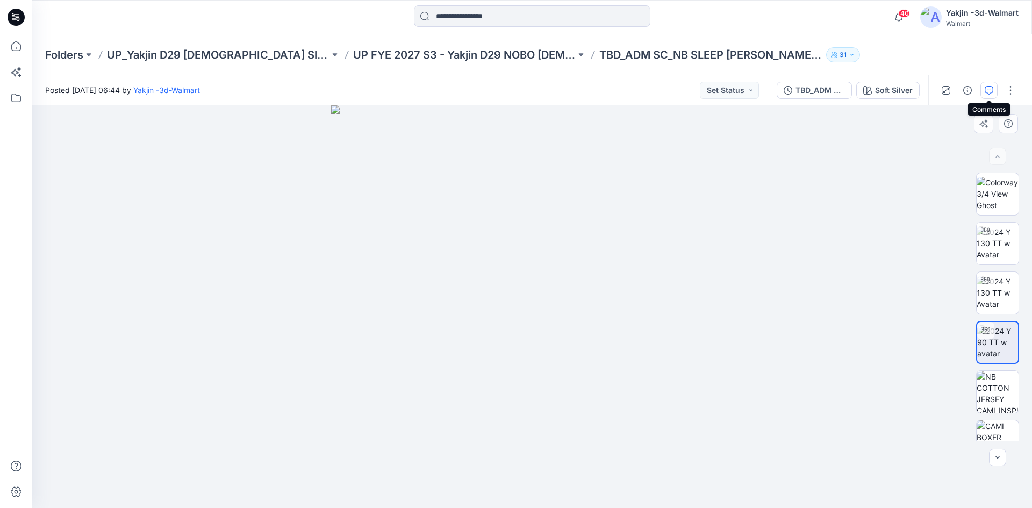
click at [986, 93] on icon "button" at bounding box center [988, 90] width 9 height 9
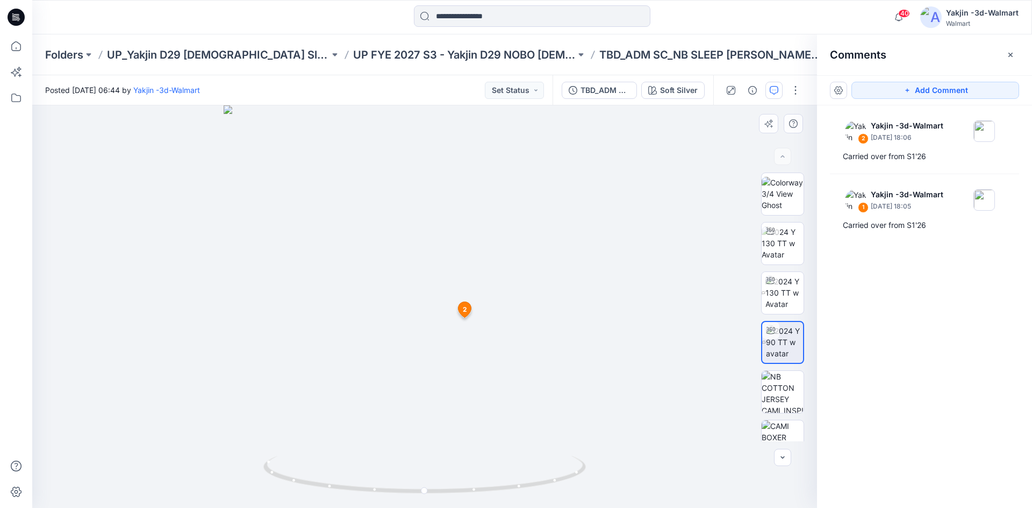
drag, startPoint x: 709, startPoint y: 15, endPoint x: 698, endPoint y: 16, distance: 11.4
click at [709, 15] on div at bounding box center [532, 17] width 500 height 24
click at [1008, 56] on icon "button" at bounding box center [1010, 55] width 9 height 9
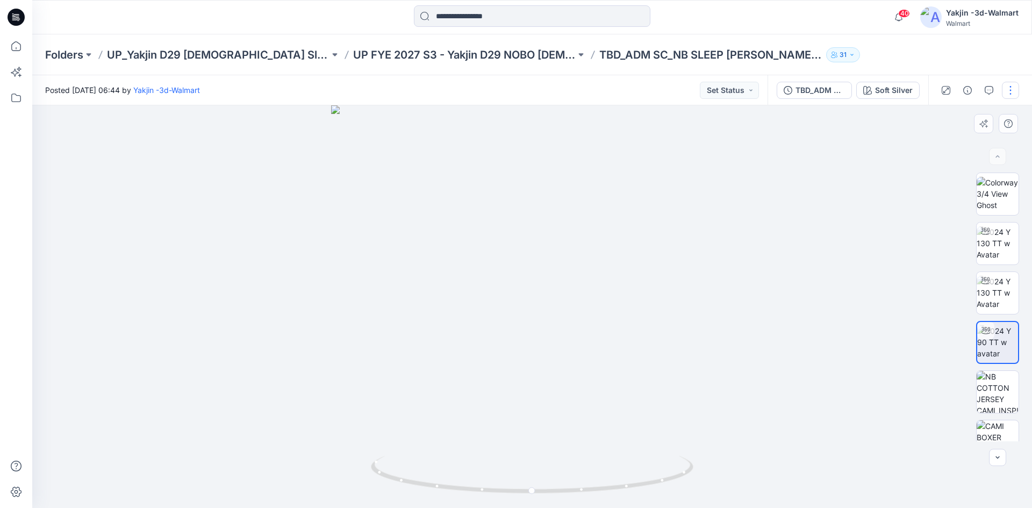
click at [1011, 85] on button "button" at bounding box center [1010, 90] width 17 height 17
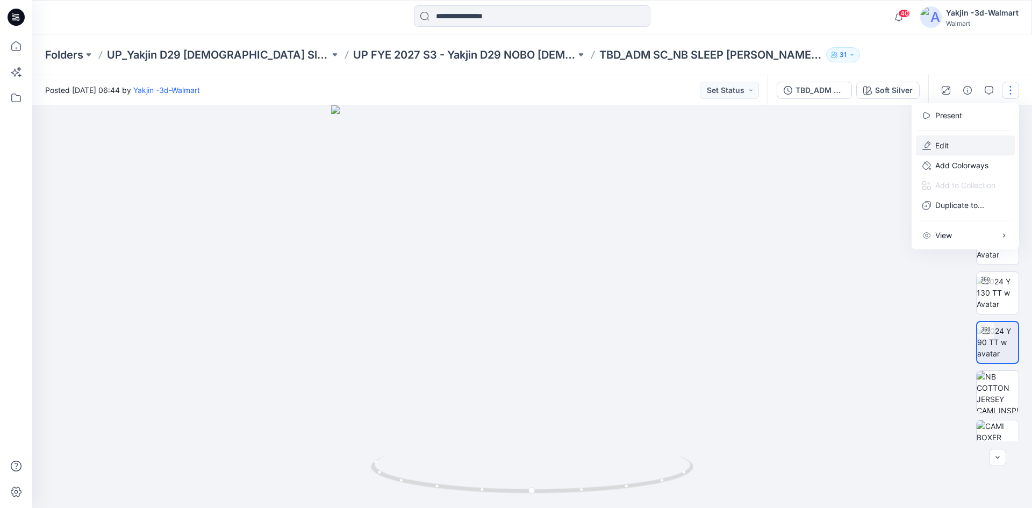
click at [952, 140] on button "Edit" at bounding box center [965, 145] width 99 height 20
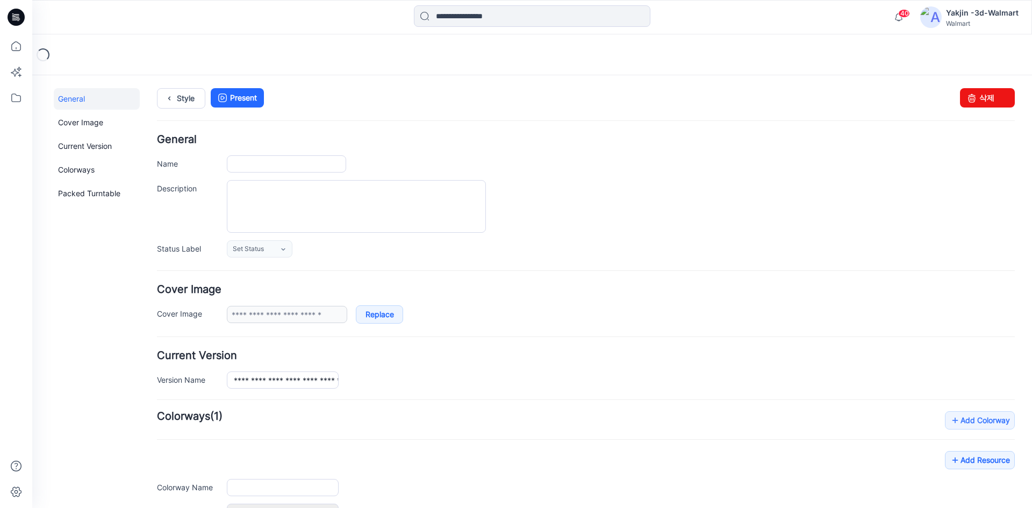
type input "**********"
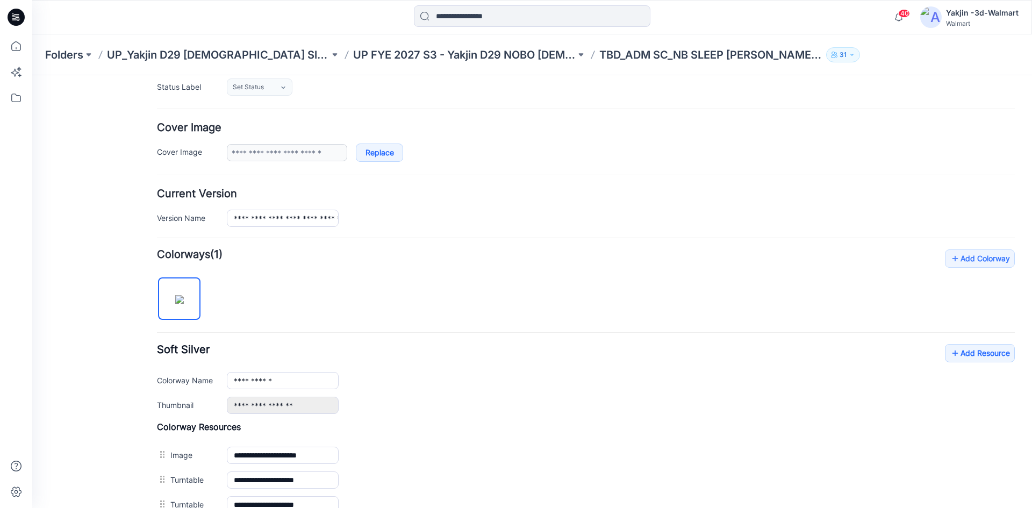
scroll to position [215, 0]
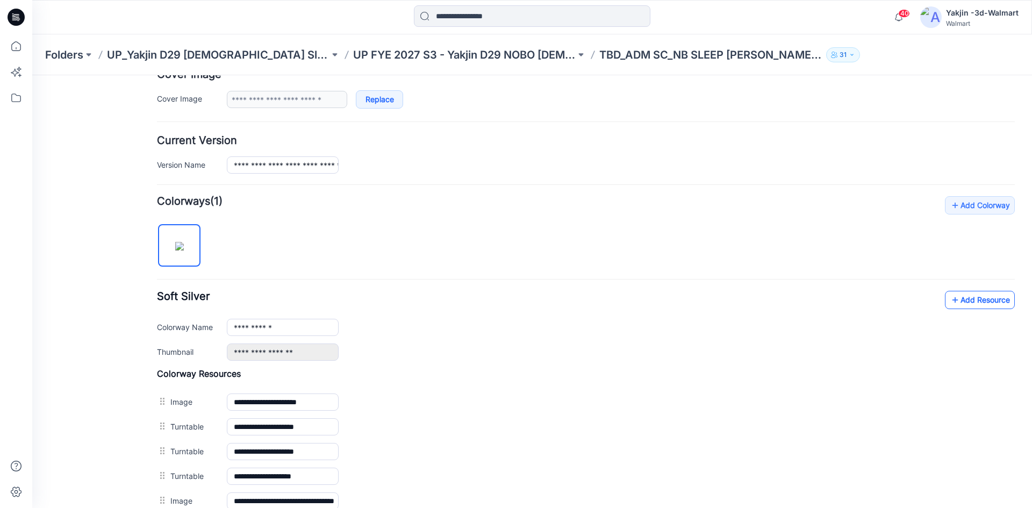
click at [954, 298] on link "Add Resource" at bounding box center [980, 300] width 70 height 18
click at [963, 299] on link "Add Resource" at bounding box center [980, 300] width 70 height 18
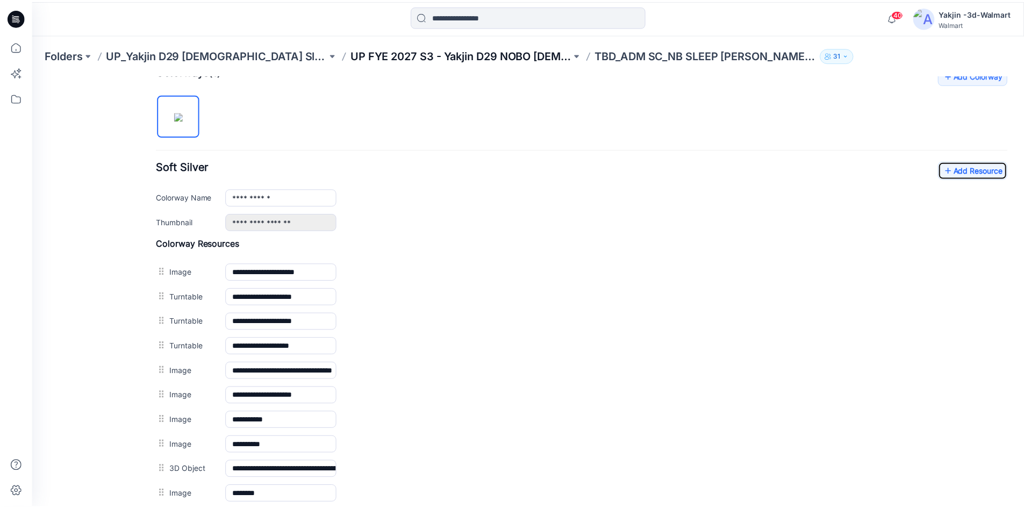
scroll to position [330, 0]
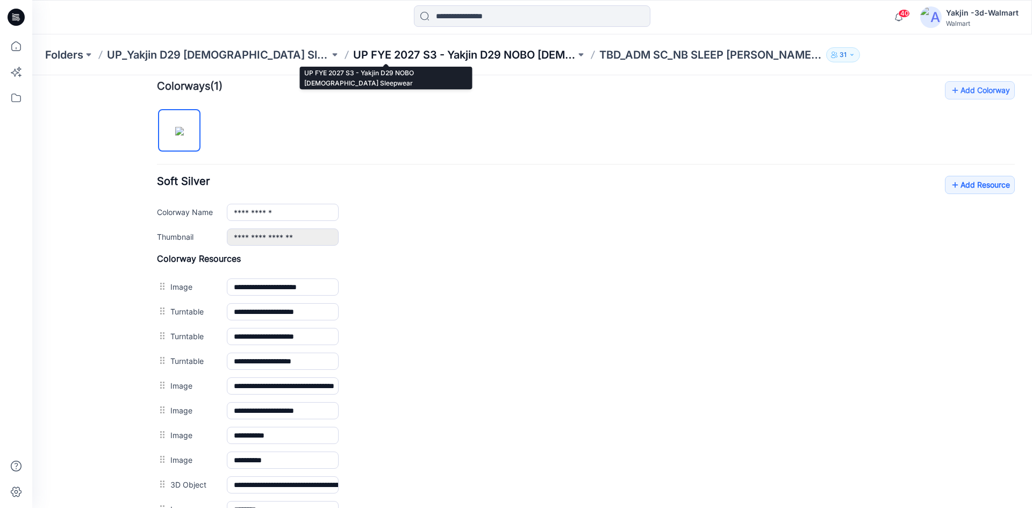
click at [358, 51] on p "UP FYE 2027 S3 - Yakjin D29 NOBO [DEMOGRAPHIC_DATA] Sleepwear" at bounding box center [464, 54] width 222 height 15
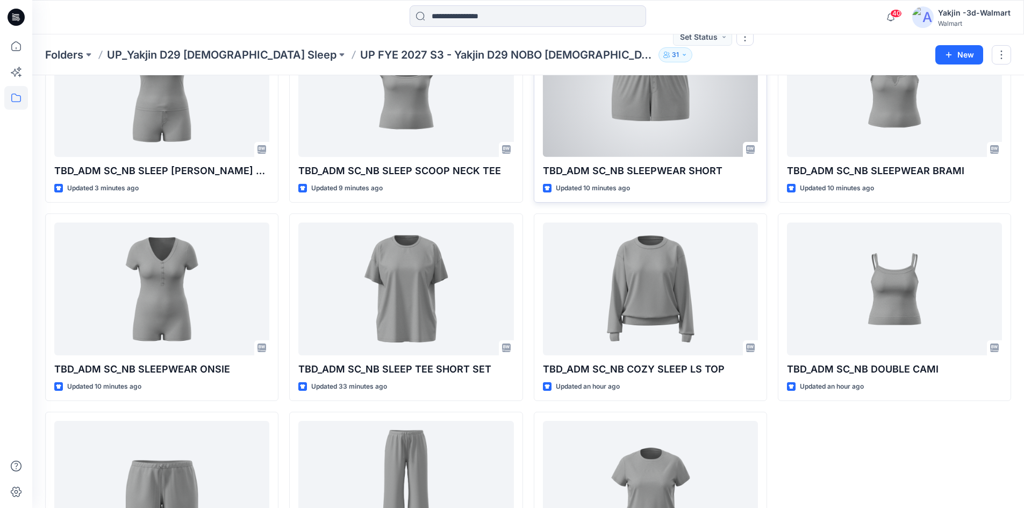
scroll to position [107, 0]
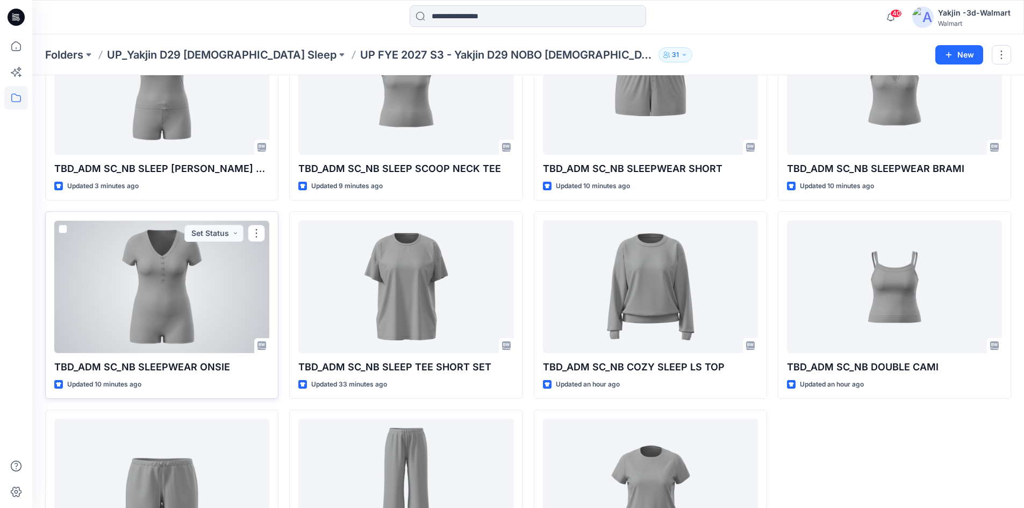
click at [149, 294] on div at bounding box center [161, 286] width 215 height 133
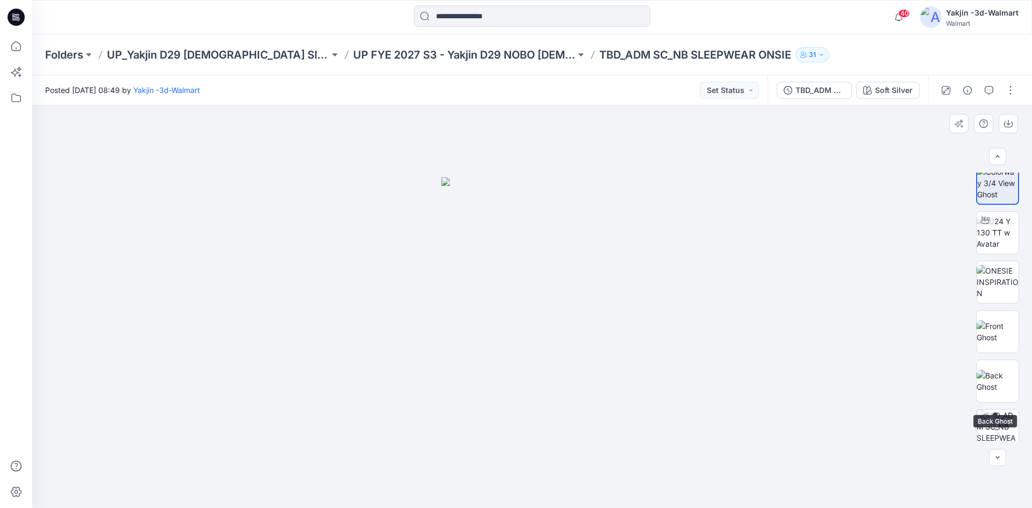
scroll to position [21, 0]
click at [599, 54] on p "TBD_ADM SC_NB SLEEPWEAR ONSIE" at bounding box center [695, 54] width 192 height 15
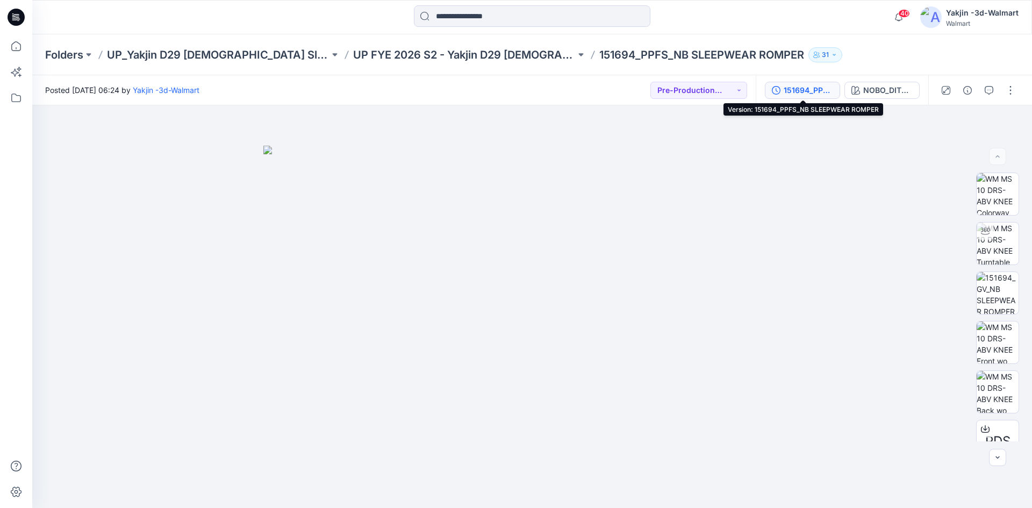
click at [797, 94] on div "151694_PPFS_NB SLEEPWEAR ROMPER" at bounding box center [807, 90] width 49 height 12
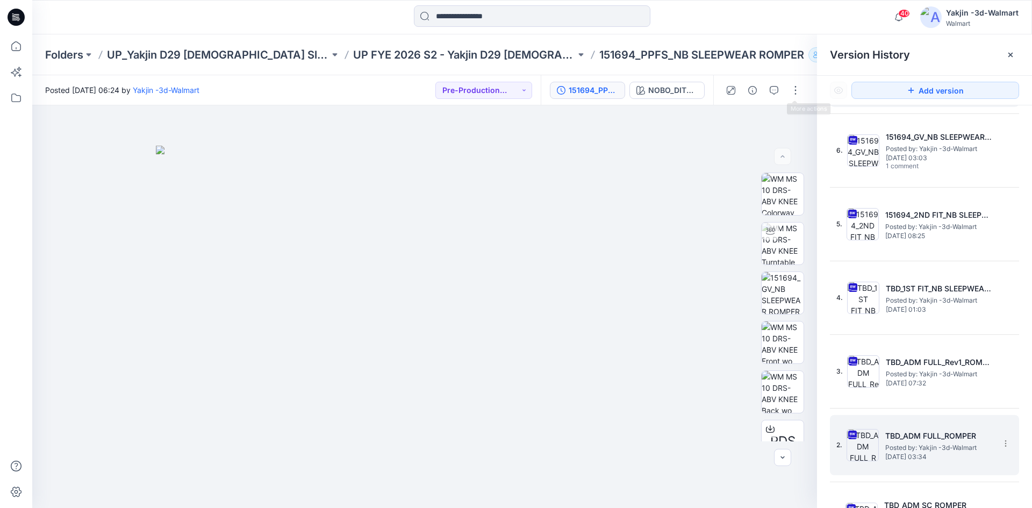
scroll to position [107, 0]
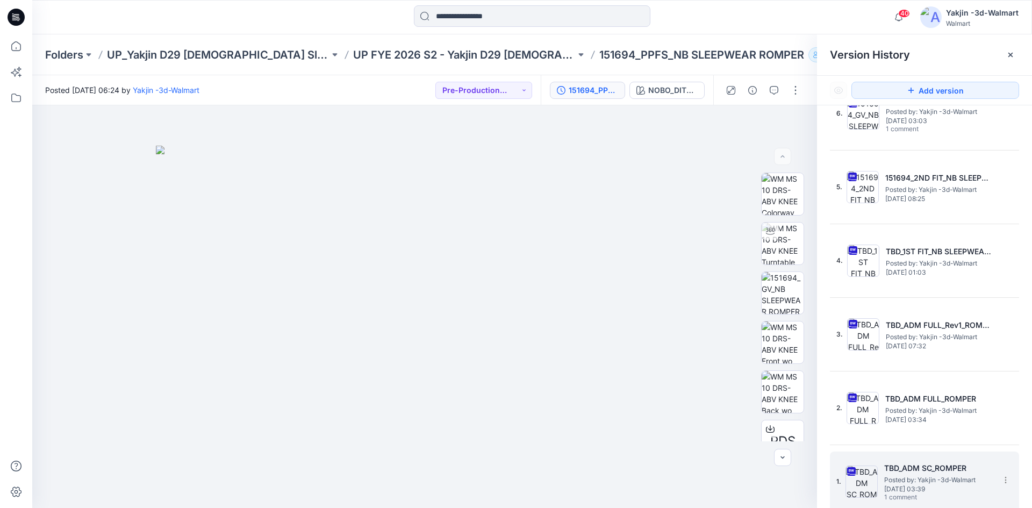
click at [907, 470] on h5 "TBD_ADM SC_ROMPER" at bounding box center [937, 468] width 107 height 13
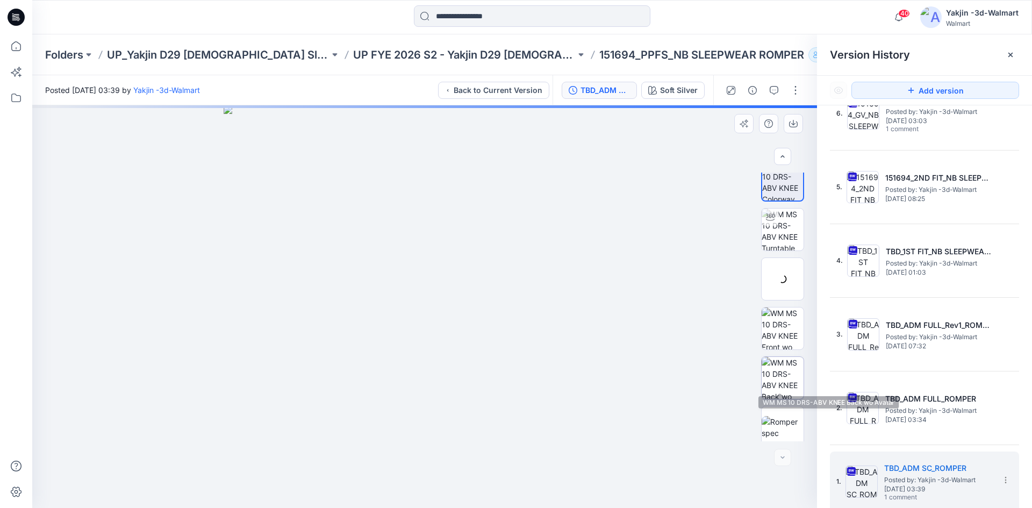
scroll to position [21, 0]
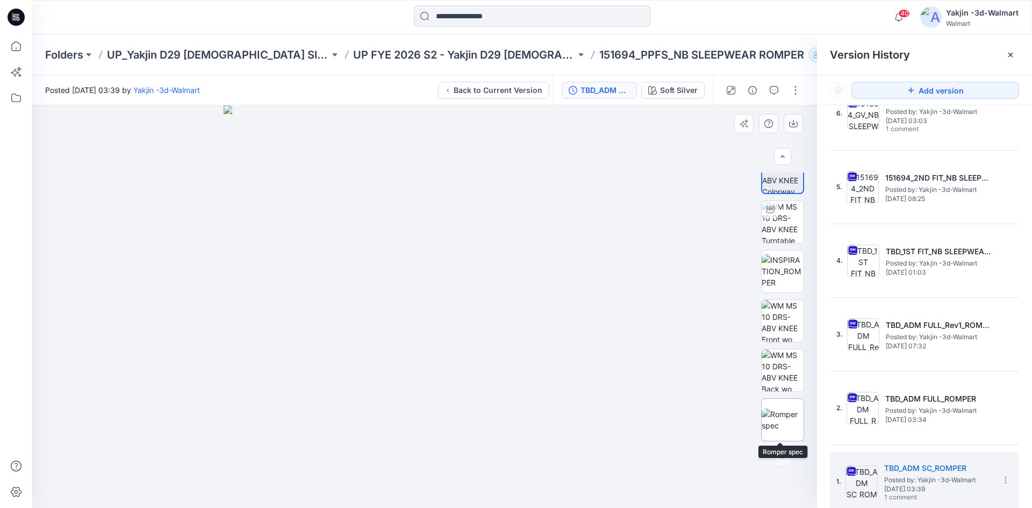
click at [778, 417] on img at bounding box center [782, 419] width 42 height 23
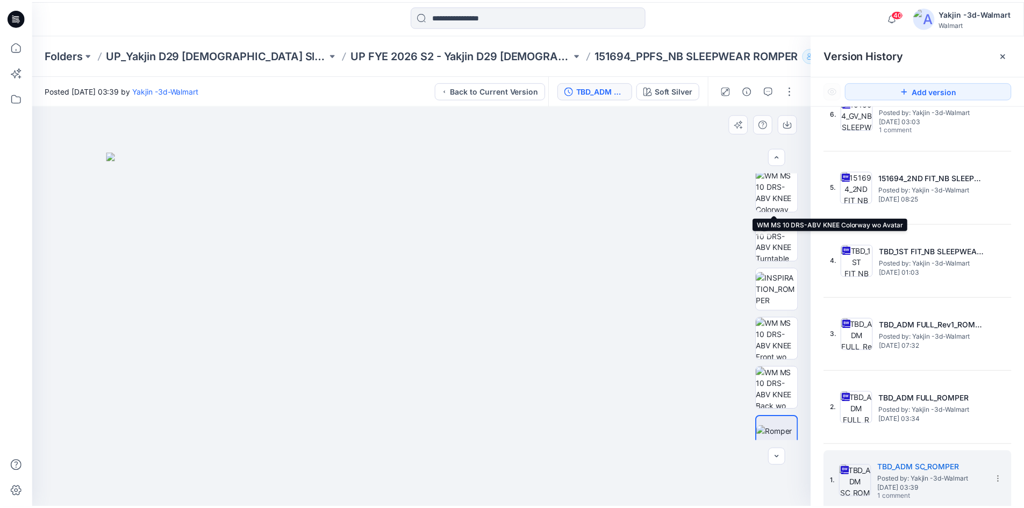
scroll to position [0, 0]
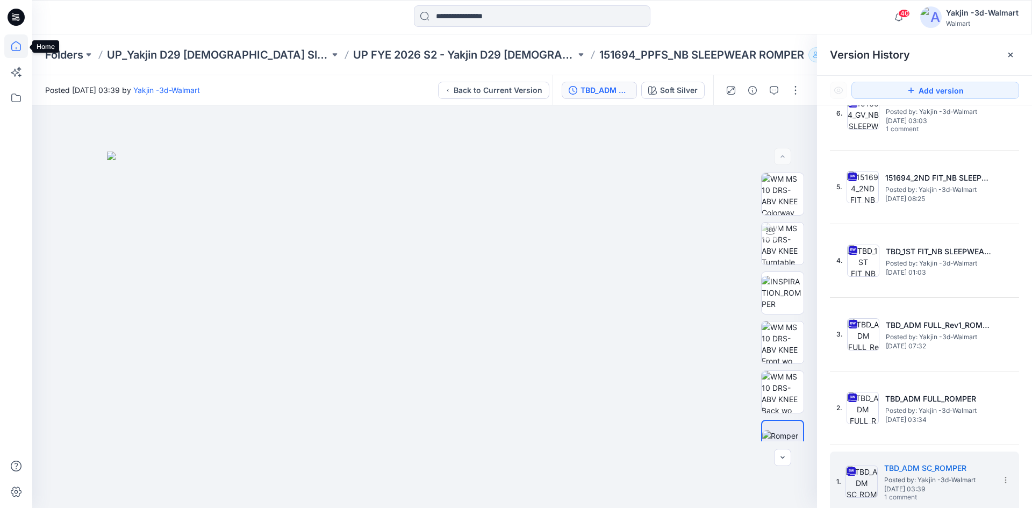
click at [15, 45] on icon at bounding box center [16, 46] width 24 height 24
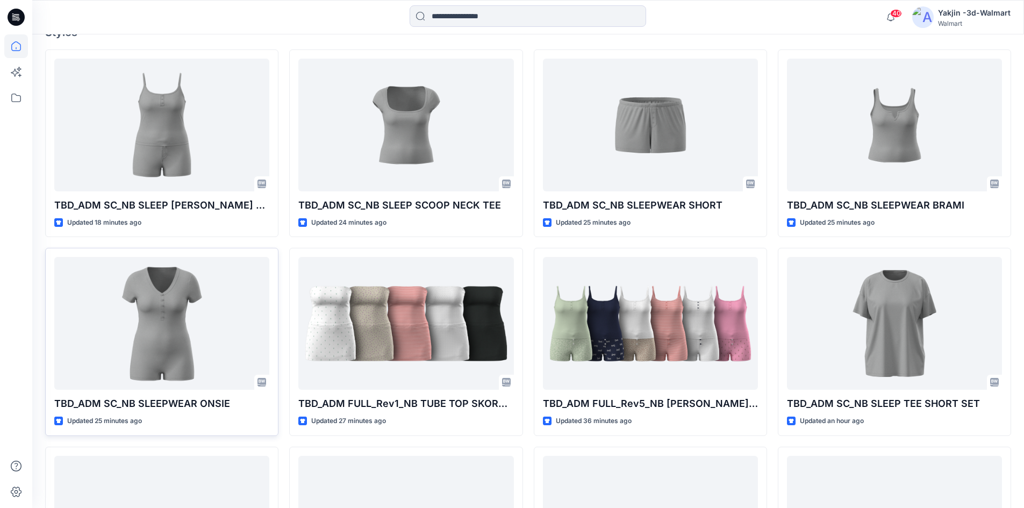
scroll to position [322, 0]
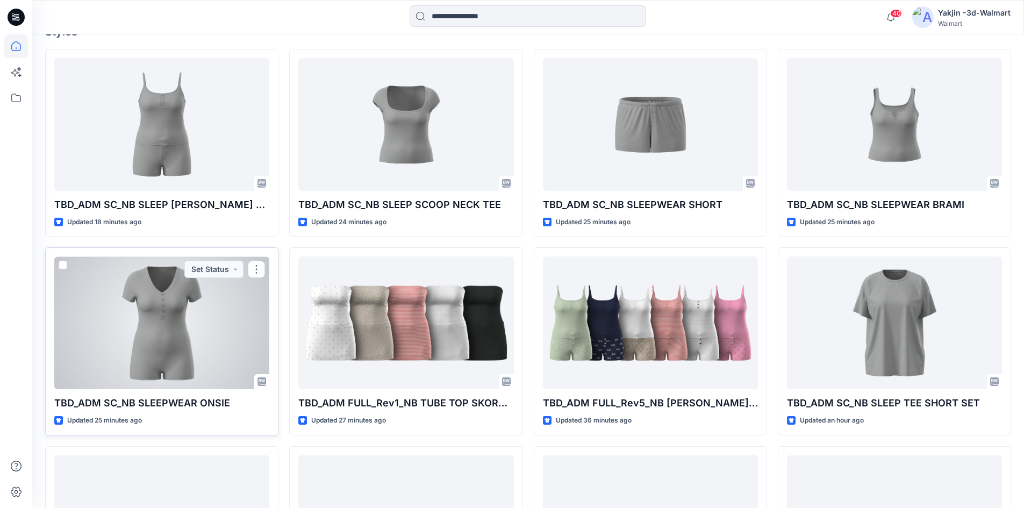
click at [168, 340] on div at bounding box center [161, 322] width 215 height 133
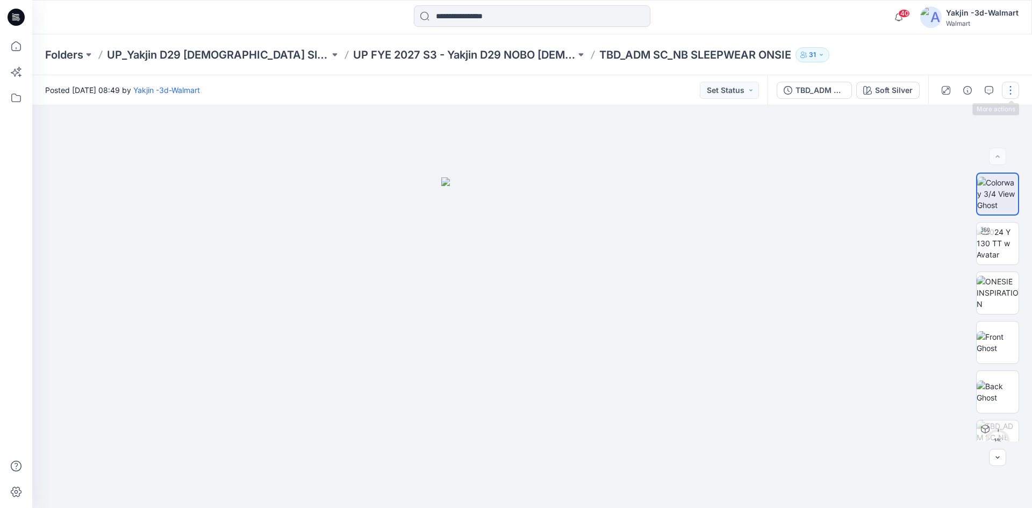
click at [1010, 90] on button "button" at bounding box center [1010, 90] width 17 height 17
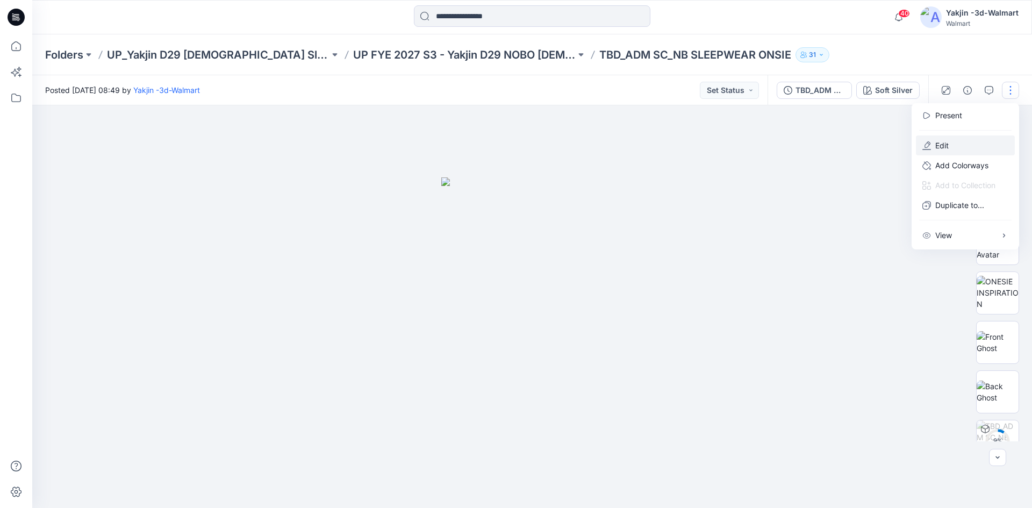
click at [935, 143] on p "Edit" at bounding box center [941, 145] width 13 height 11
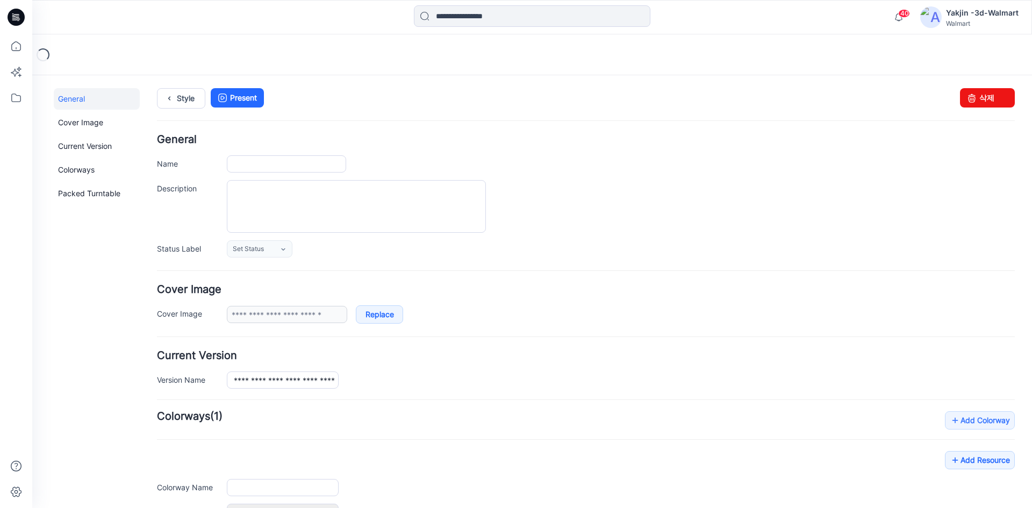
type input "**********"
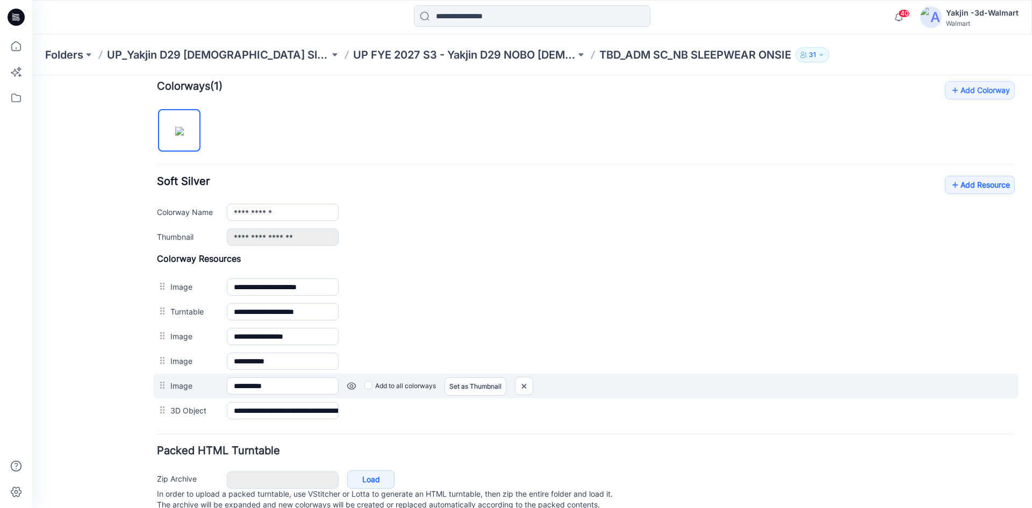
scroll to position [368, 0]
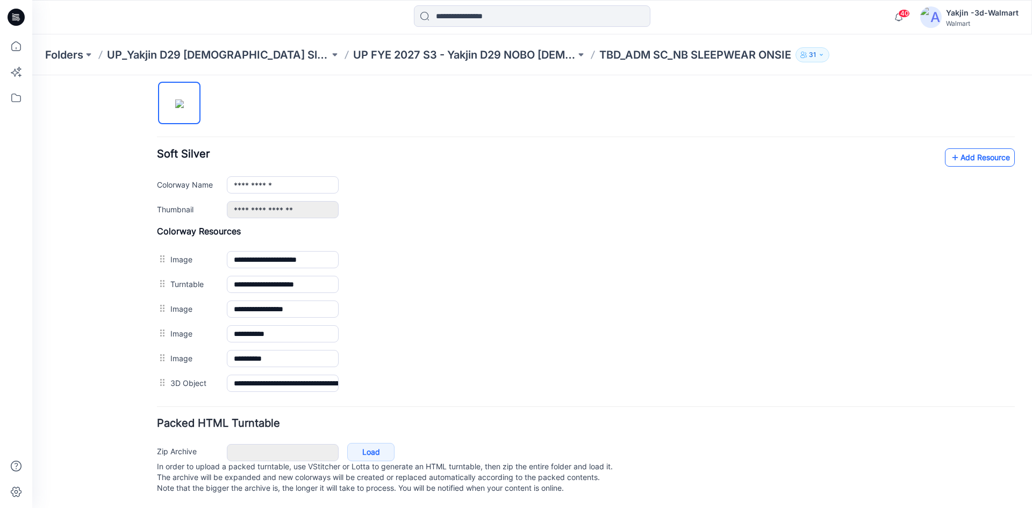
click at [965, 149] on link "Add Resource" at bounding box center [980, 157] width 70 height 18
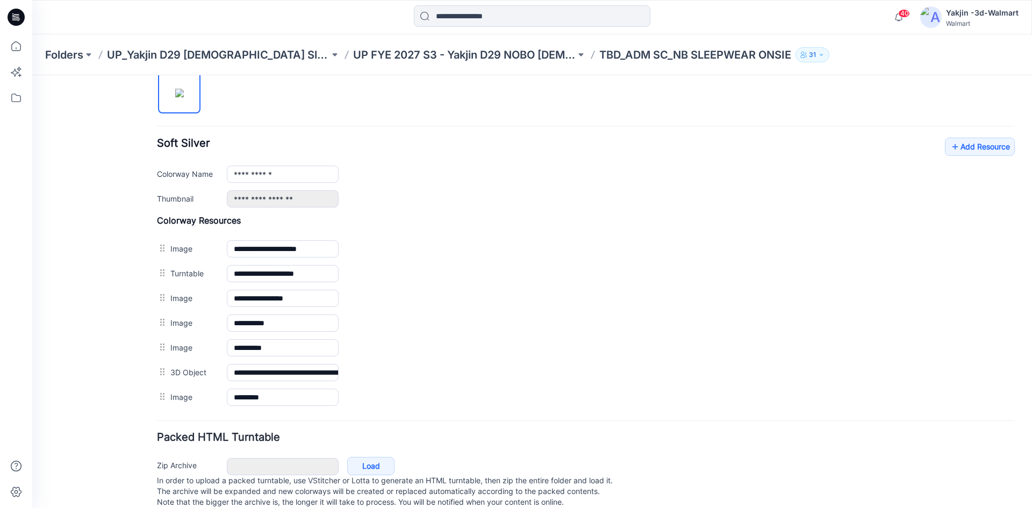
click at [741, 23] on div at bounding box center [532, 17] width 500 height 24
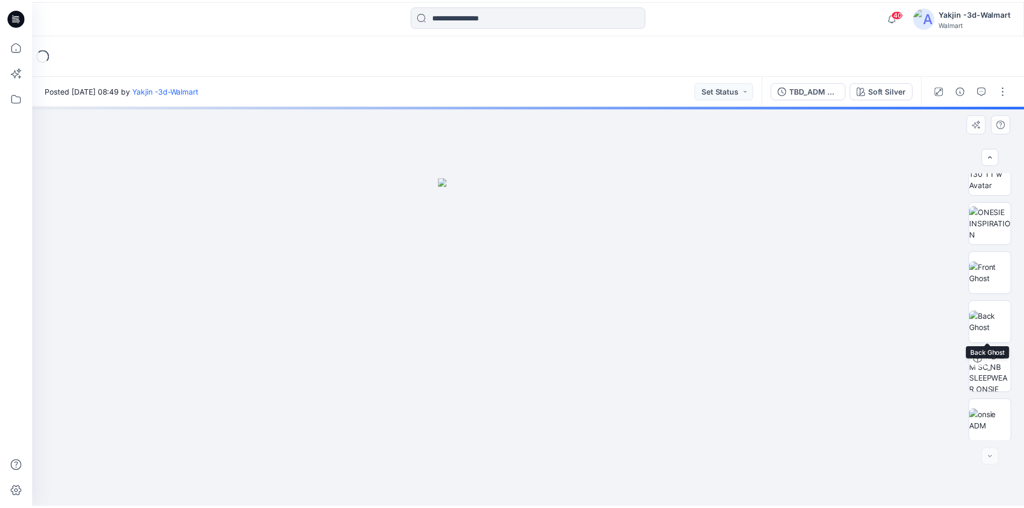
scroll to position [71, 0]
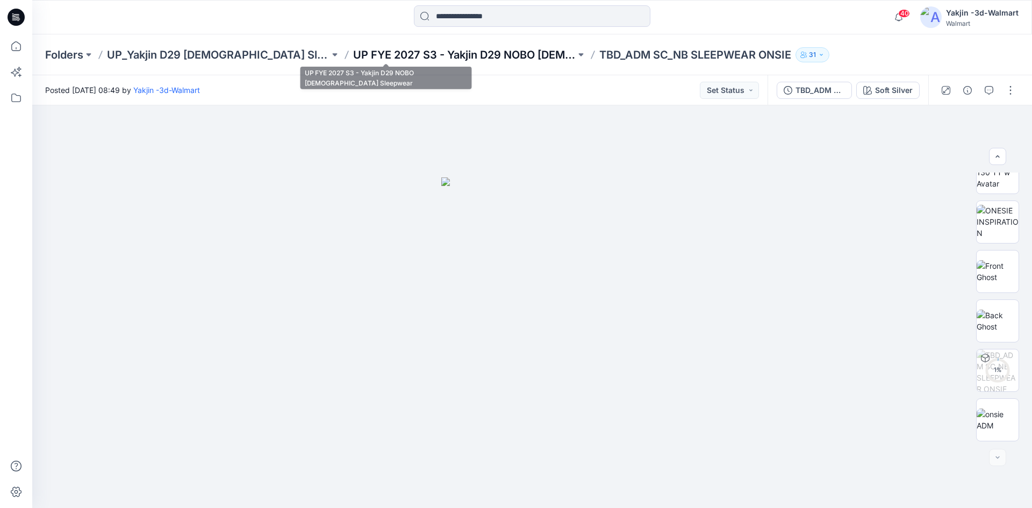
click at [403, 56] on p "UP FYE 2027 S3 - Yakjin D29 NOBO [DEMOGRAPHIC_DATA] Sleepwear" at bounding box center [464, 54] width 222 height 15
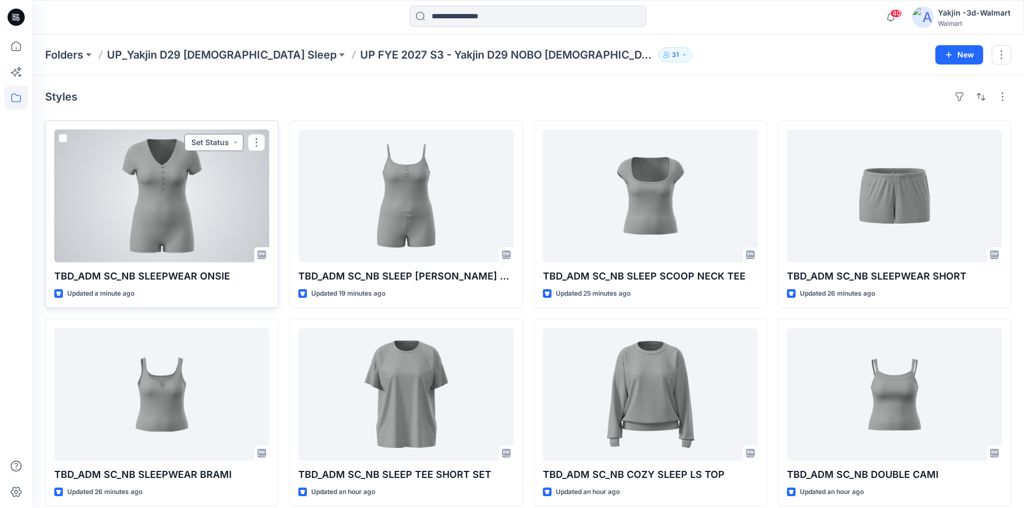
click at [222, 140] on button "Set Status" at bounding box center [213, 142] width 59 height 17
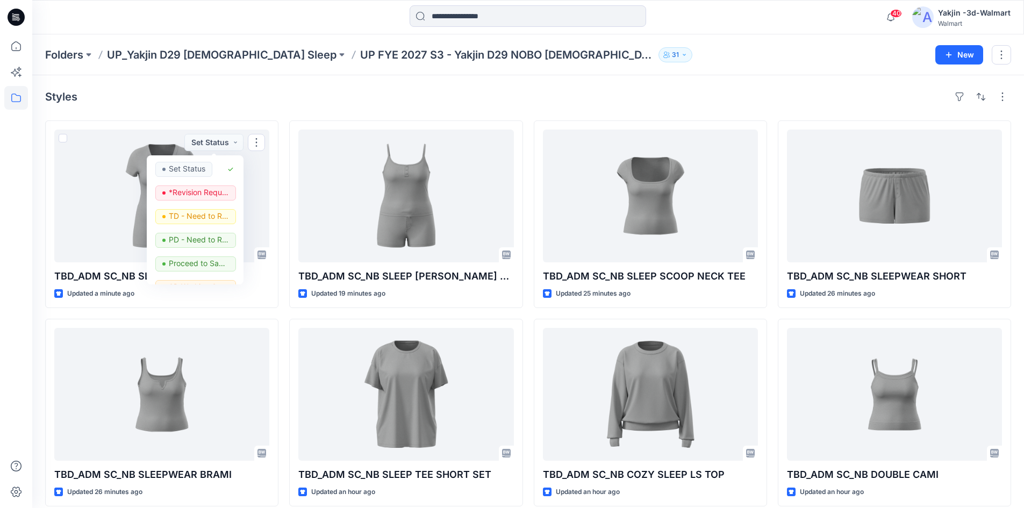
click at [336, 92] on div "Styles" at bounding box center [528, 96] width 966 height 17
